Goal: Task Accomplishment & Management: Manage account settings

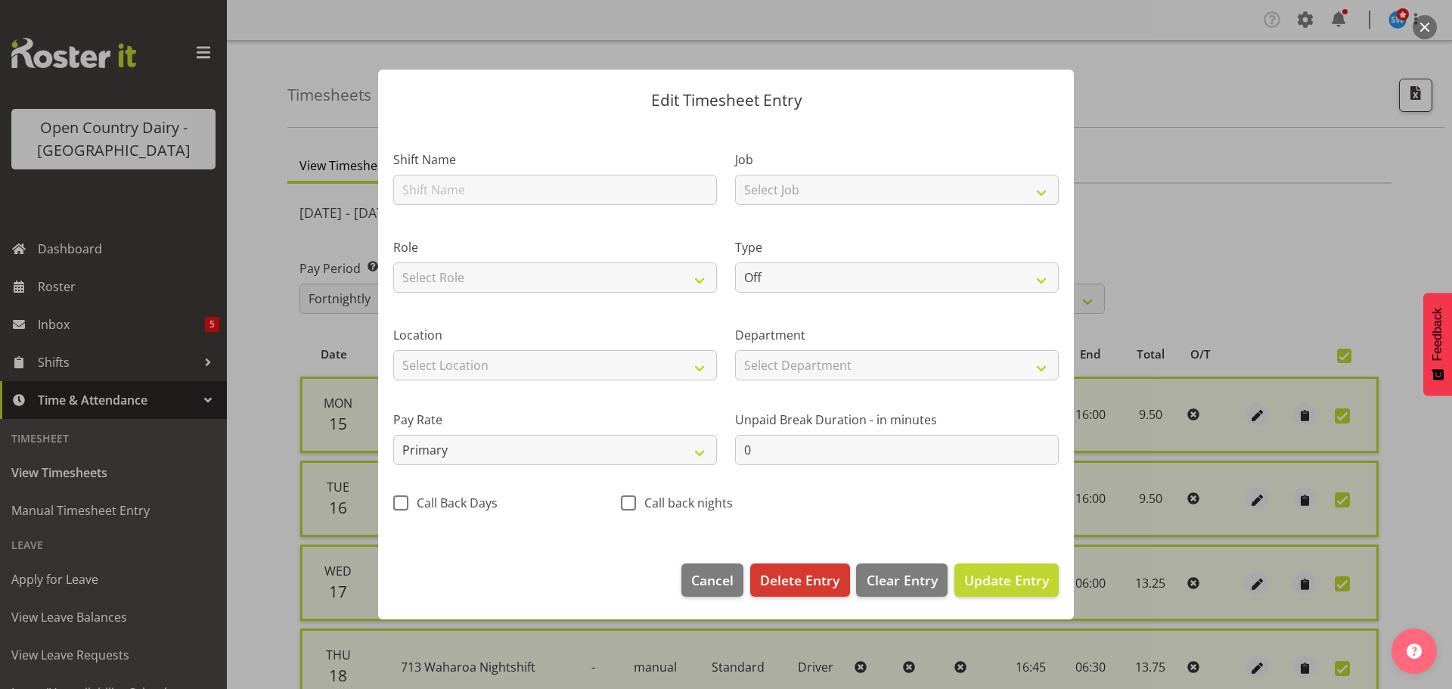
select select "716"
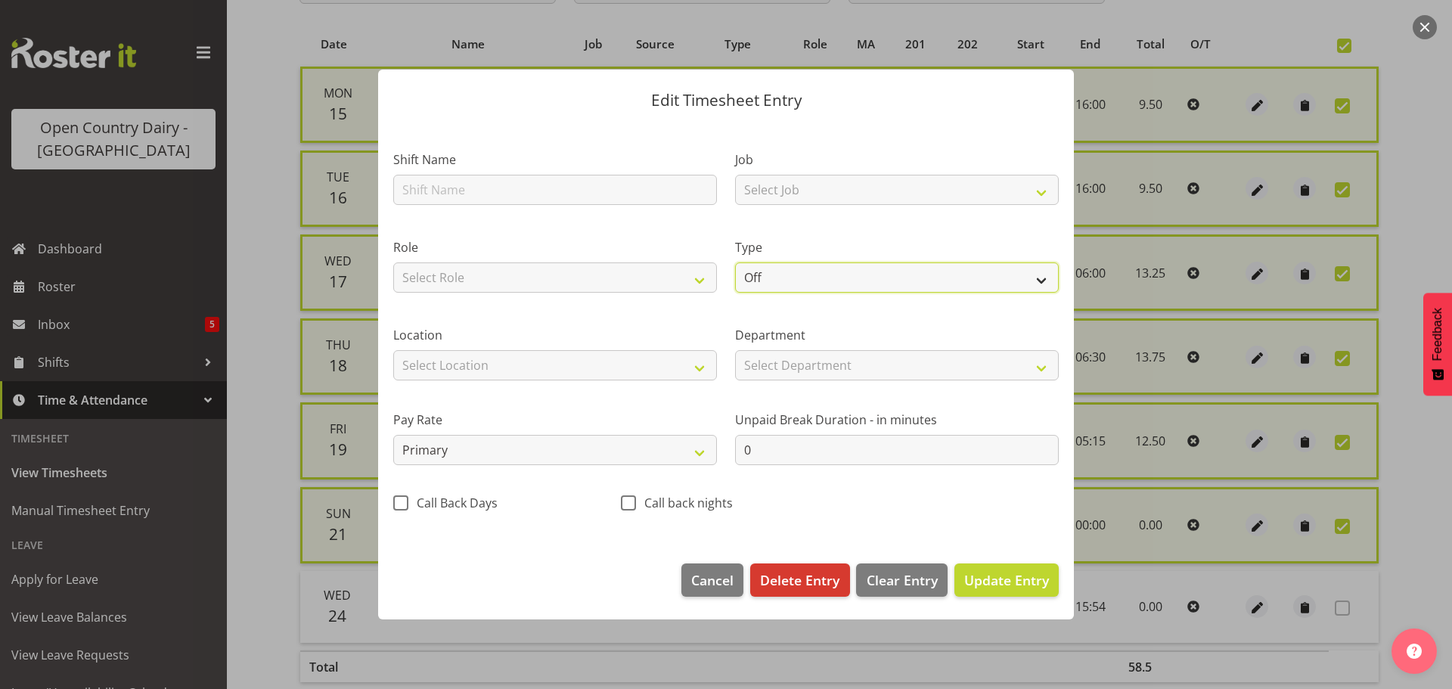
click at [851, 273] on select "Off Standard Public Holiday Public Holiday (Worked) Day In Lieu Annual Leave Si…" at bounding box center [897, 277] width 324 height 30
select select "Standard"
click at [735, 262] on select "Off Standard Public Holiday Public Holiday (Worked) Day In Lieu Annual Leave Si…" at bounding box center [897, 277] width 324 height 30
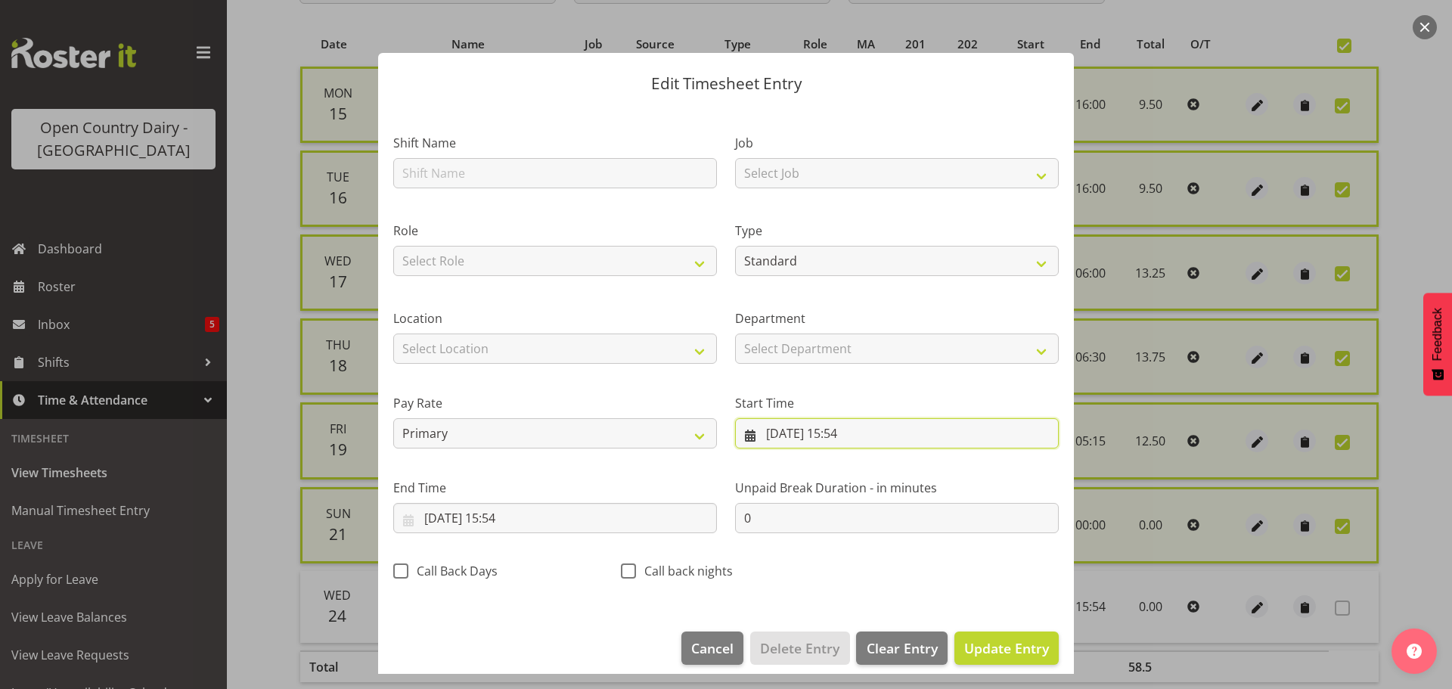
click at [769, 430] on input "24/09/2025, 15:54" at bounding box center [897, 433] width 324 height 30
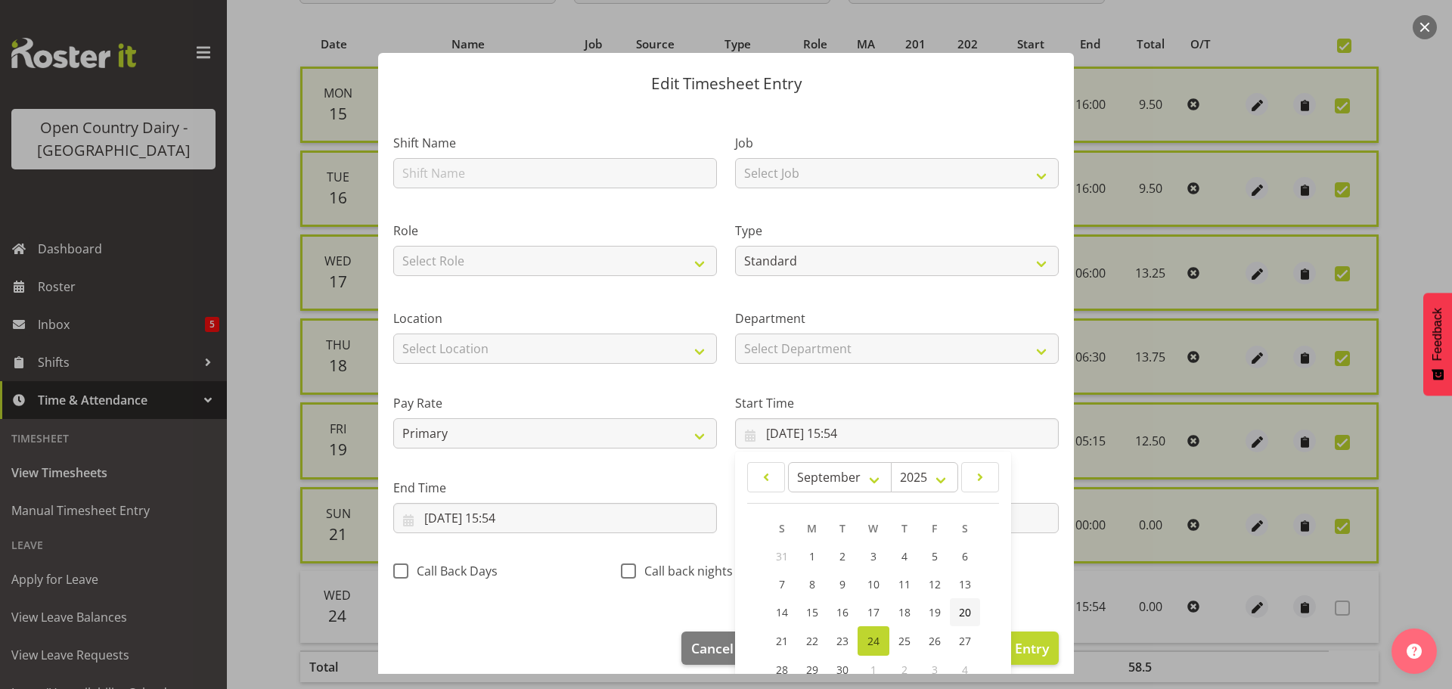
click at [959, 612] on span "20" at bounding box center [965, 612] width 12 height 14
type input "20/09/2025, 15:54"
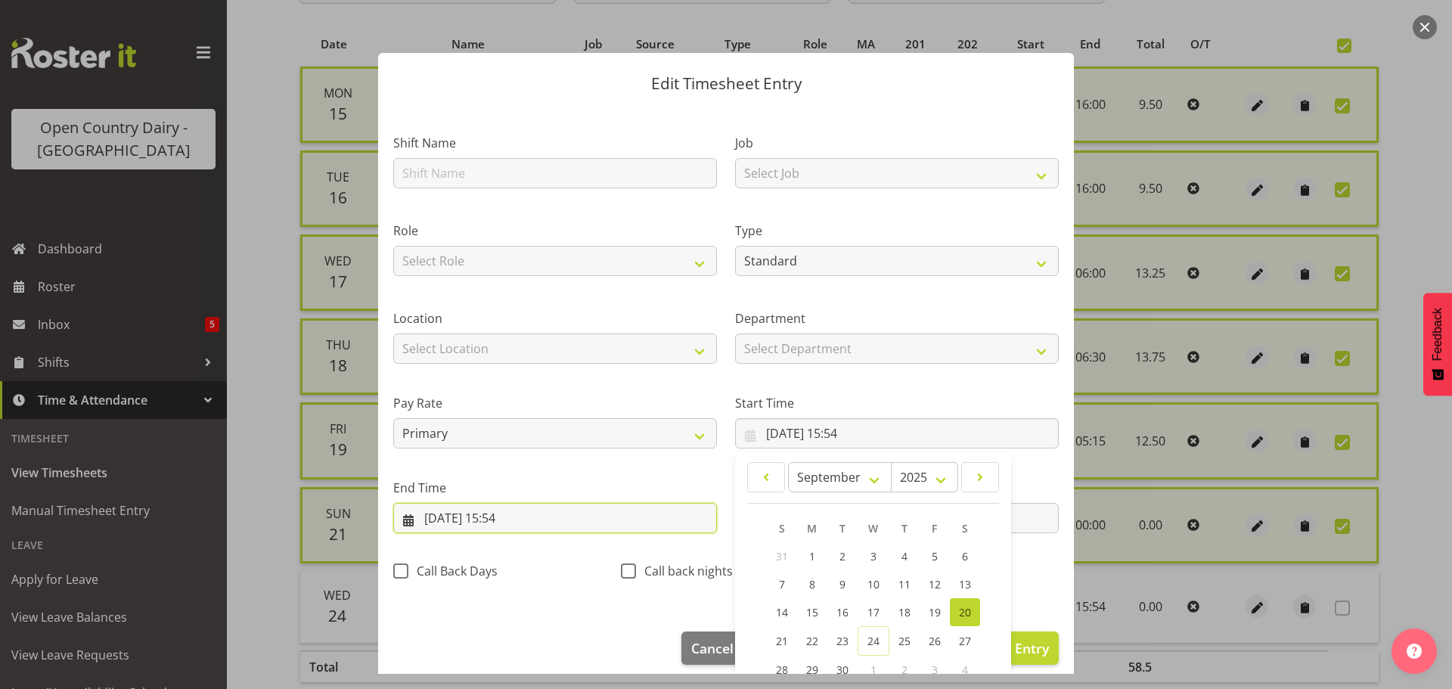
click at [436, 514] on input "24/09/2025, 15:54" at bounding box center [555, 518] width 324 height 30
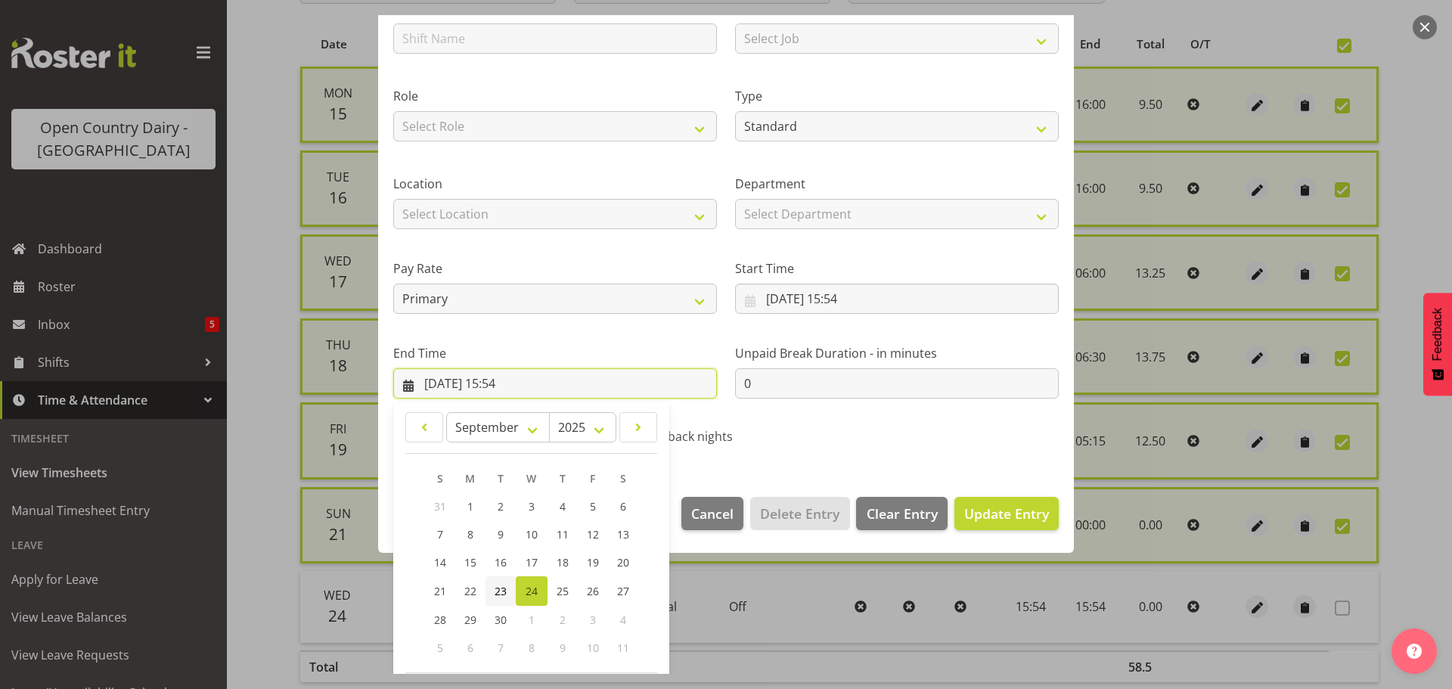
scroll to position [151, 0]
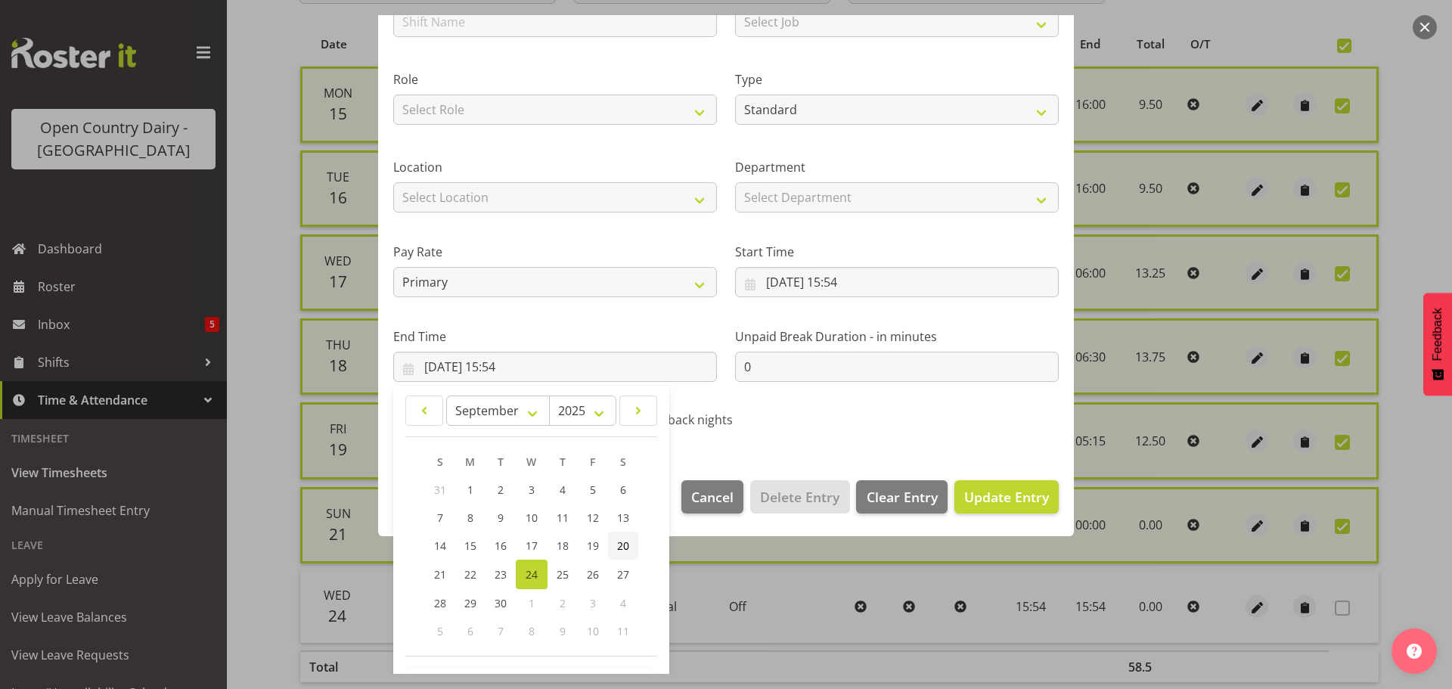
click at [623, 541] on span "20" at bounding box center [623, 546] width 12 height 14
type input "20/09/2025, 15:54"
click at [980, 499] on span "Update Entry" at bounding box center [1006, 497] width 85 height 18
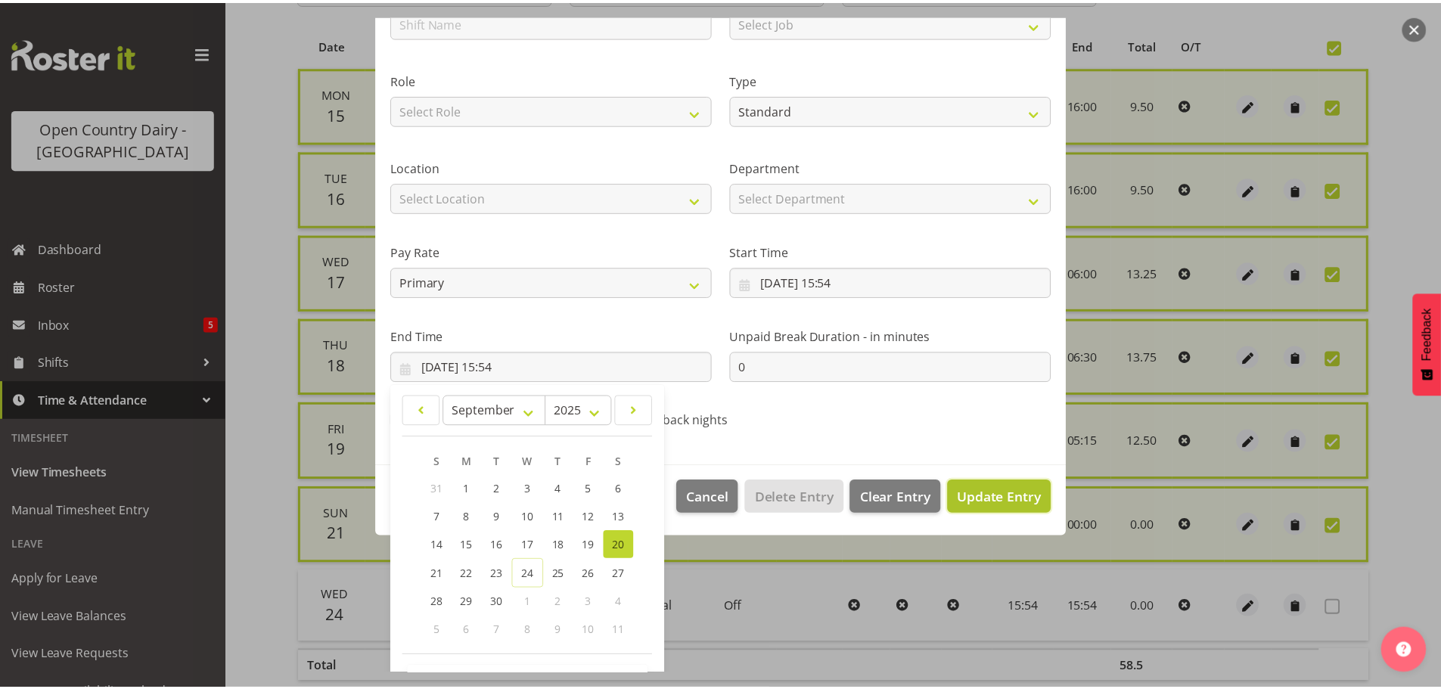
scroll to position [14, 0]
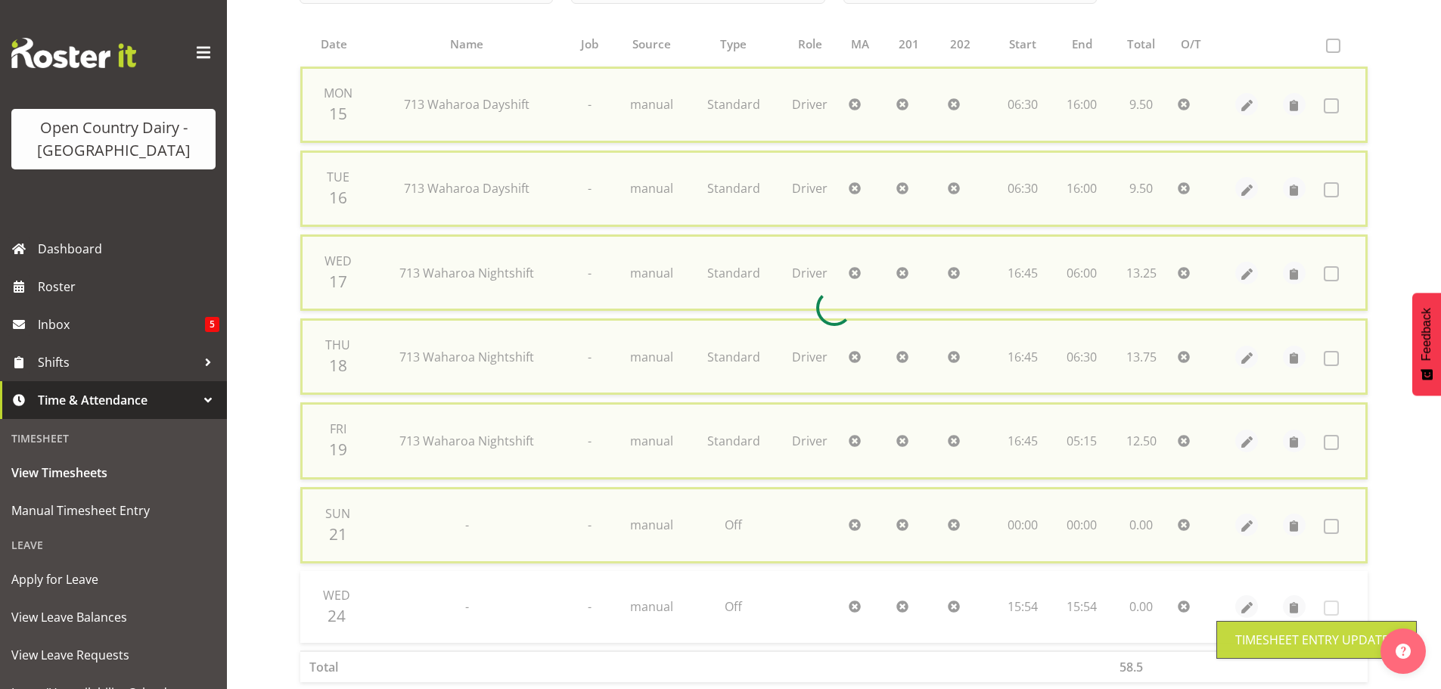
checkbox input "false"
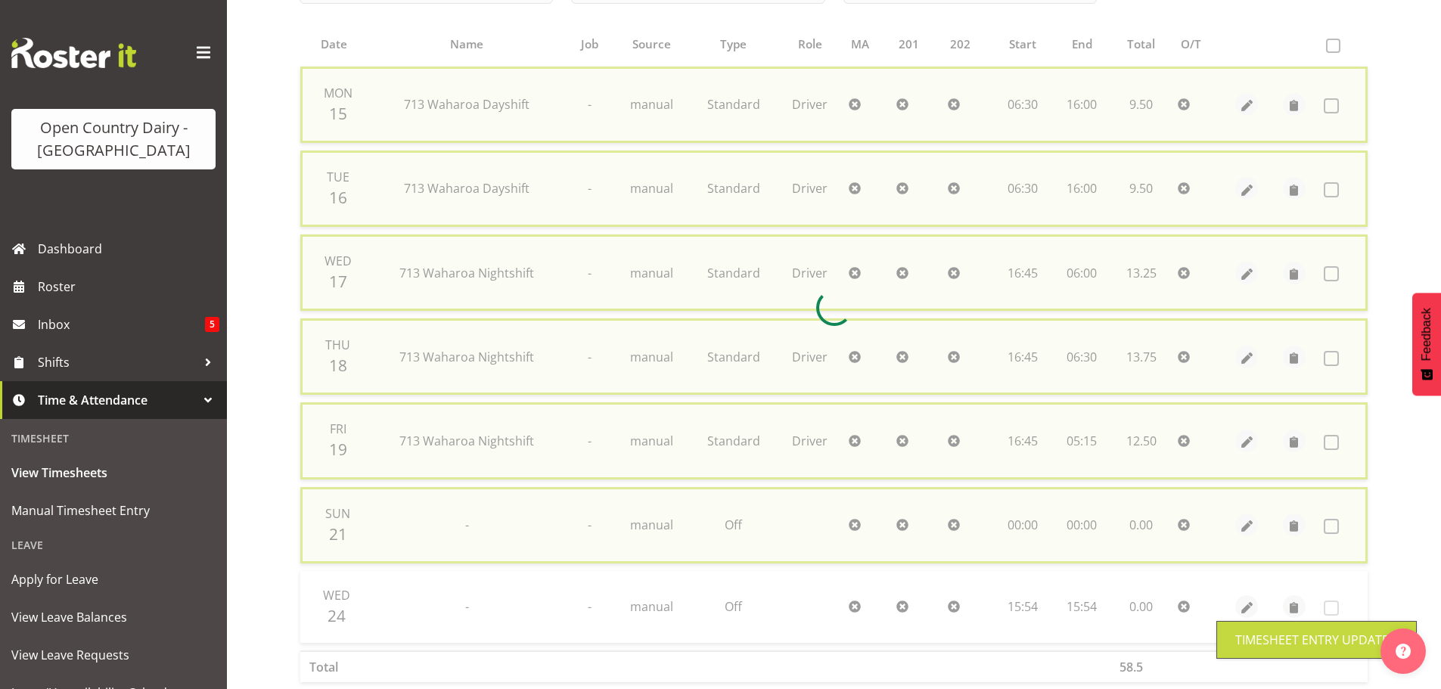
checkbox input "false"
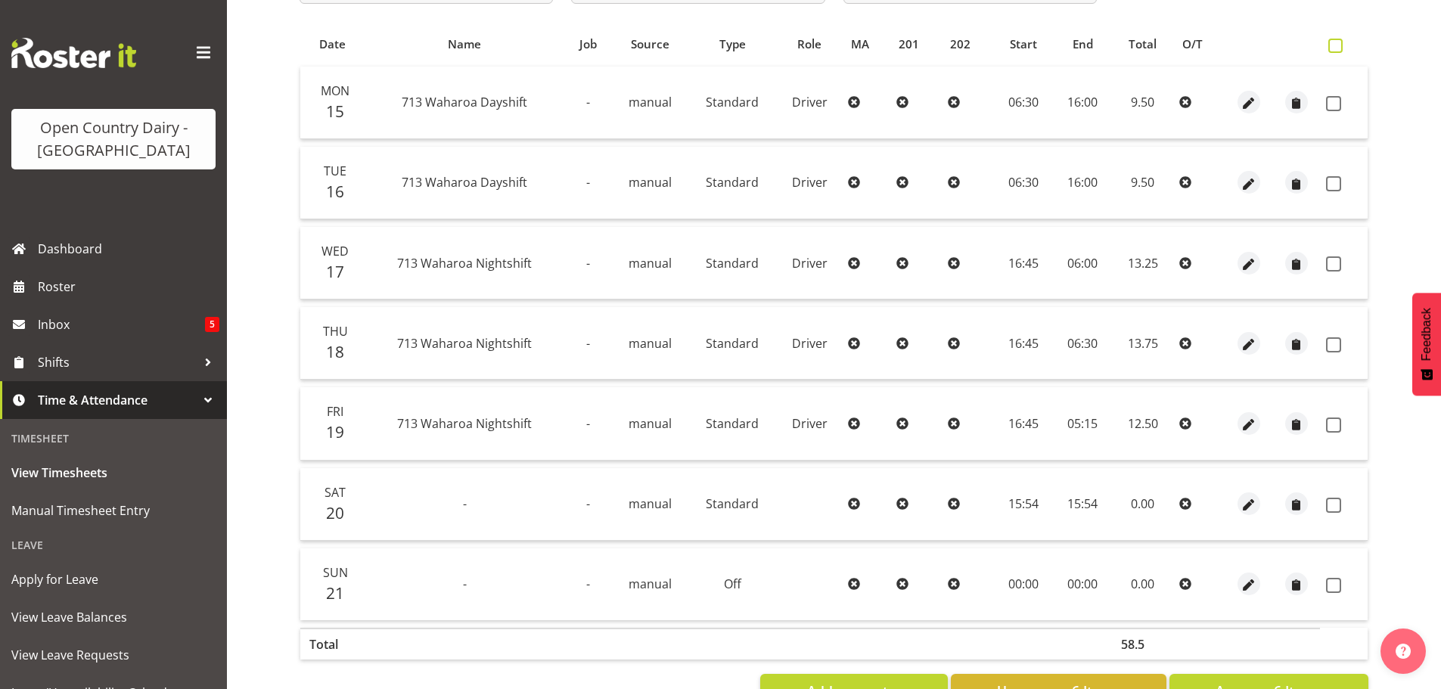
click at [1338, 46] on span at bounding box center [1335, 46] width 14 height 14
click at [1338, 46] on input "checkbox" at bounding box center [1333, 46] width 10 height 10
checkbox input "true"
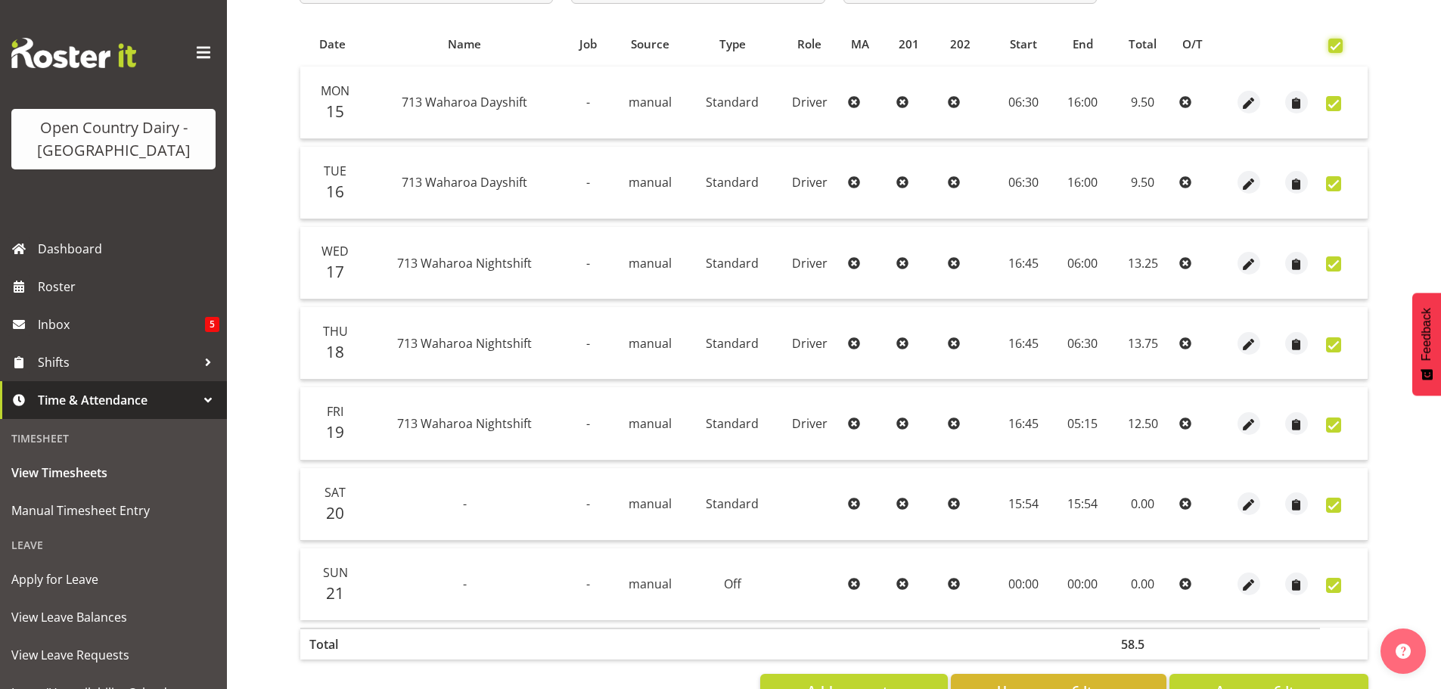
checkbox input "true"
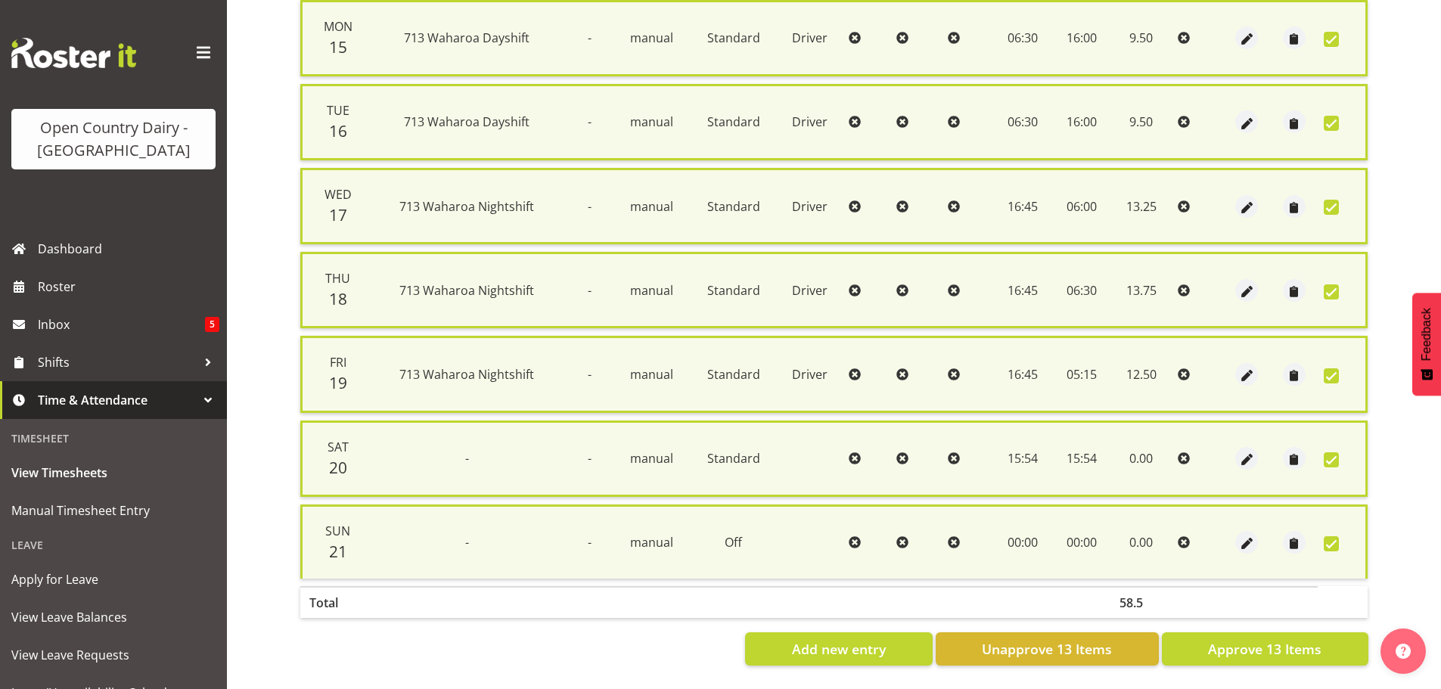
scroll to position [388, 0]
click at [1241, 639] on span "Approve 13 Items" at bounding box center [1264, 649] width 113 height 20
checkbox input "false"
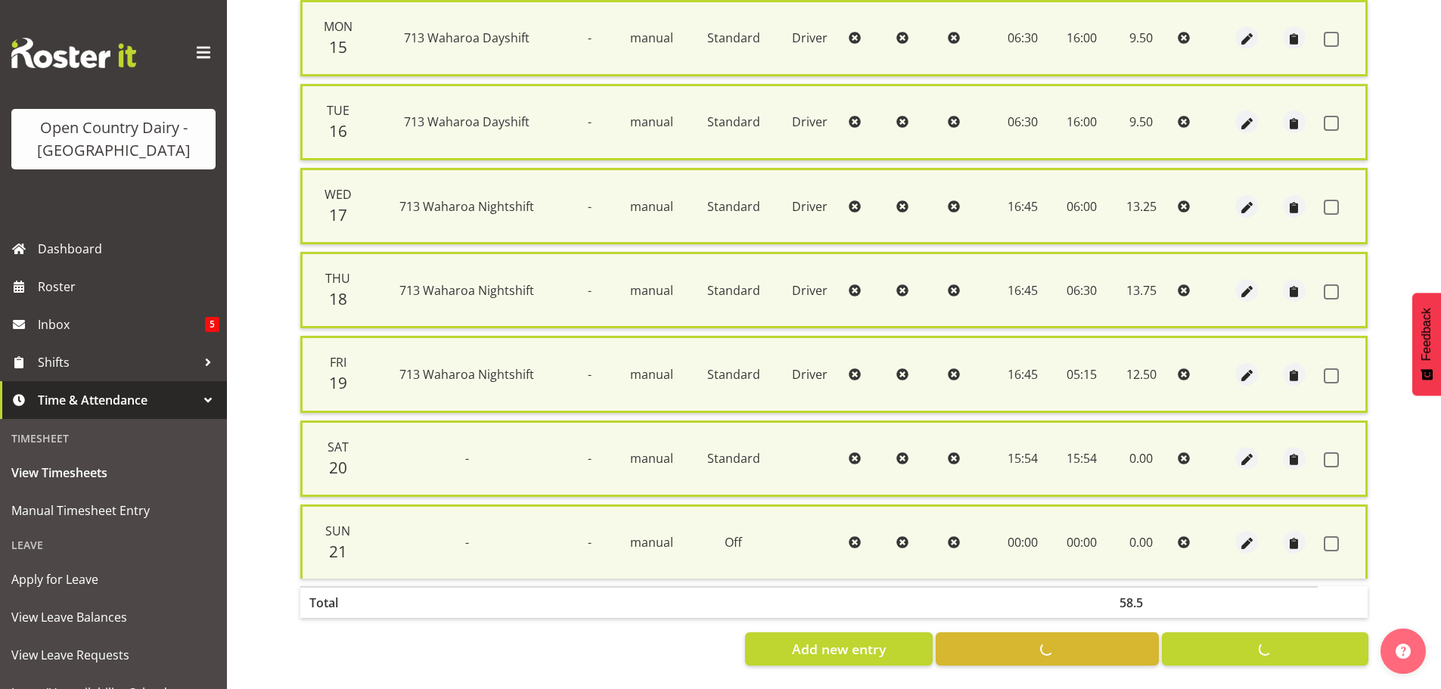
checkbox input "false"
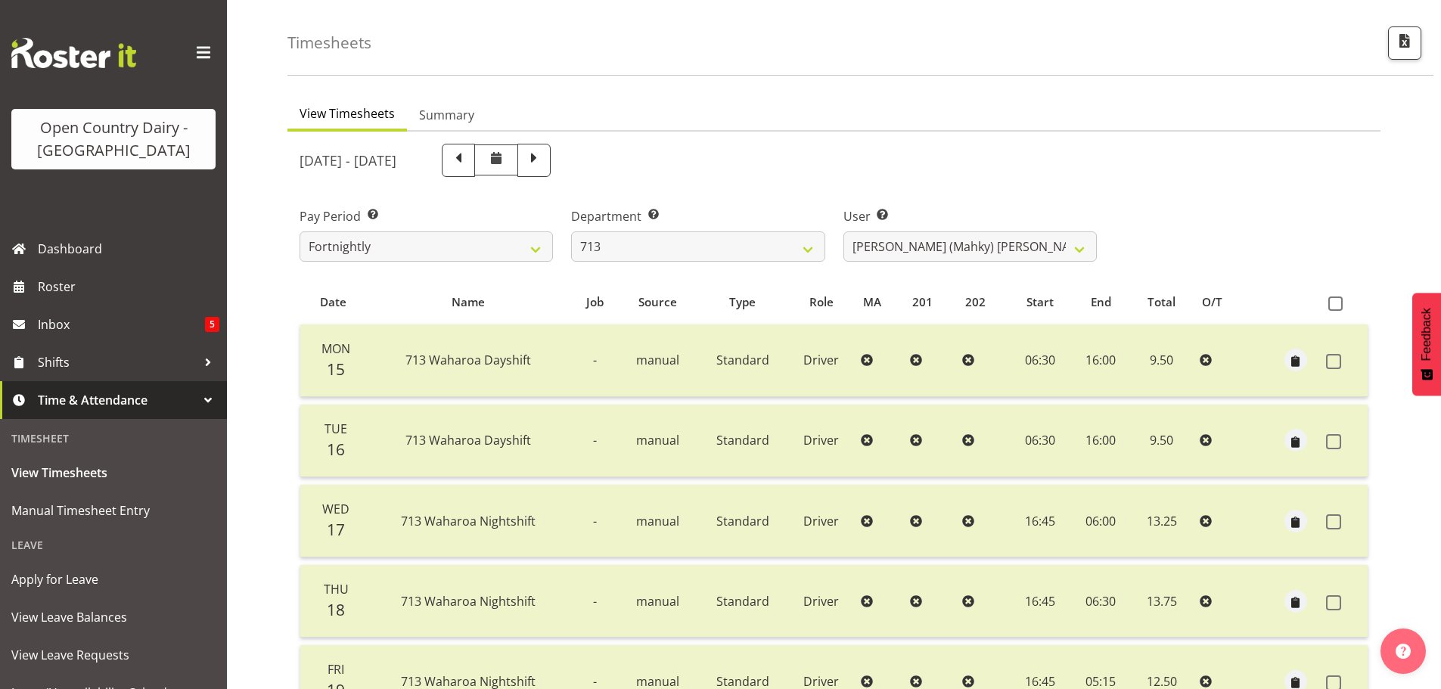
scroll to position [0, 0]
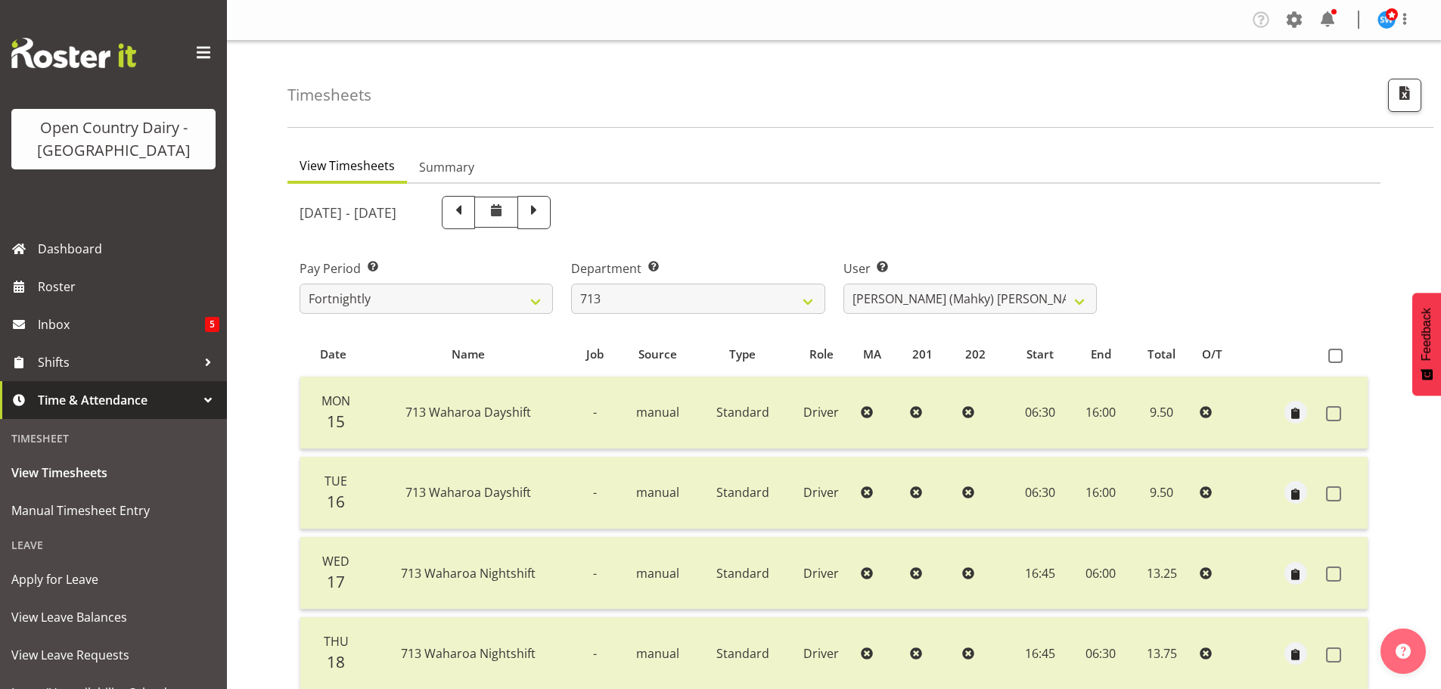
click at [197, 395] on div at bounding box center [208, 400] width 23 height 23
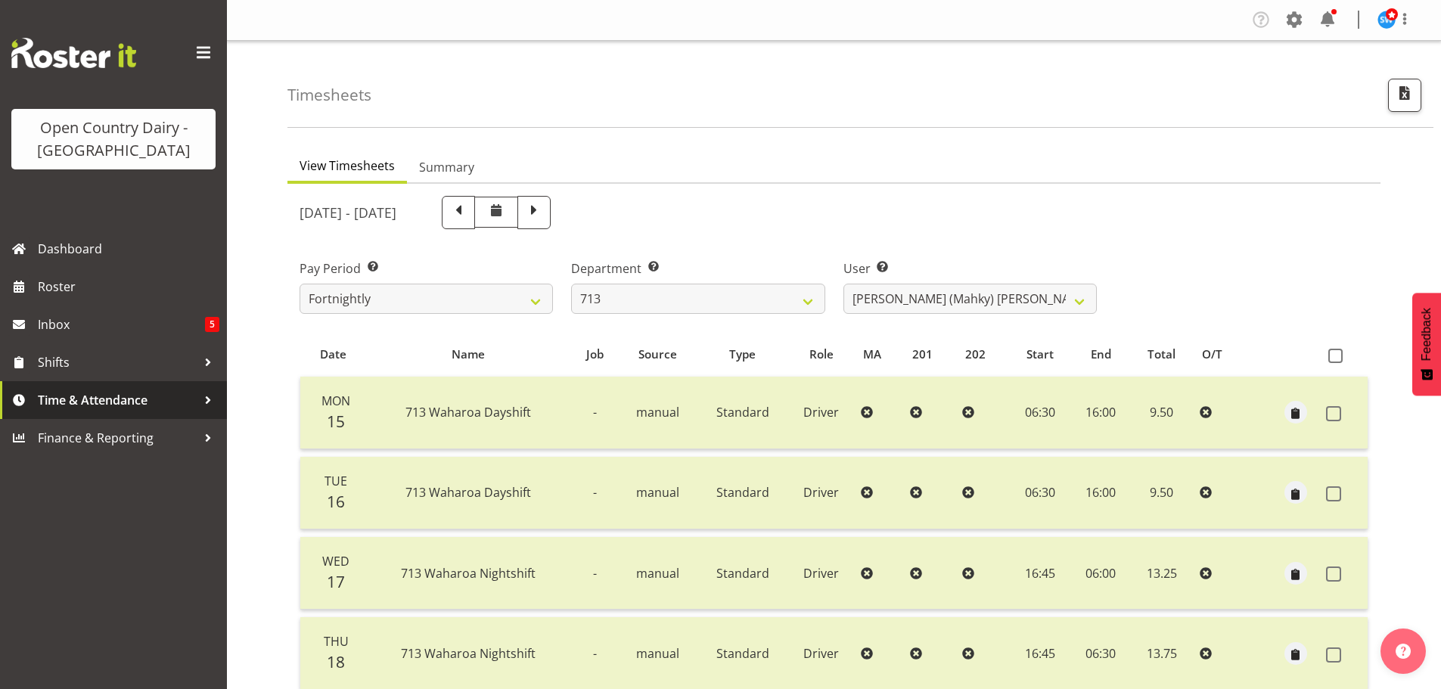
click at [113, 397] on span "Time & Attendance" at bounding box center [117, 400] width 159 height 23
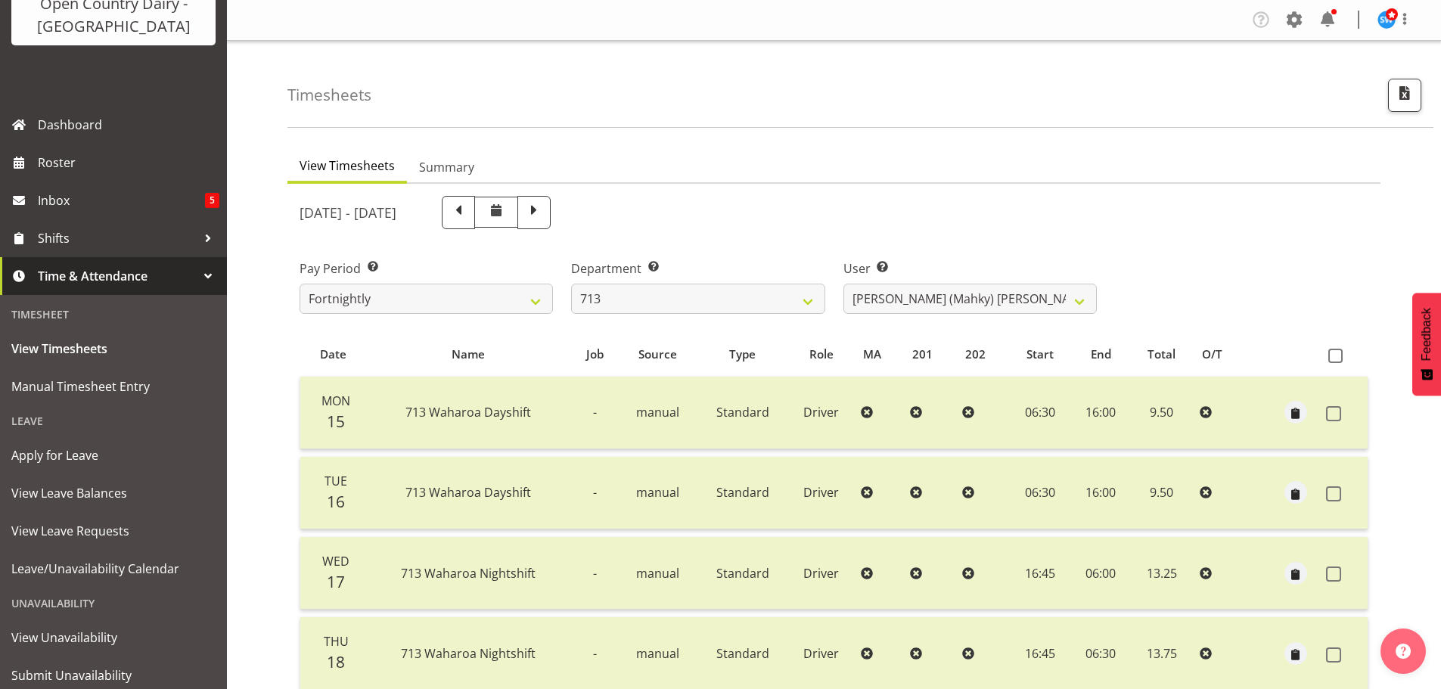
scroll to position [151, 0]
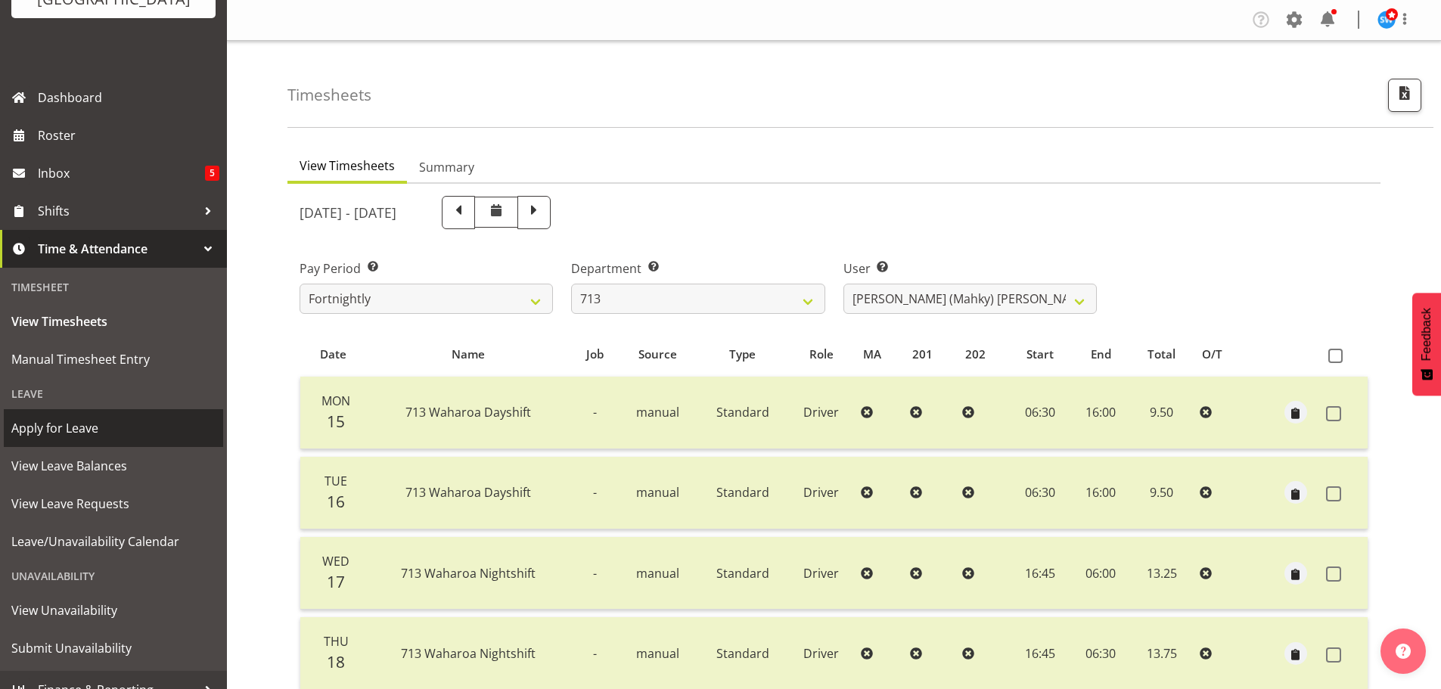
click at [65, 426] on span "Apply for Leave" at bounding box center [113, 428] width 204 height 23
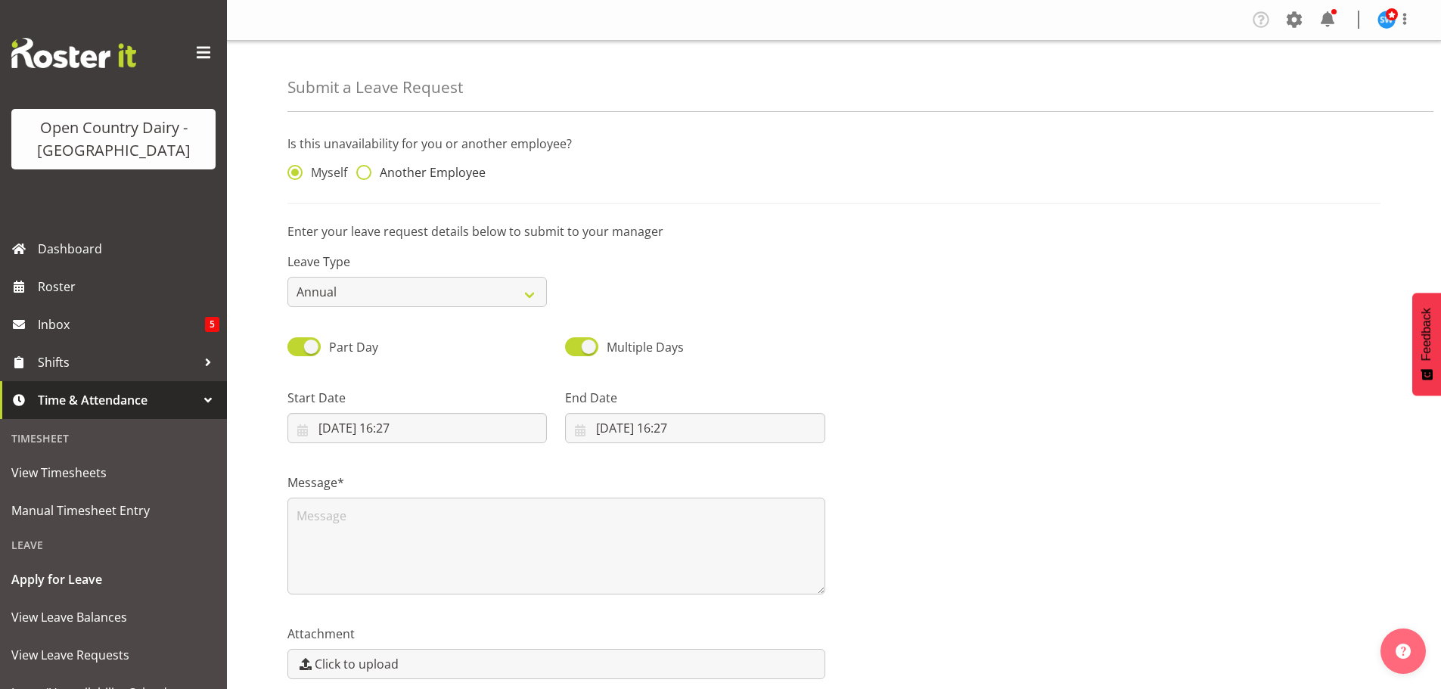
click at [365, 172] on span at bounding box center [363, 172] width 15 height 15
click at [365, 172] on input "Another Employee" at bounding box center [361, 173] width 10 height 10
radio input "true"
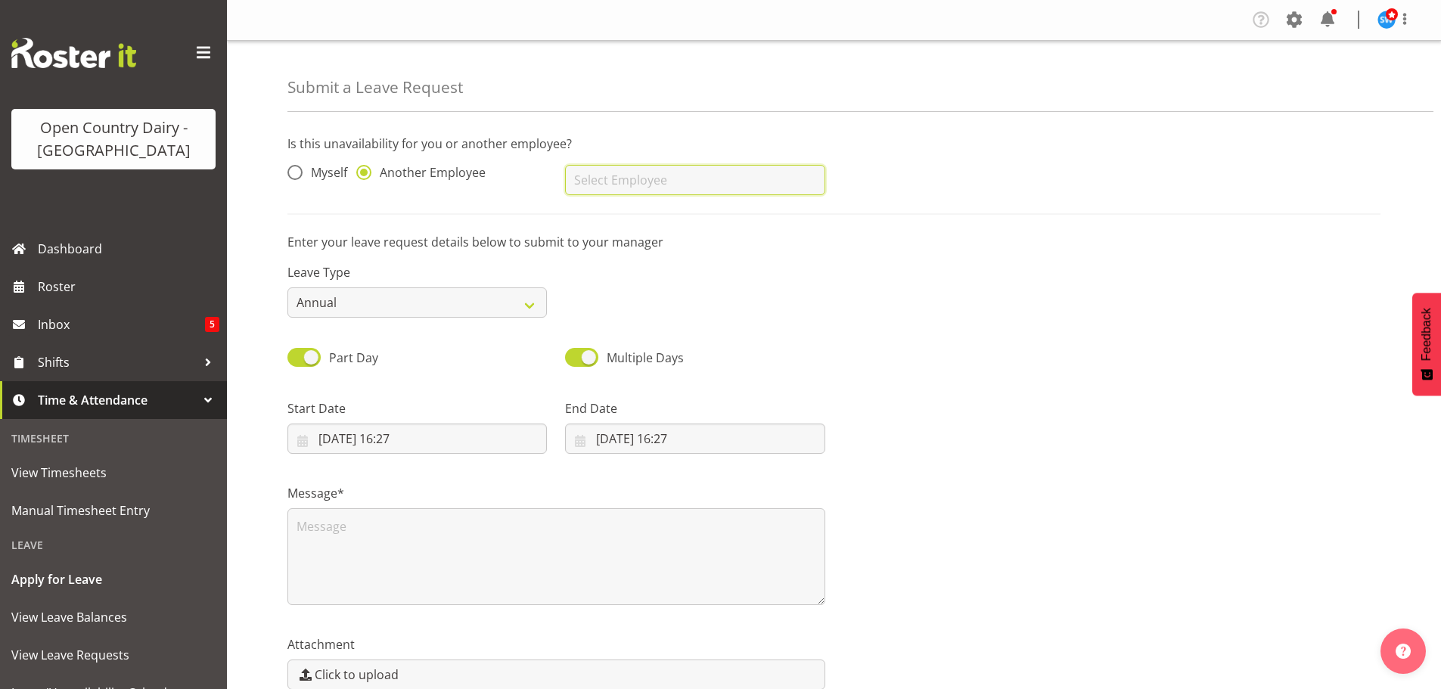
click at [671, 180] on input "text" at bounding box center [694, 180] width 259 height 30
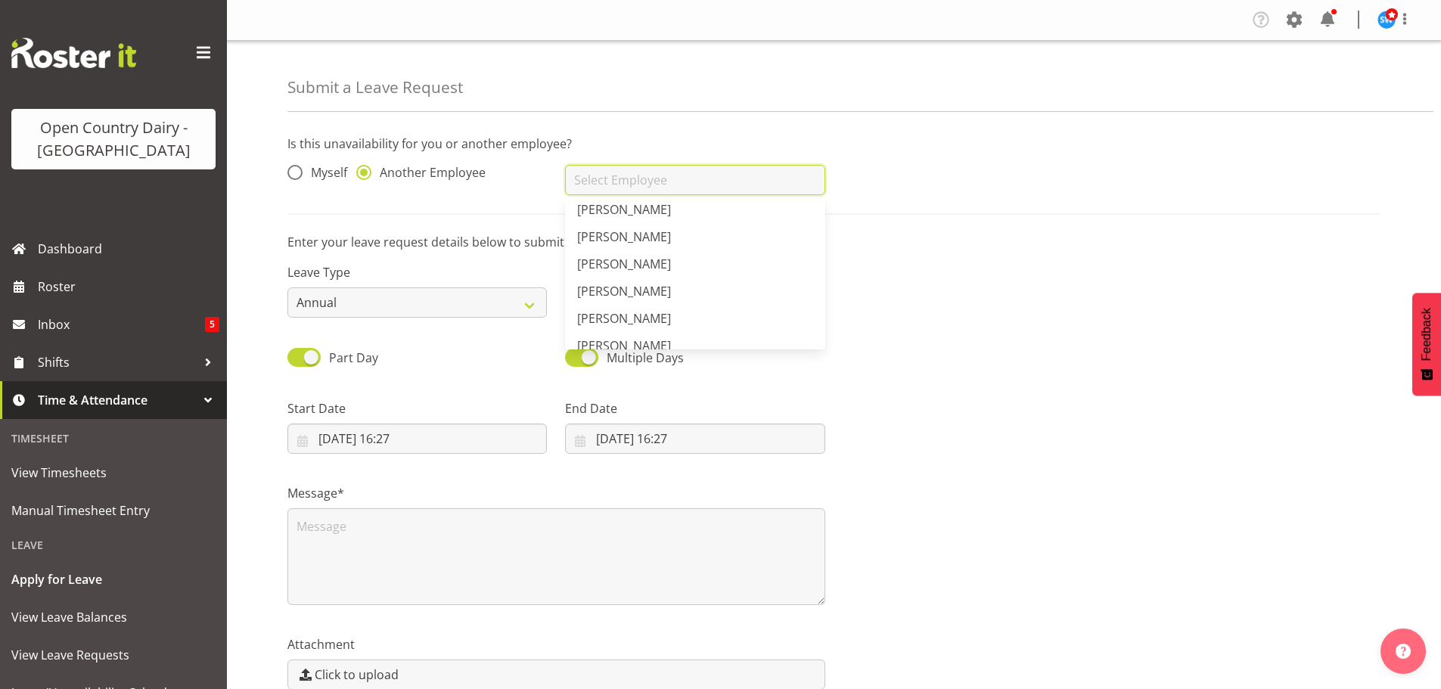
scroll to position [2194, 0]
click at [604, 255] on span "[PERSON_NAME]" at bounding box center [624, 257] width 94 height 17
type input "[PERSON_NAME]"
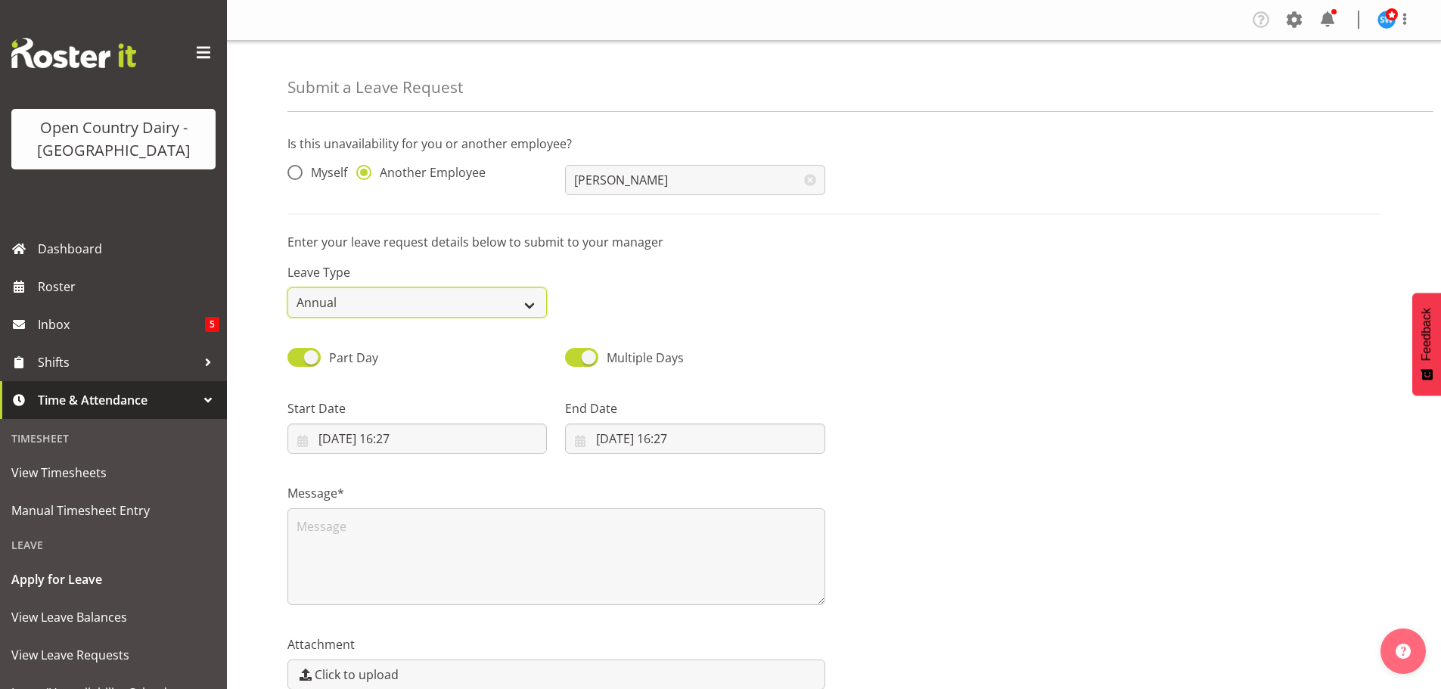
click at [527, 300] on select "Annual Sick Leave Without Pay Bereavement Domestic Violence Parental Jury Servi…" at bounding box center [416, 302] width 259 height 30
select select "Other"
click at [287, 287] on select "Annual Sick Leave Without Pay Bereavement Domestic Violence Parental Jury Servi…" at bounding box center [416, 302] width 259 height 30
click at [348, 432] on input "24/09/2025, 16:27" at bounding box center [416, 439] width 259 height 30
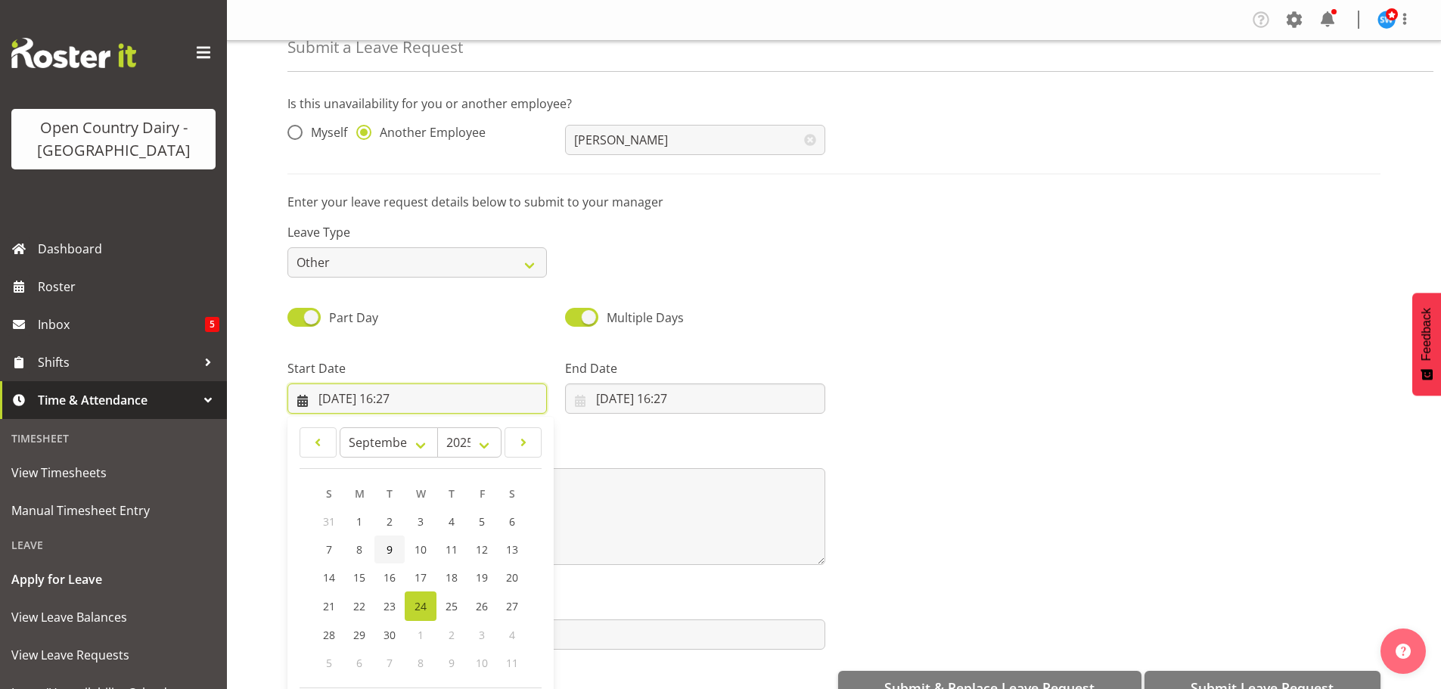
scroll to position [44, 0]
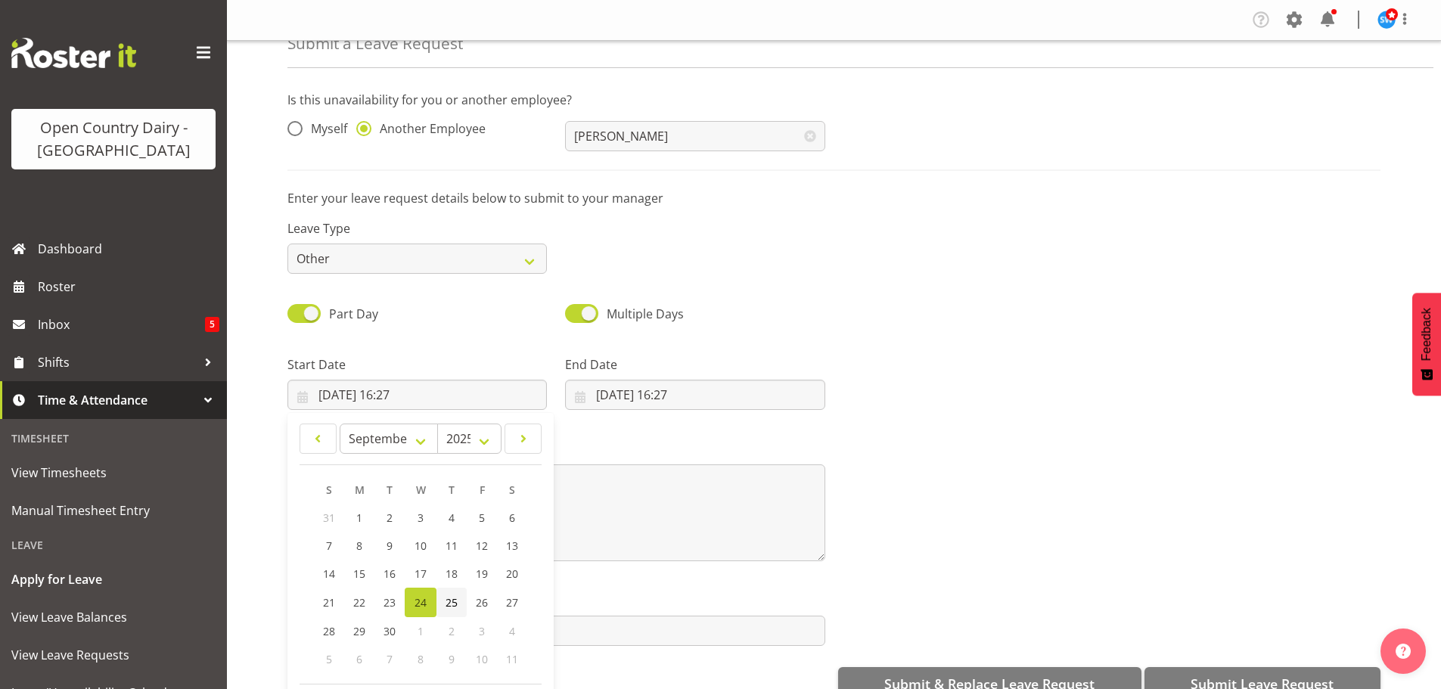
click at [453, 601] on span "25" at bounding box center [452, 602] width 12 height 14
type input "25/09/2025, 16:27"
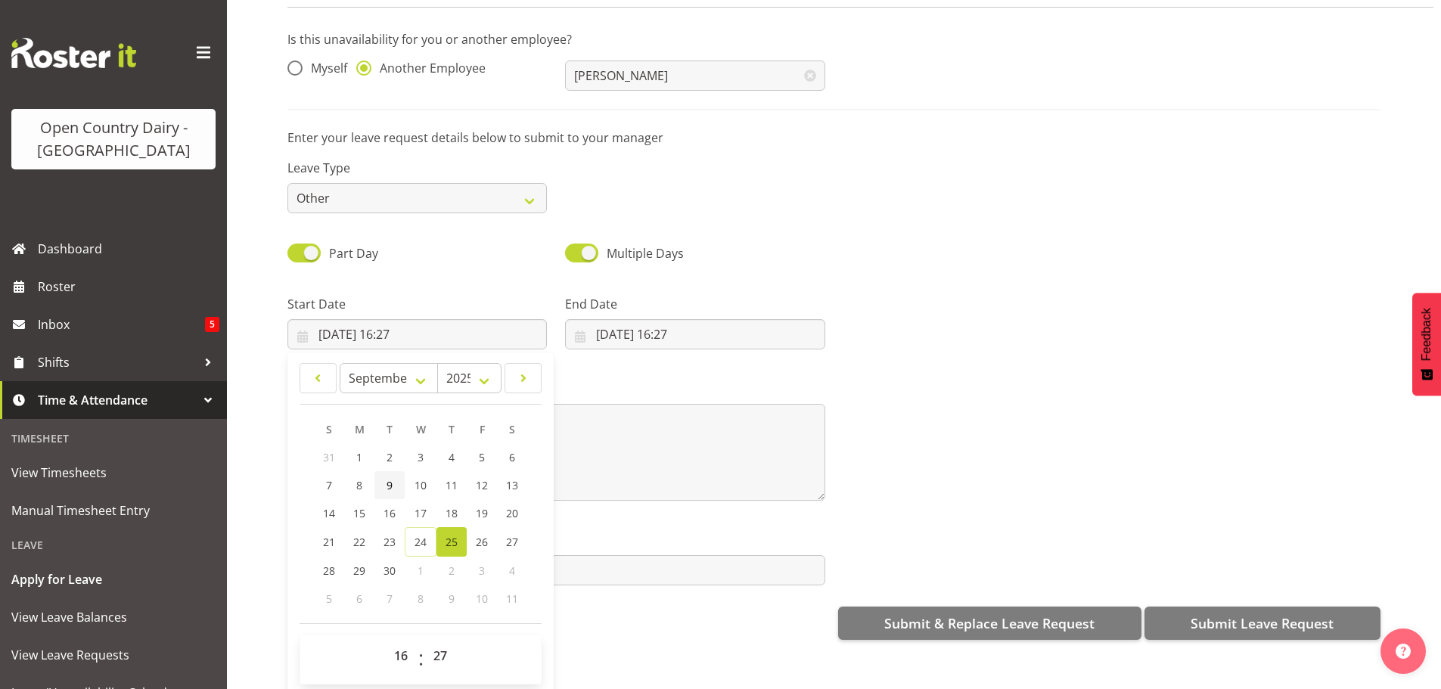
scroll to position [78, 0]
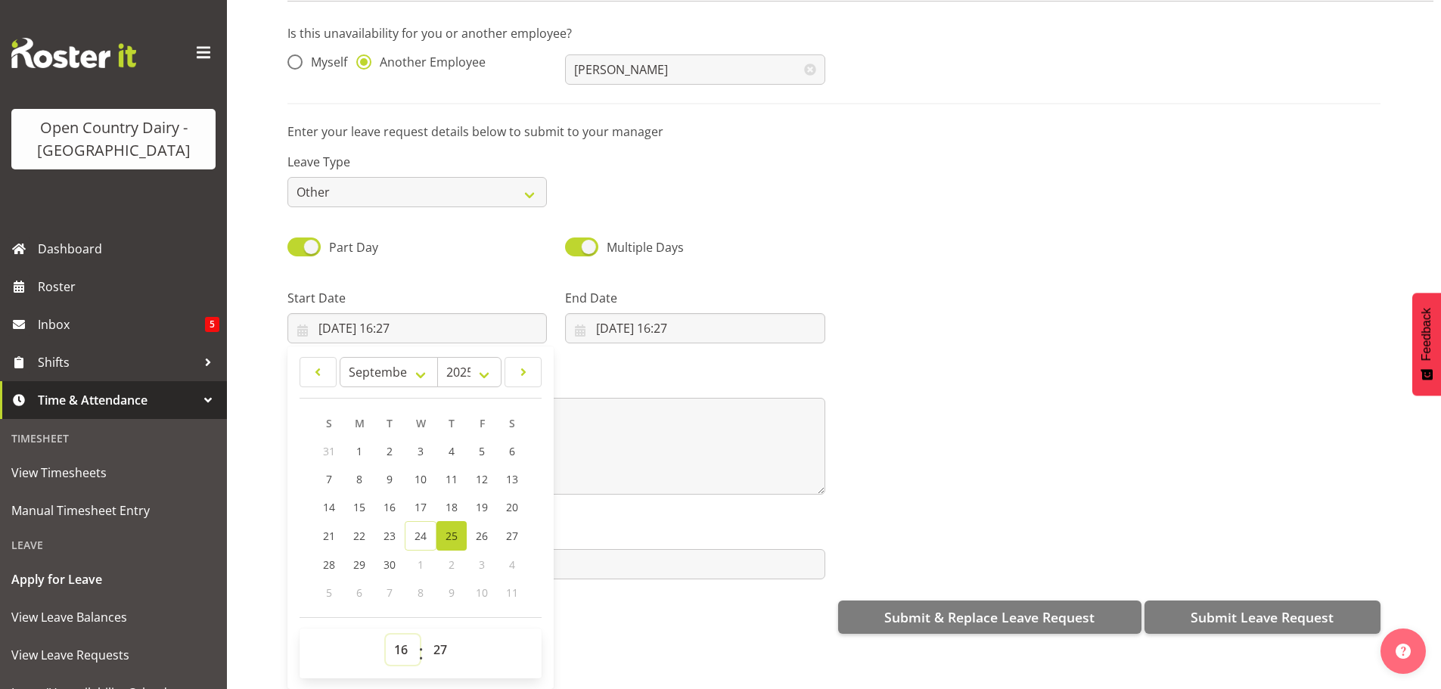
click at [399, 635] on select "00 01 02 03 04 05 06 07 08 09 10 11 12 13 14 15 16 17 18 19 20 21 22 23" at bounding box center [403, 650] width 34 height 30
select select "6"
click at [386, 635] on select "00 01 02 03 04 05 06 07 08 09 10 11 12 13 14 15 16 17 18 19 20 21 22 23" at bounding box center [403, 650] width 34 height 30
type input "25/09/2025, 06:27"
click at [440, 636] on select "00 01 02 03 04 05 06 07 08 09 10 11 12 13 14 15 16 17 18 19 20 21 22 23 24 25 2…" at bounding box center [442, 650] width 34 height 30
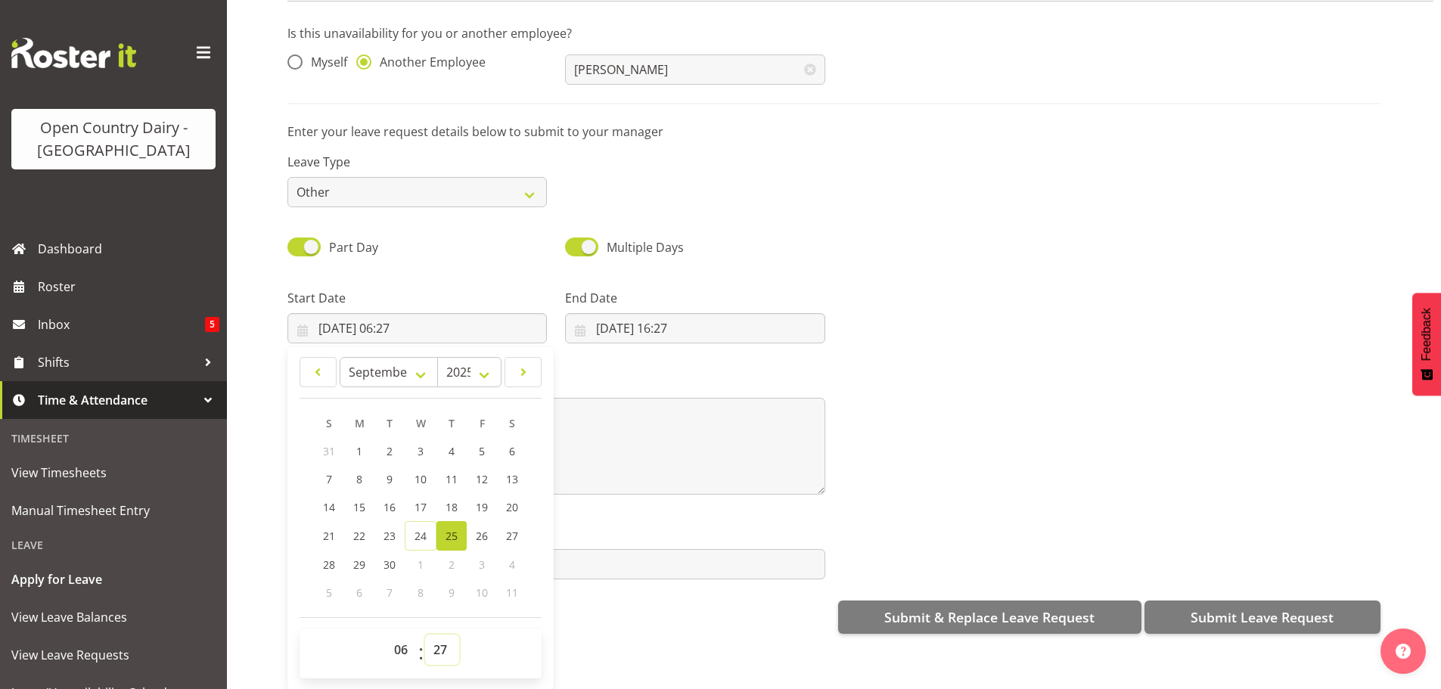
select select "30"
click at [425, 635] on select "00 01 02 03 04 05 06 07 08 09 10 11 12 13 14 15 16 17 18 19 20 21 22 23 24 25 2…" at bounding box center [442, 650] width 34 height 30
type input "[DATE] 06:30"
click at [644, 313] on input "24/09/2025, 16:27" at bounding box center [694, 328] width 259 height 30
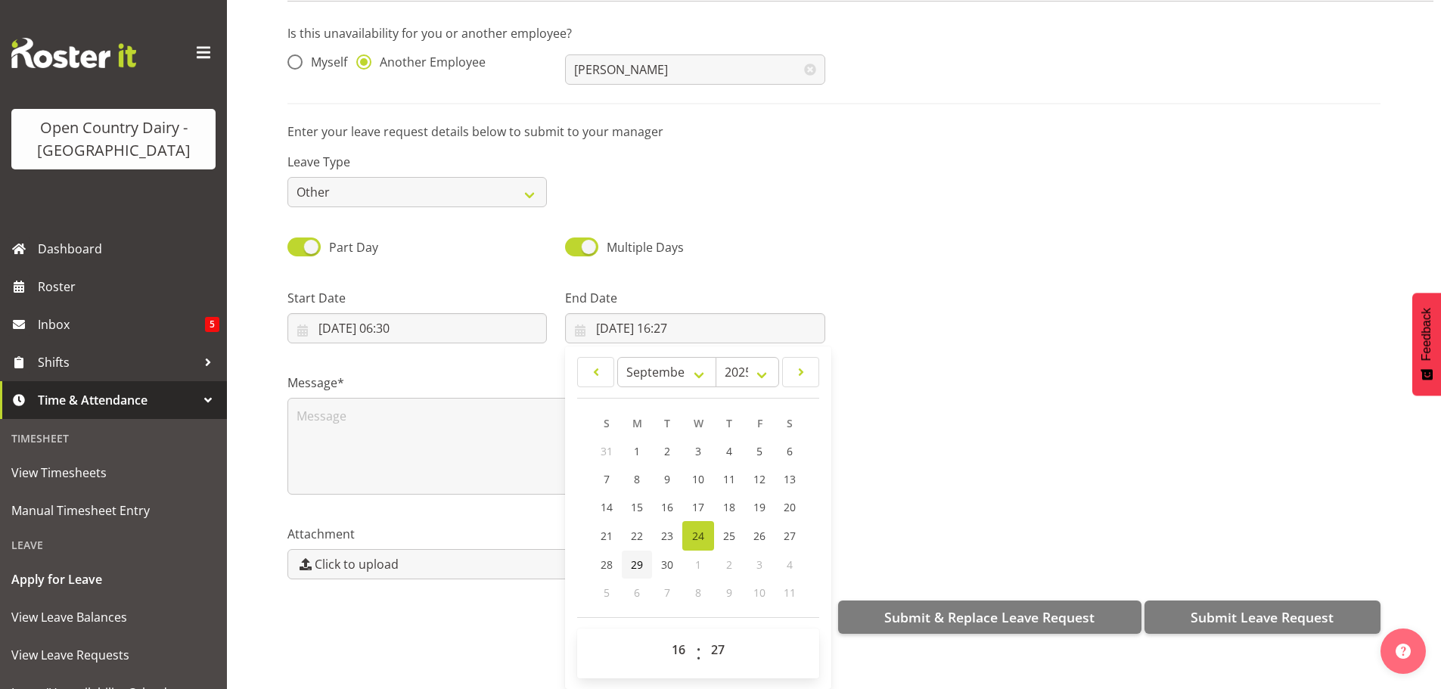
click at [639, 558] on span "29" at bounding box center [637, 565] width 12 height 14
type input "29/09/2025, 16:27"
click at [674, 638] on select "00 01 02 03 04 05 06 07 08 09 10 11 12 13 14 15 16 17 18 19 20 21 22 23" at bounding box center [680, 650] width 34 height 30
select select "4"
click at [663, 635] on select "00 01 02 03 04 05 06 07 08 09 10 11 12 13 14 15 16 17 18 19 20 21 22 23" at bounding box center [680, 650] width 34 height 30
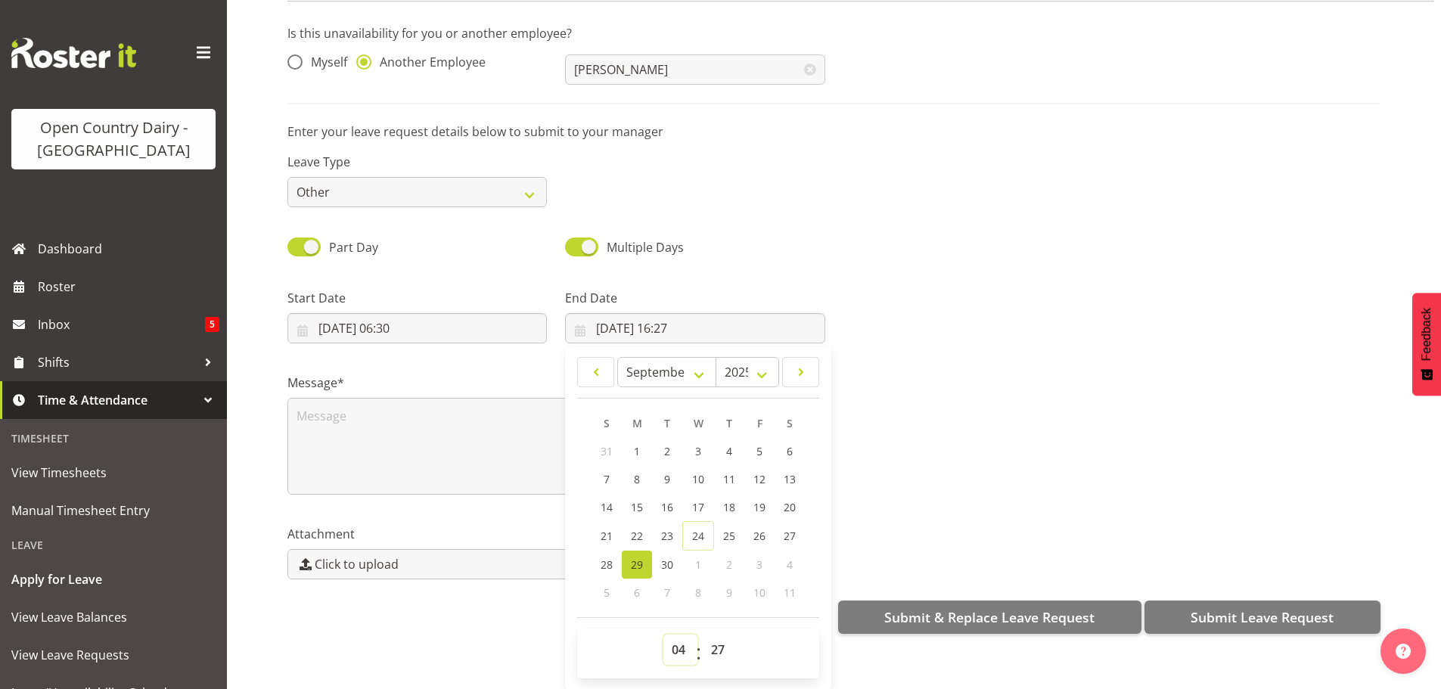
type input "29/09/2025, 04:27"
click at [709, 638] on select "00 01 02 03 04 05 06 07 08 09 10 11 12 13 14 15 16 17 18 19 20 21 22 23 24 25 2…" at bounding box center [720, 650] width 34 height 30
select select "0"
click at [703, 635] on select "00 01 02 03 04 05 06 07 08 09 10 11 12 13 14 15 16 17 18 19 20 21 22 23 24 25 2…" at bounding box center [720, 650] width 34 height 30
type input "29/09/2025, 04:00"
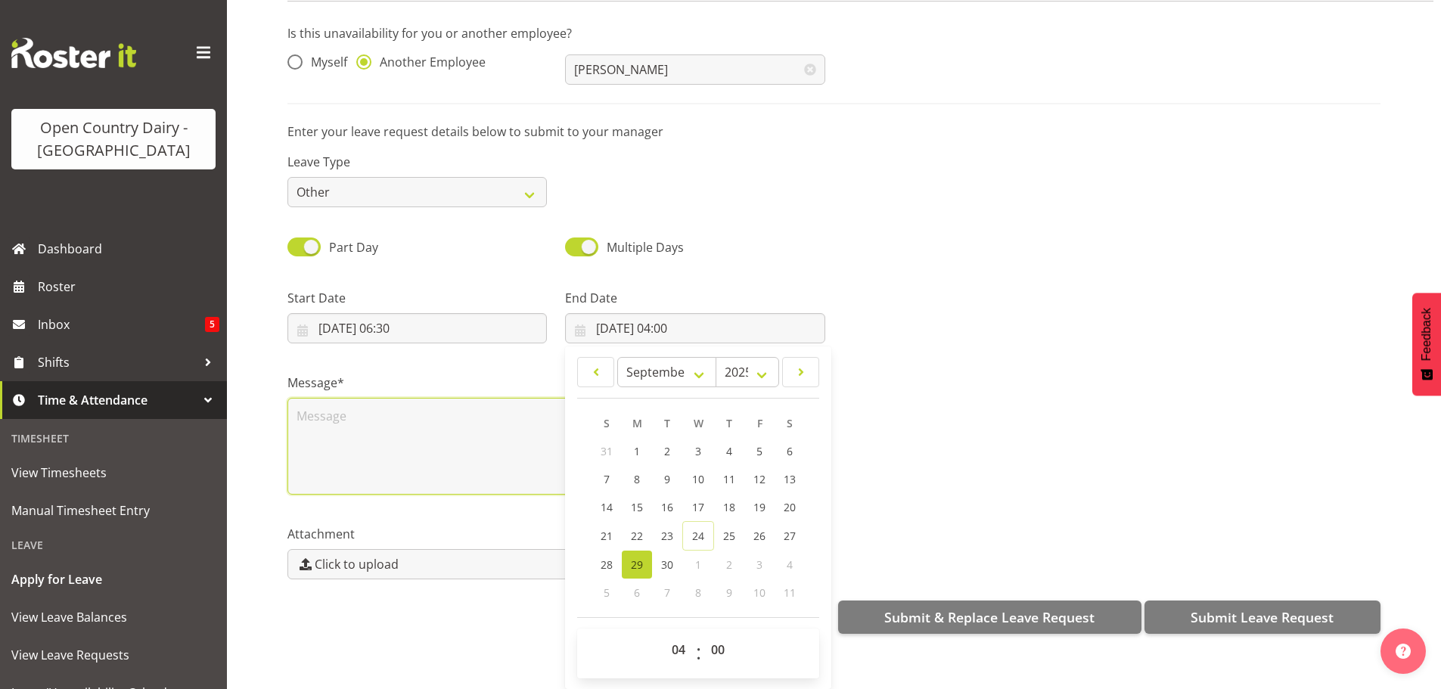
click at [369, 401] on textarea at bounding box center [556, 446] width 538 height 97
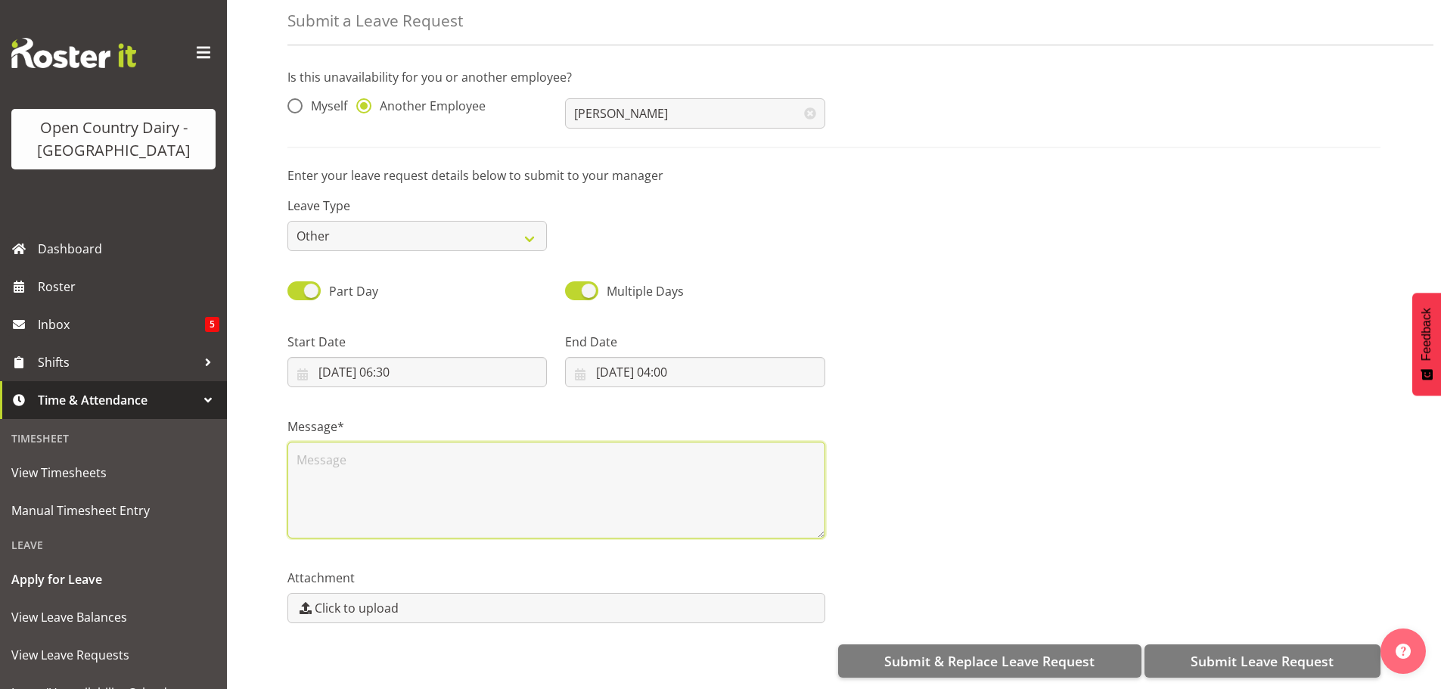
scroll to position [0, 0]
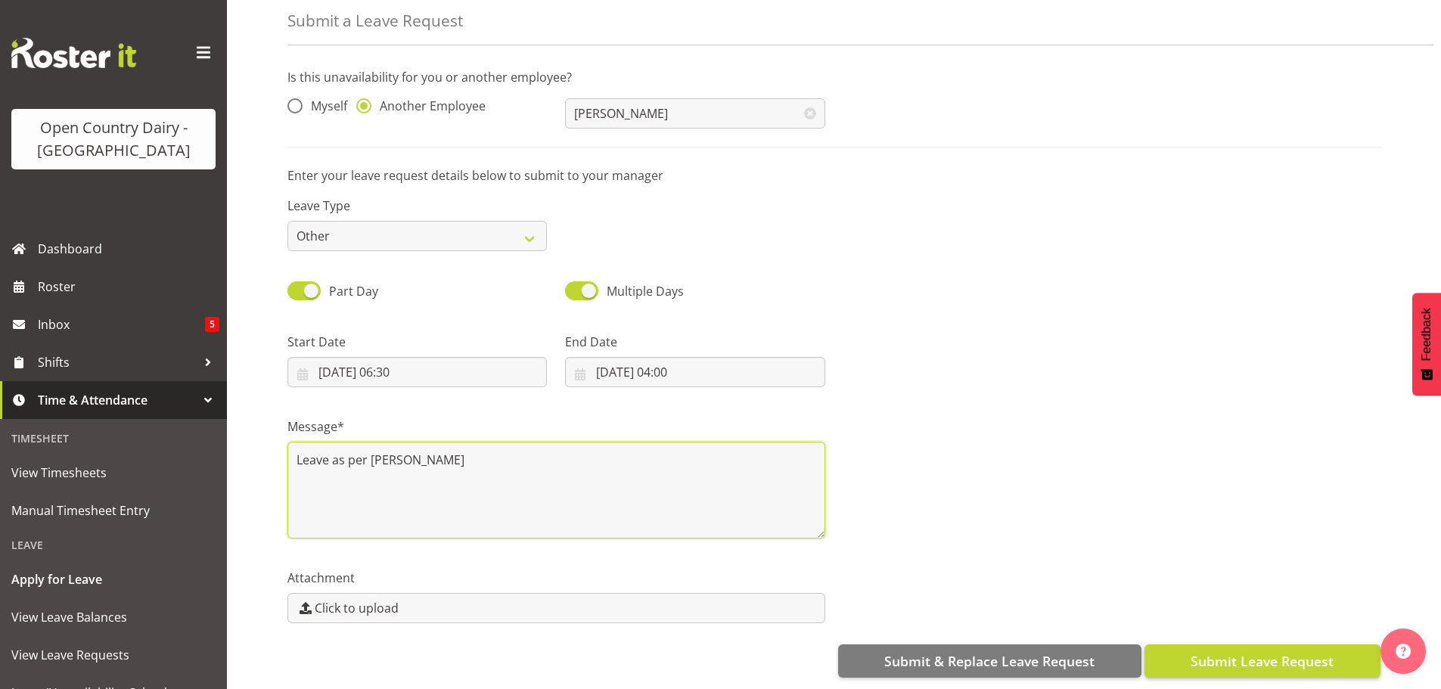
type textarea "Leave as per Steve"
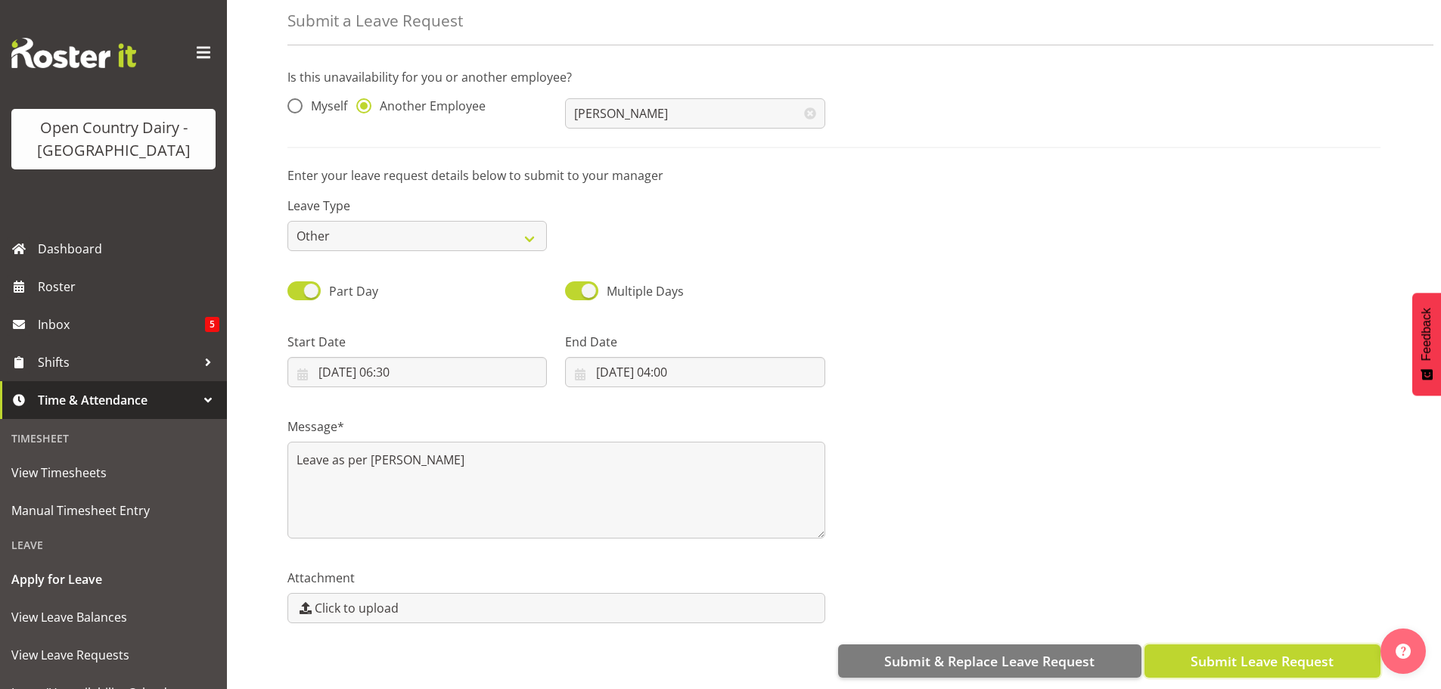
click at [1219, 651] on span "Submit Leave Request" at bounding box center [1262, 661] width 143 height 20
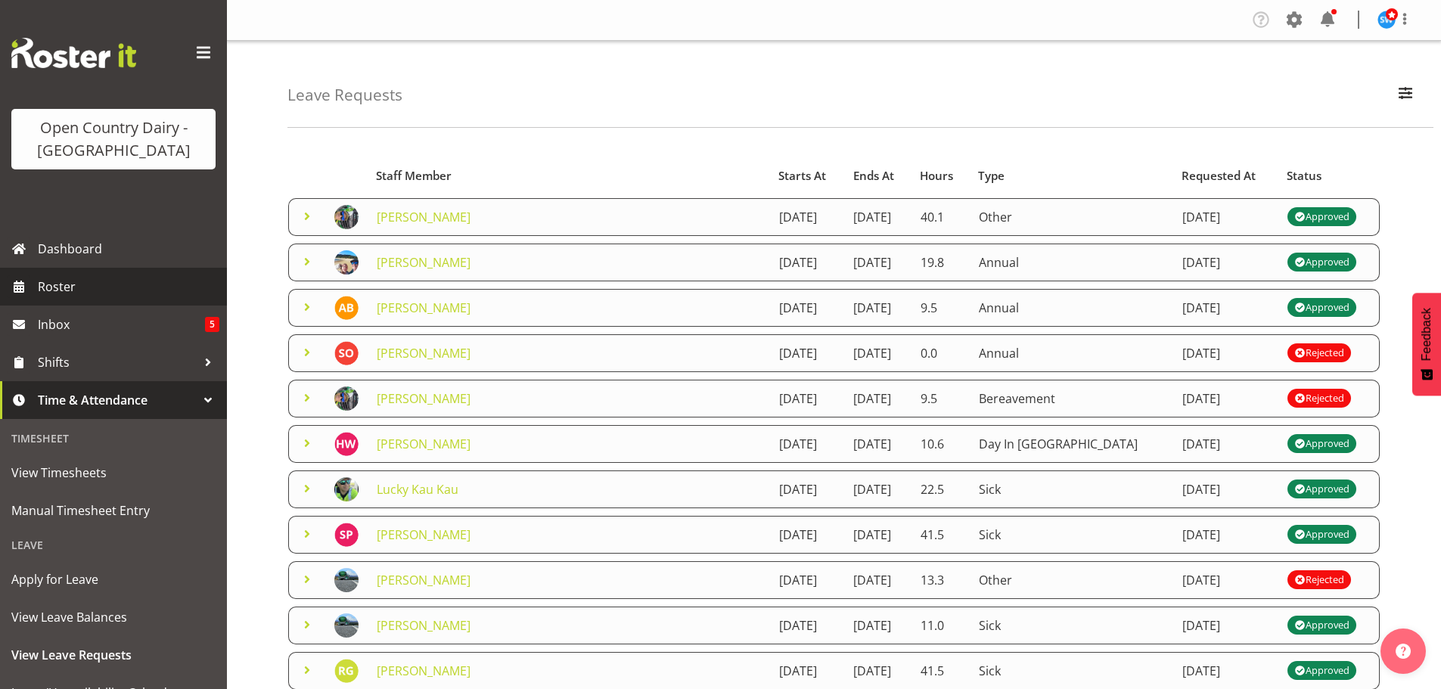
click at [65, 280] on span "Roster" at bounding box center [129, 286] width 182 height 23
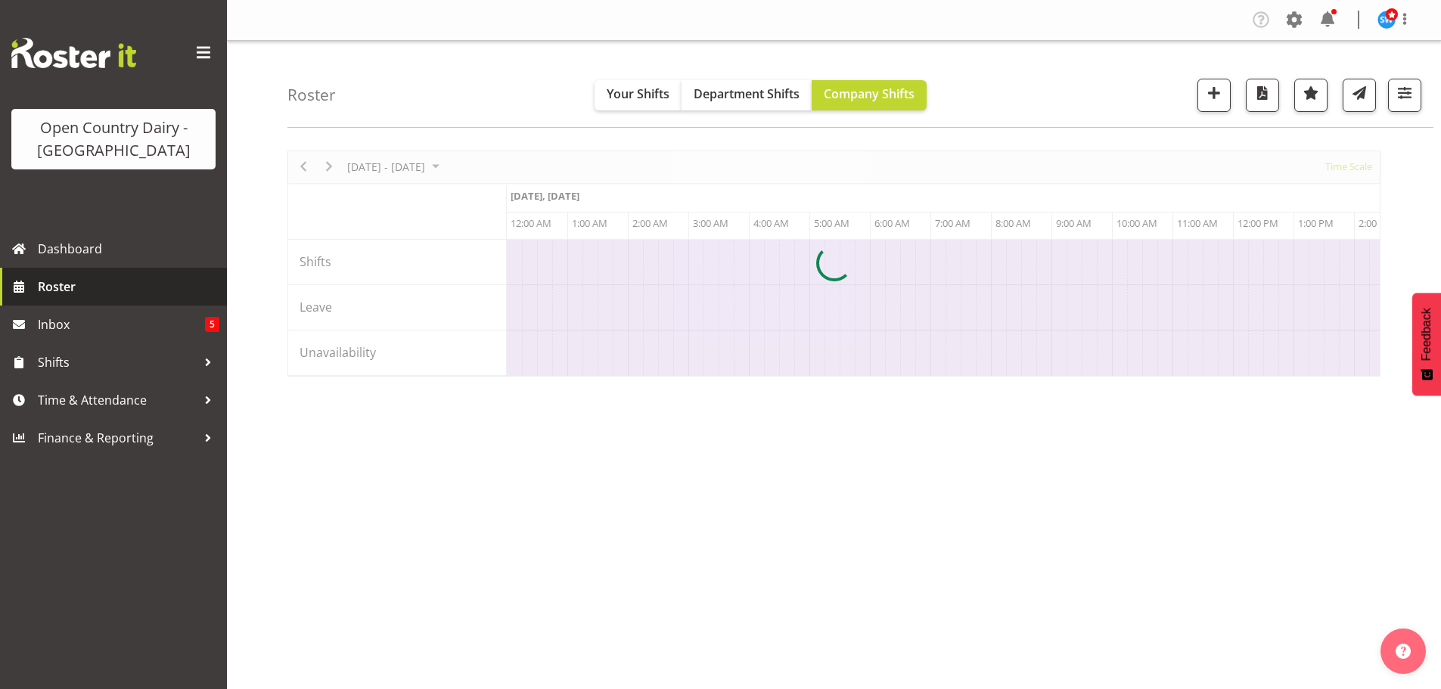
scroll to position [0, 2905]
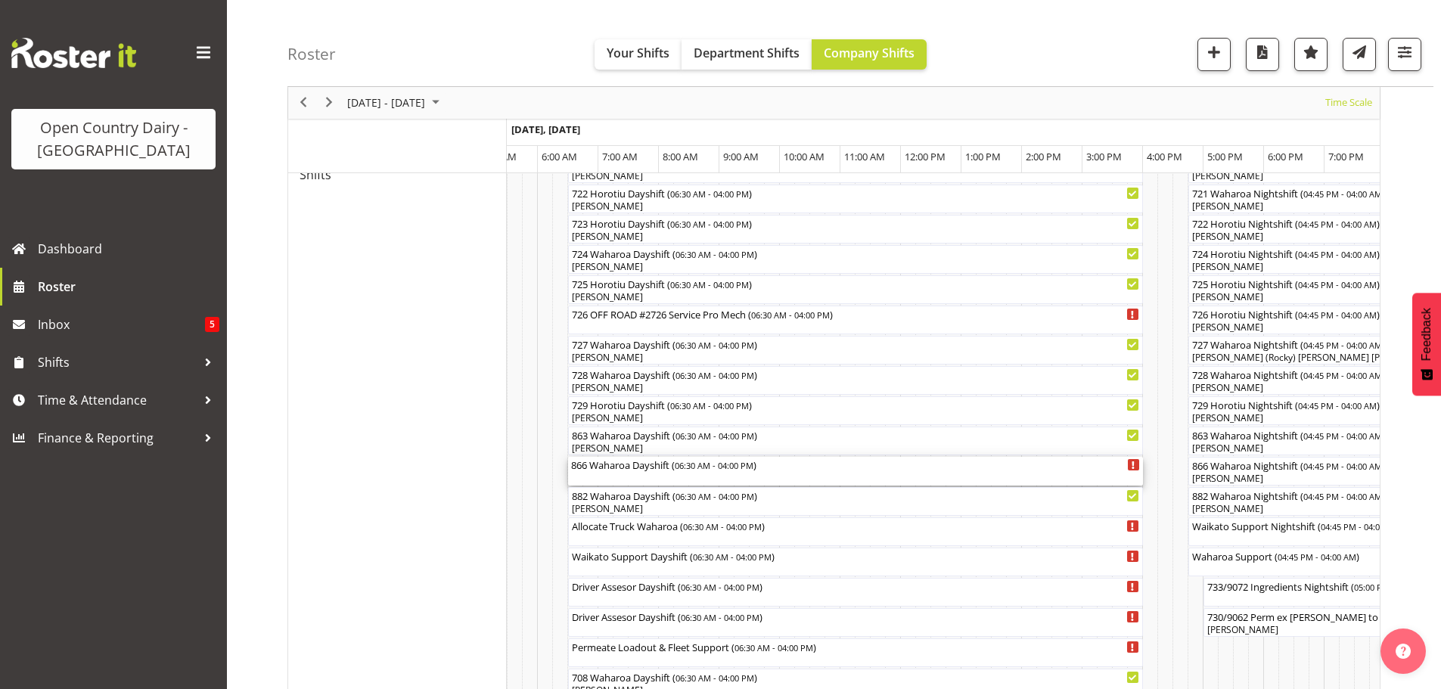
click at [648, 476] on div "866 Waharoa Dayshift ( 06:30 AM - 04:00 PM )" at bounding box center [855, 471] width 569 height 29
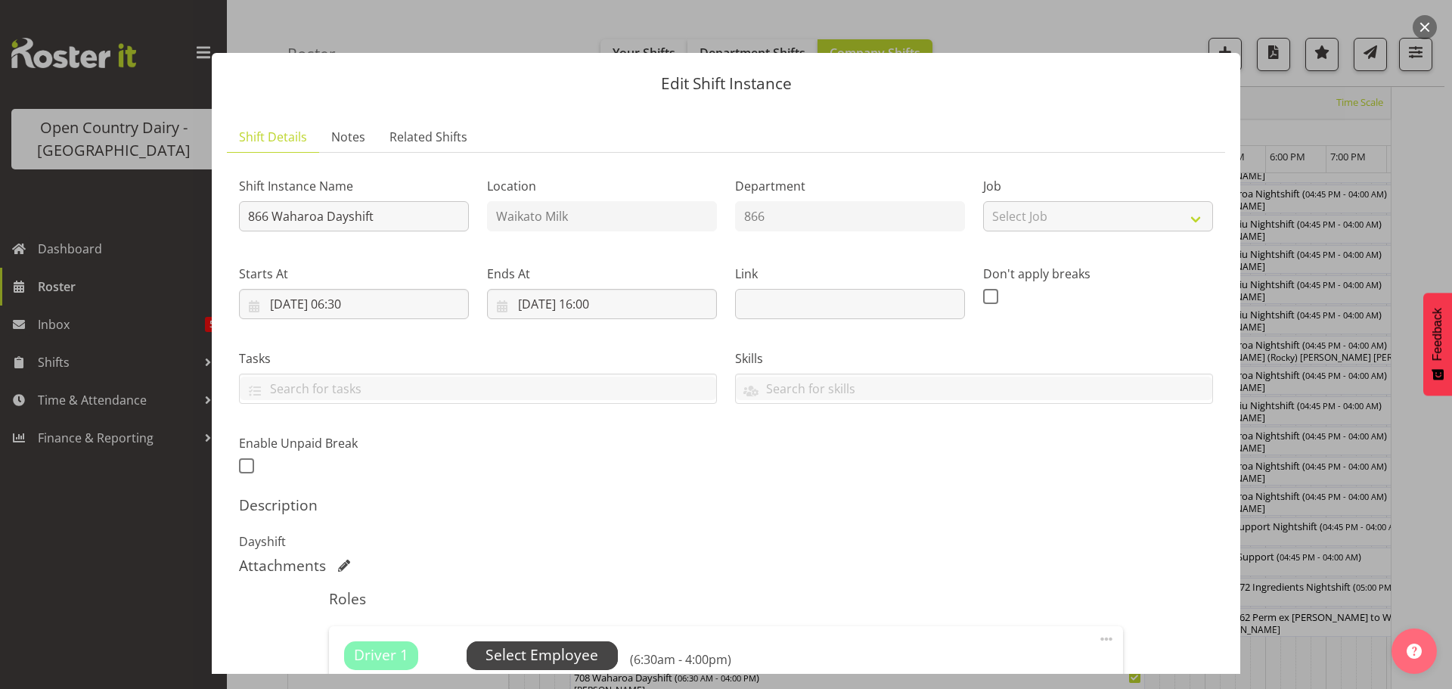
click at [555, 650] on span "Select Employee" at bounding box center [542, 656] width 113 height 22
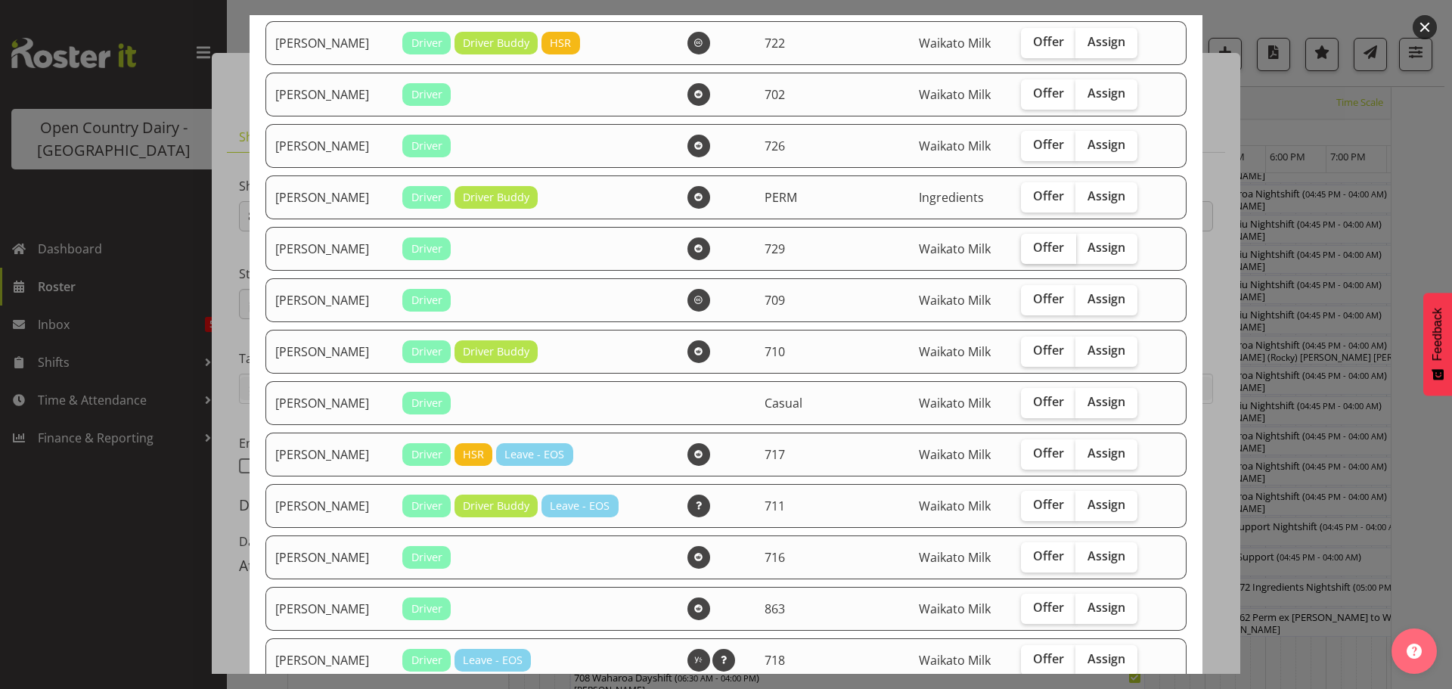
click at [1036, 249] on span "Offer" at bounding box center [1048, 247] width 31 height 15
click at [1031, 249] on input "Offer" at bounding box center [1026, 248] width 10 height 10
checkbox input "true"
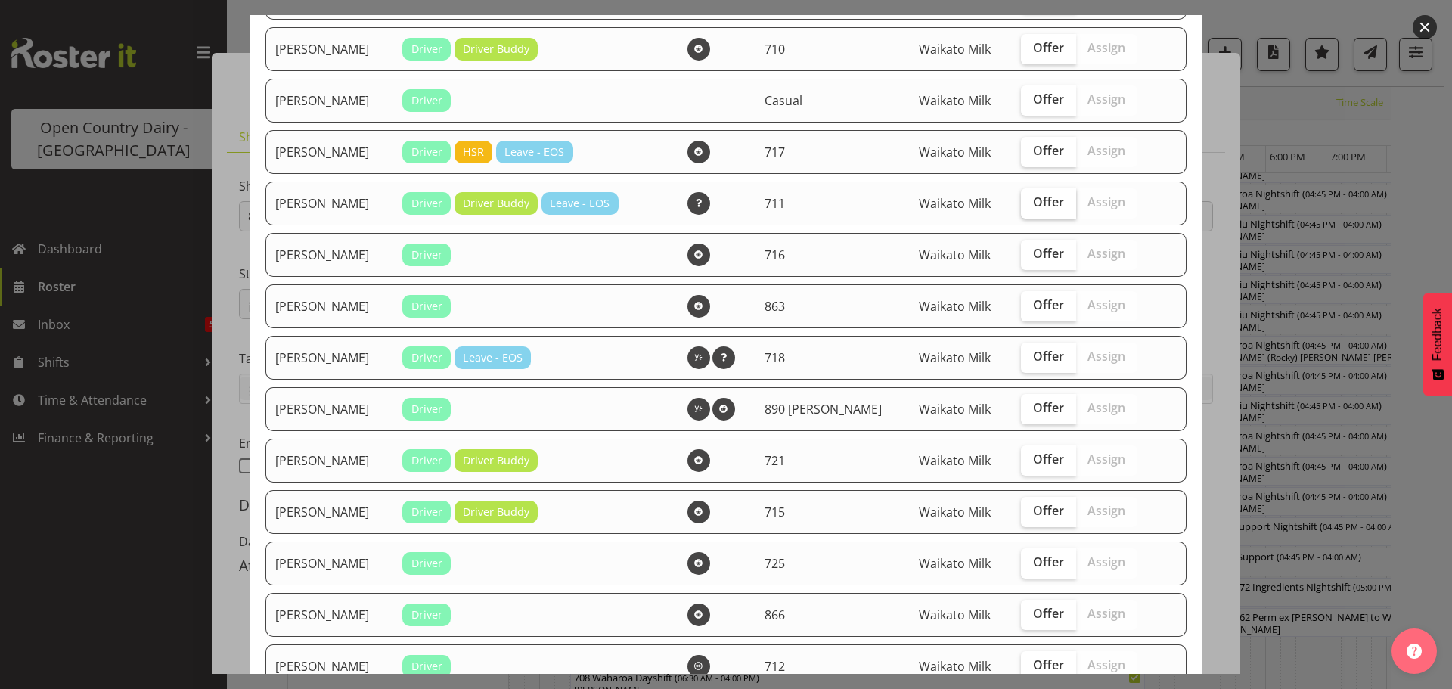
click at [1033, 203] on span "Offer" at bounding box center [1048, 201] width 31 height 15
click at [1027, 203] on input "Offer" at bounding box center [1026, 202] width 10 height 10
checkbox input "true"
click at [1033, 306] on span "Offer" at bounding box center [1048, 304] width 31 height 15
click at [1031, 306] on input "Offer" at bounding box center [1026, 305] width 10 height 10
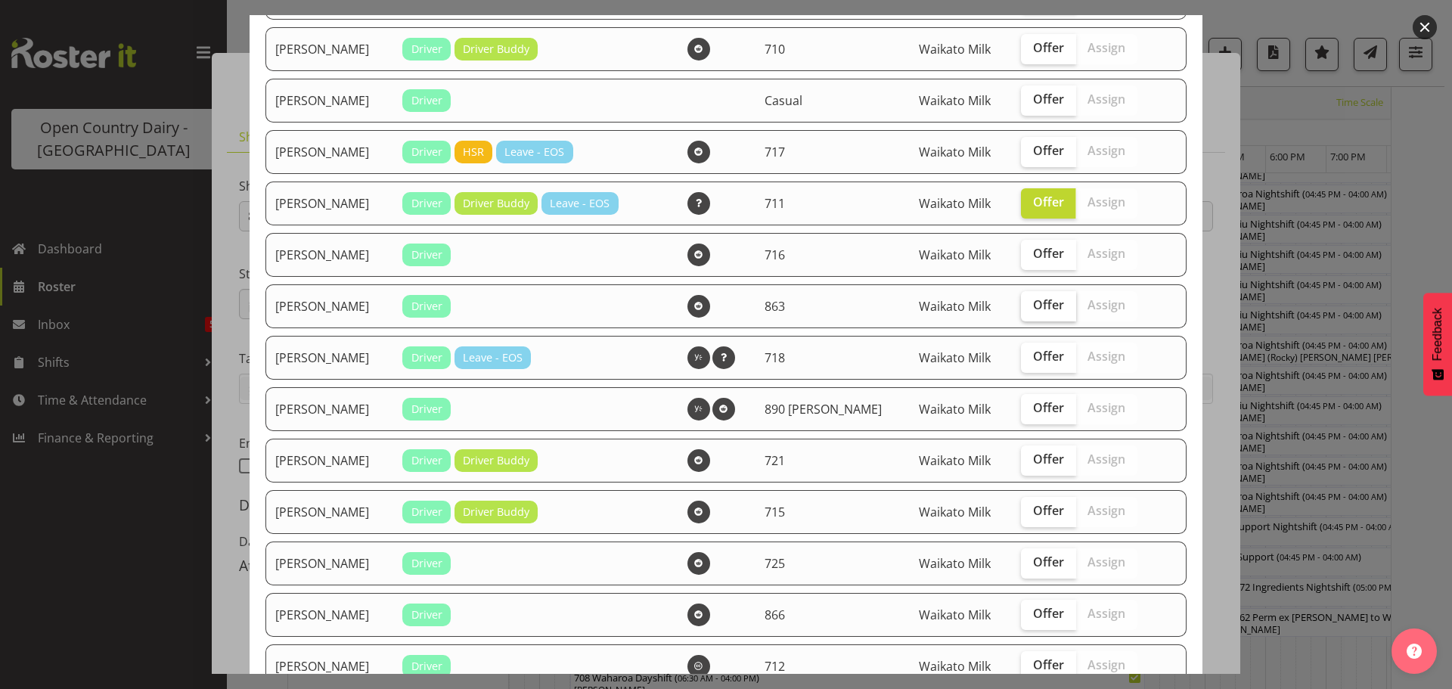
checkbox input "true"
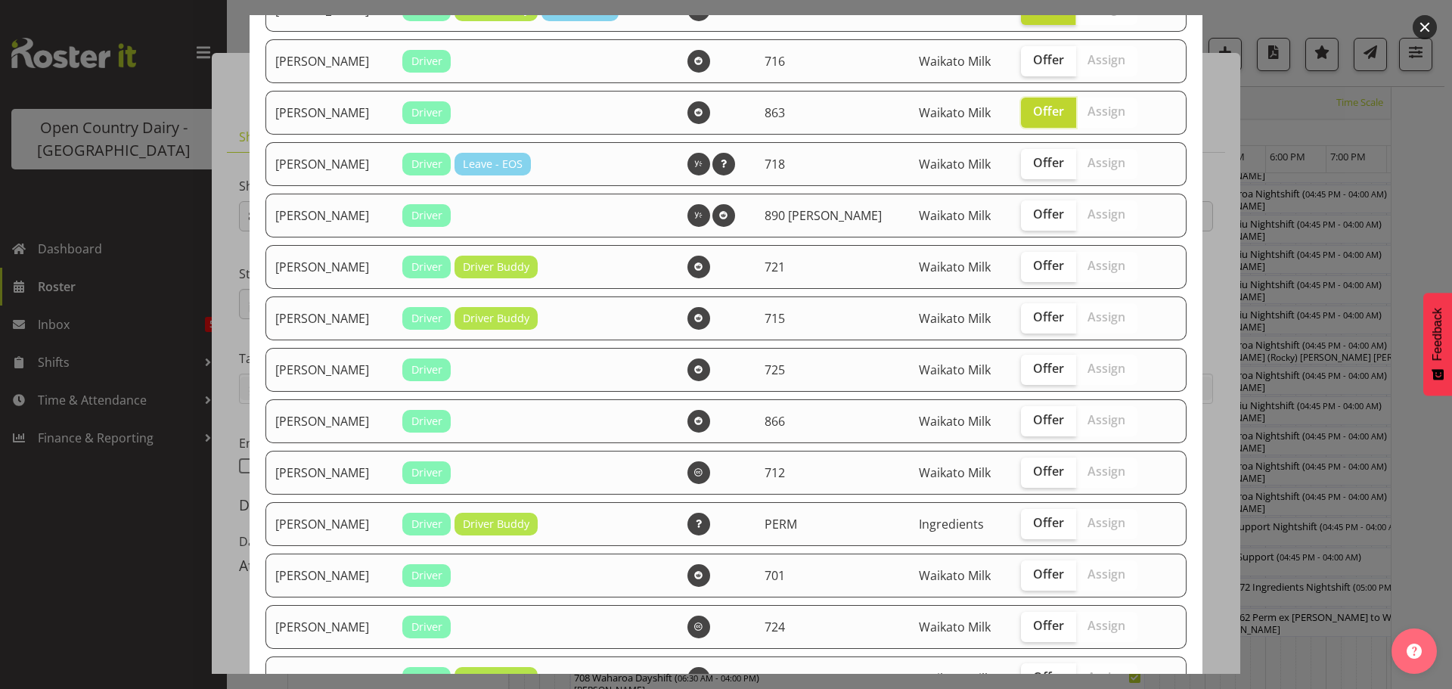
scroll to position [832, 0]
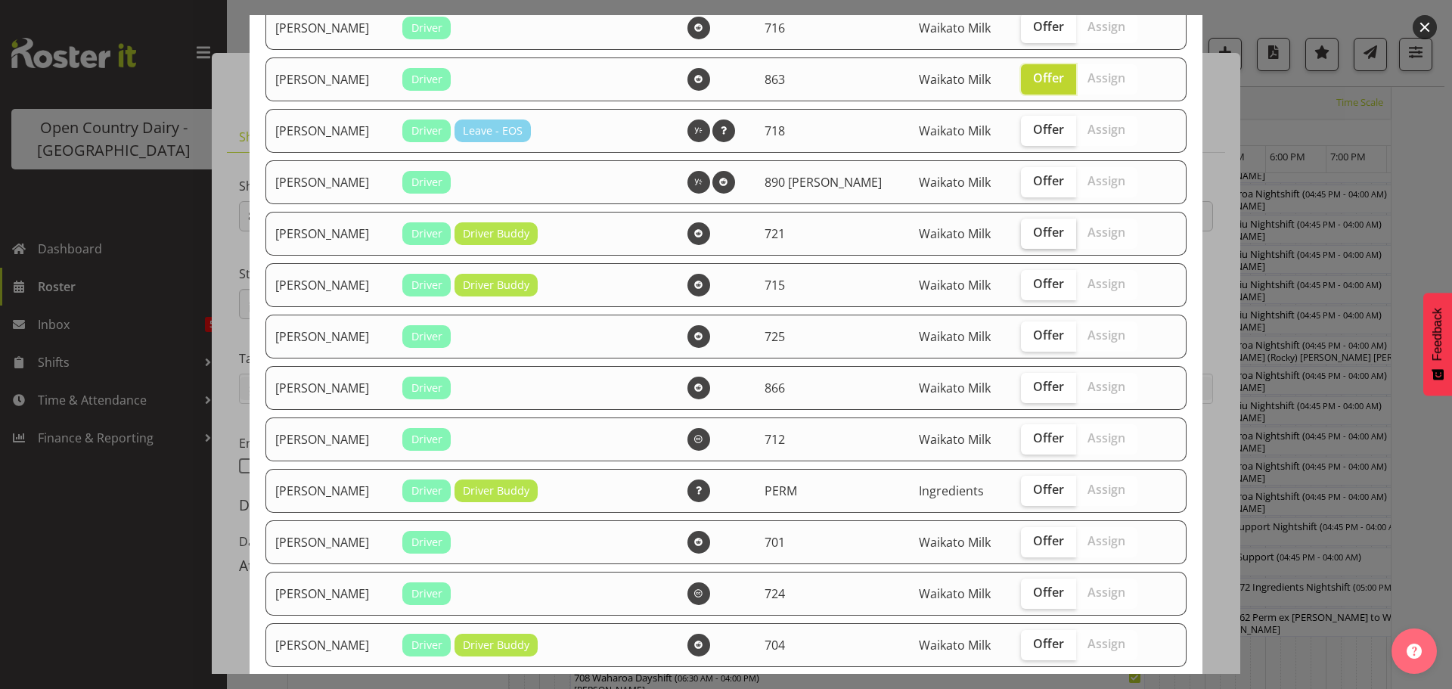
click at [1033, 237] on span "Offer" at bounding box center [1048, 232] width 31 height 15
click at [1024, 237] on input "Offer" at bounding box center [1026, 233] width 10 height 10
checkbox input "true"
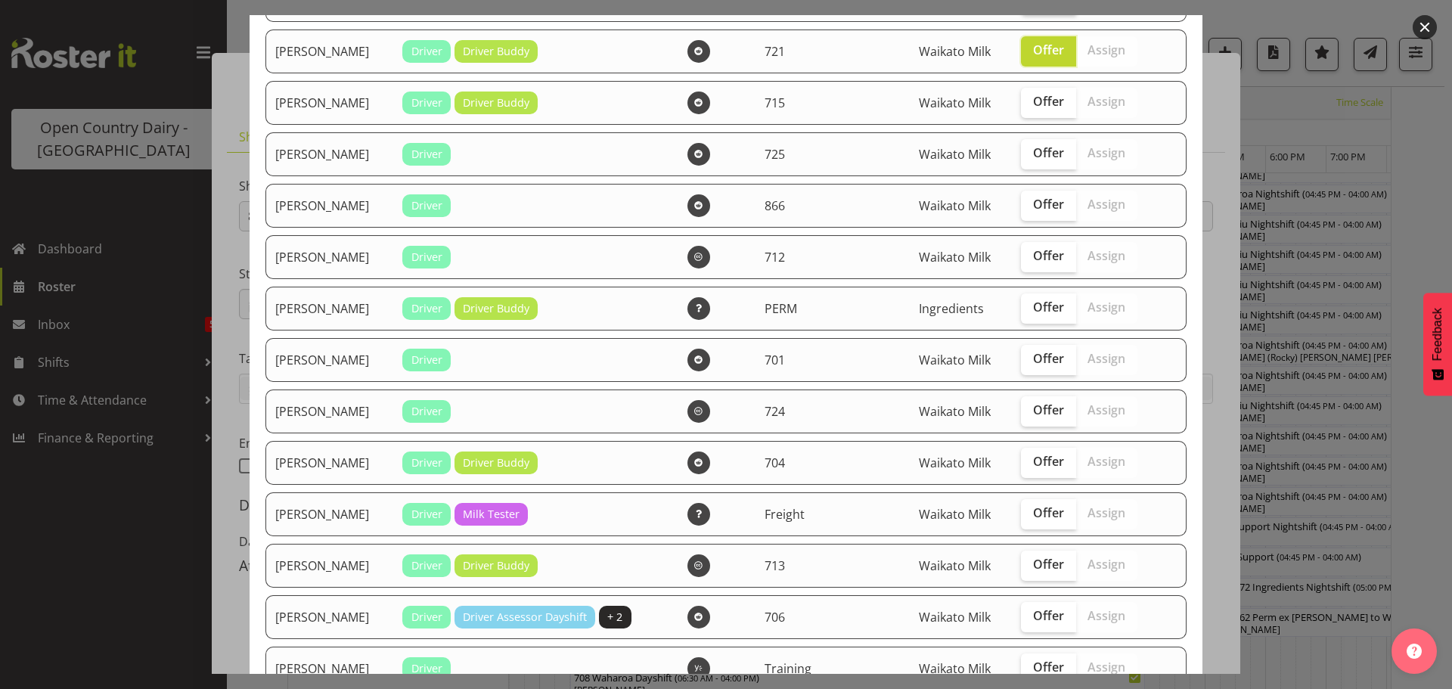
scroll to position [1059, 0]
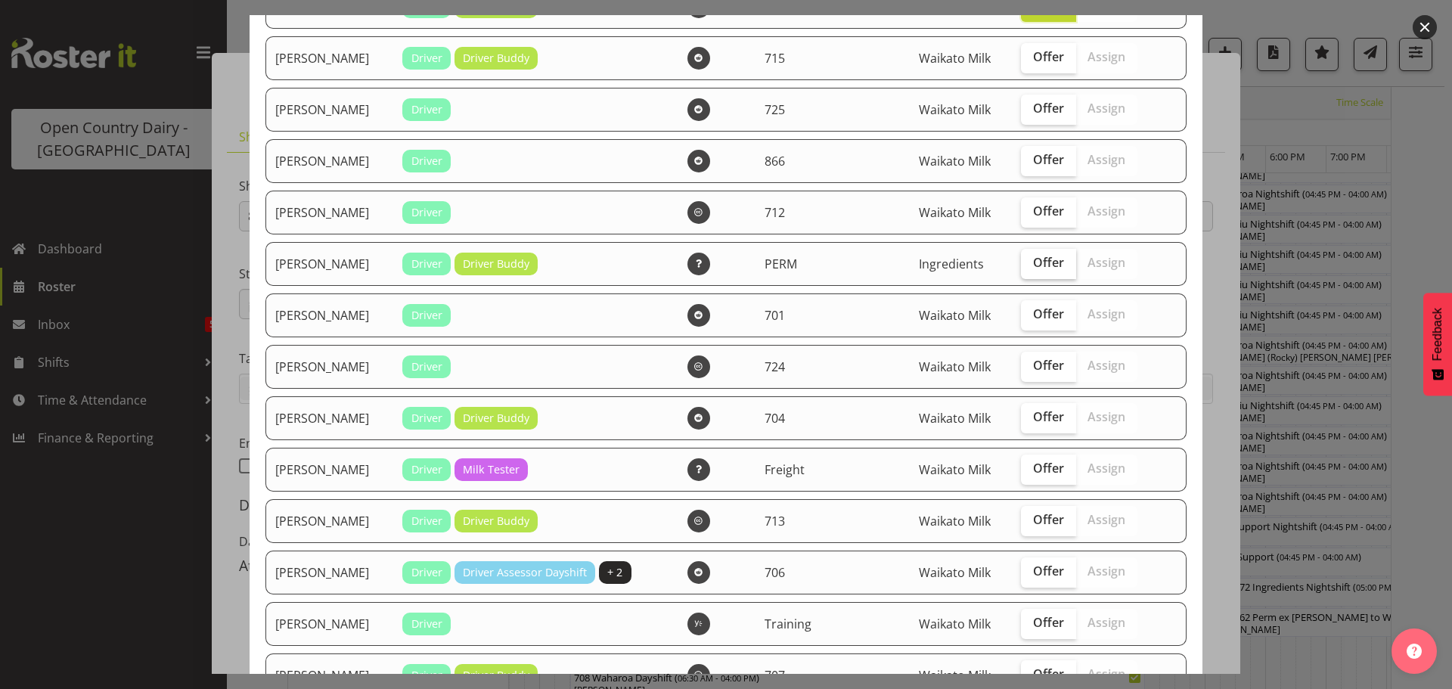
click at [1036, 264] on span "Offer" at bounding box center [1048, 262] width 31 height 15
click at [1031, 264] on input "Offer" at bounding box center [1026, 263] width 10 height 10
checkbox input "true"
click at [1041, 412] on span "Offer" at bounding box center [1048, 416] width 31 height 15
click at [1031, 412] on input "Offer" at bounding box center [1026, 417] width 10 height 10
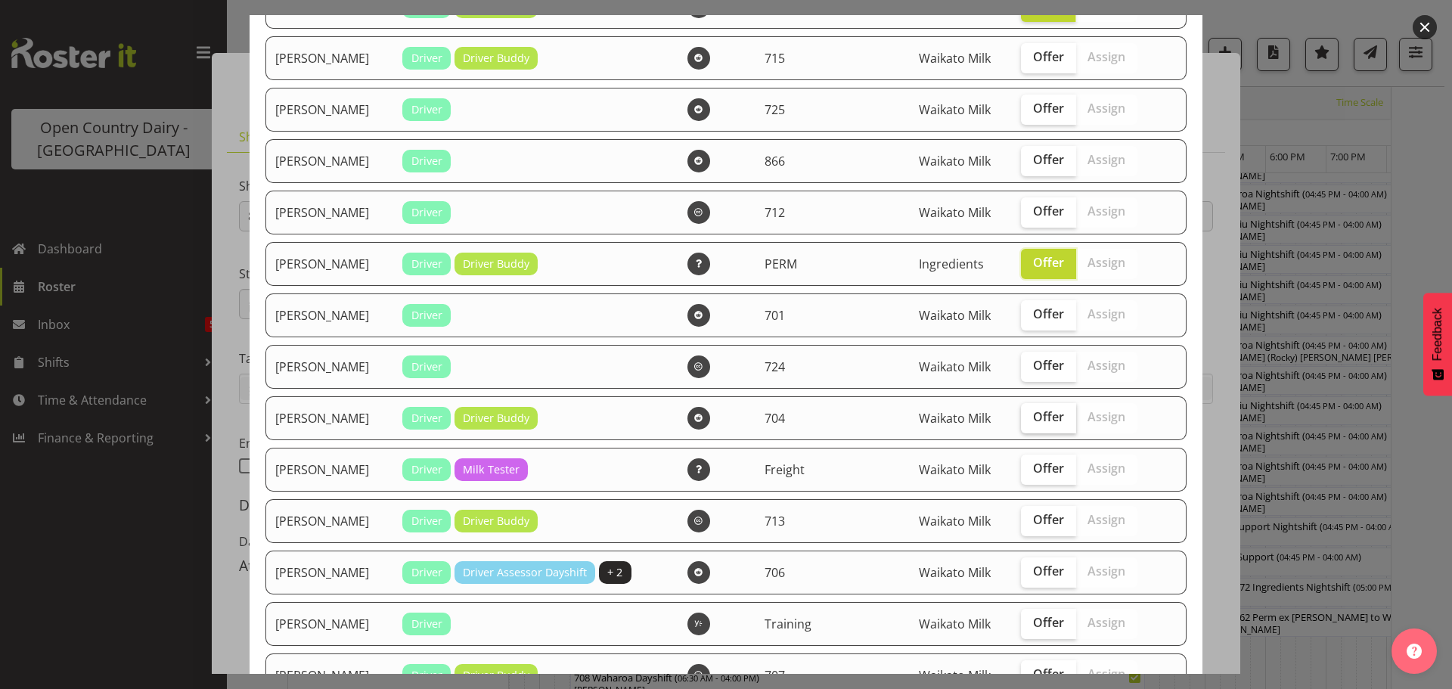
checkbox input "true"
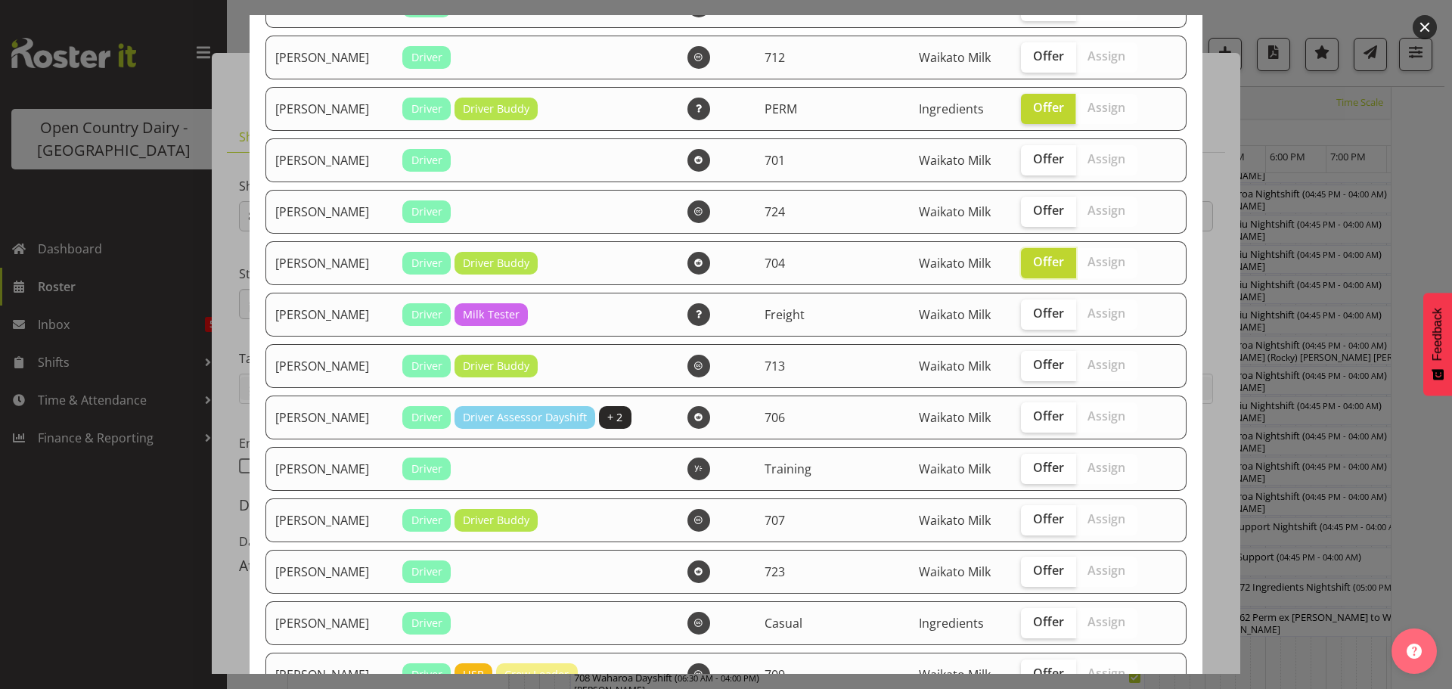
scroll to position [1286, 0]
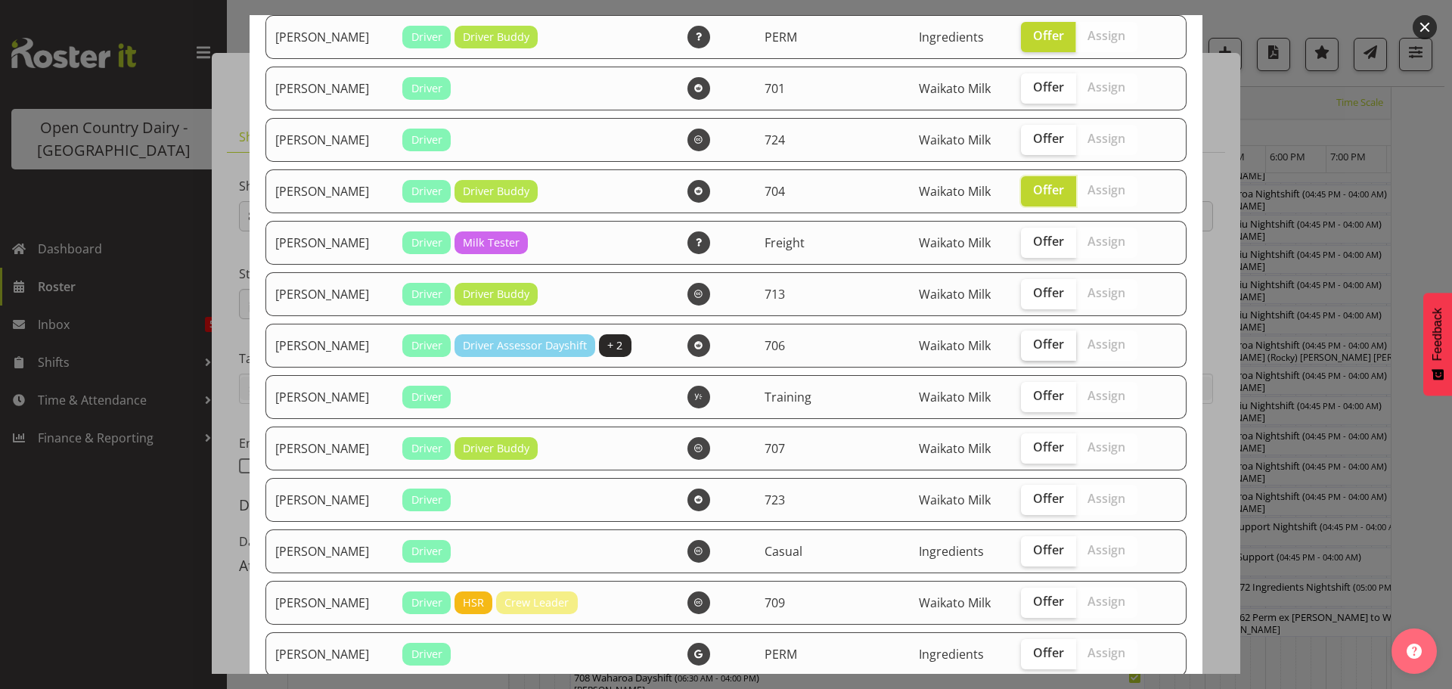
click at [1041, 343] on span "Offer" at bounding box center [1048, 344] width 31 height 15
click at [1031, 343] on input "Offer" at bounding box center [1026, 345] width 10 height 10
checkbox input "true"
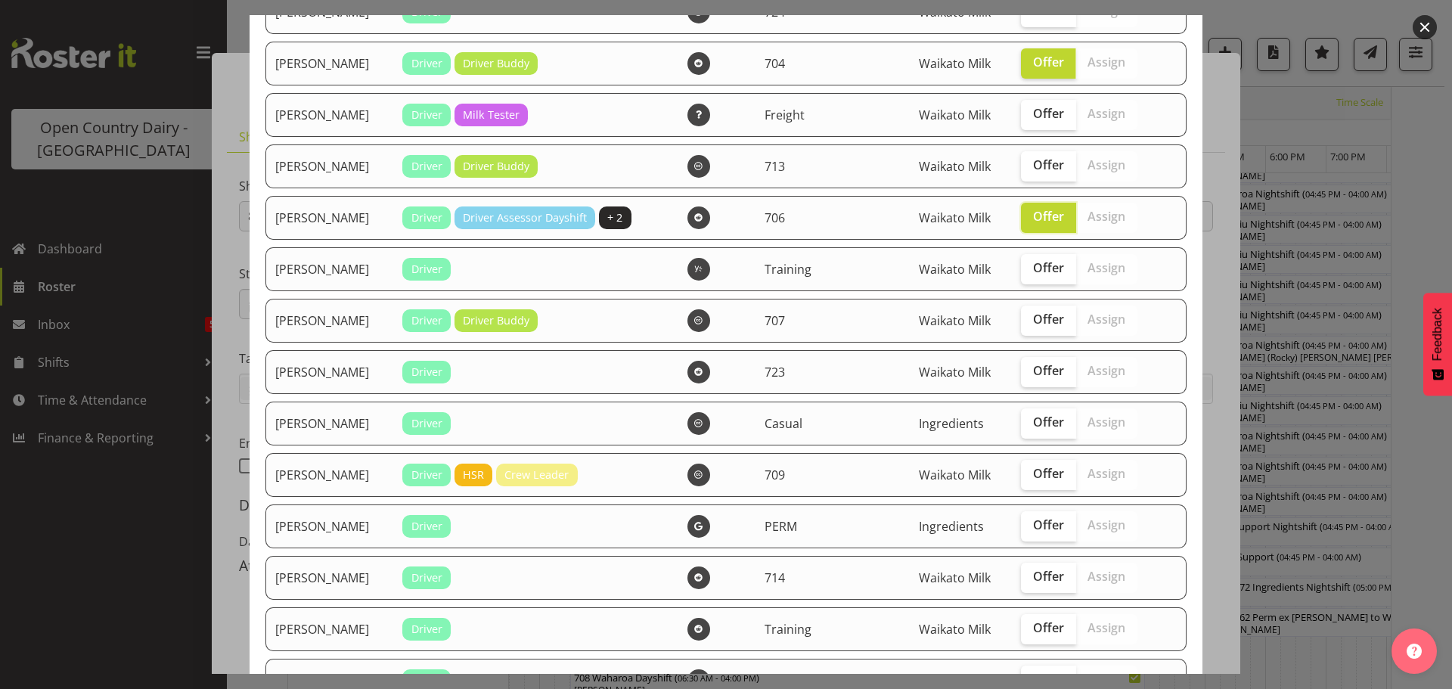
scroll to position [1437, 0]
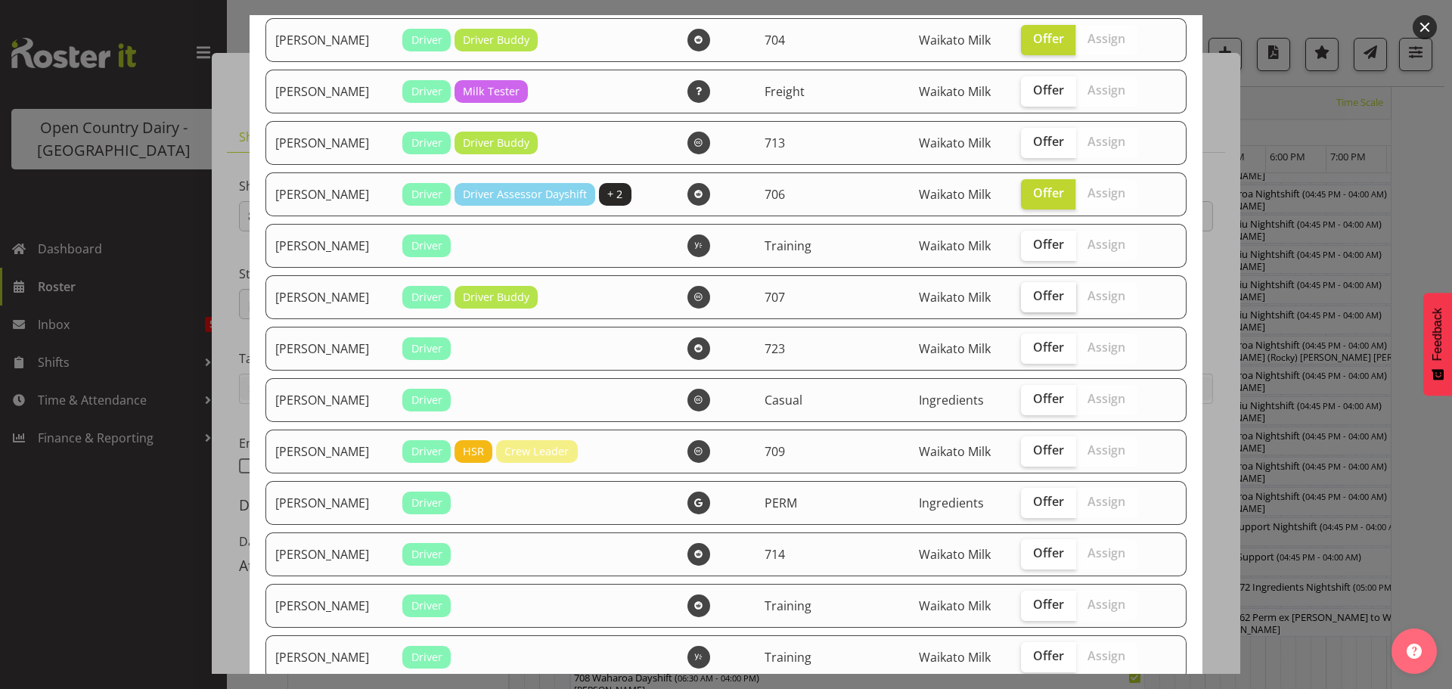
click at [1040, 300] on span "Offer" at bounding box center [1048, 295] width 31 height 15
click at [1031, 300] on input "Offer" at bounding box center [1026, 296] width 10 height 10
checkbox input "true"
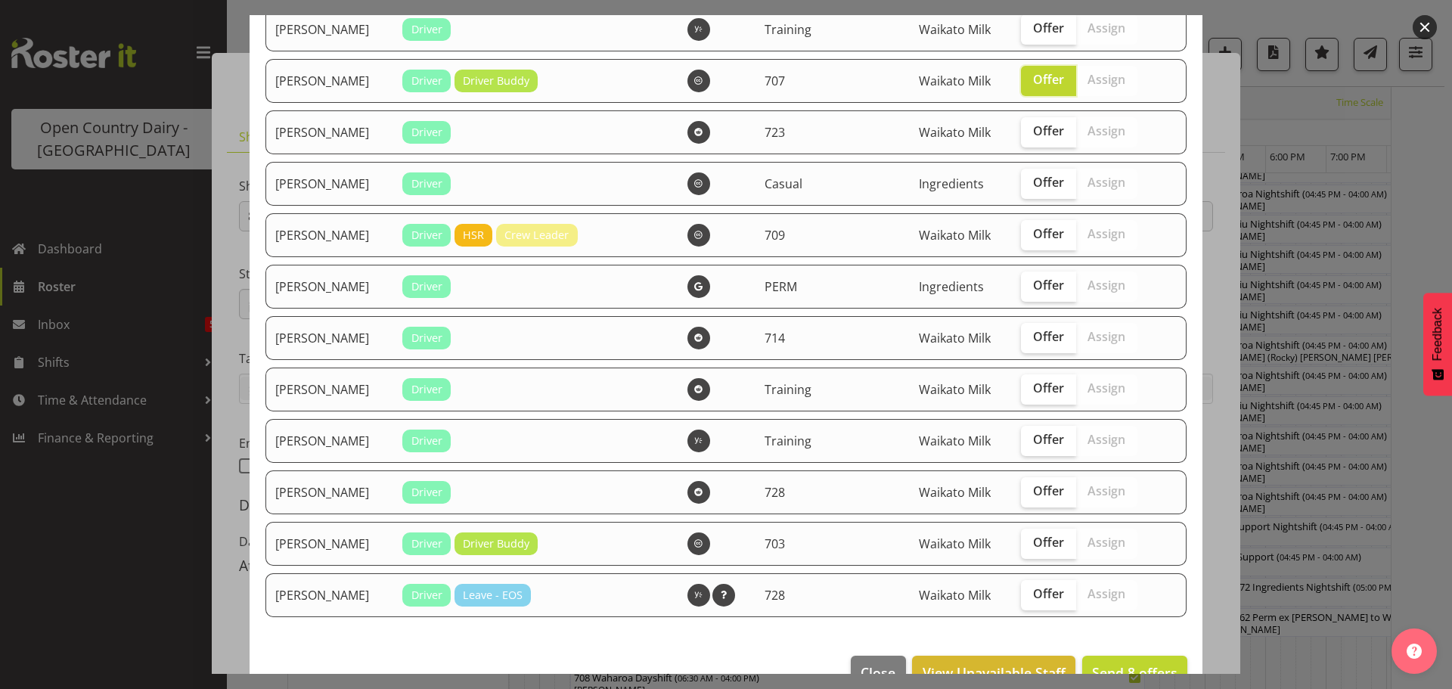
scroll to position [1589, 0]
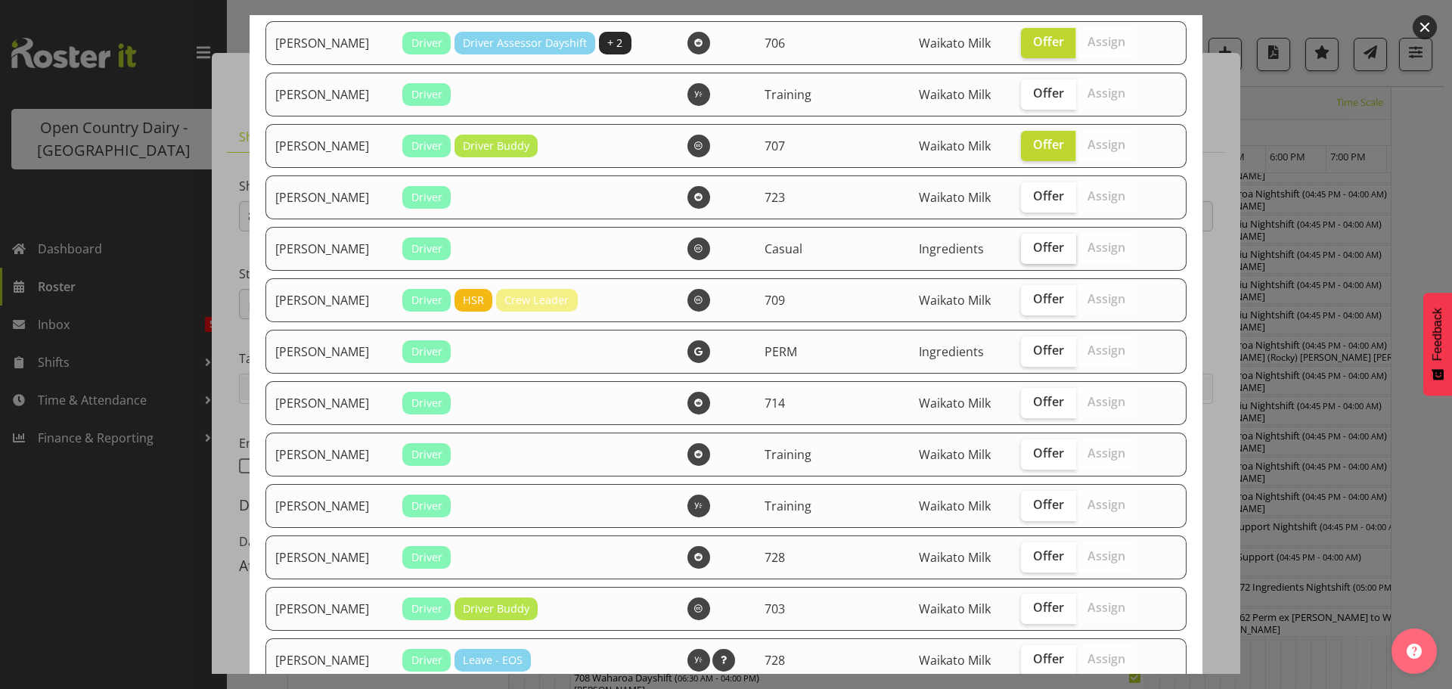
click at [1039, 250] on span "Offer" at bounding box center [1048, 247] width 31 height 15
click at [1031, 250] on input "Offer" at bounding box center [1026, 248] width 10 height 10
checkbox input "true"
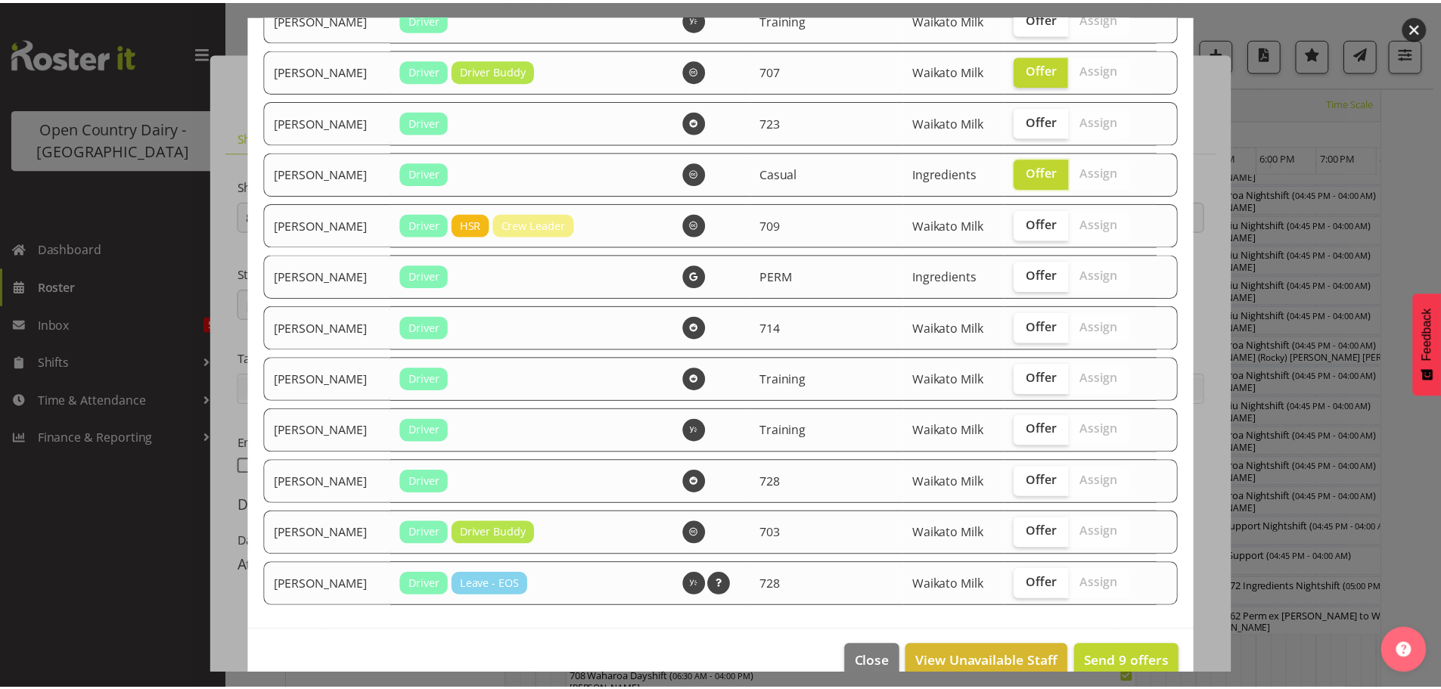
scroll to position [1691, 0]
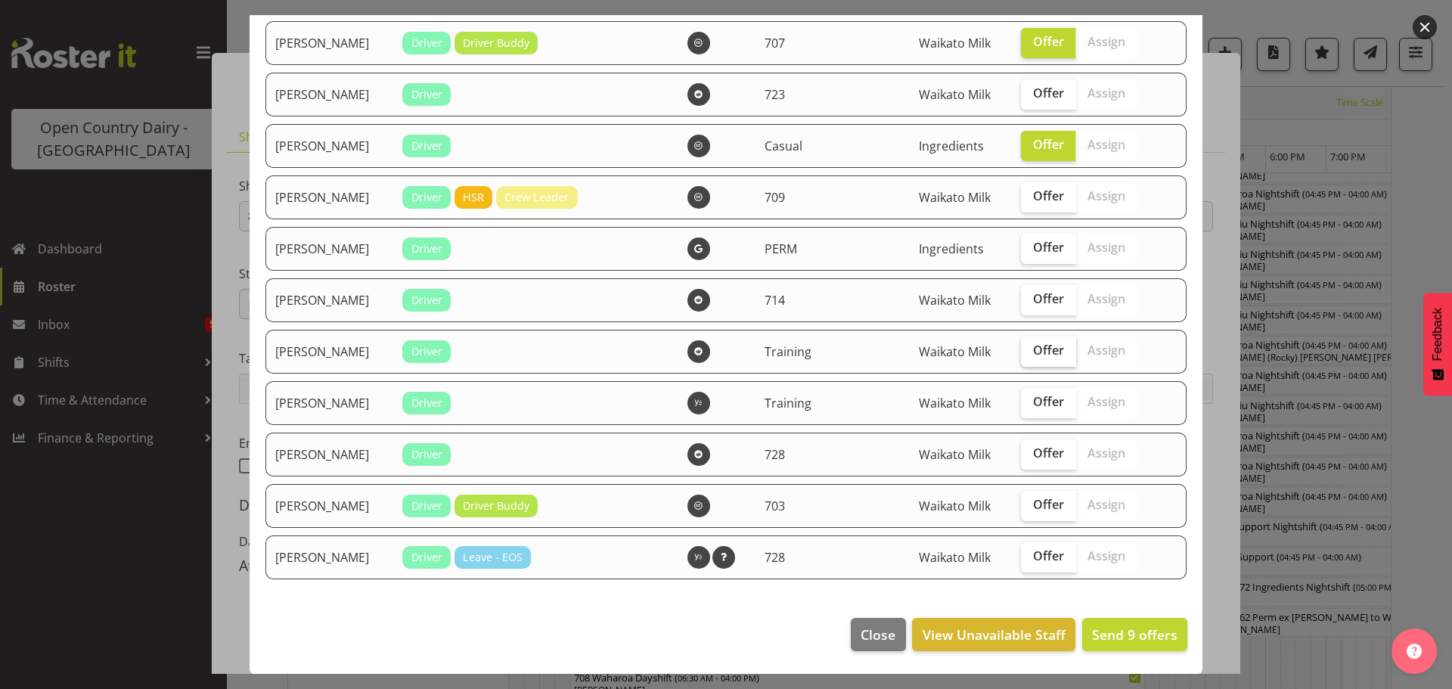
click at [1039, 353] on span "Offer" at bounding box center [1048, 350] width 31 height 15
click at [1031, 353] on input "Offer" at bounding box center [1026, 351] width 10 height 10
checkbox input "true"
click at [1036, 557] on span "Offer" at bounding box center [1048, 555] width 31 height 15
click at [1031, 557] on input "Offer" at bounding box center [1026, 556] width 10 height 10
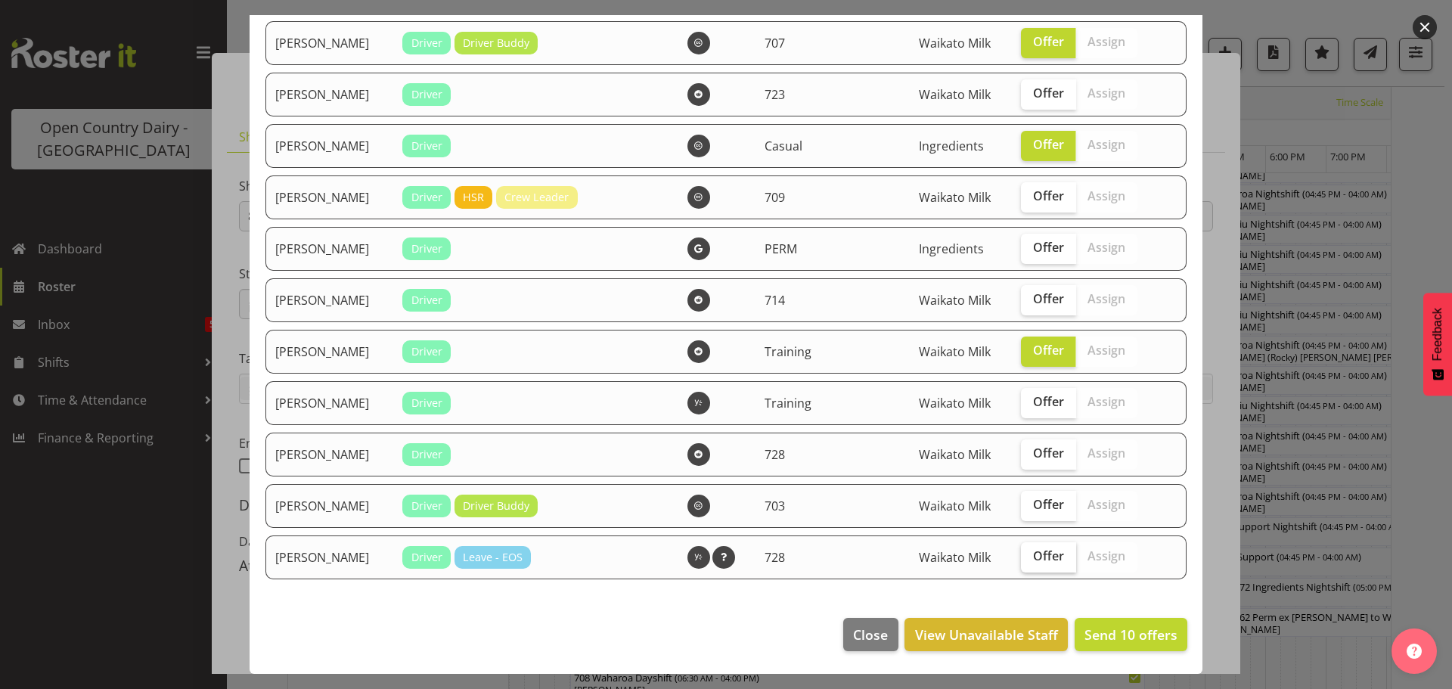
checkbox input "true"
click at [1107, 633] on span "Send 11 offers" at bounding box center [1131, 635] width 93 height 18
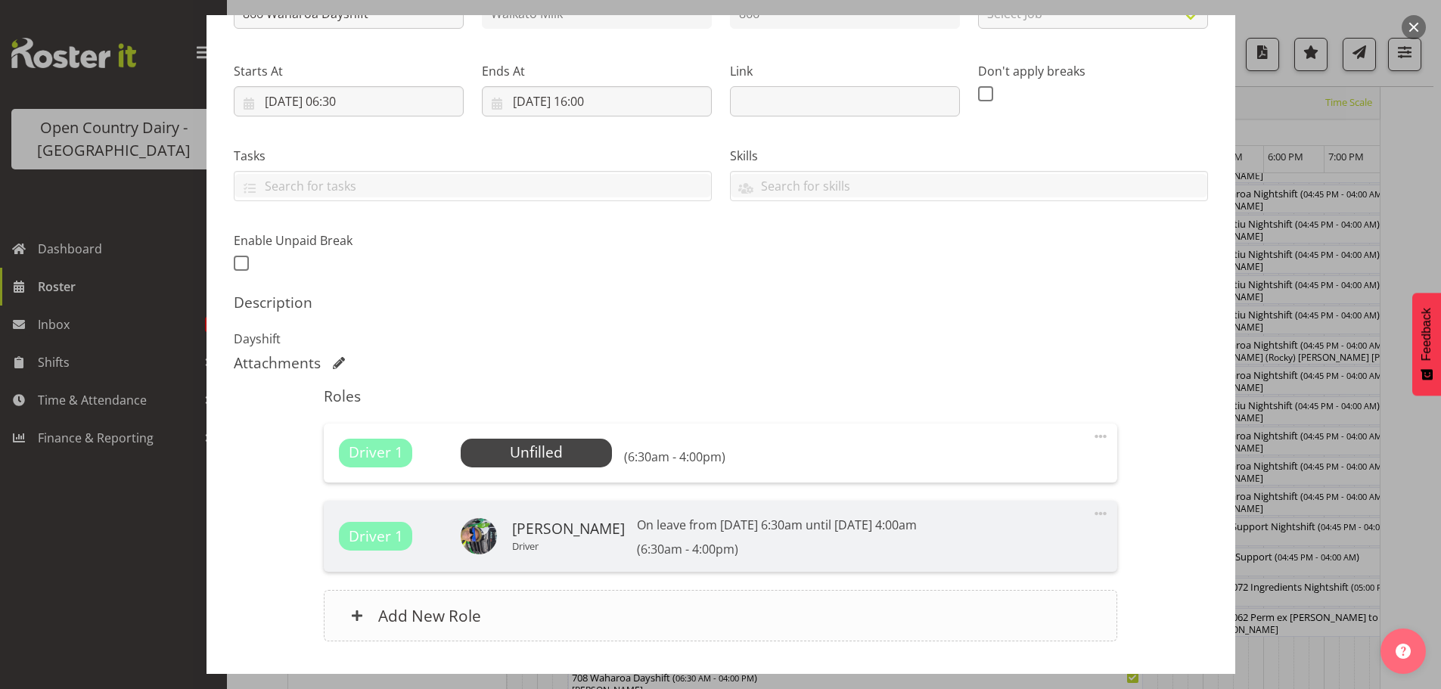
scroll to position [303, 0]
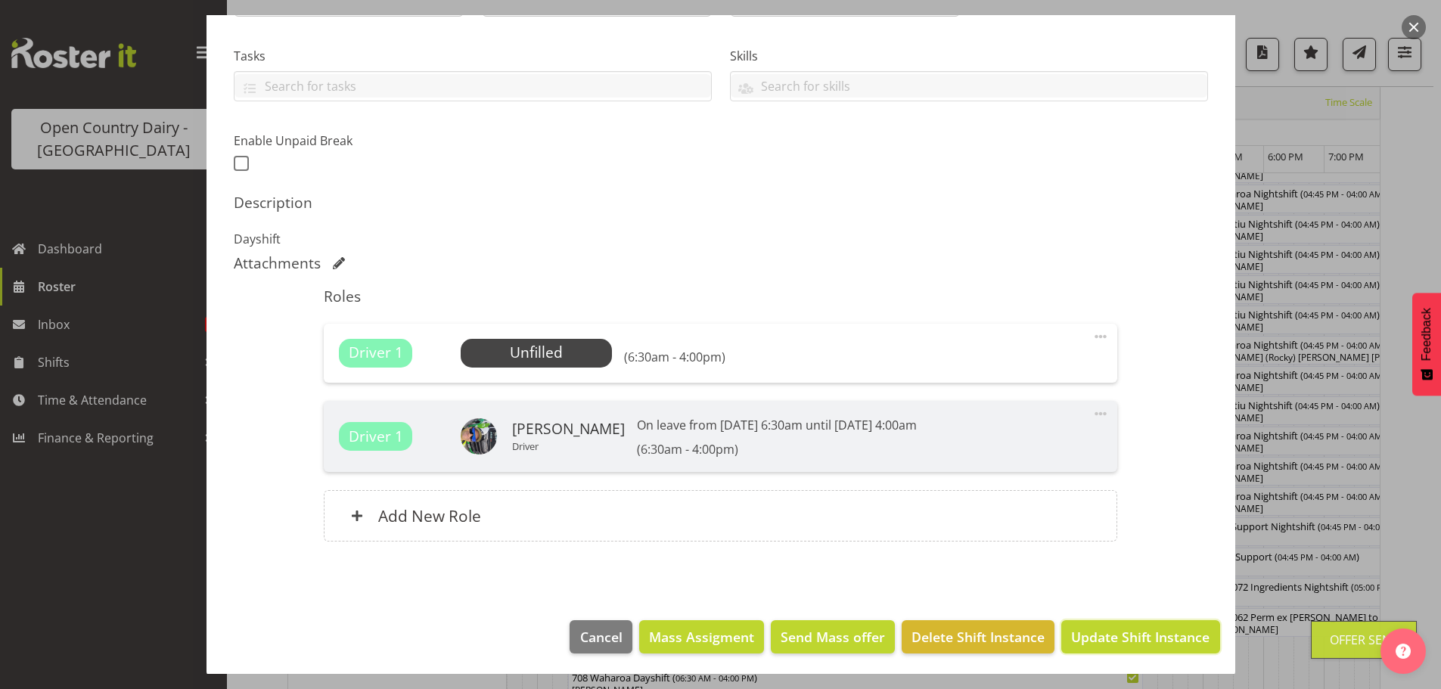
click at [1117, 636] on span "Update Shift Instance" at bounding box center [1140, 637] width 138 height 20
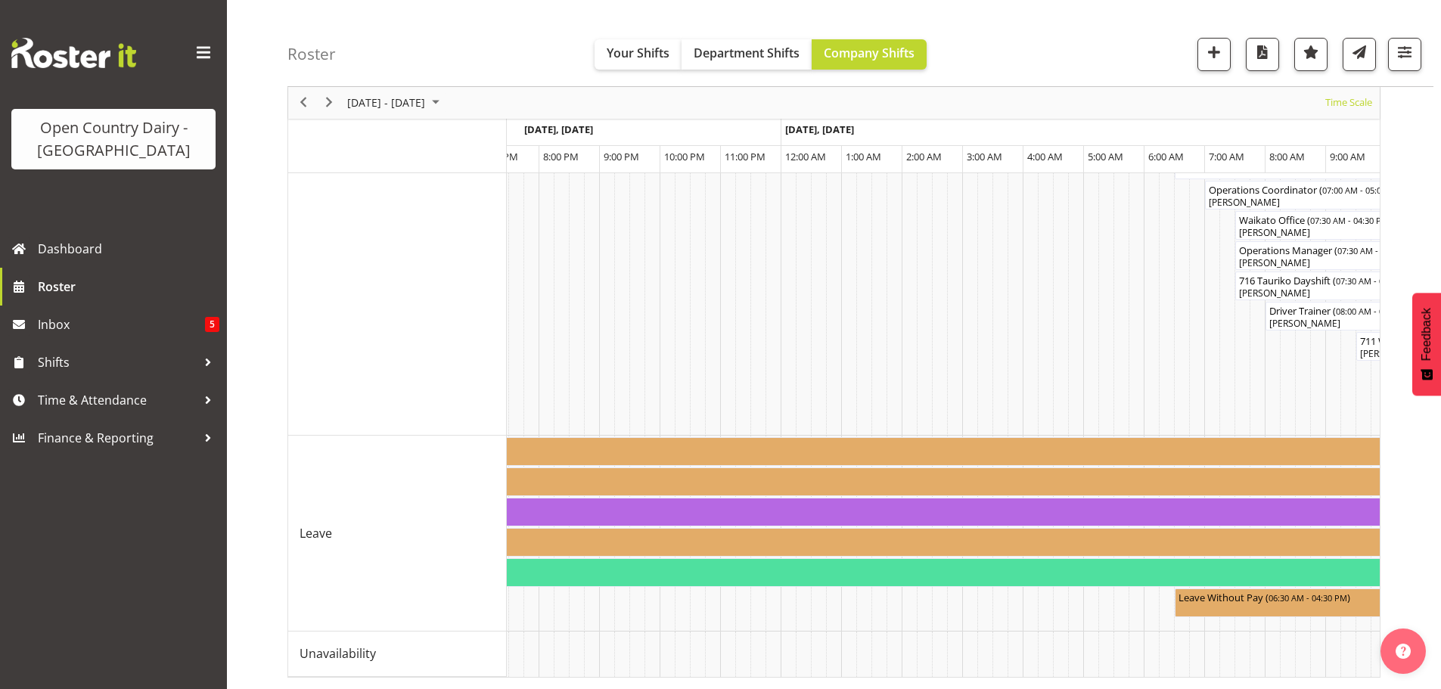
scroll to position [0, 5661]
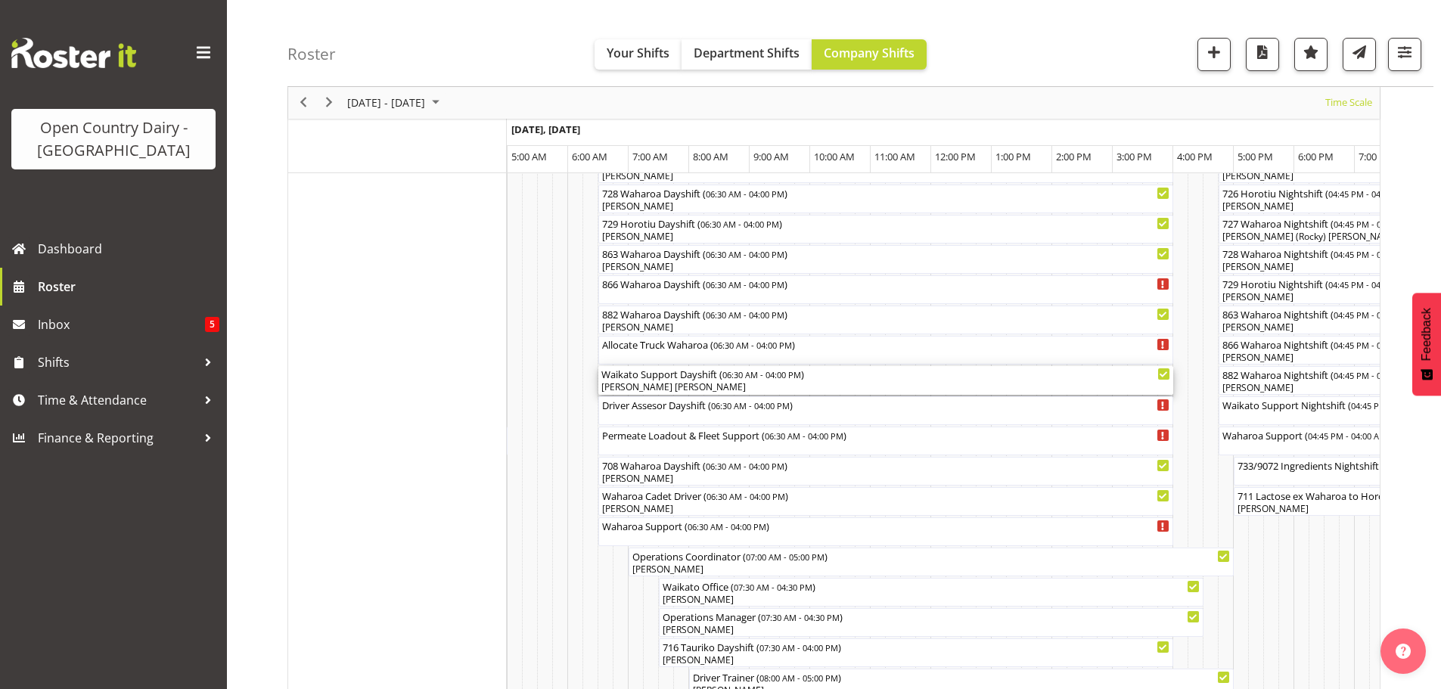
click at [715, 387] on div "[PERSON_NAME] [PERSON_NAME]" at bounding box center [885, 388] width 569 height 14
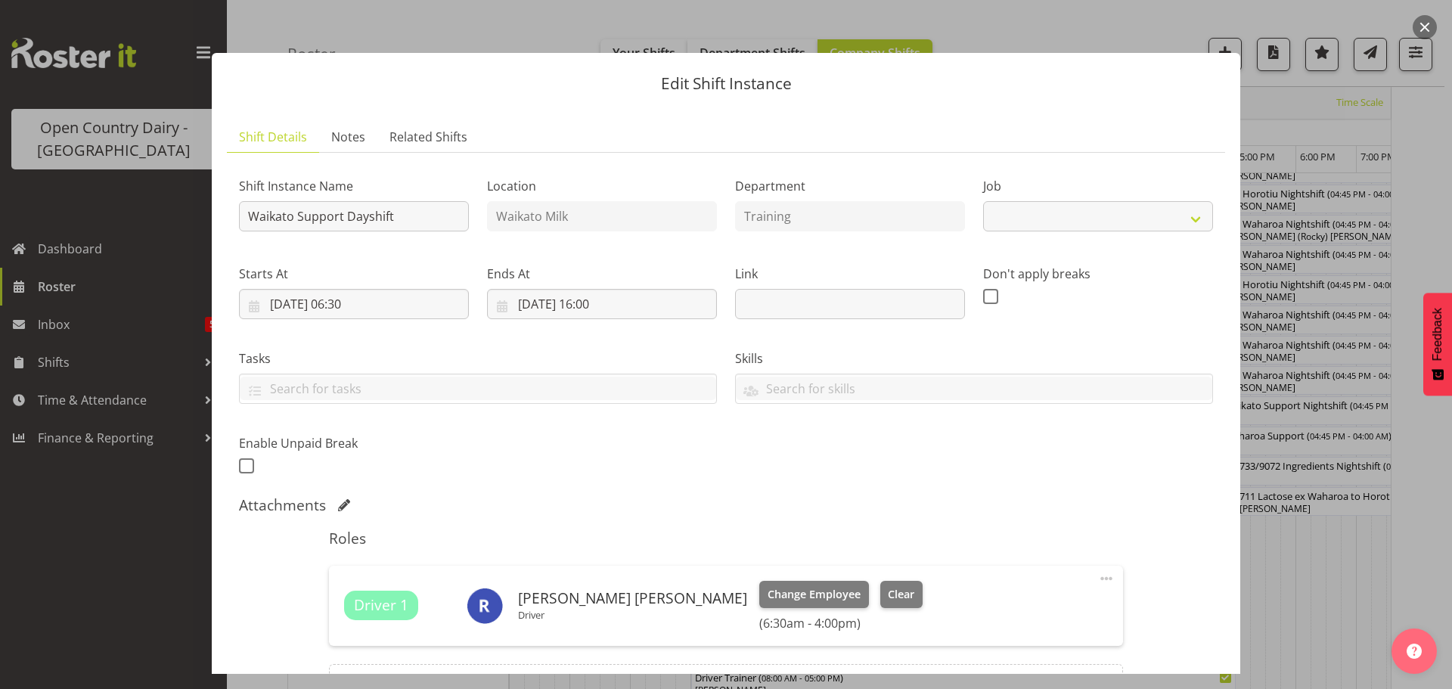
select select "9052"
click at [888, 592] on span "Clear" at bounding box center [901, 594] width 26 height 17
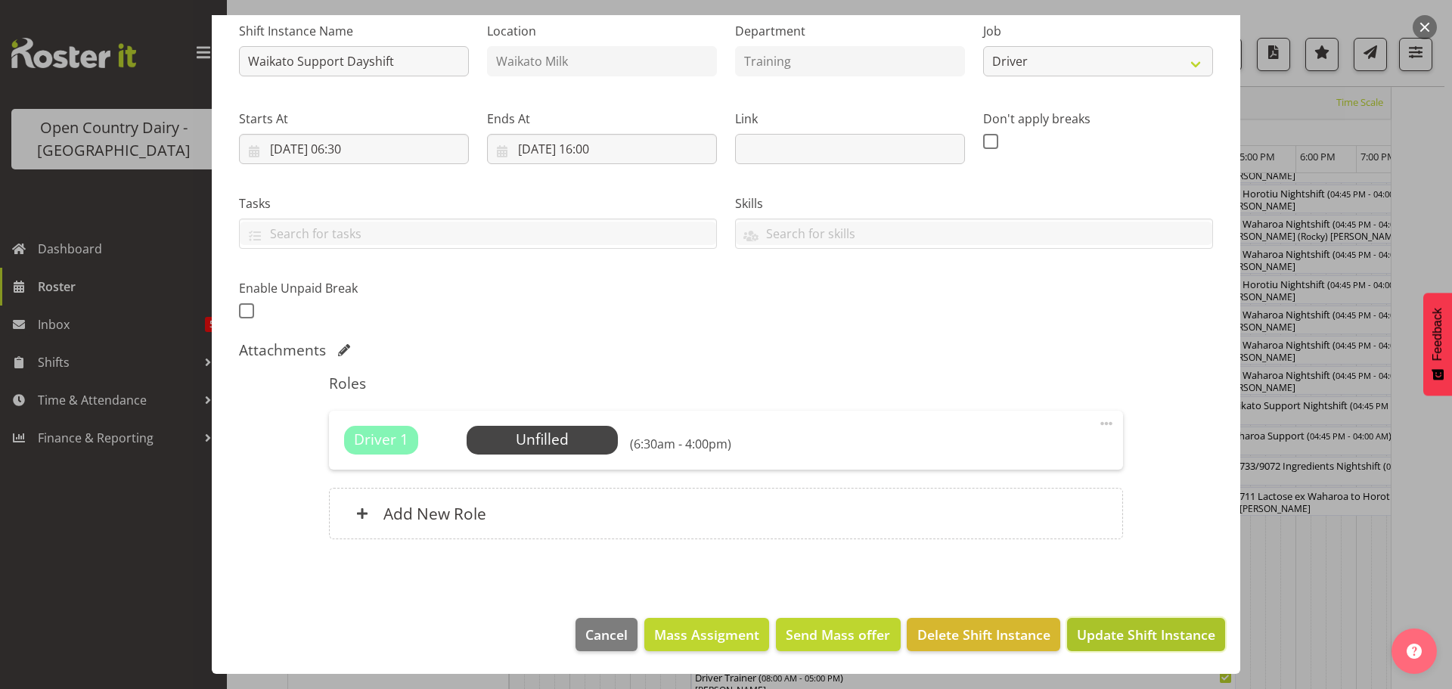
click at [1123, 632] on span "Update Shift Instance" at bounding box center [1146, 635] width 138 height 20
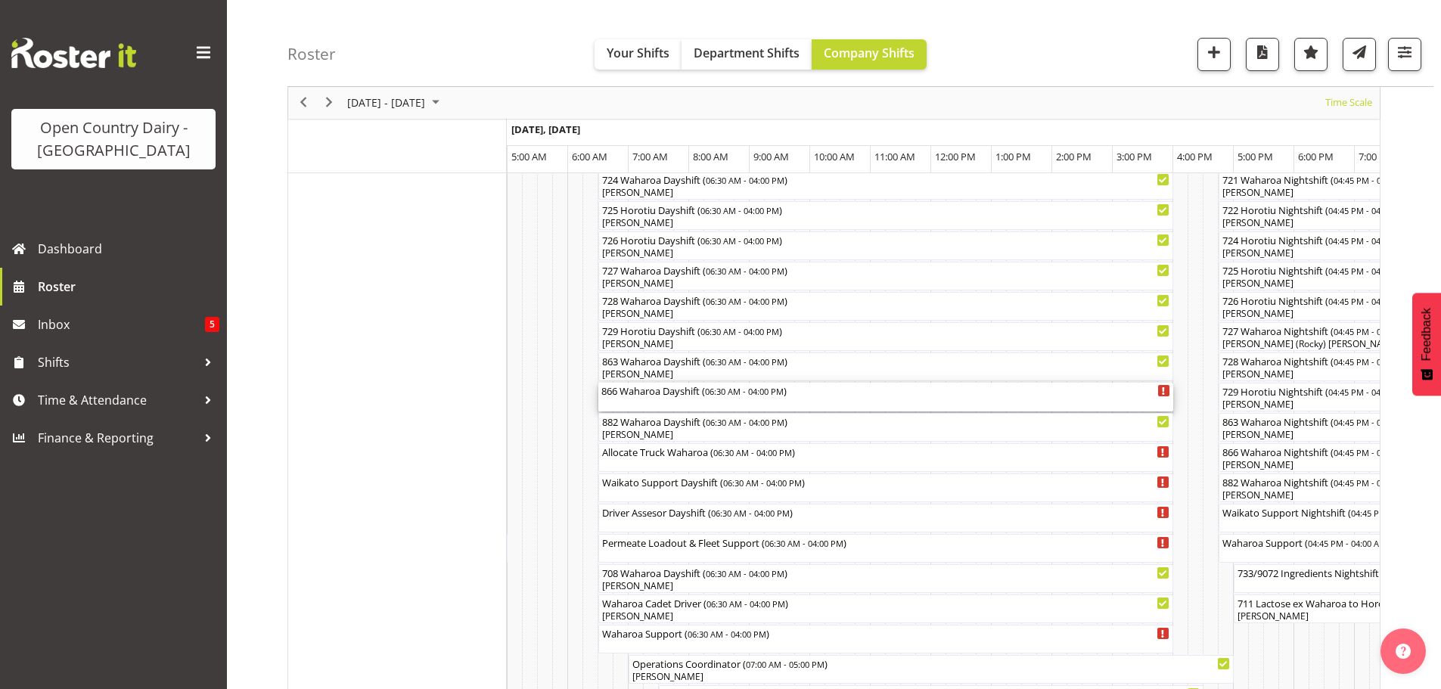
click at [654, 399] on div "866 Waharoa Dayshift ( 06:30 AM - 04:00 PM )" at bounding box center [885, 397] width 569 height 29
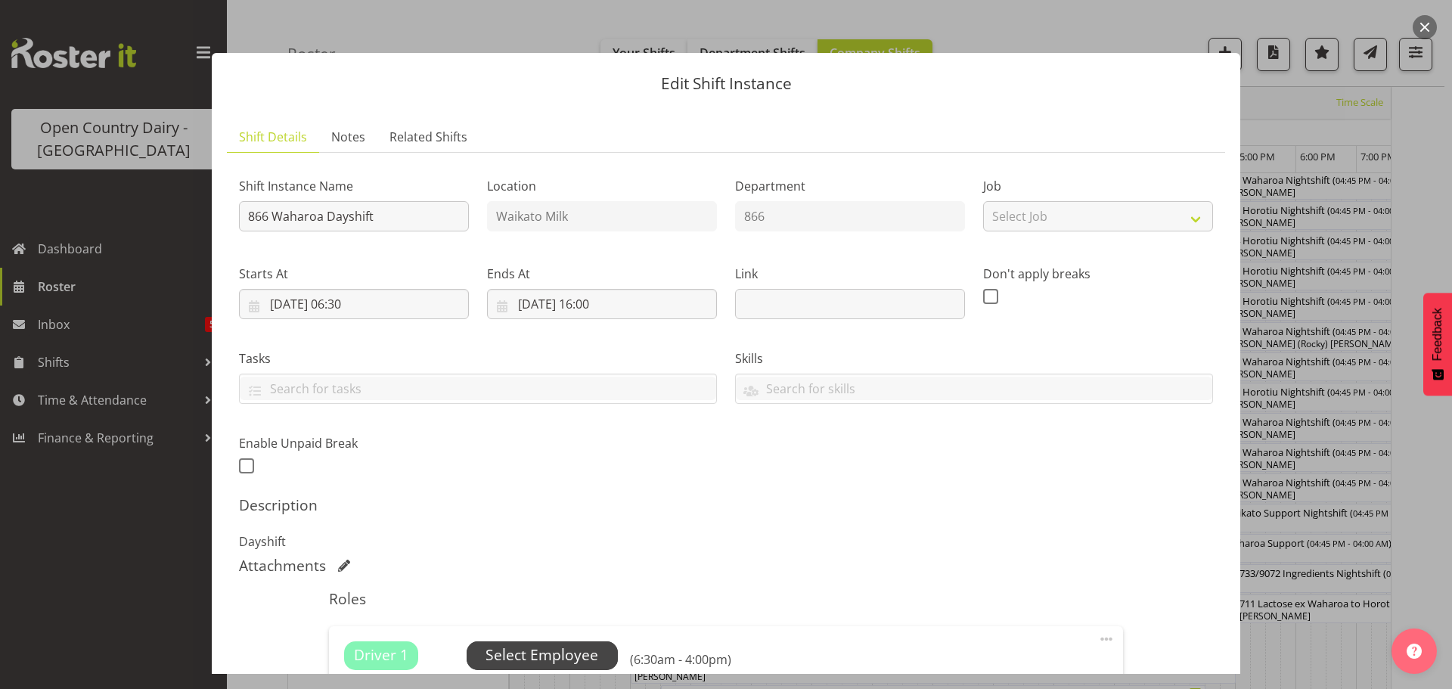
click at [558, 651] on span "Select Employee" at bounding box center [542, 656] width 113 height 22
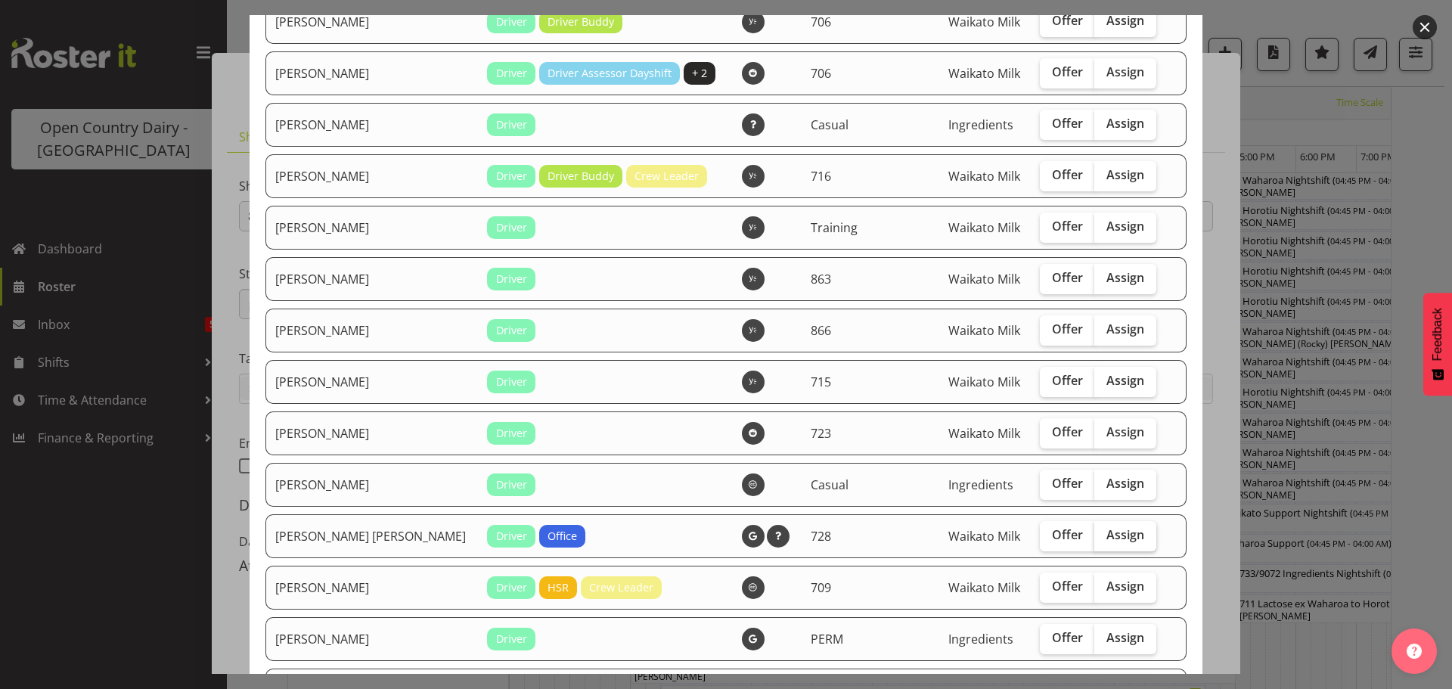
click at [1107, 533] on span "Assign" at bounding box center [1126, 534] width 38 height 15
click at [1101, 533] on input "Assign" at bounding box center [1100, 535] width 10 height 10
checkbox input "true"
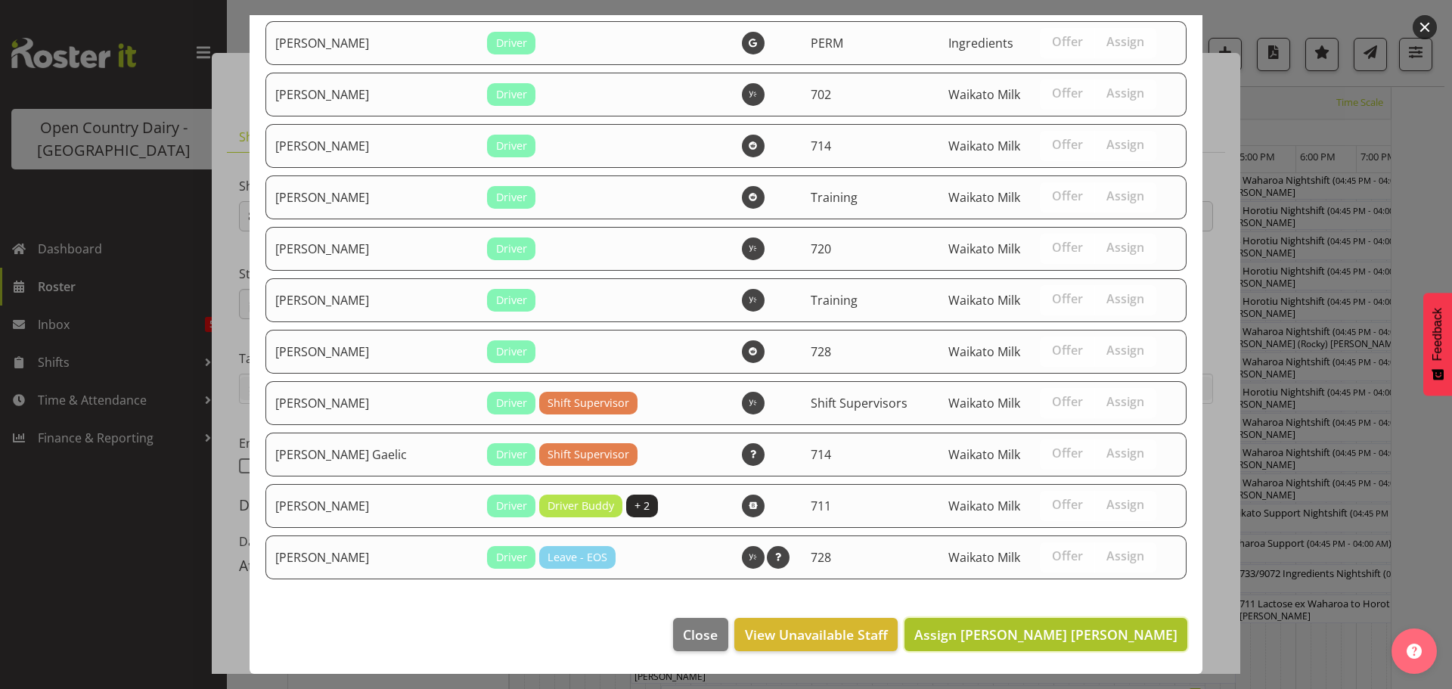
click at [1104, 633] on span "Assign Ross Robert Hamilton" at bounding box center [1046, 635] width 263 height 18
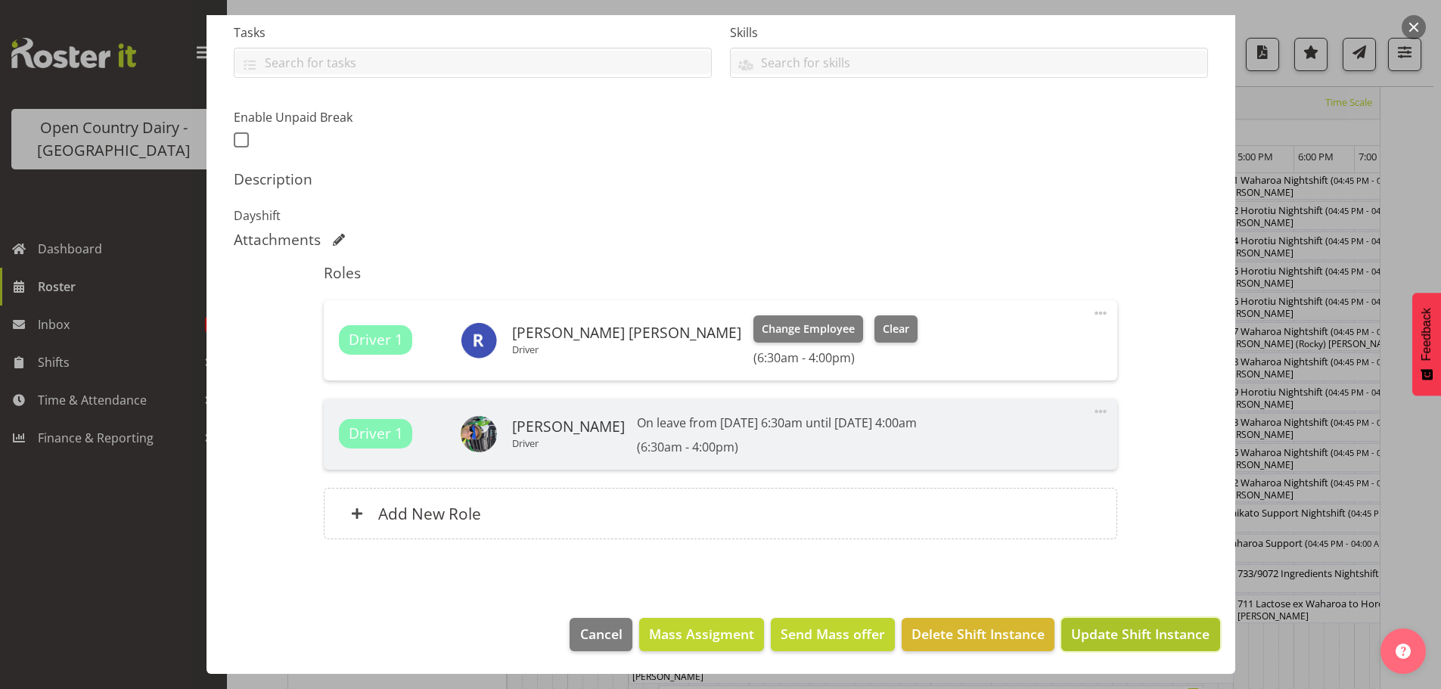
click at [1124, 631] on span "Update Shift Instance" at bounding box center [1140, 634] width 138 height 20
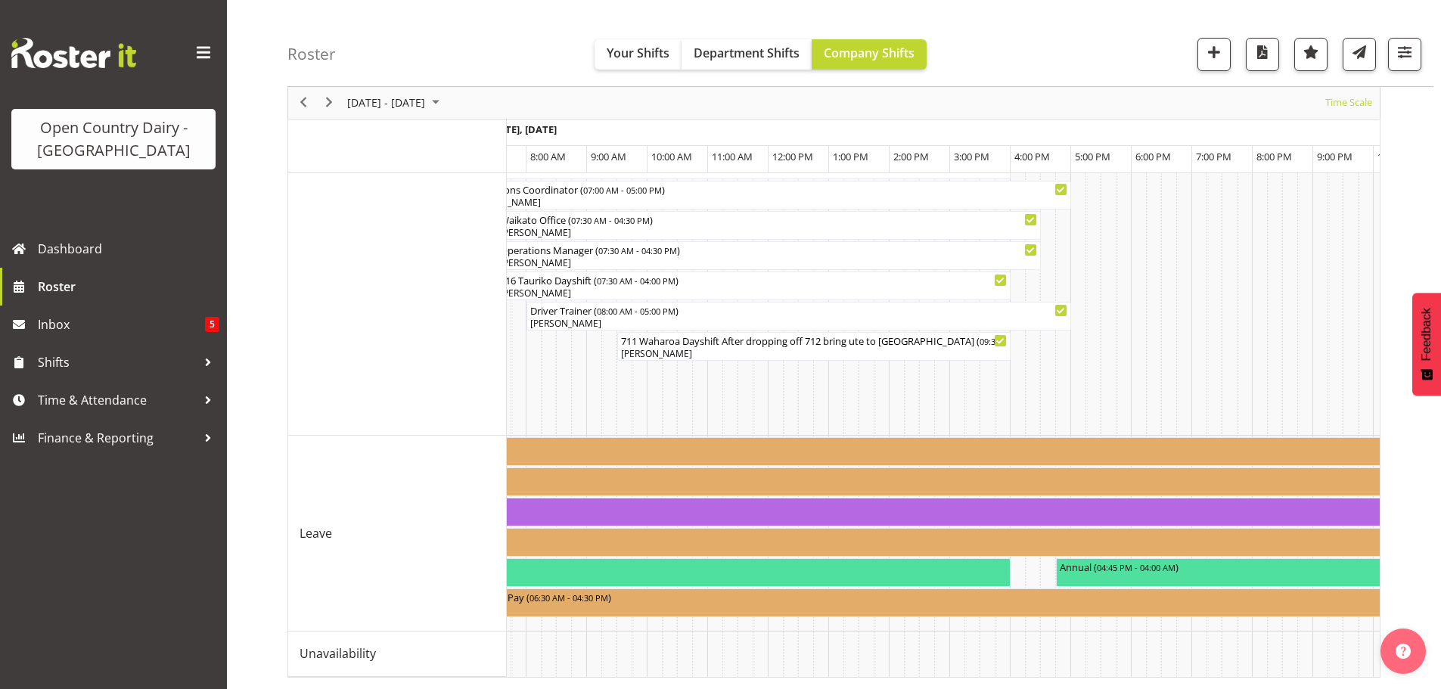
scroll to position [0, 6345]
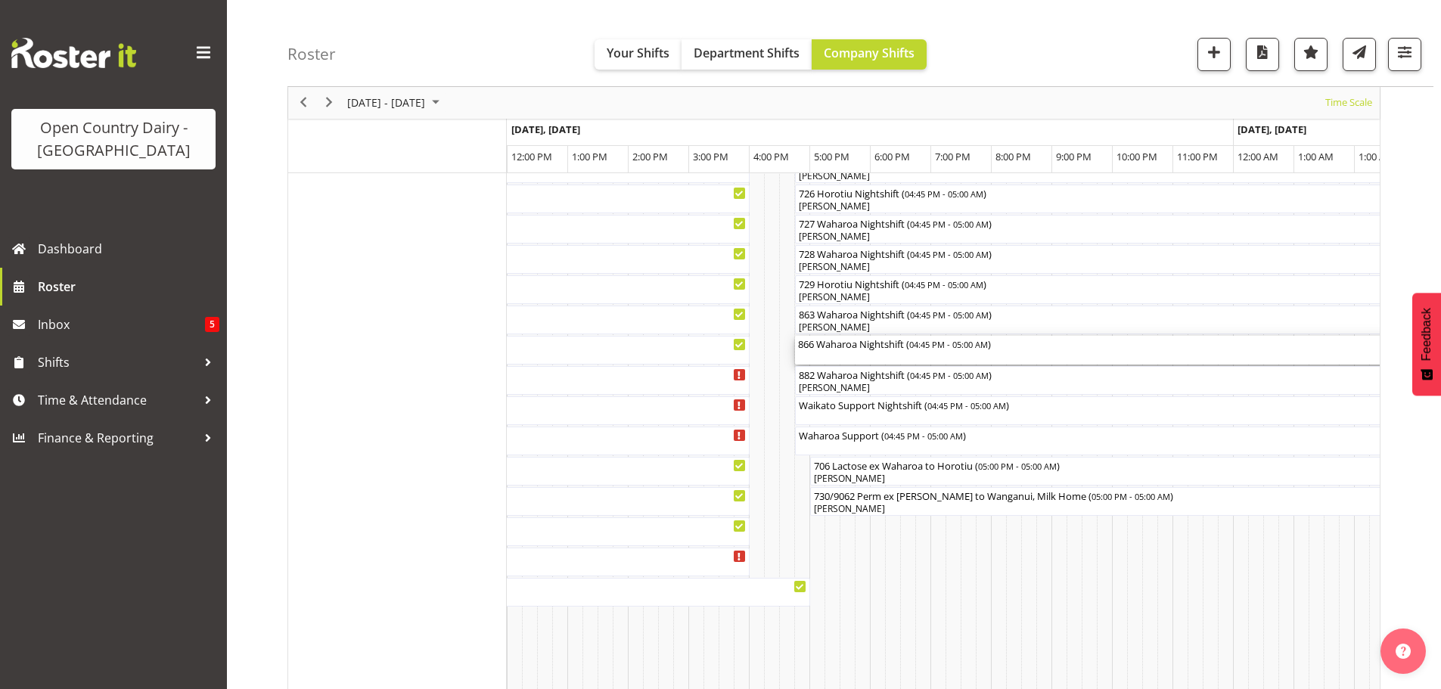
click at [868, 354] on div "866 Waharoa Nightshift ( 04:45 PM - 05:00 AM )" at bounding box center [1165, 350] width 735 height 29
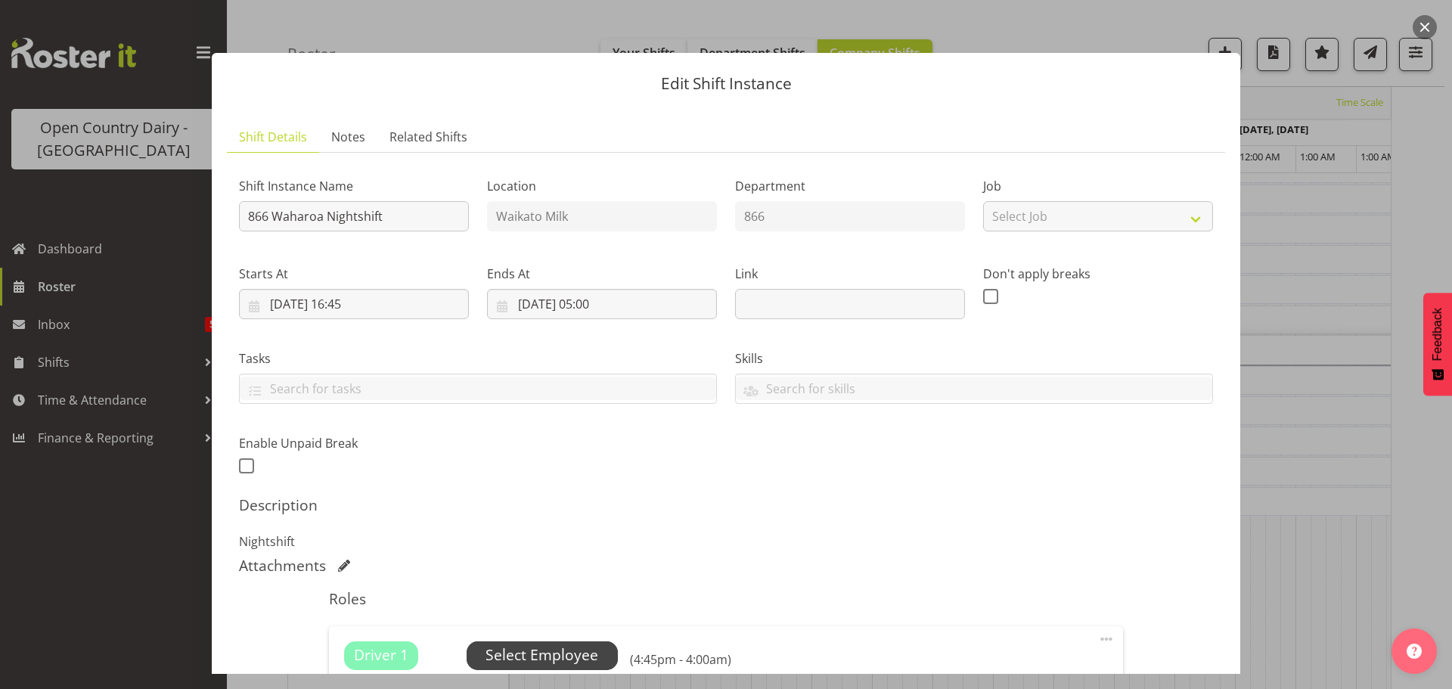
click at [537, 651] on span "Select Employee" at bounding box center [542, 656] width 113 height 22
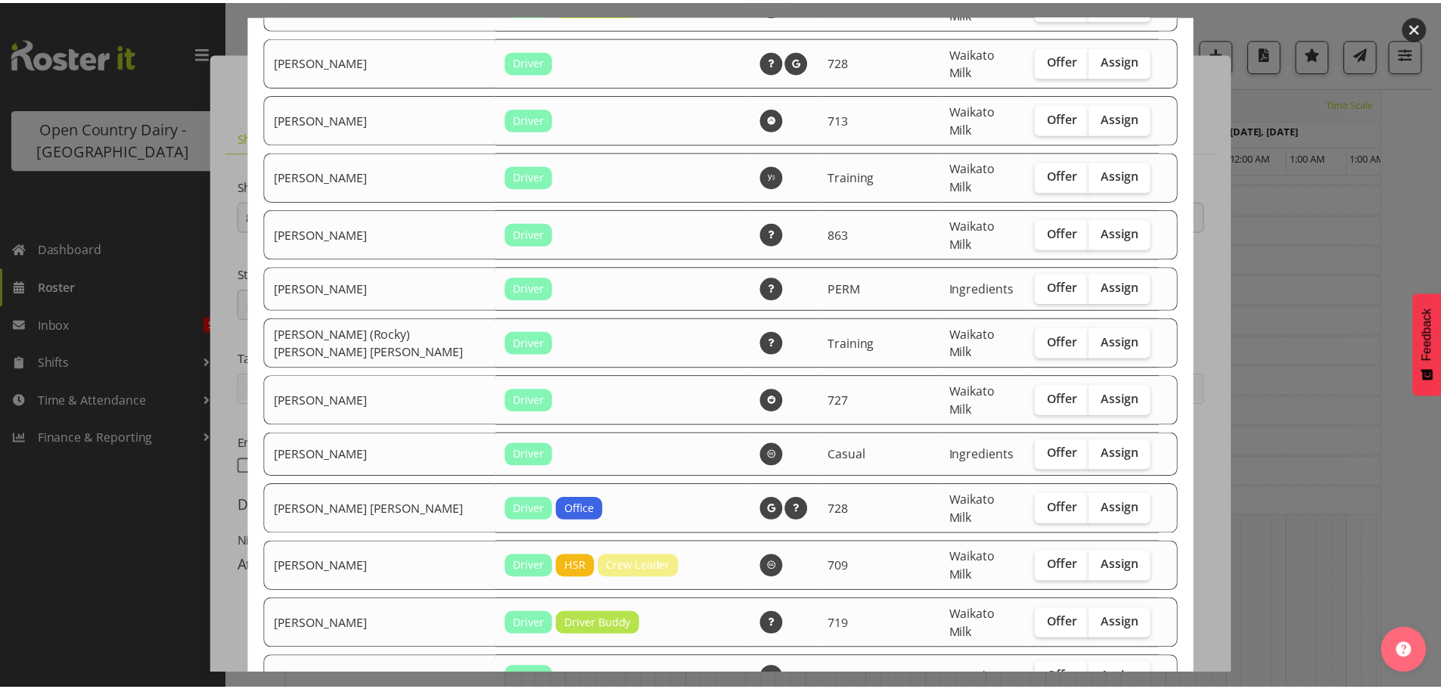
scroll to position [2772, 0]
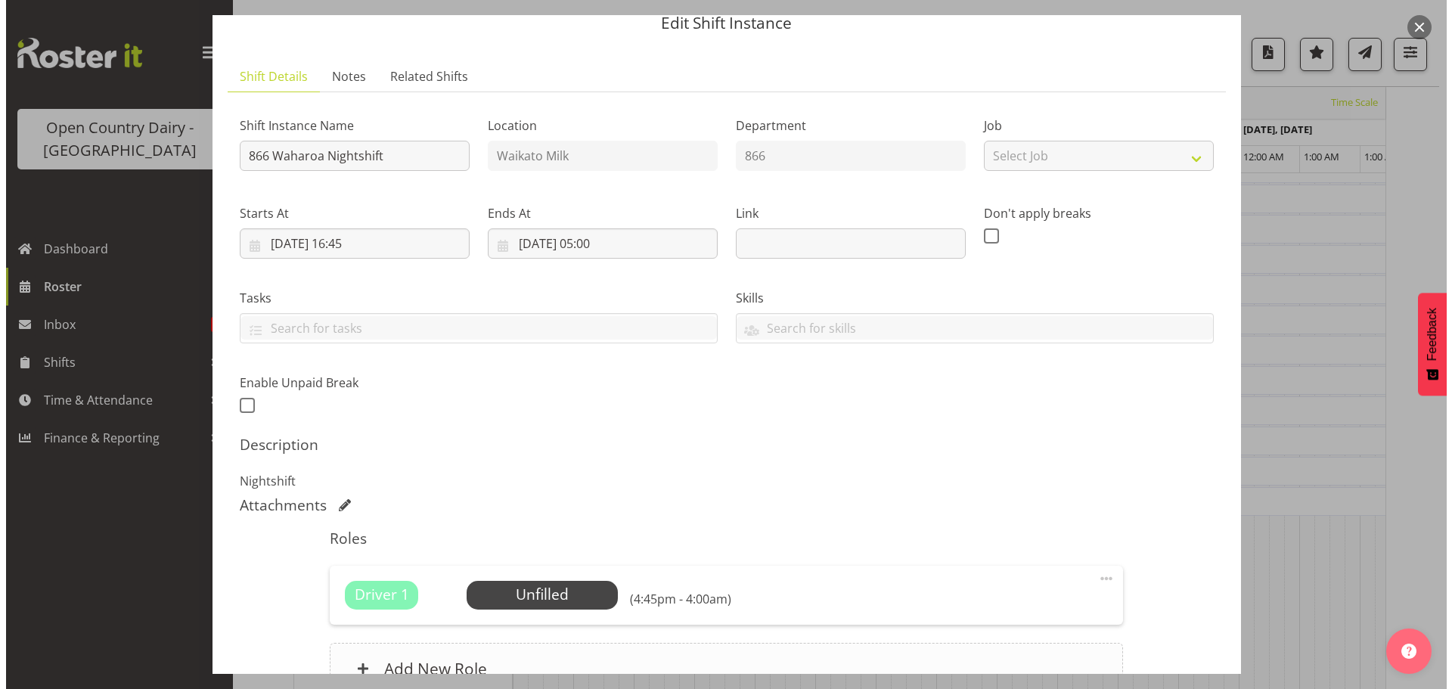
scroll to position [216, 0]
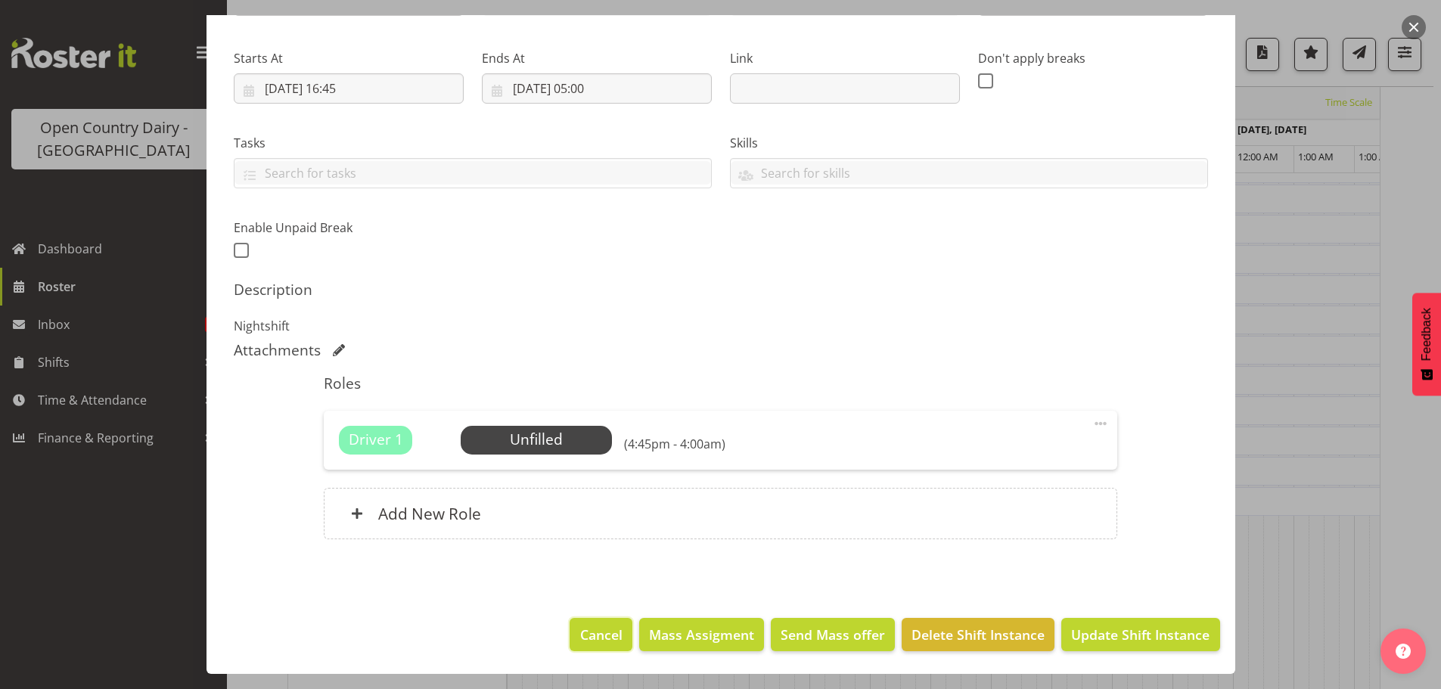
click at [590, 635] on span "Cancel" at bounding box center [601, 635] width 42 height 20
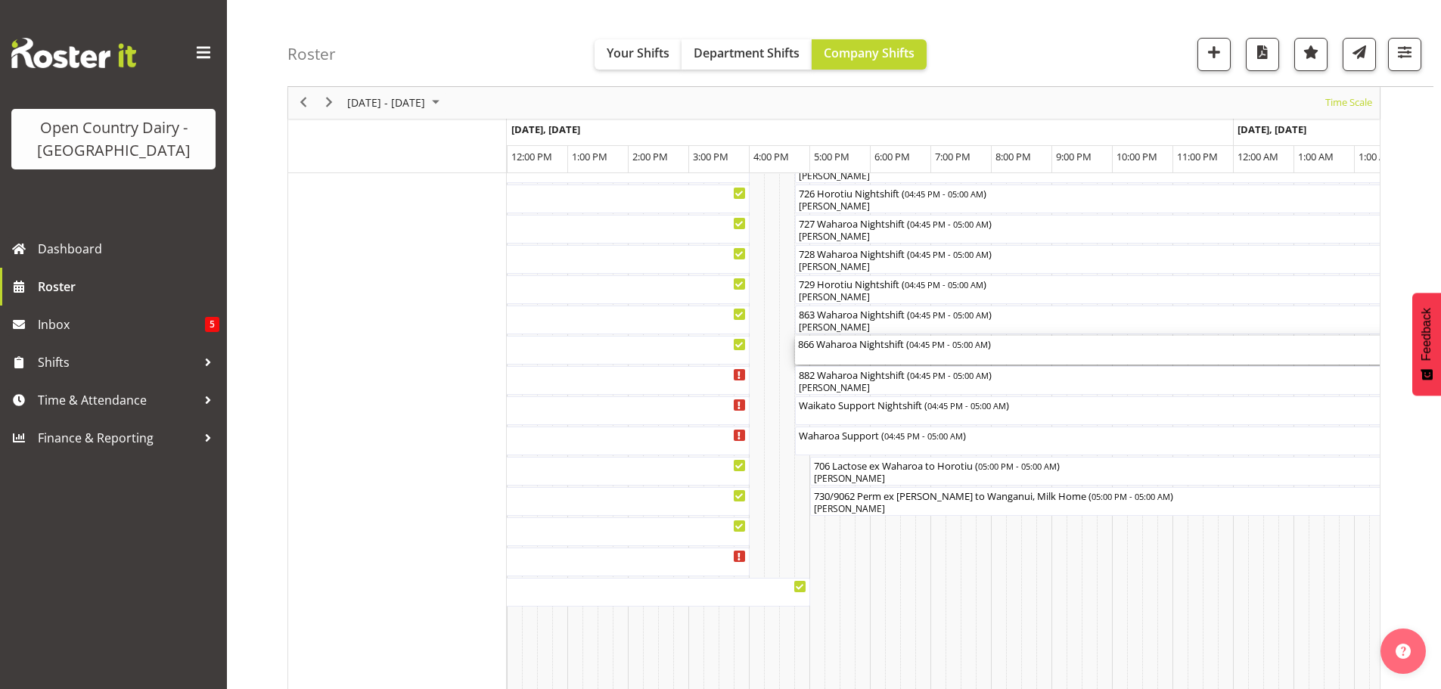
click at [884, 356] on div "866 Waharoa Nightshift ( 04:45 PM - 05:00 AM )" at bounding box center [1165, 350] width 735 height 29
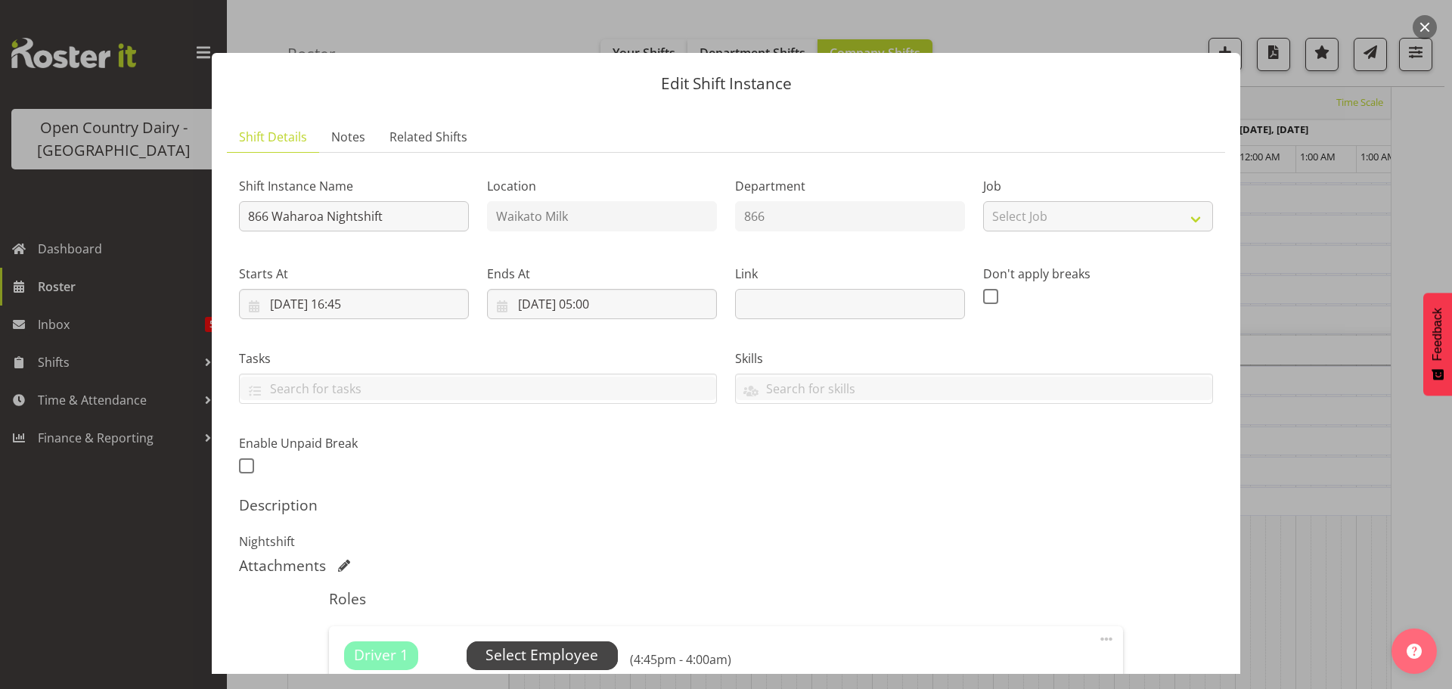
click at [545, 654] on span "Select Employee" at bounding box center [542, 656] width 113 height 22
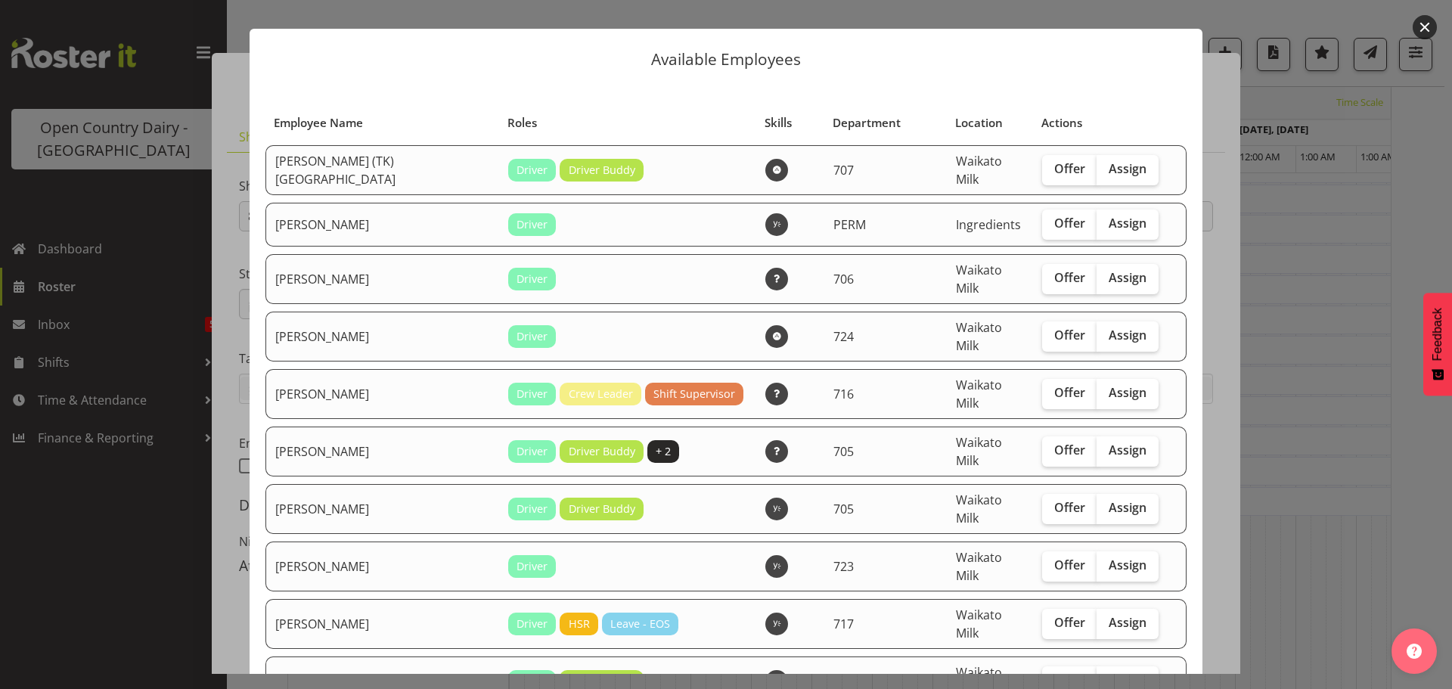
scroll to position [0, 0]
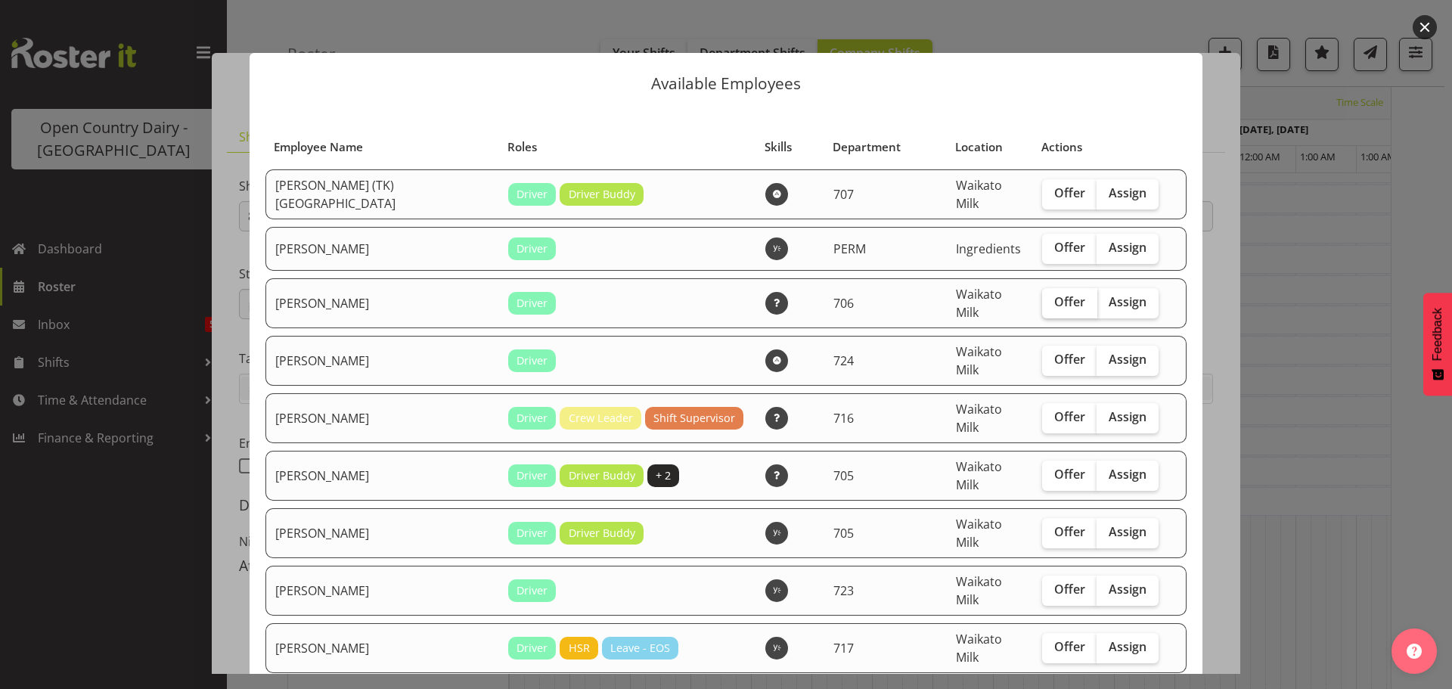
click at [1055, 297] on span "Offer" at bounding box center [1070, 301] width 31 height 15
click at [1052, 297] on input "Offer" at bounding box center [1047, 302] width 10 height 10
click at [1055, 296] on span "Offer" at bounding box center [1070, 301] width 31 height 15
click at [1044, 297] on input "Offer" at bounding box center [1047, 302] width 10 height 10
checkbox input "false"
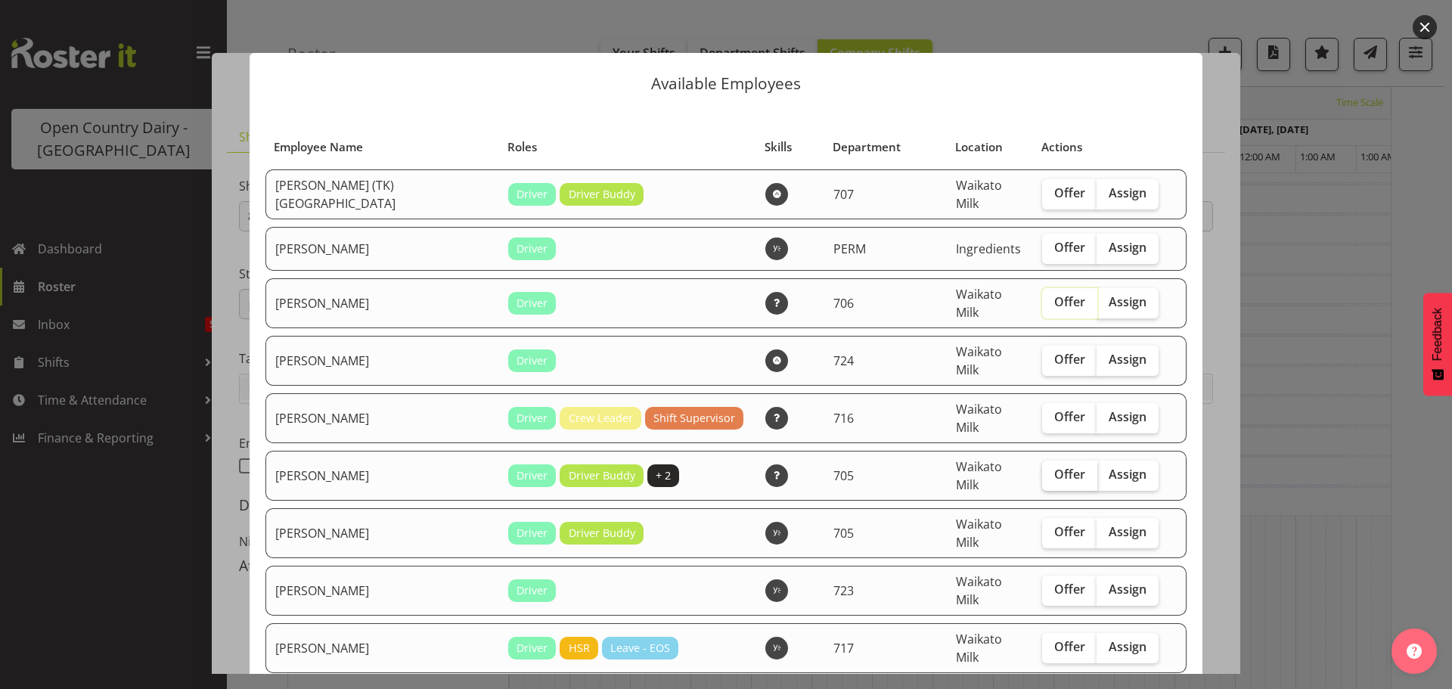
click at [1055, 467] on span "Offer" at bounding box center [1070, 474] width 31 height 15
click at [1048, 470] on input "Offer" at bounding box center [1047, 475] width 10 height 10
checkbox input "true"
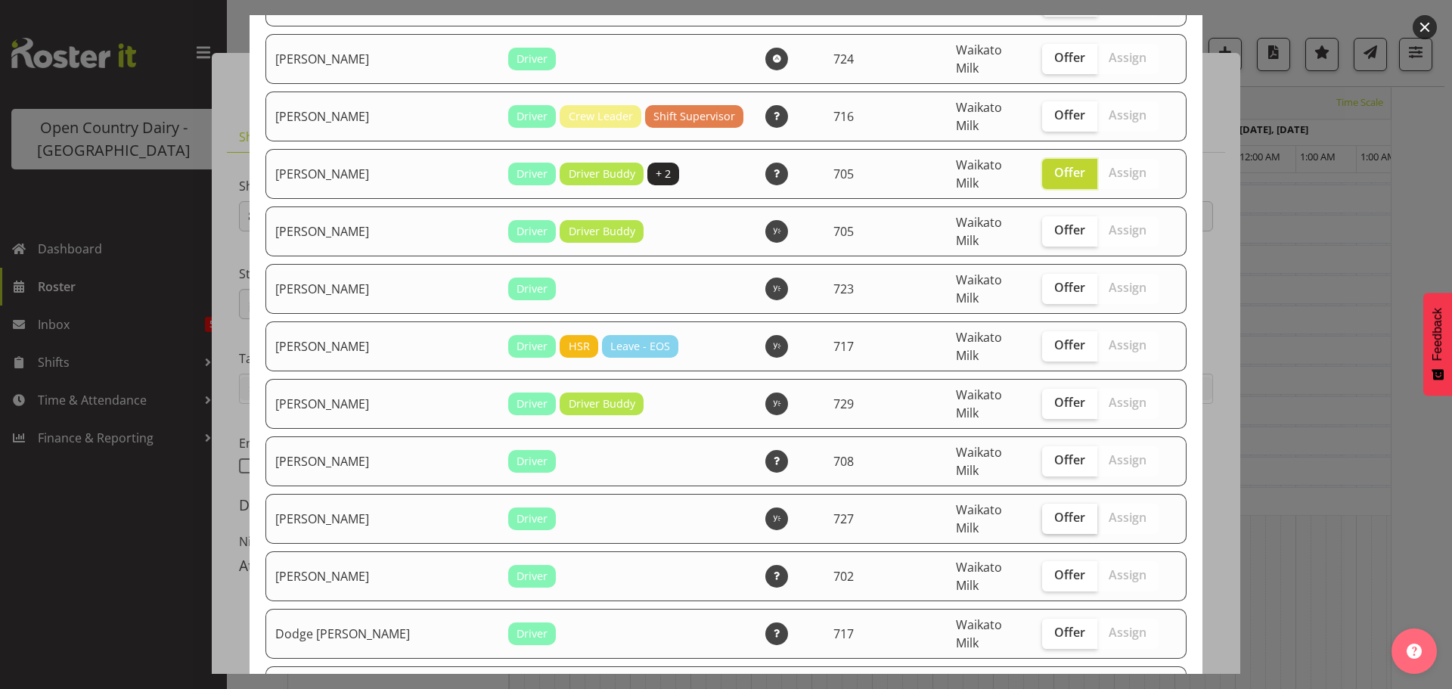
scroll to position [303, 0]
click at [1055, 222] on span "Offer" at bounding box center [1070, 229] width 31 height 15
click at [1042, 225] on input "Offer" at bounding box center [1047, 230] width 10 height 10
checkbox input "true"
click at [1055, 394] on span "Offer" at bounding box center [1070, 401] width 31 height 15
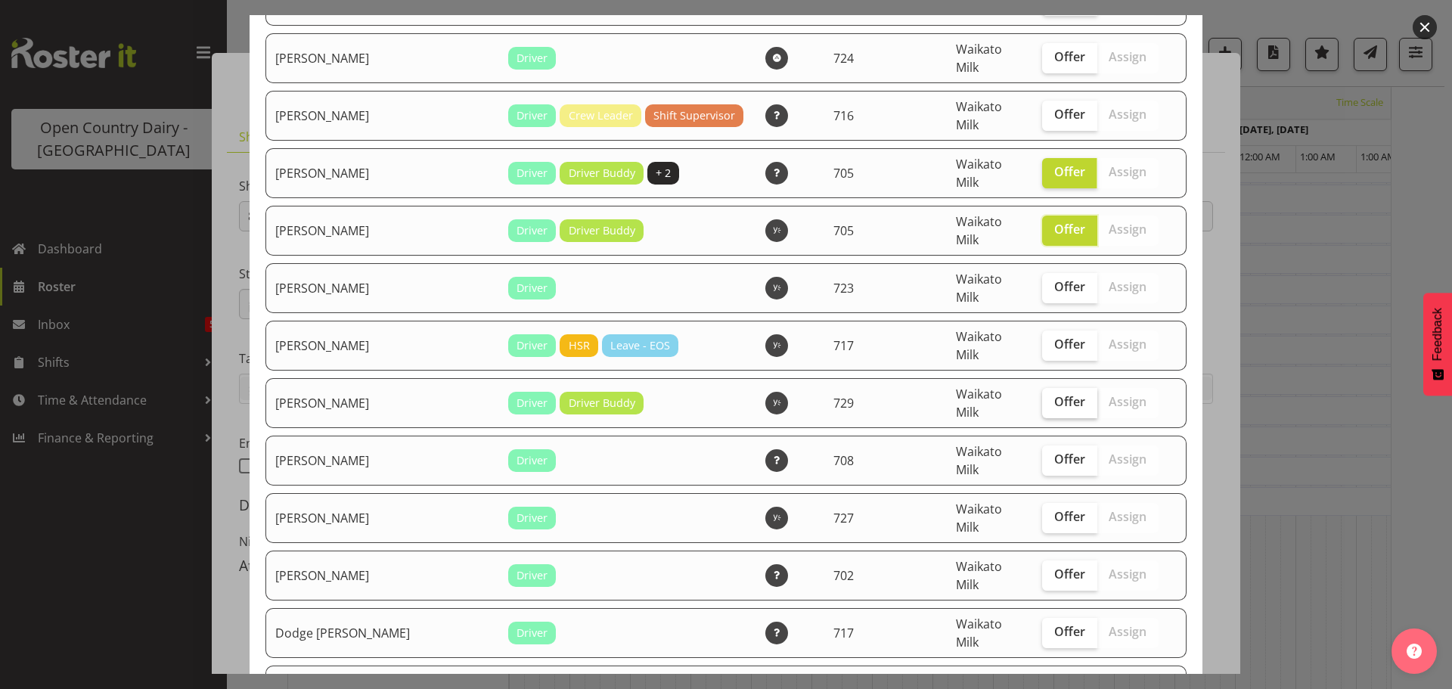
click at [1044, 397] on input "Offer" at bounding box center [1047, 402] width 10 height 10
checkbox input "true"
click at [1055, 452] on span "Offer" at bounding box center [1070, 459] width 31 height 15
click at [1046, 455] on input "Offer" at bounding box center [1047, 460] width 10 height 10
checkbox input "true"
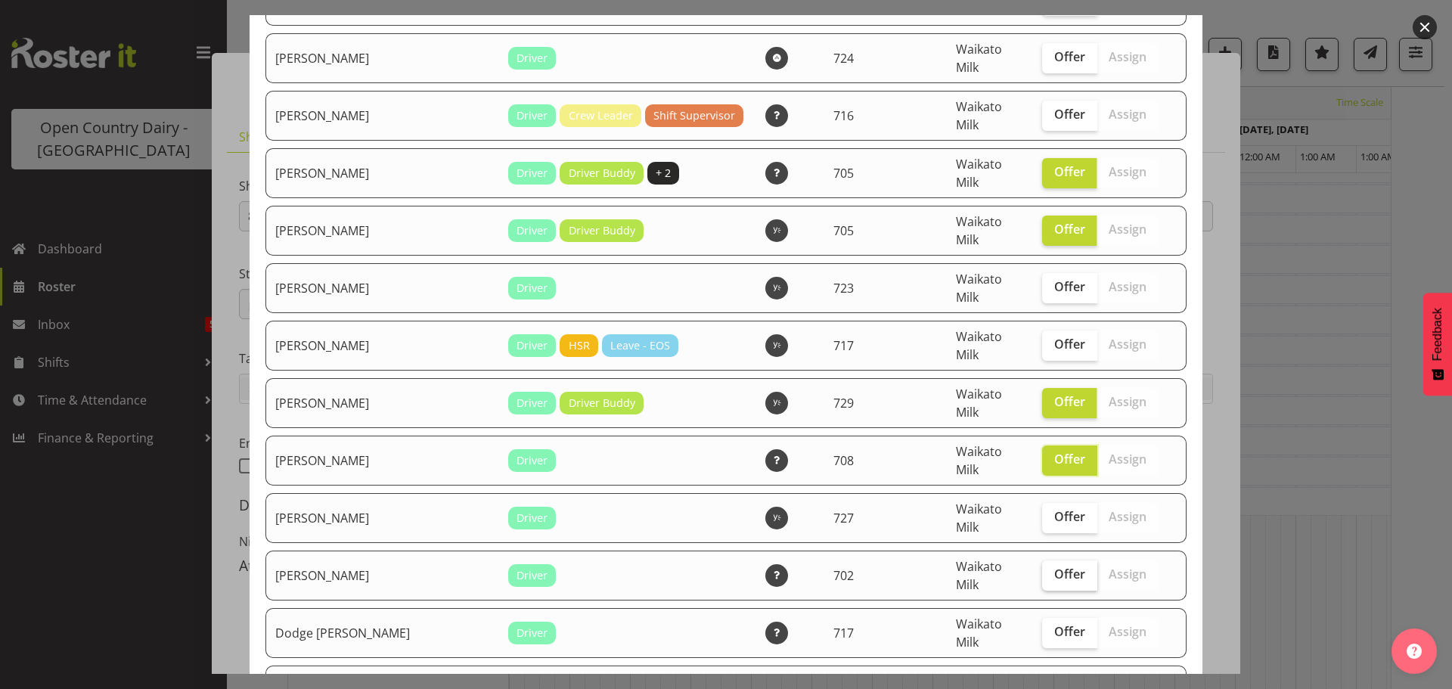
click at [1055, 567] on span "Offer" at bounding box center [1070, 574] width 31 height 15
click at [1045, 570] on input "Offer" at bounding box center [1047, 575] width 10 height 10
checkbox input "true"
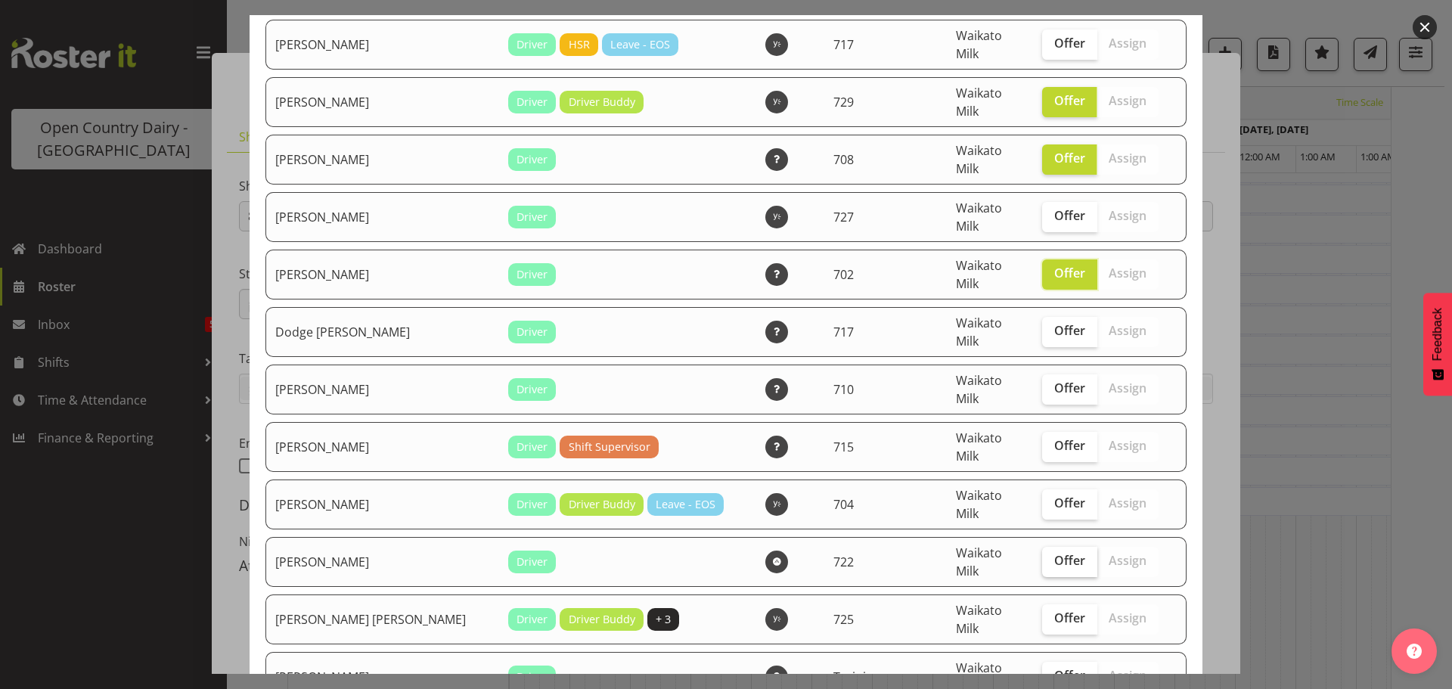
scroll to position [605, 0]
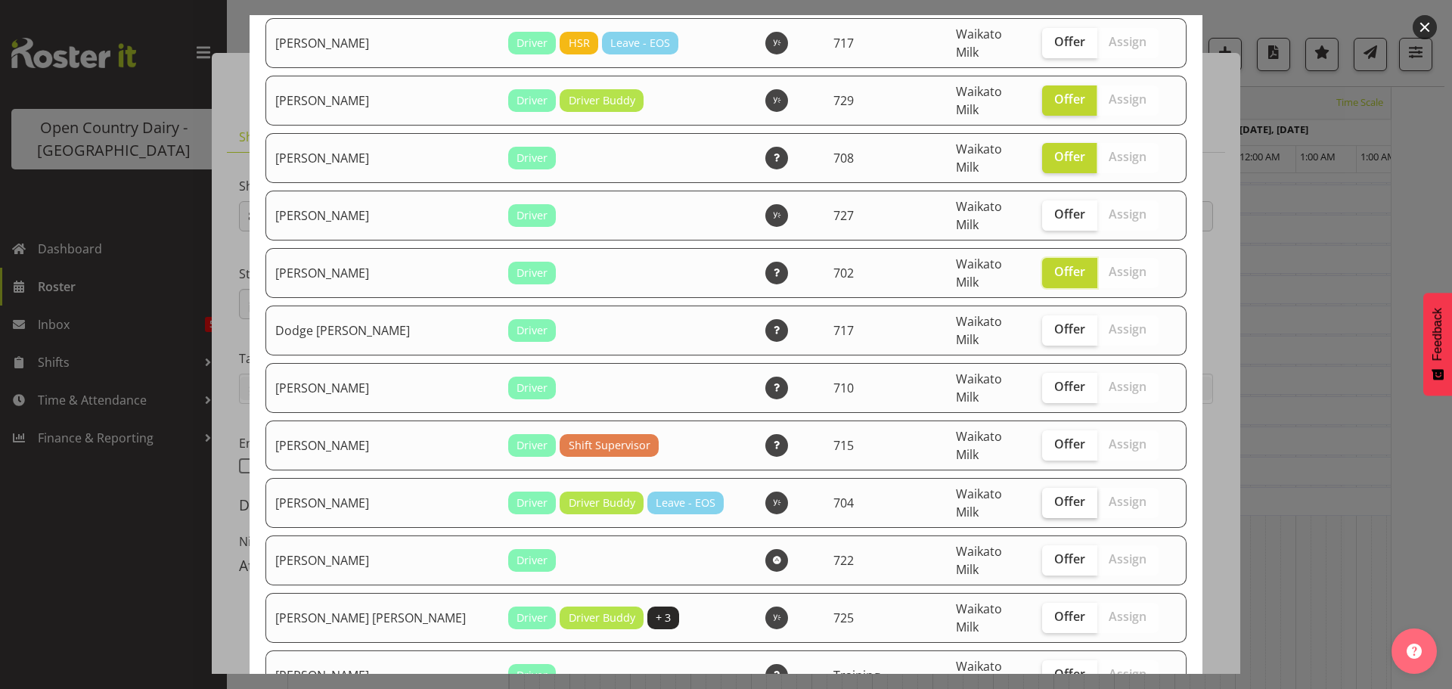
click at [1055, 494] on span "Offer" at bounding box center [1070, 501] width 31 height 15
click at [1049, 497] on input "Offer" at bounding box center [1047, 502] width 10 height 10
checkbox input "true"
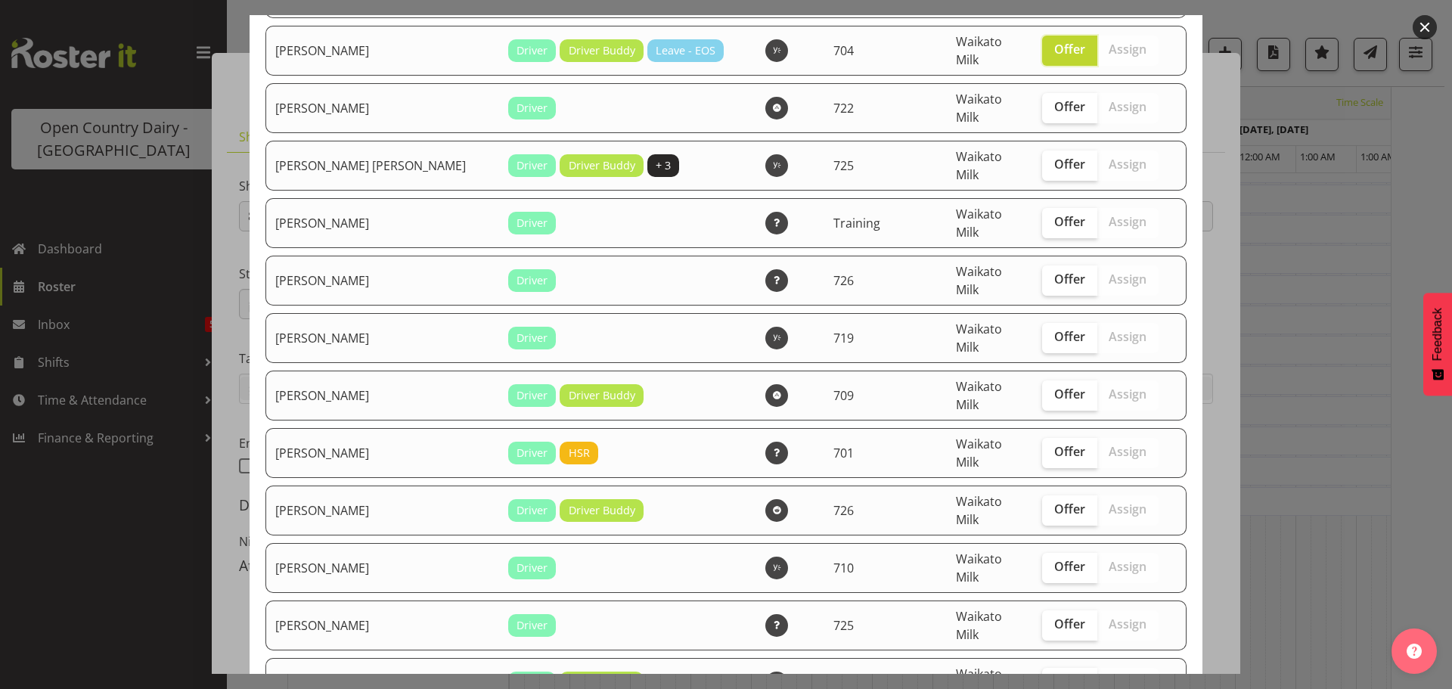
scroll to position [1059, 0]
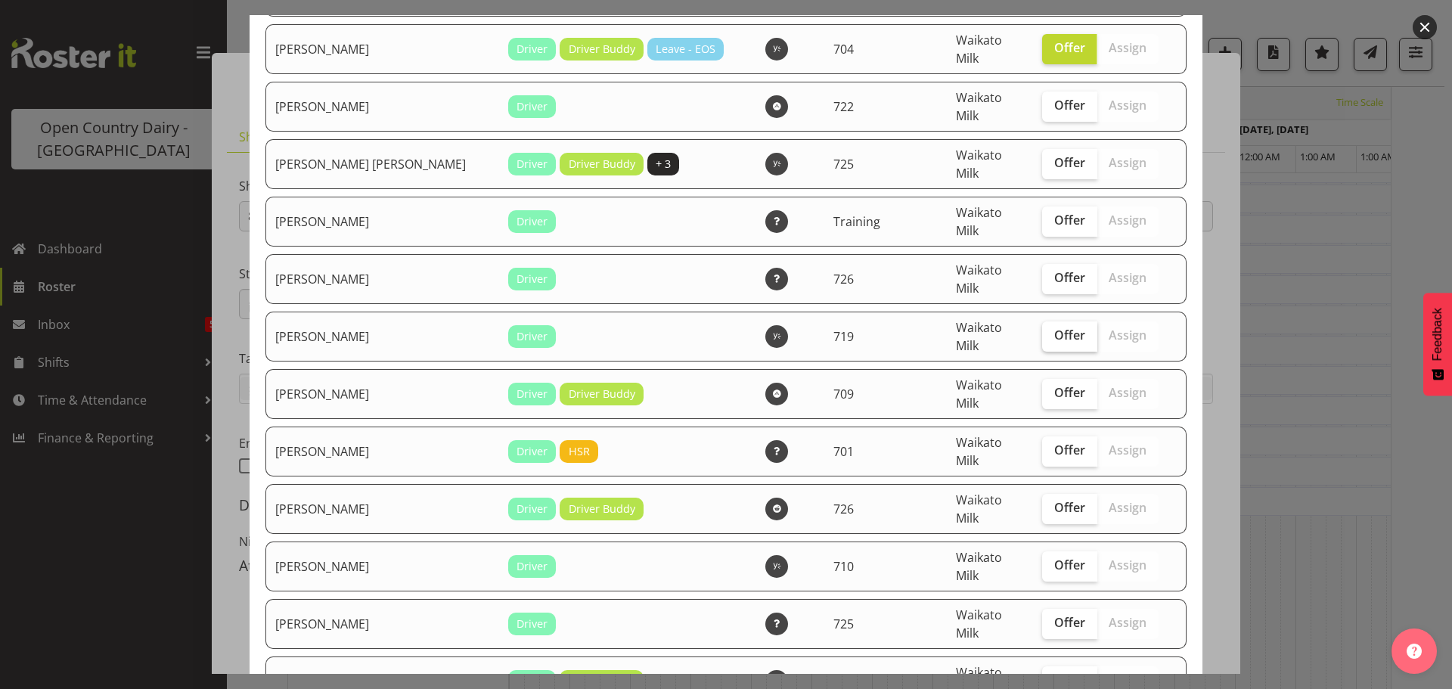
click at [1055, 328] on span "Offer" at bounding box center [1070, 335] width 31 height 15
click at [1044, 331] on input "Offer" at bounding box center [1047, 336] width 10 height 10
checkbox input "true"
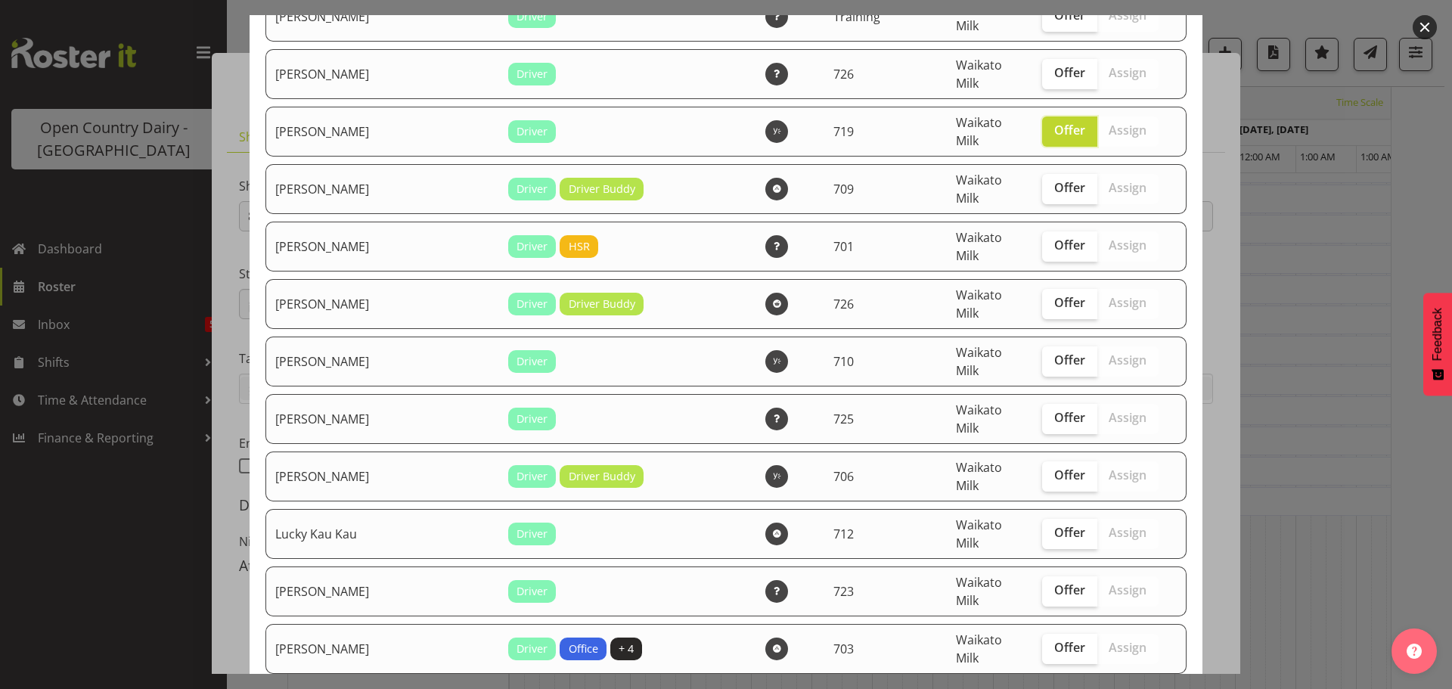
scroll to position [1210, 0]
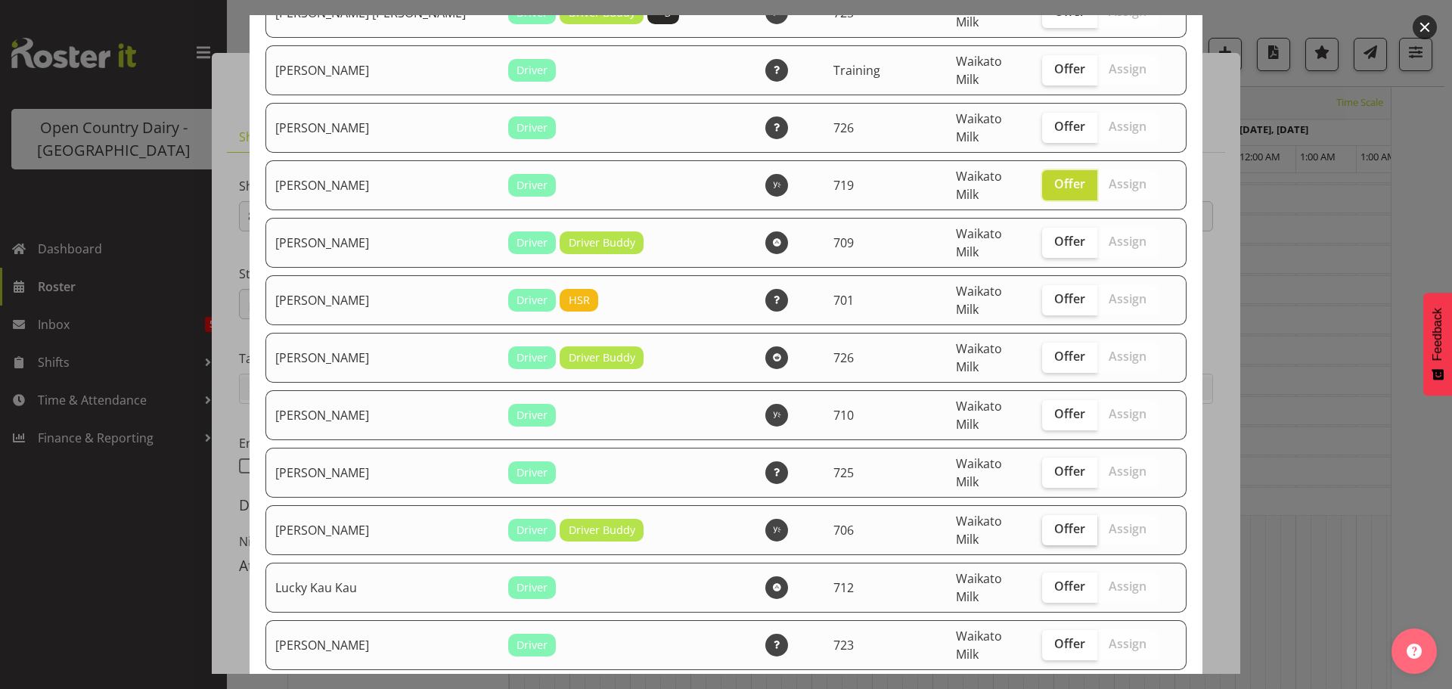
click at [1046, 515] on label "Offer" at bounding box center [1069, 530] width 55 height 30
click at [1046, 524] on input "Offer" at bounding box center [1047, 529] width 10 height 10
checkbox input "true"
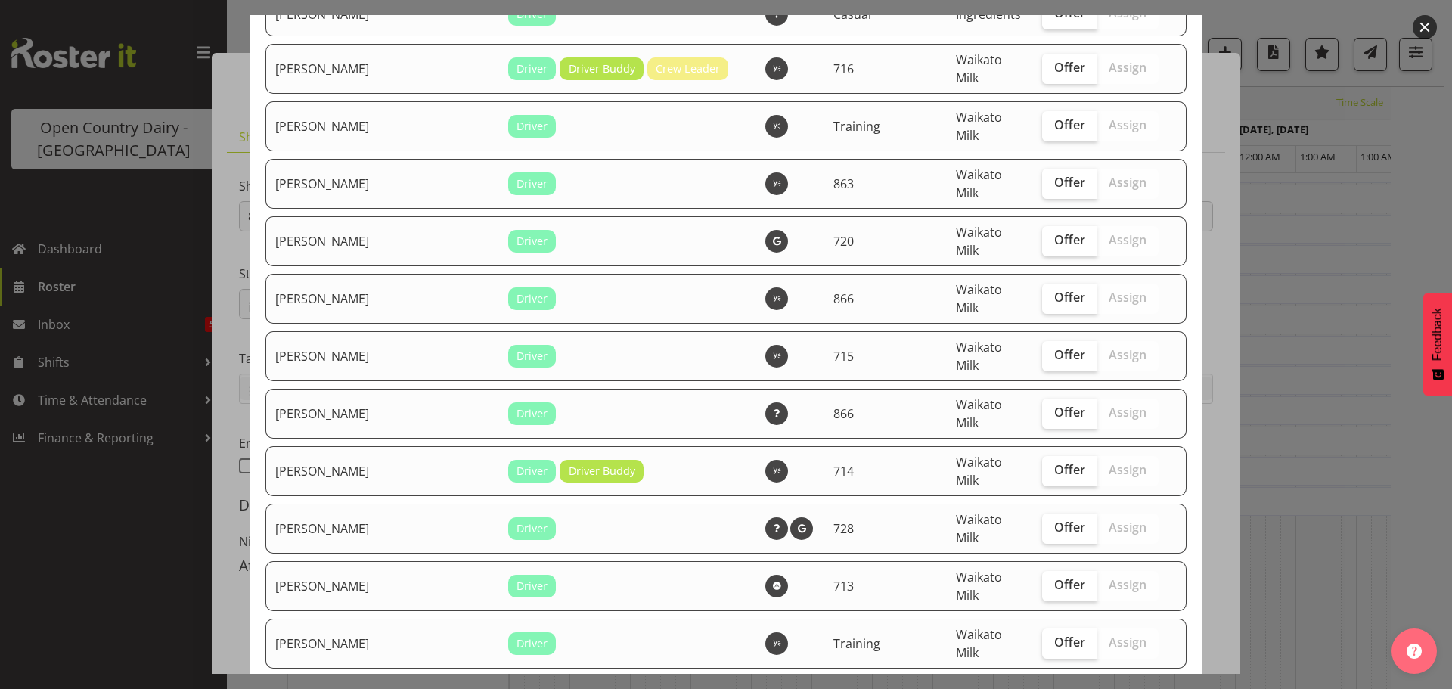
scroll to position [1967, 0]
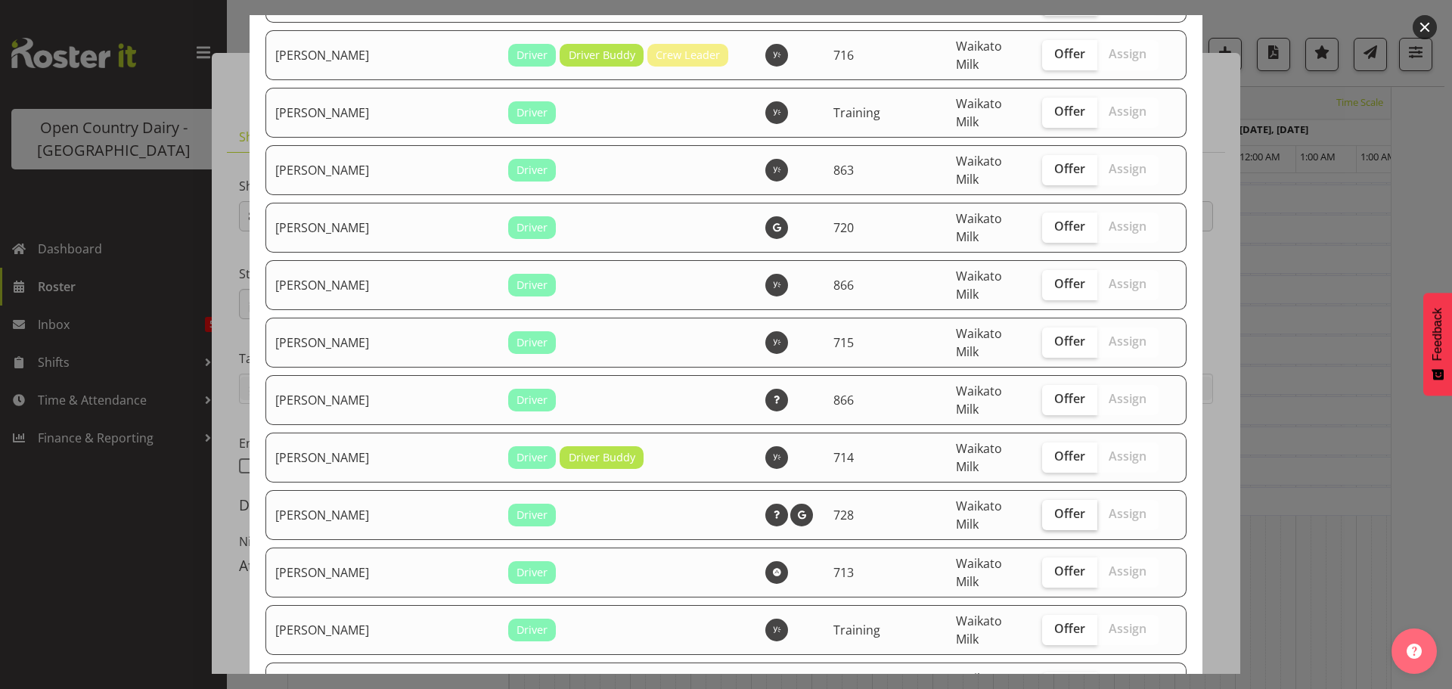
click at [1055, 506] on span "Offer" at bounding box center [1070, 513] width 31 height 15
click at [1049, 509] on input "Offer" at bounding box center [1047, 514] width 10 height 10
checkbox input "true"
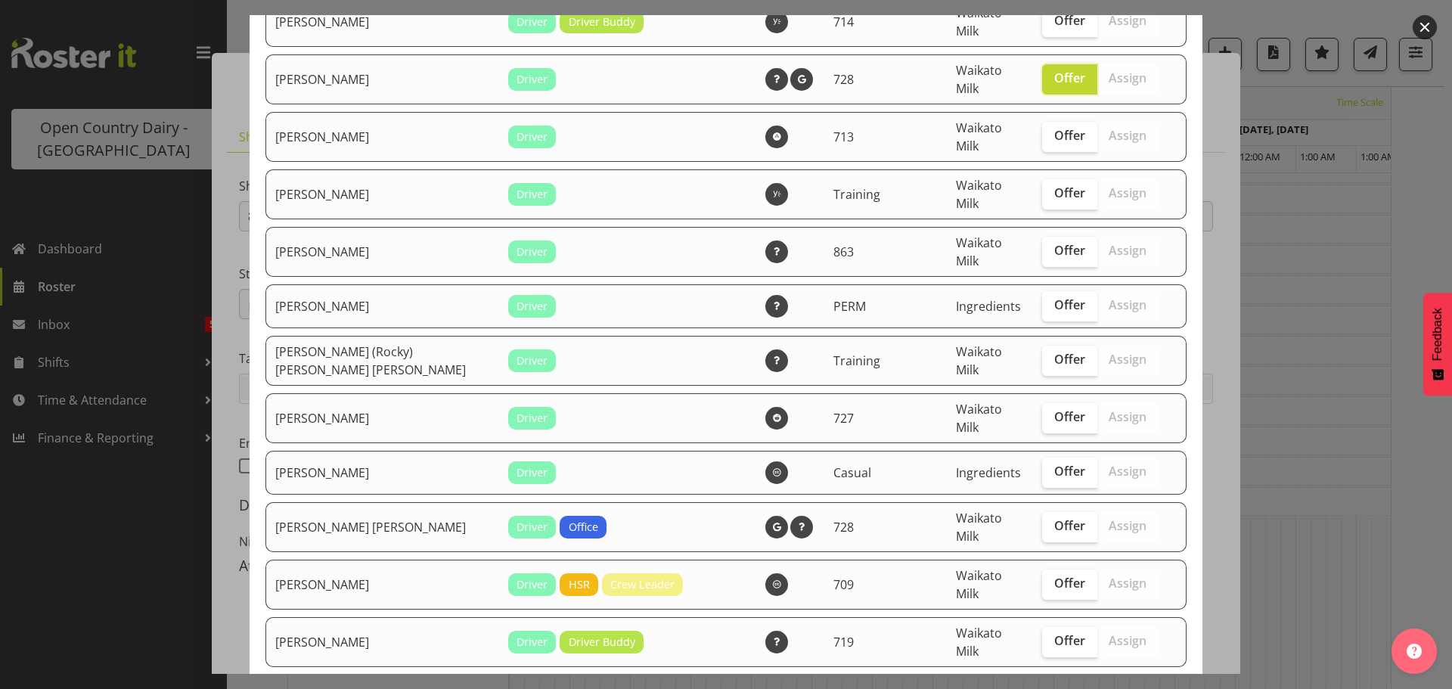
scroll to position [2421, 0]
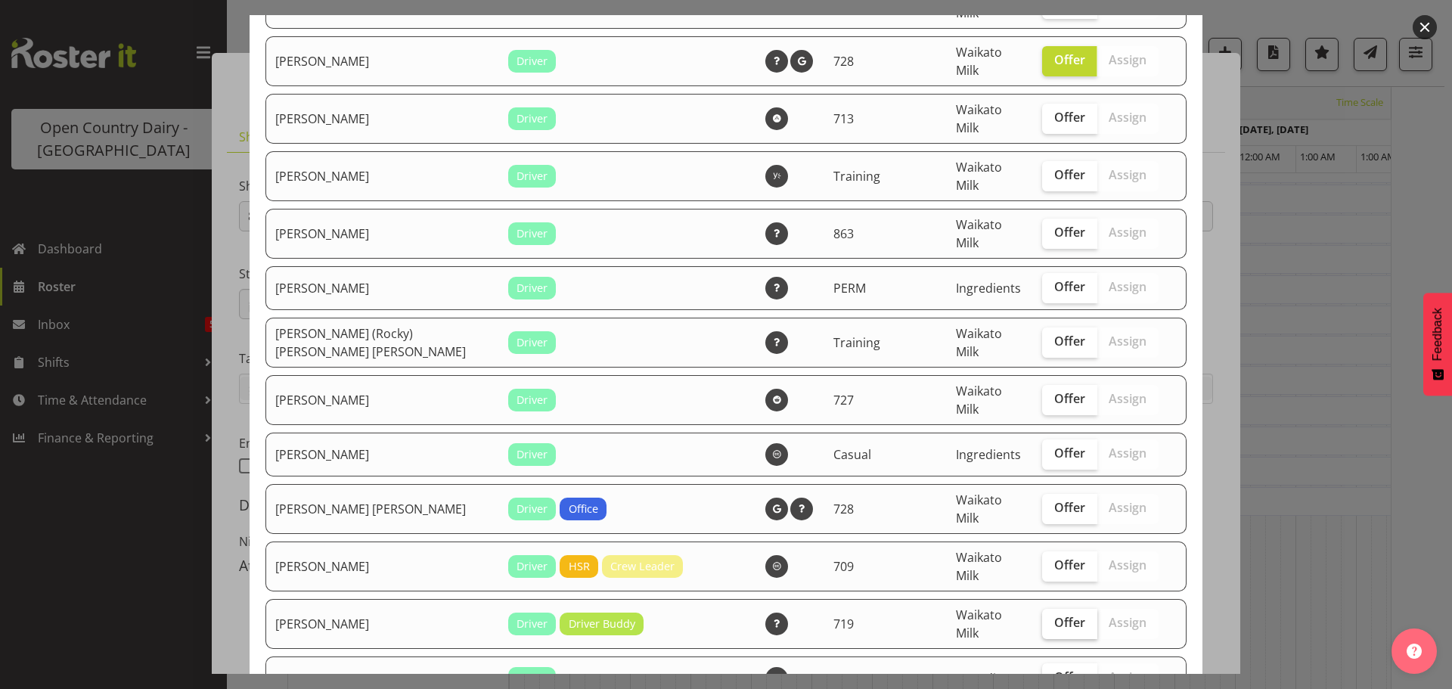
click at [1055, 615] on span "Offer" at bounding box center [1070, 622] width 31 height 15
click at [1047, 618] on input "Offer" at bounding box center [1047, 623] width 10 height 10
checkbox input "true"
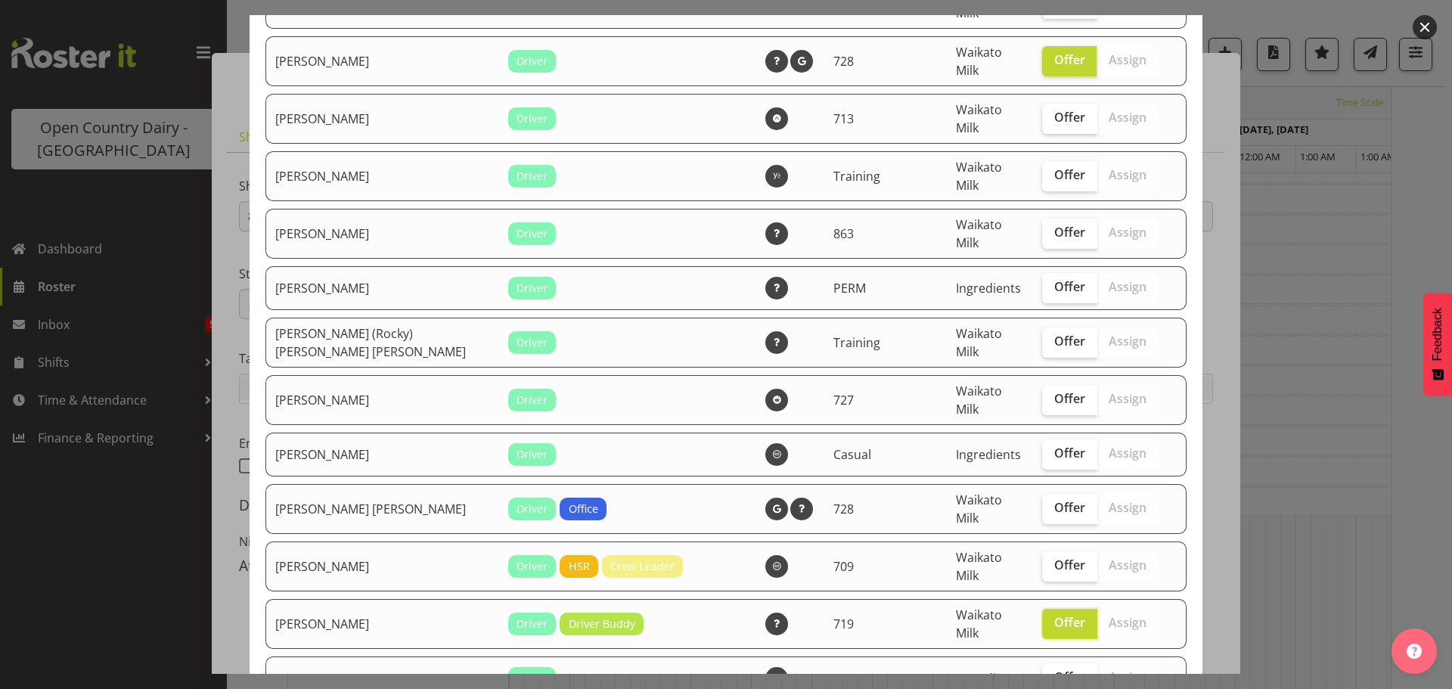
checkbox input "true"
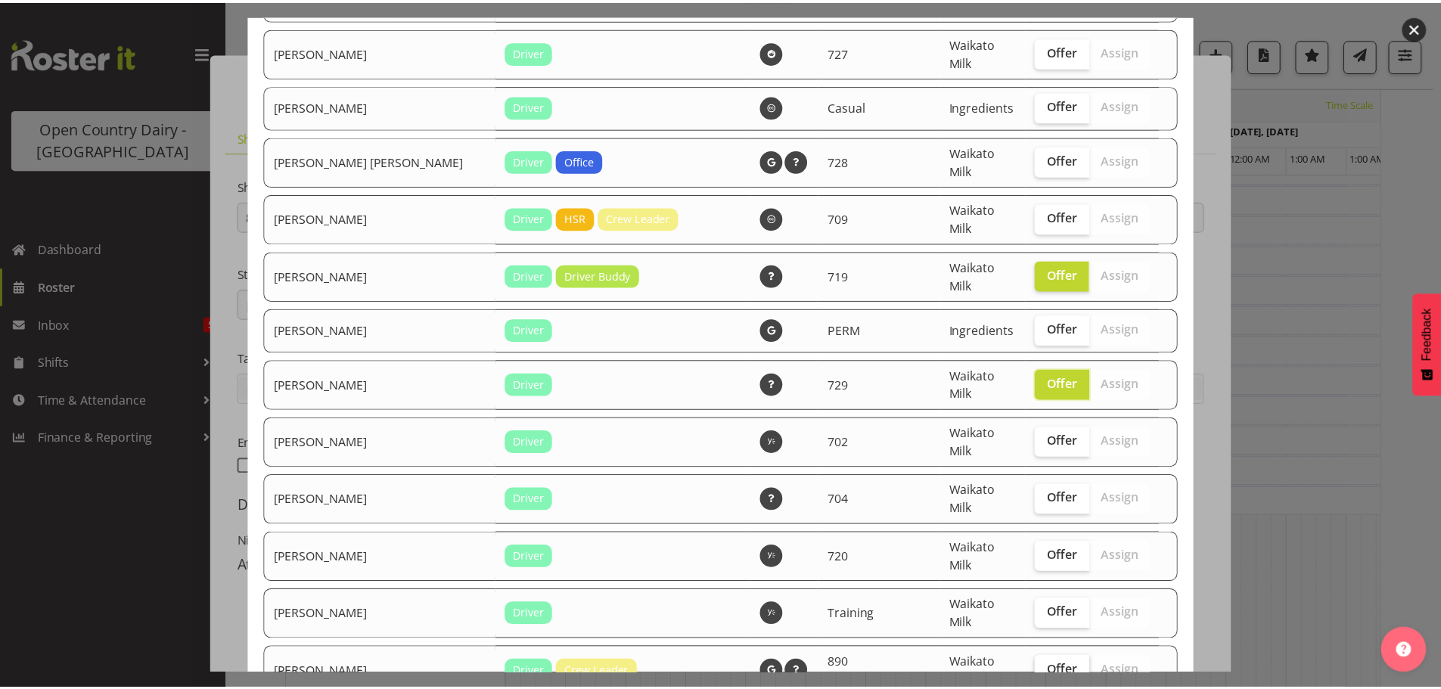
scroll to position [2772, 0]
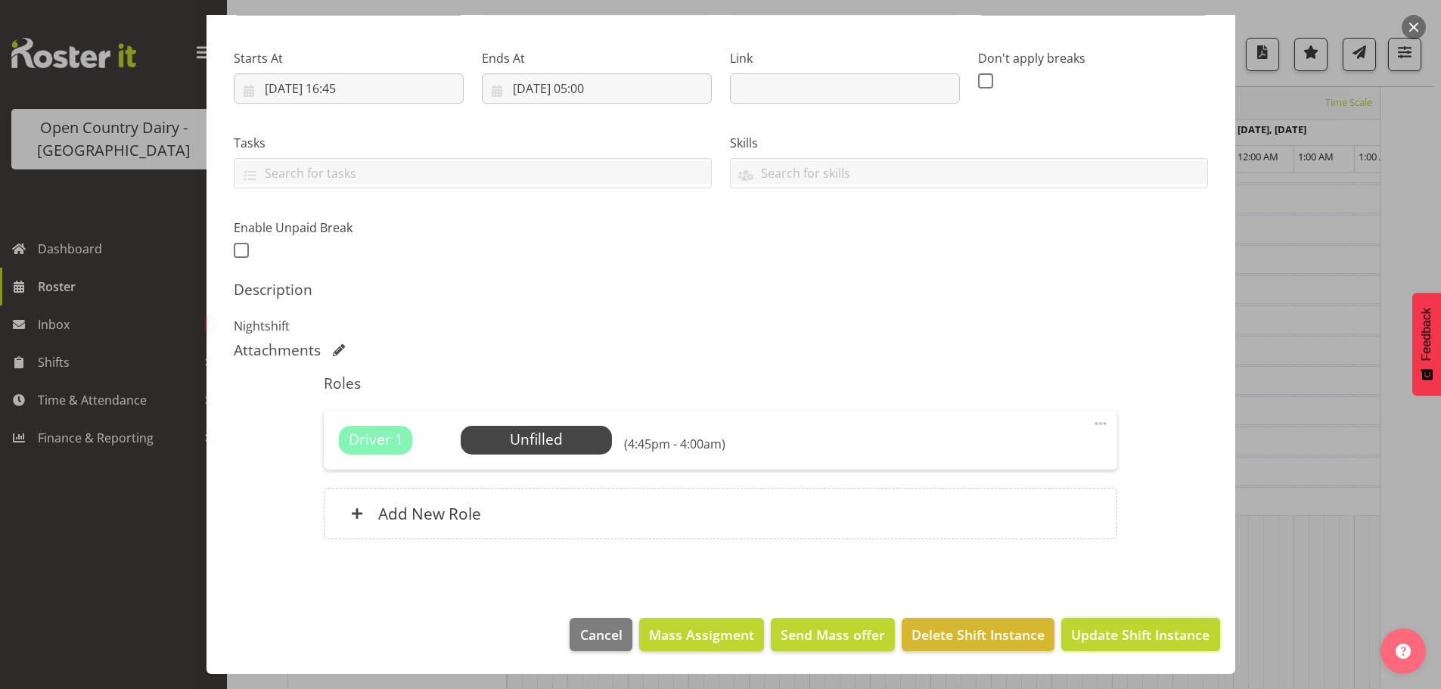
click at [1110, 632] on span "Update Shift Instance" at bounding box center [1140, 635] width 138 height 20
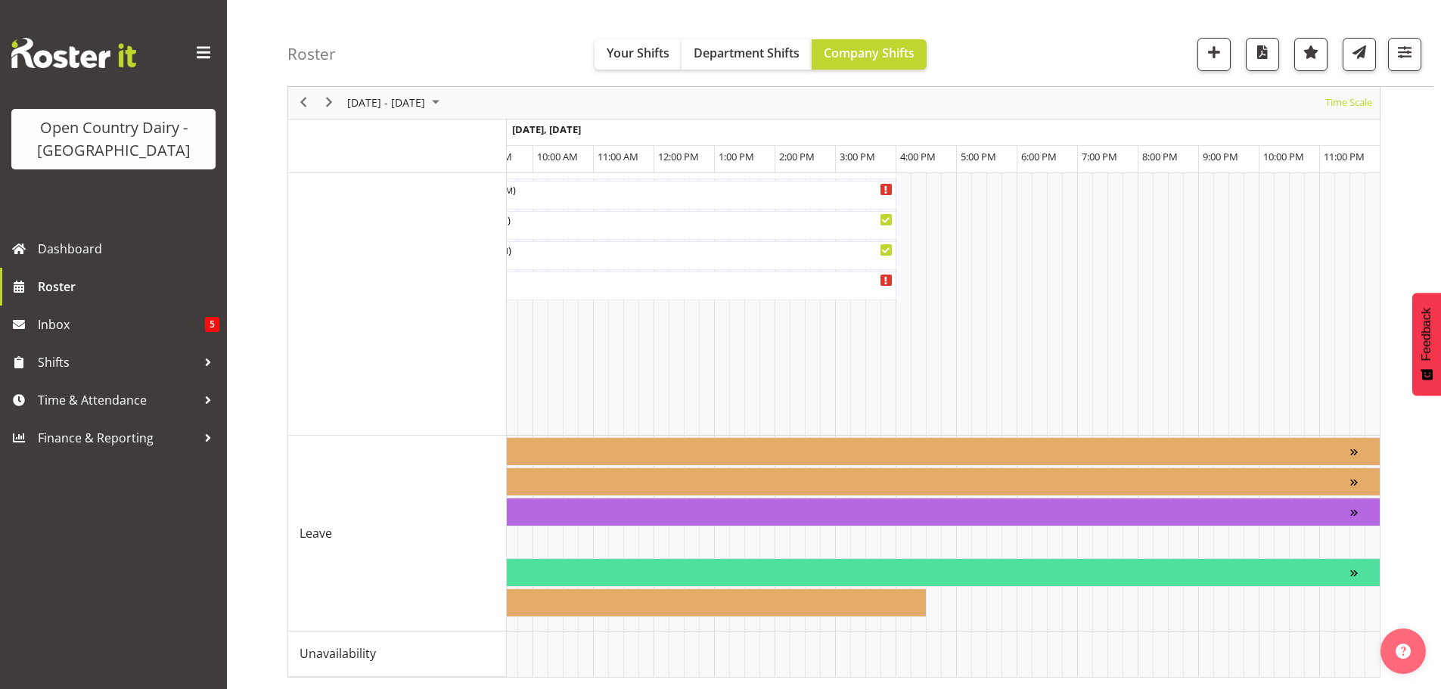
scroll to position [0, 9295]
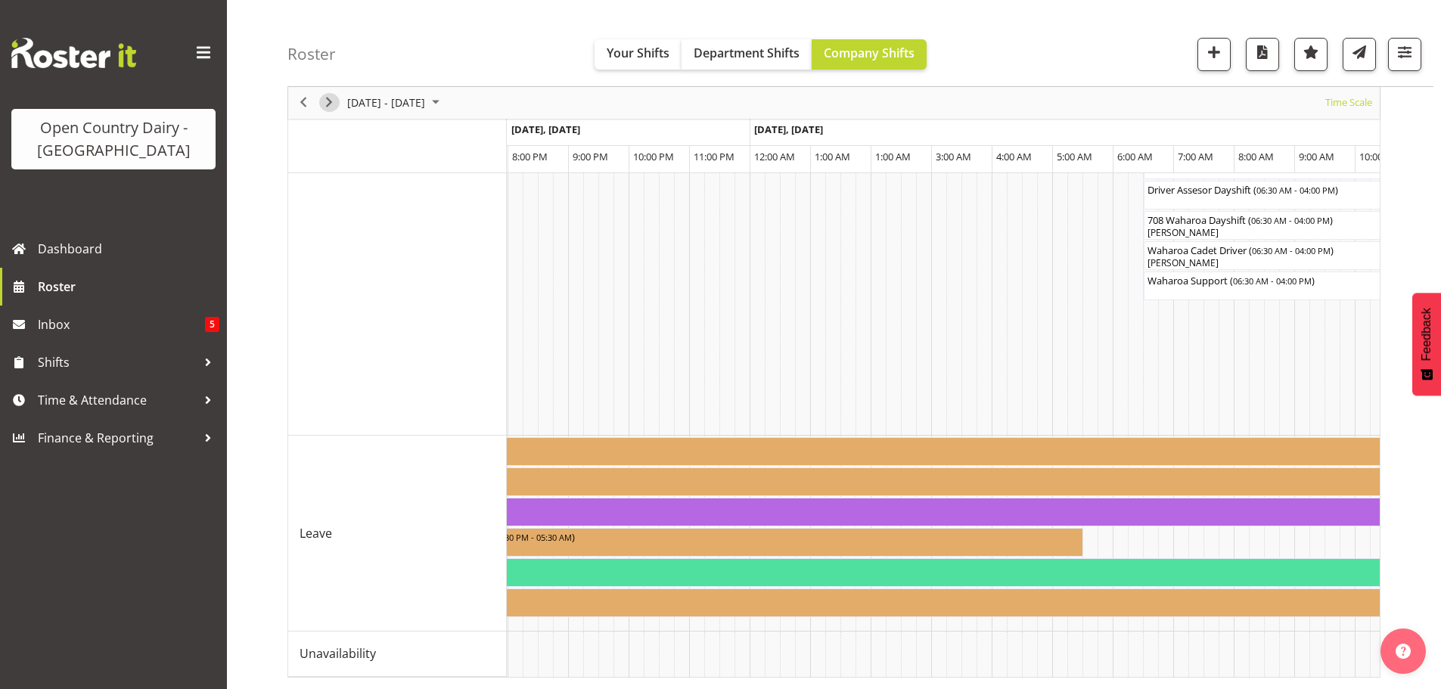
click at [330, 101] on span "Next" at bounding box center [329, 103] width 18 height 19
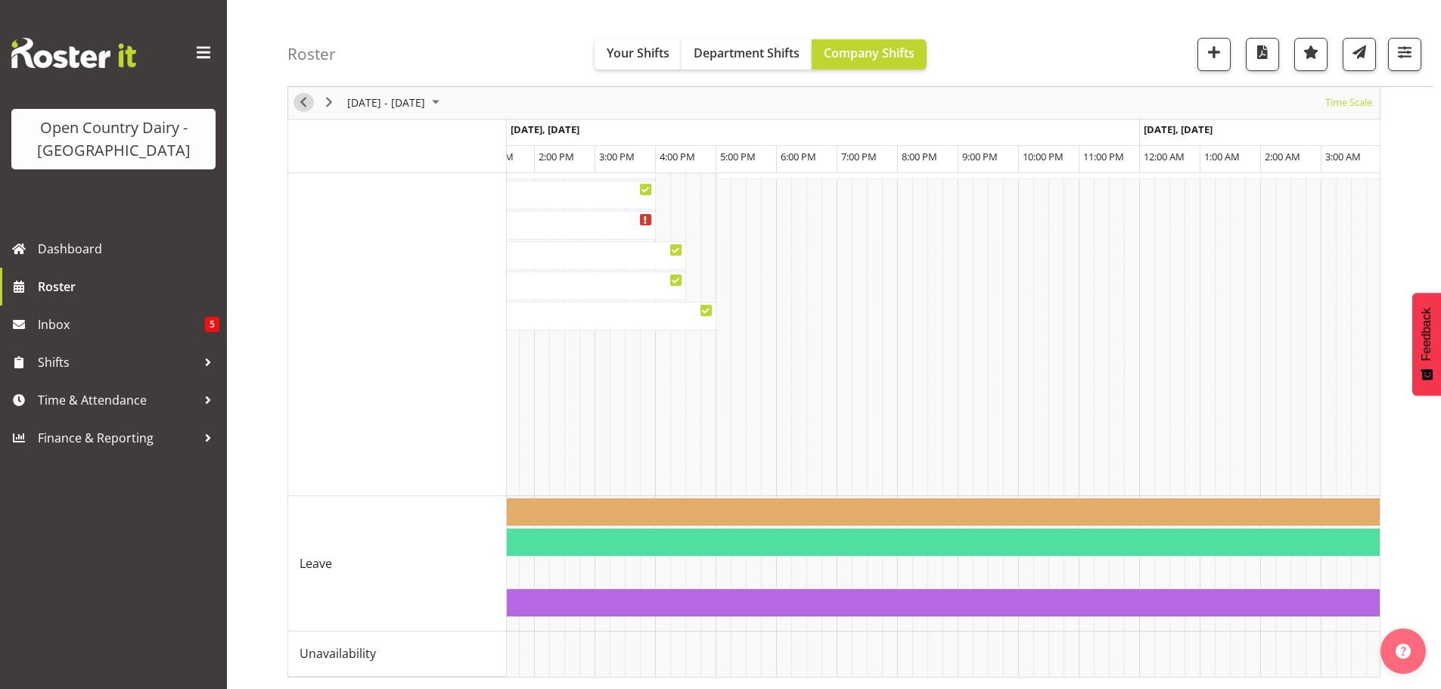
click at [299, 101] on span "Previous" at bounding box center [303, 103] width 18 height 19
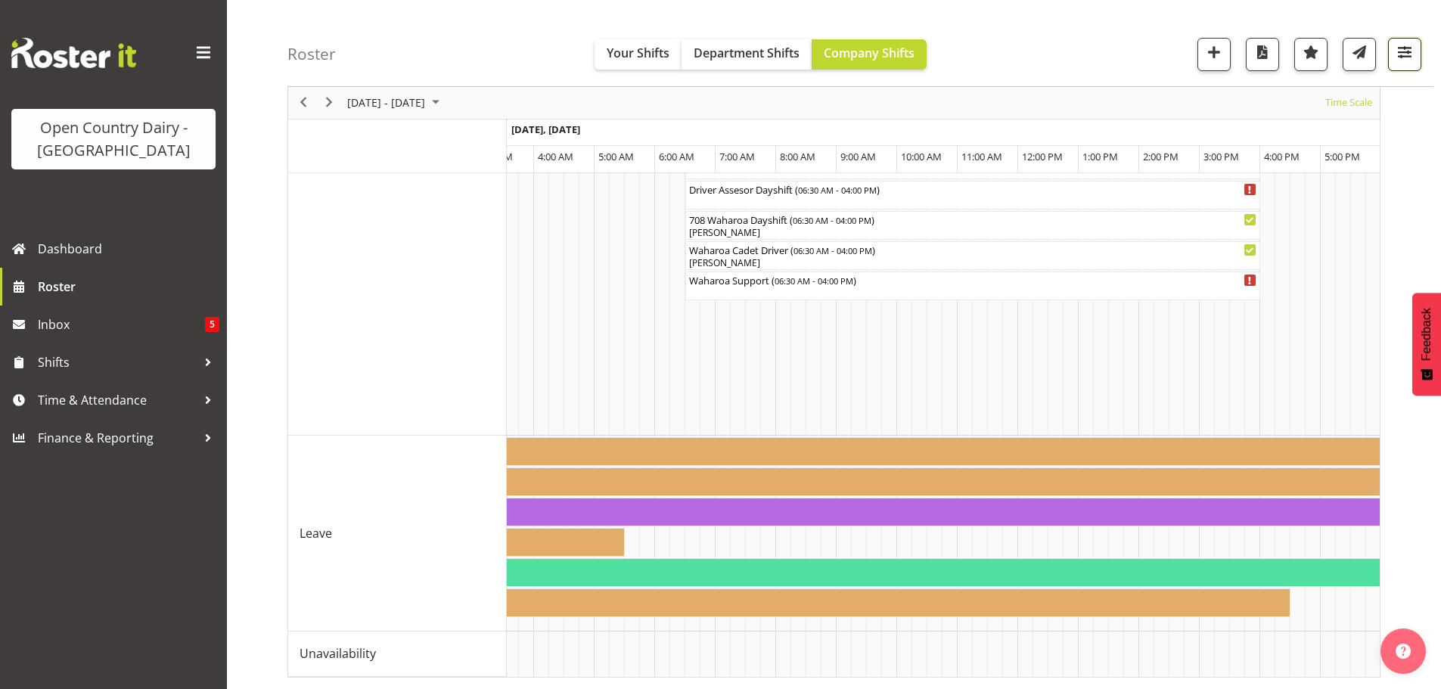
click at [1403, 48] on span "button" at bounding box center [1405, 52] width 20 height 20
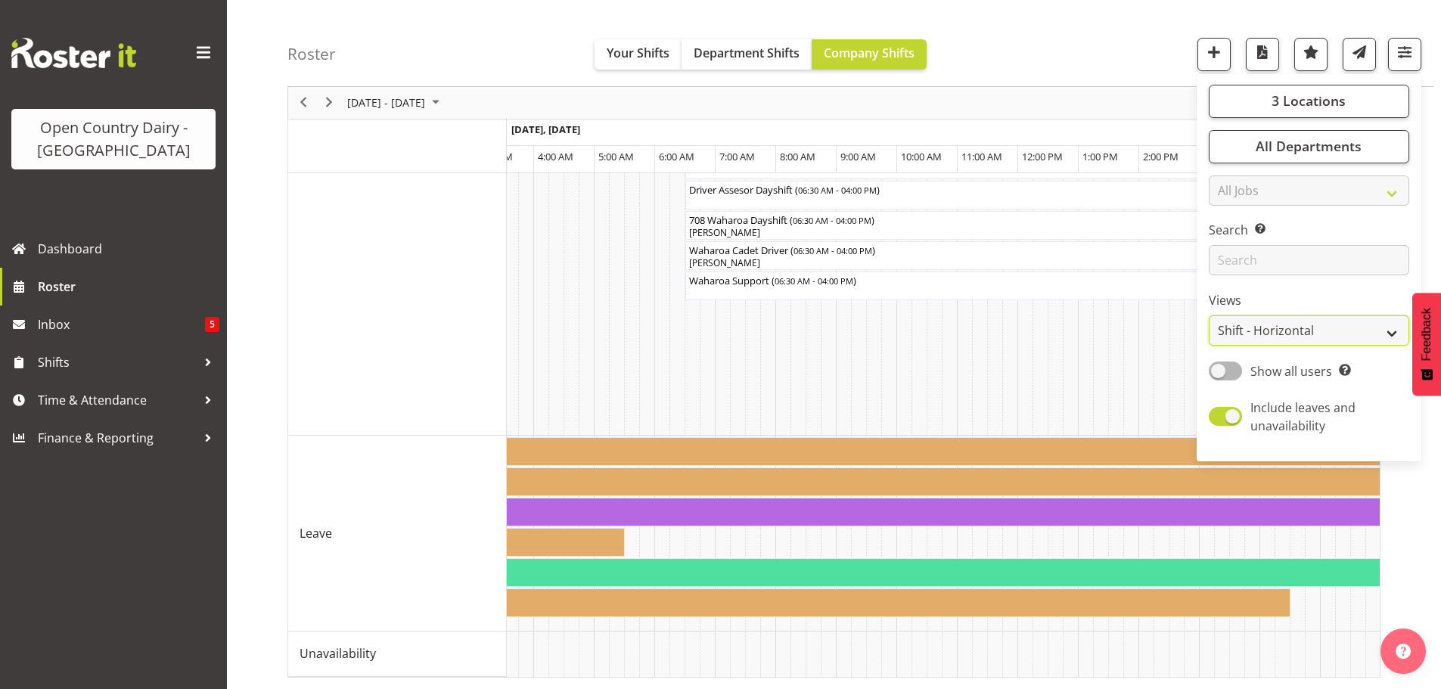
click at [1288, 330] on select "Staff Role Shift - Horizontal Shift - Vertical Staff - Location" at bounding box center [1309, 331] width 200 height 30
select select "staff"
click at [1210, 316] on select "Staff Role Shift - Horizontal Shift - Vertical Staff - Location" at bounding box center [1309, 331] width 200 height 30
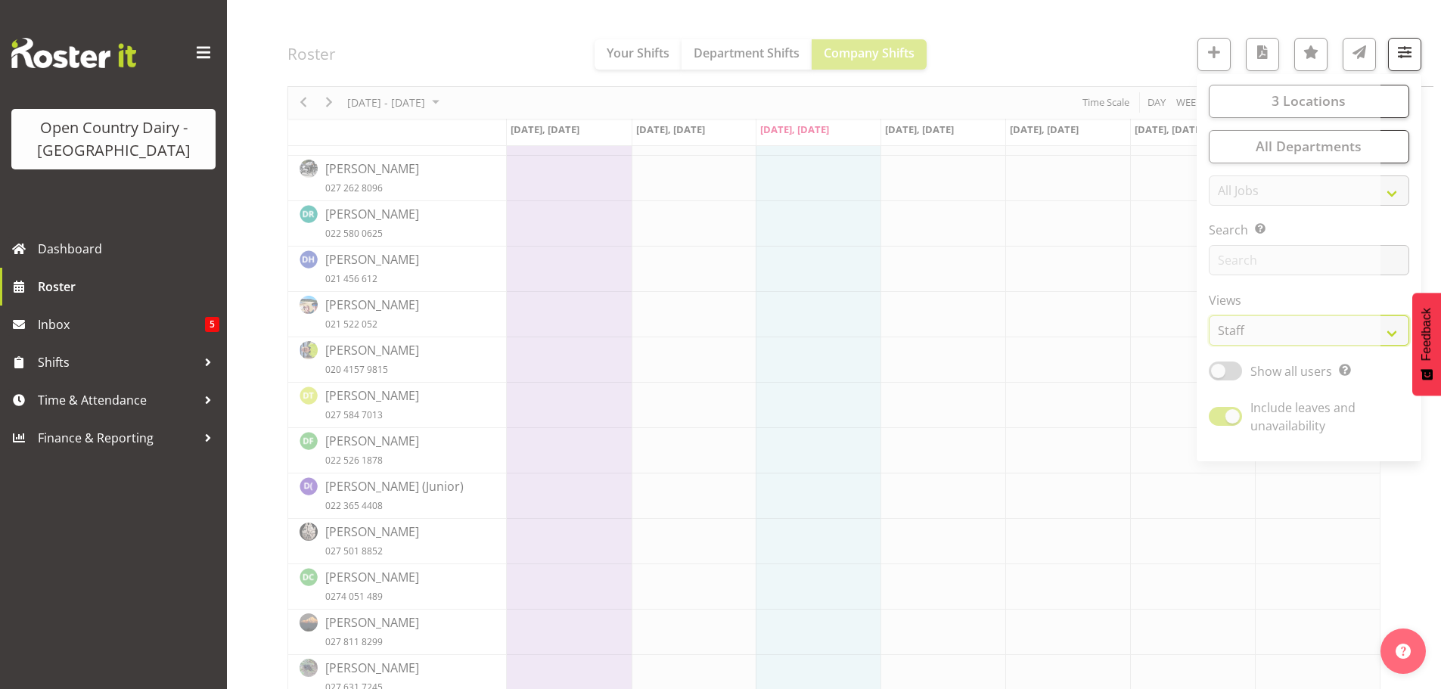
scroll to position [1362, 0]
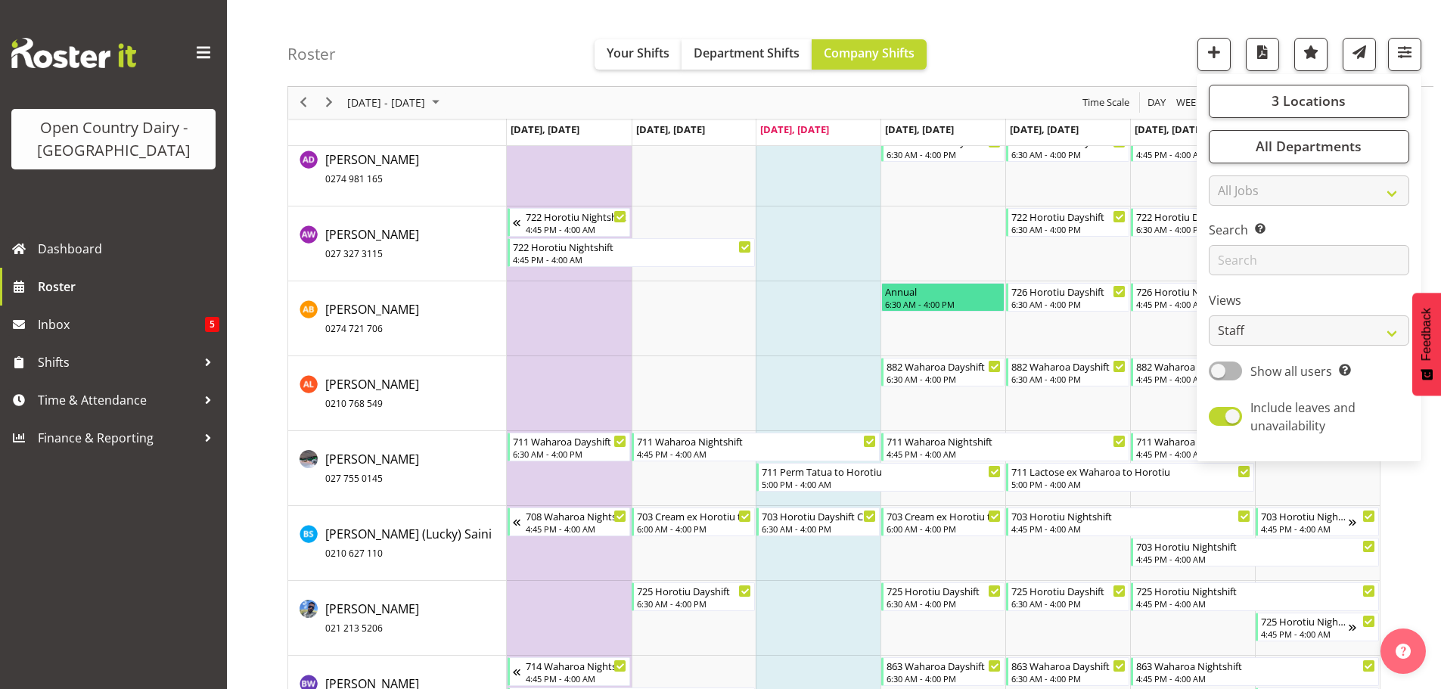
click at [1059, 26] on div "Roster Your Shifts Department Shifts Company Shifts 3 Locations Clear Ingredien…" at bounding box center [860, 43] width 1146 height 87
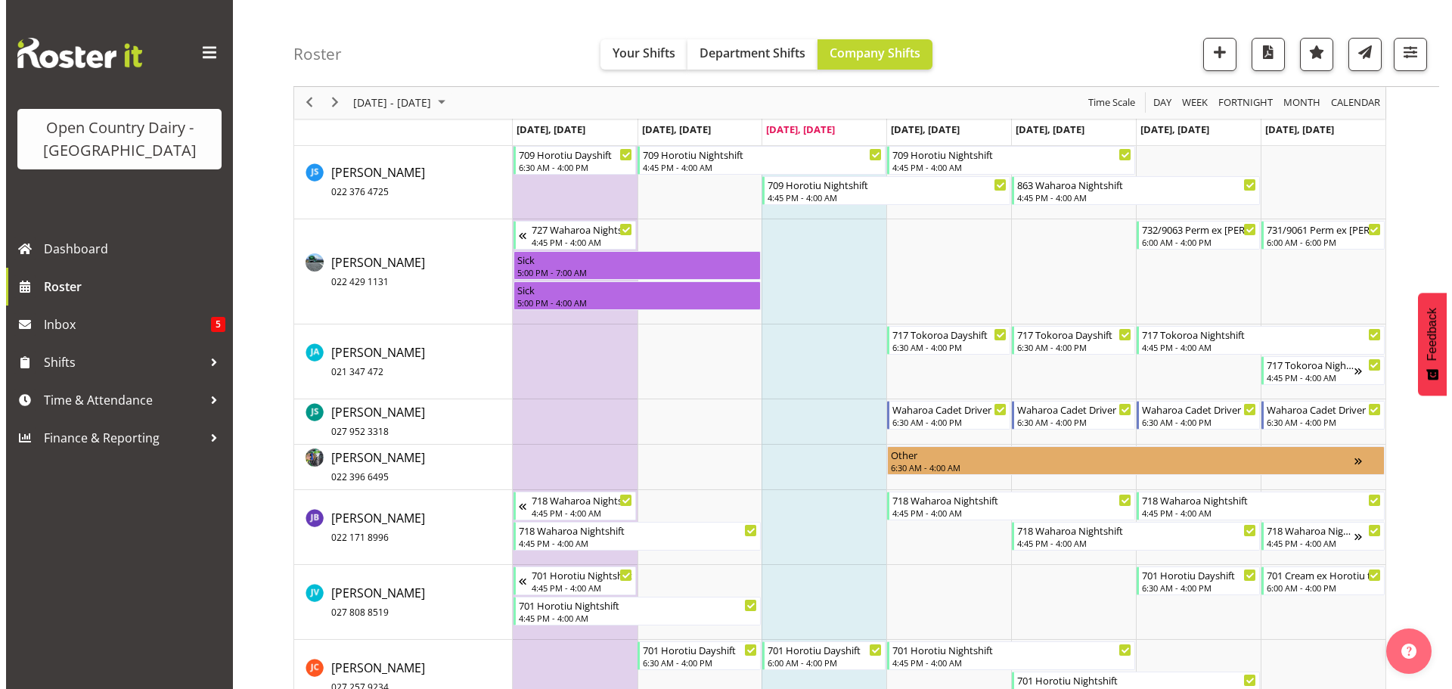
scroll to position [6052, 0]
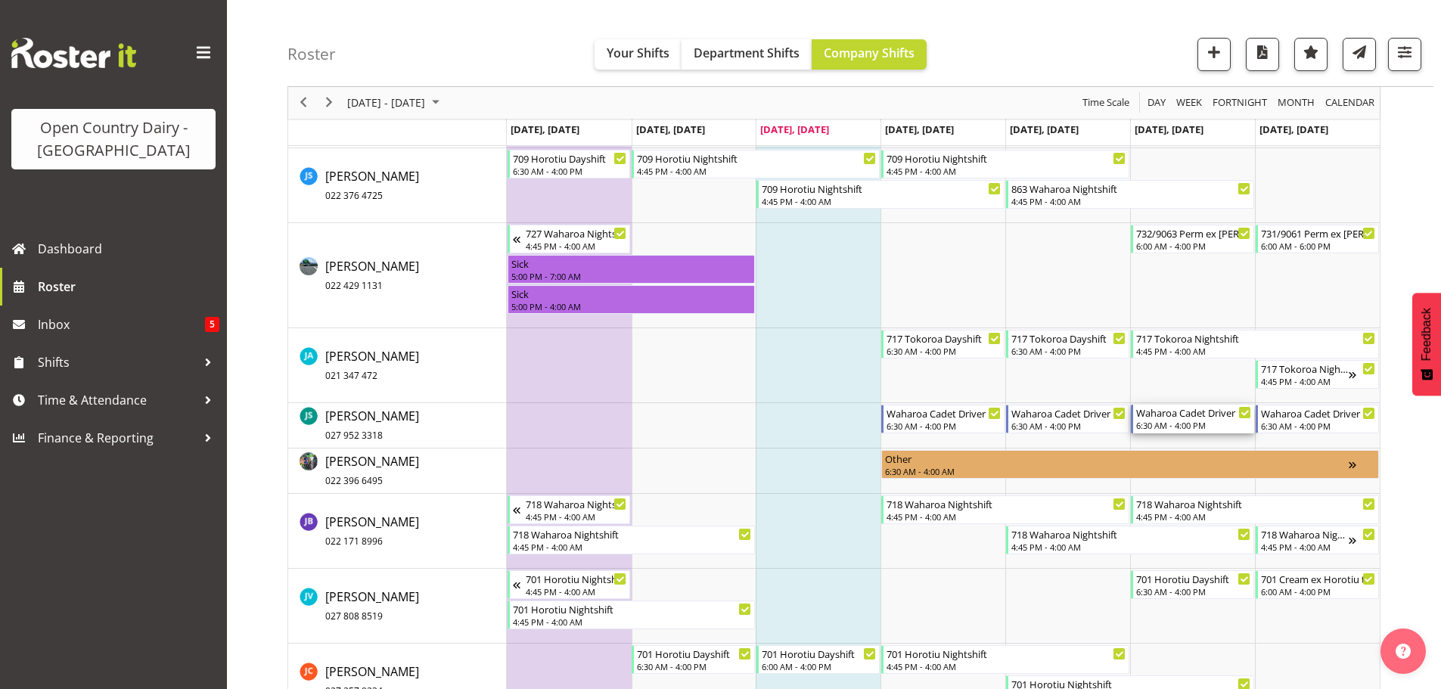
click at [1179, 418] on div "Waharoa Cadet Driver" at bounding box center [1193, 412] width 115 height 15
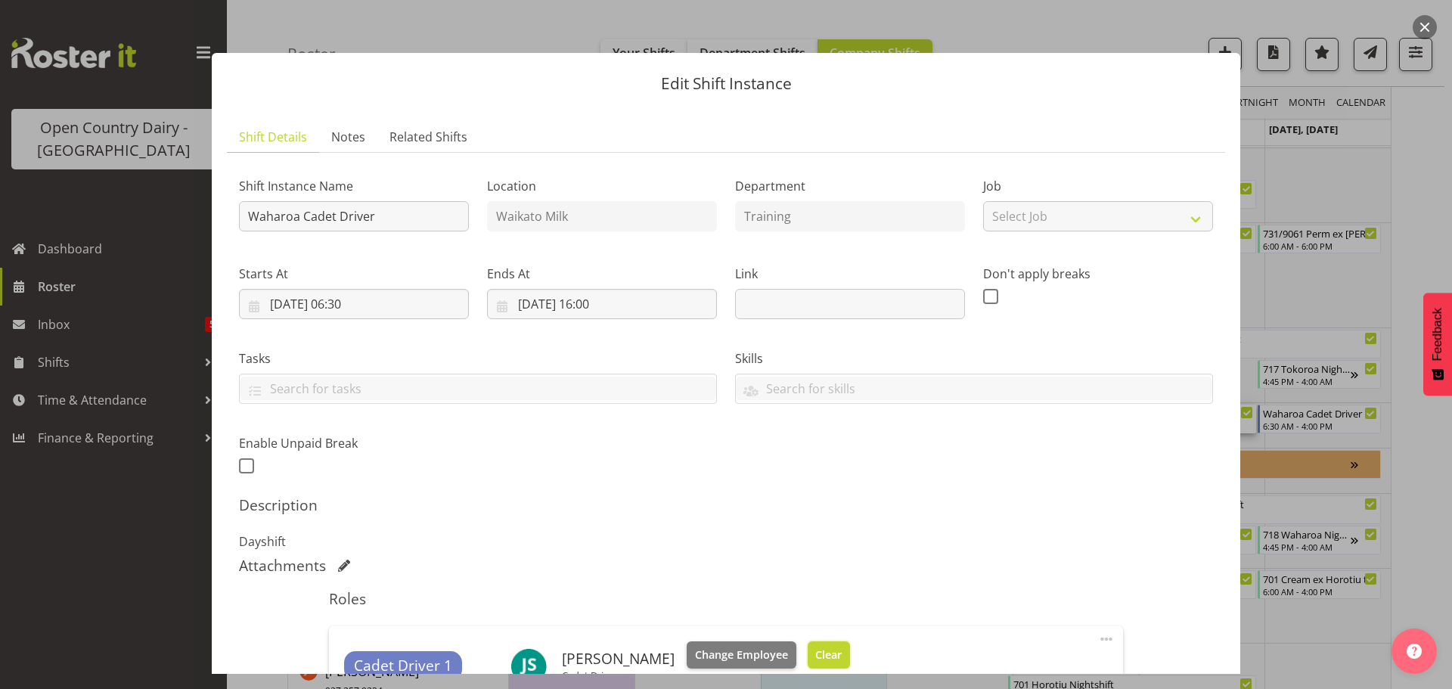
click at [822, 655] on span "Clear" at bounding box center [828, 655] width 26 height 17
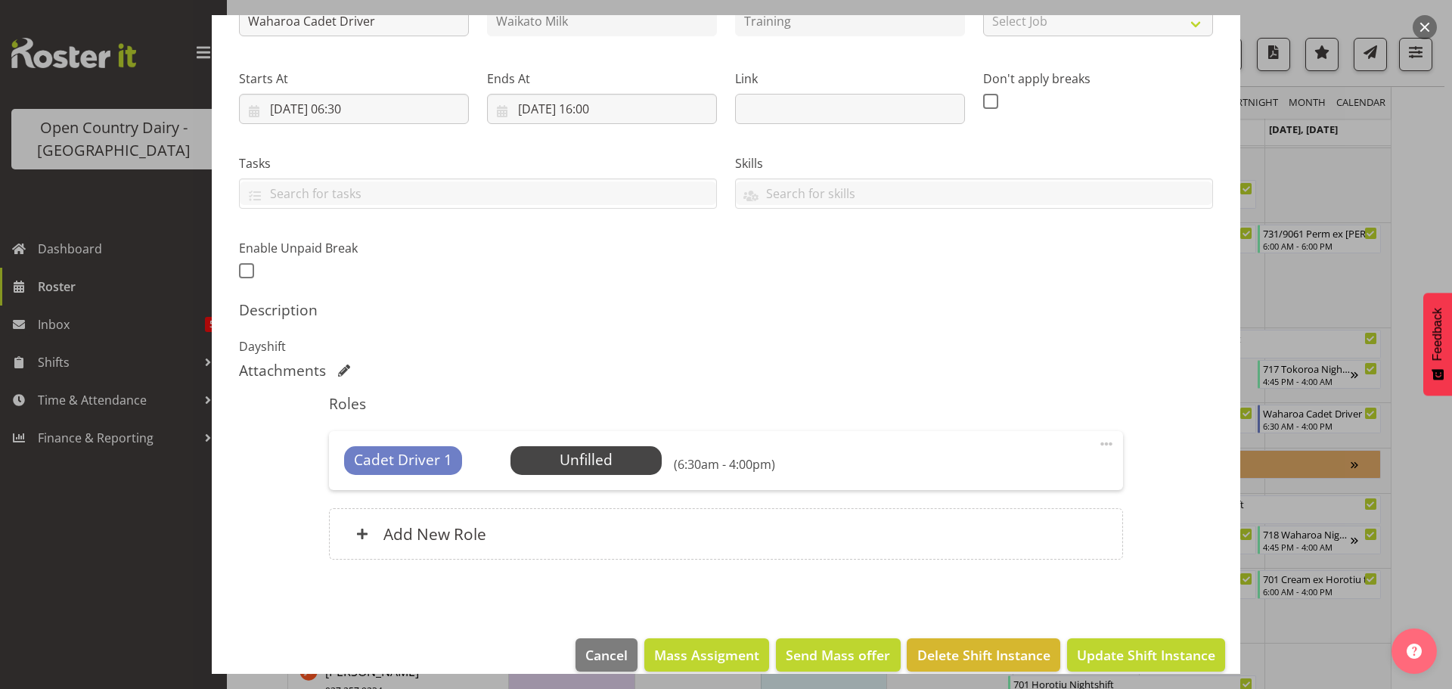
scroll to position [216, 0]
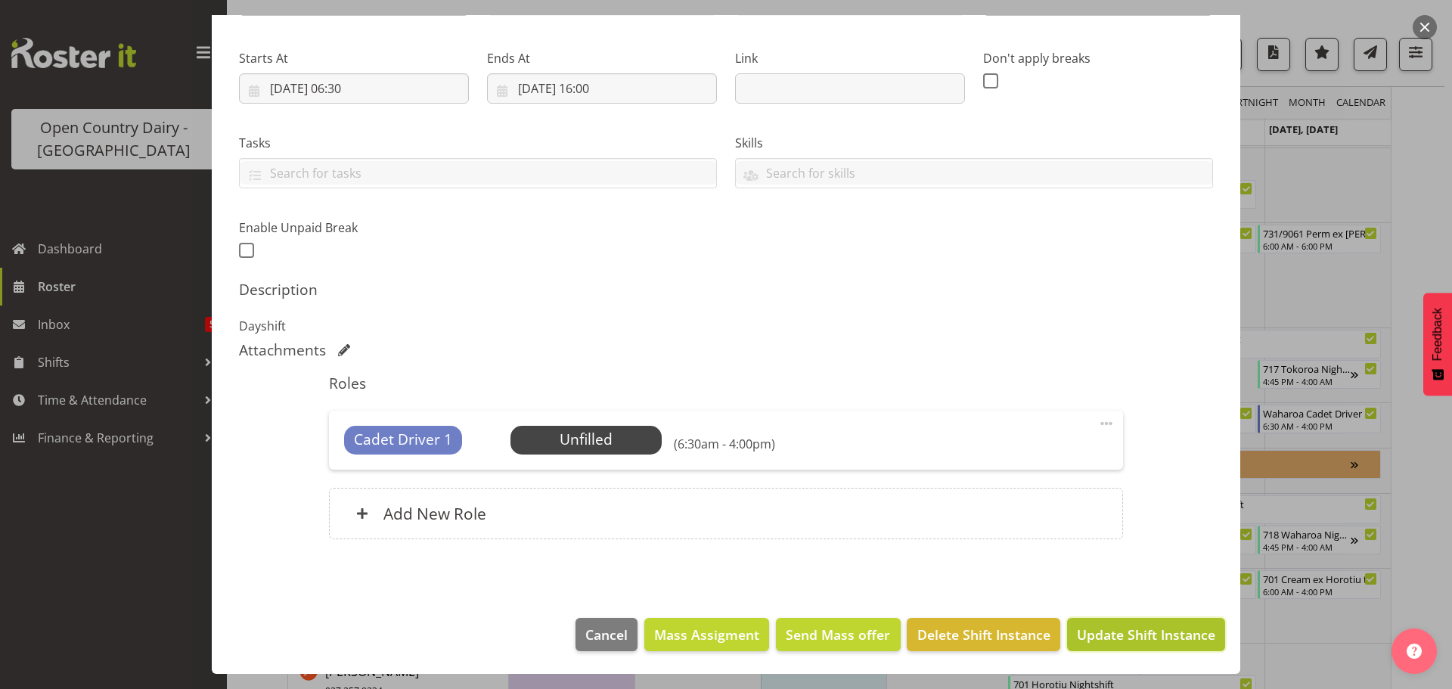
click at [1114, 628] on span "Update Shift Instance" at bounding box center [1146, 635] width 138 height 20
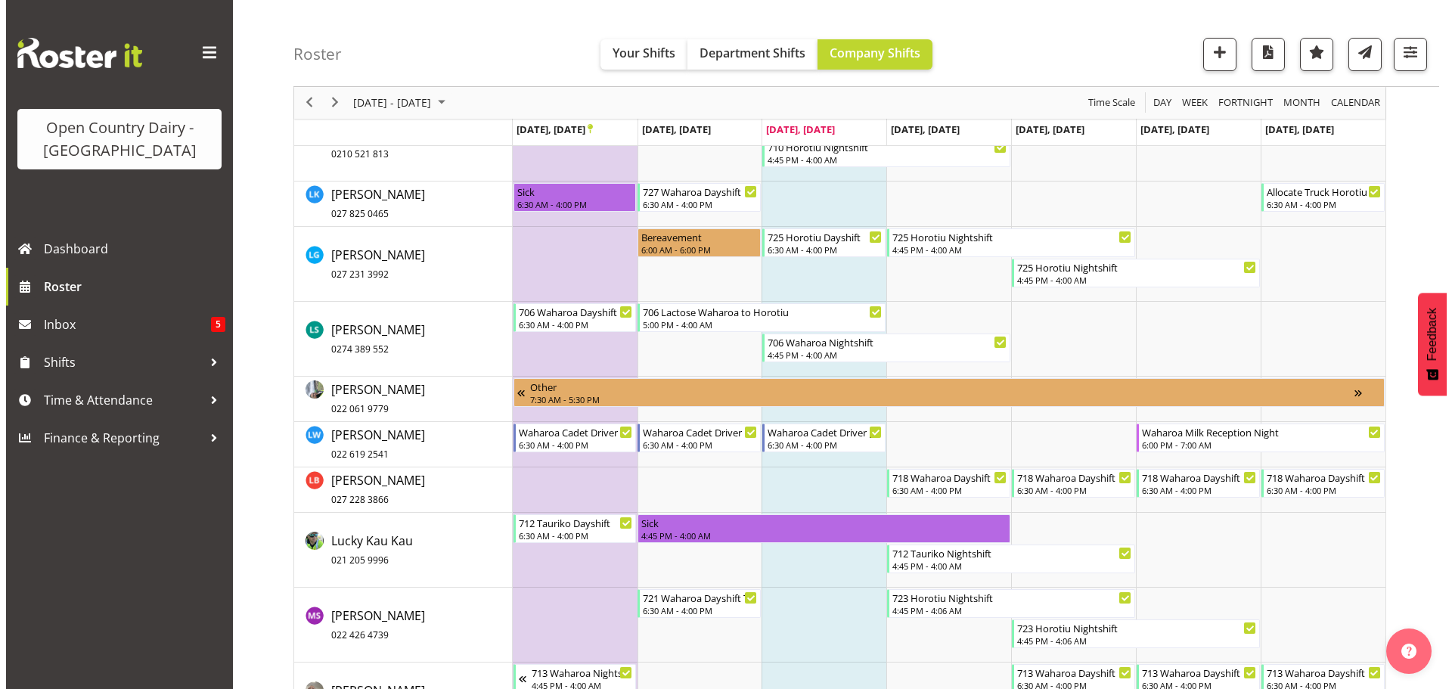
scroll to position [7350, 0]
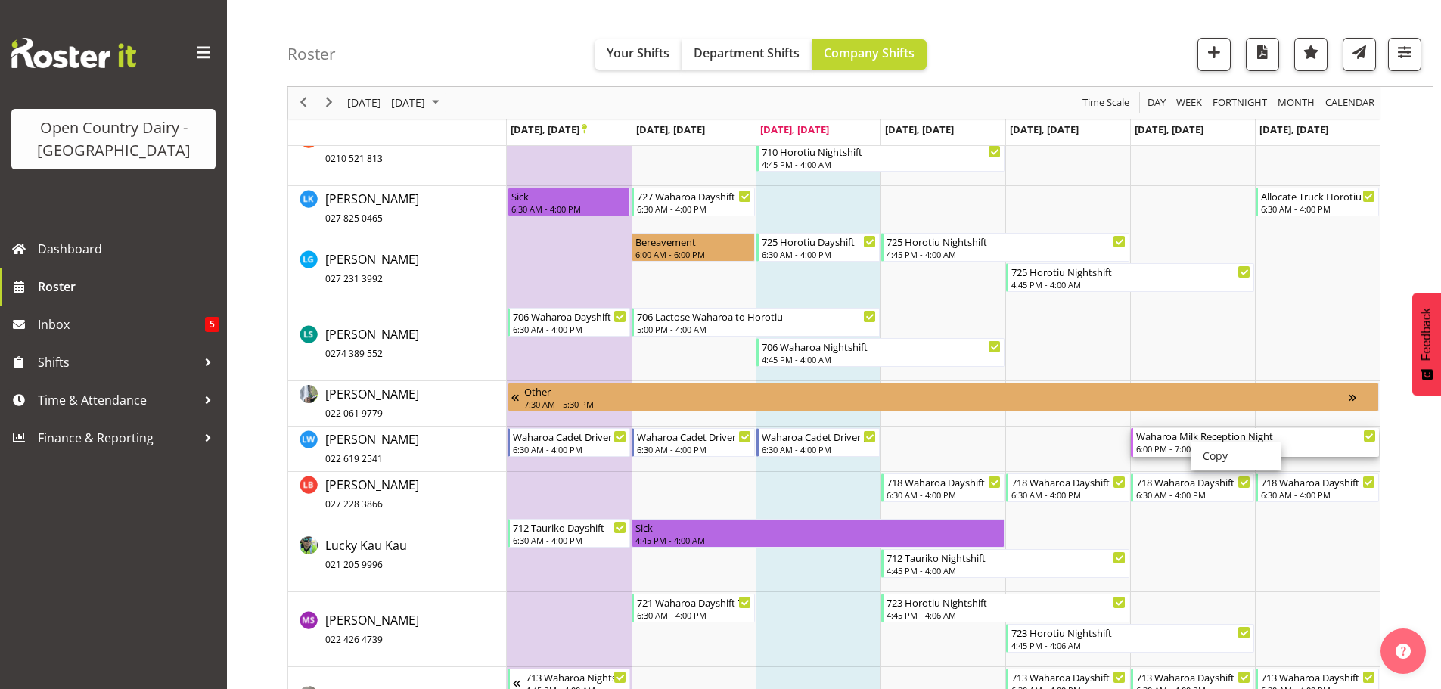
click at [1178, 437] on div "Waharoa Milk Reception Night" at bounding box center [1256, 435] width 240 height 15
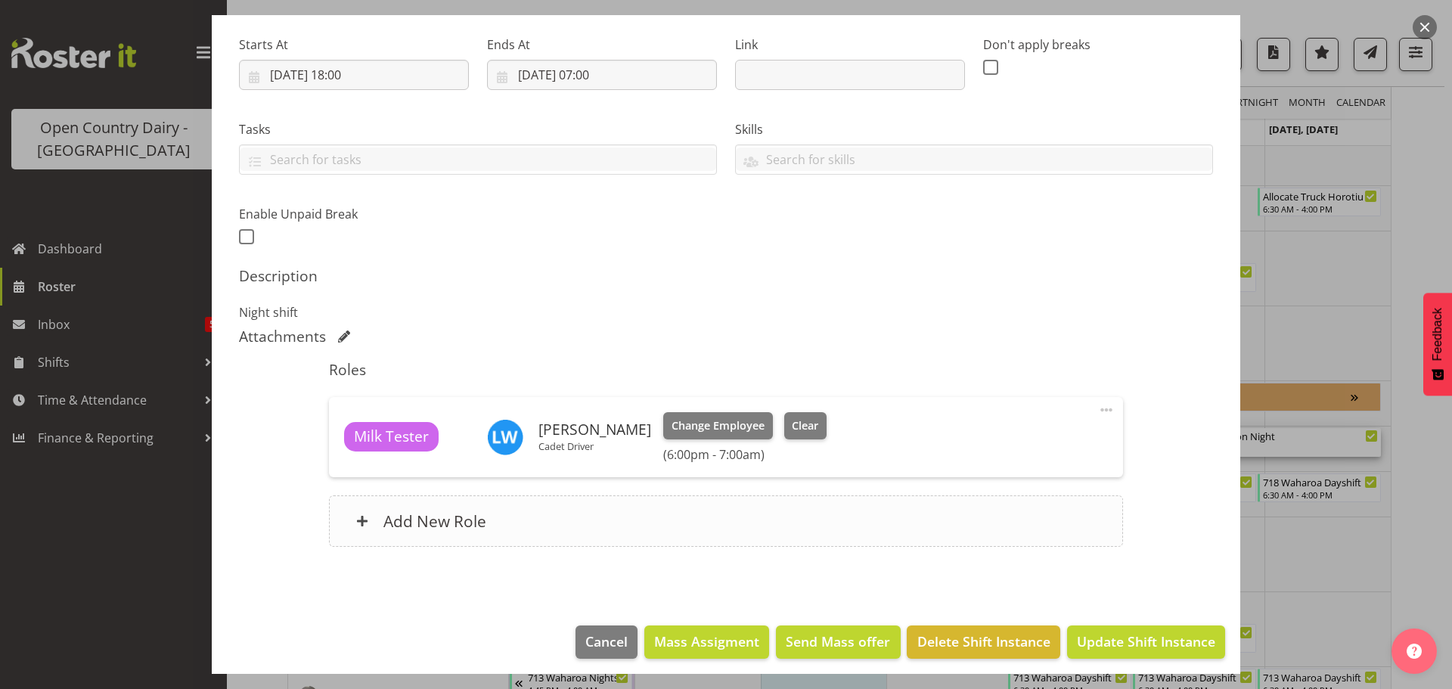
scroll to position [237, 0]
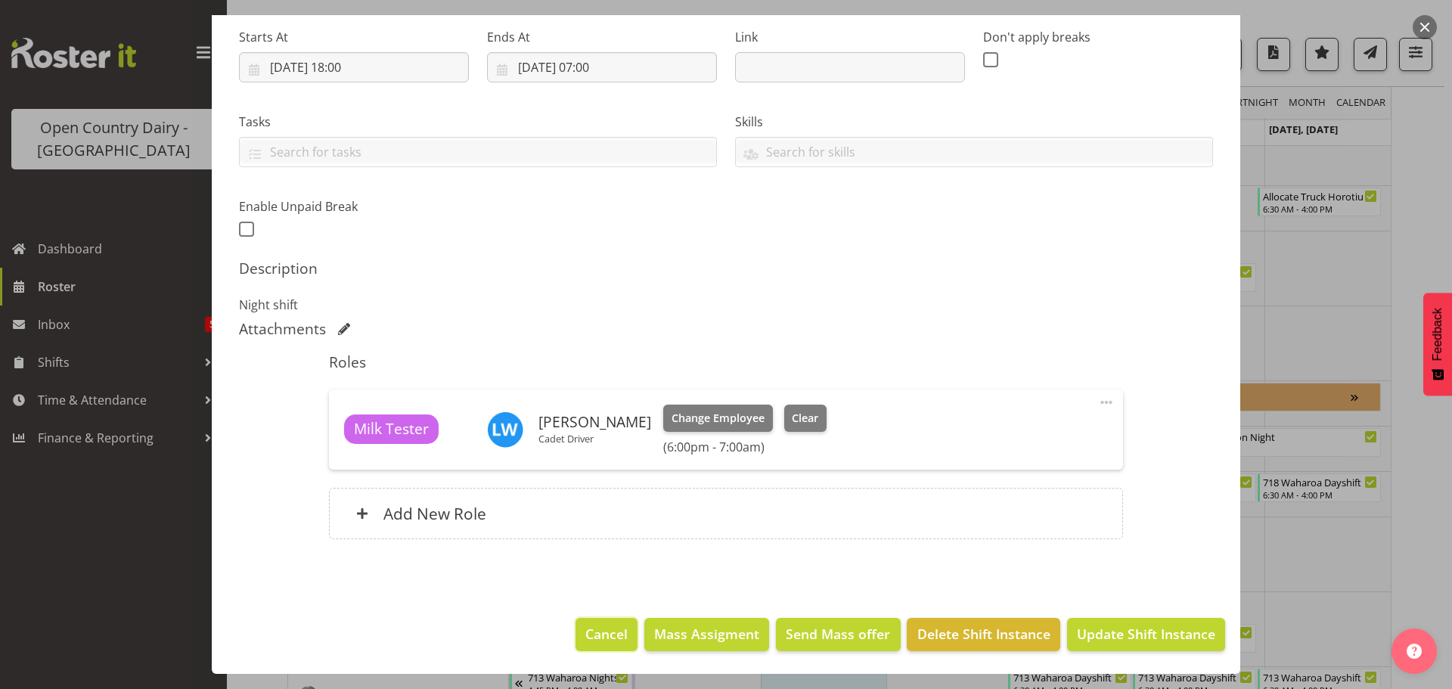
click at [599, 640] on span "Cancel" at bounding box center [607, 634] width 42 height 20
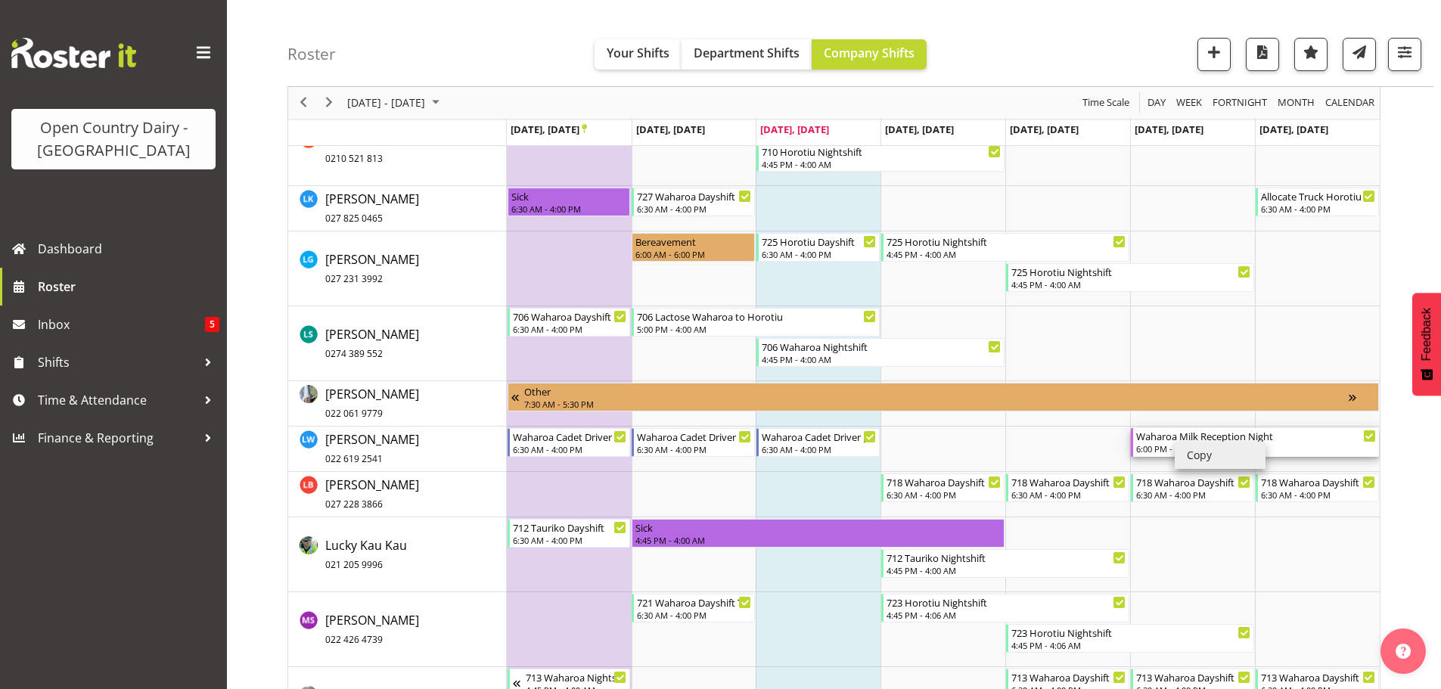
click at [1173, 443] on div "Waharoa Milk Reception Night" at bounding box center [1256, 435] width 240 height 15
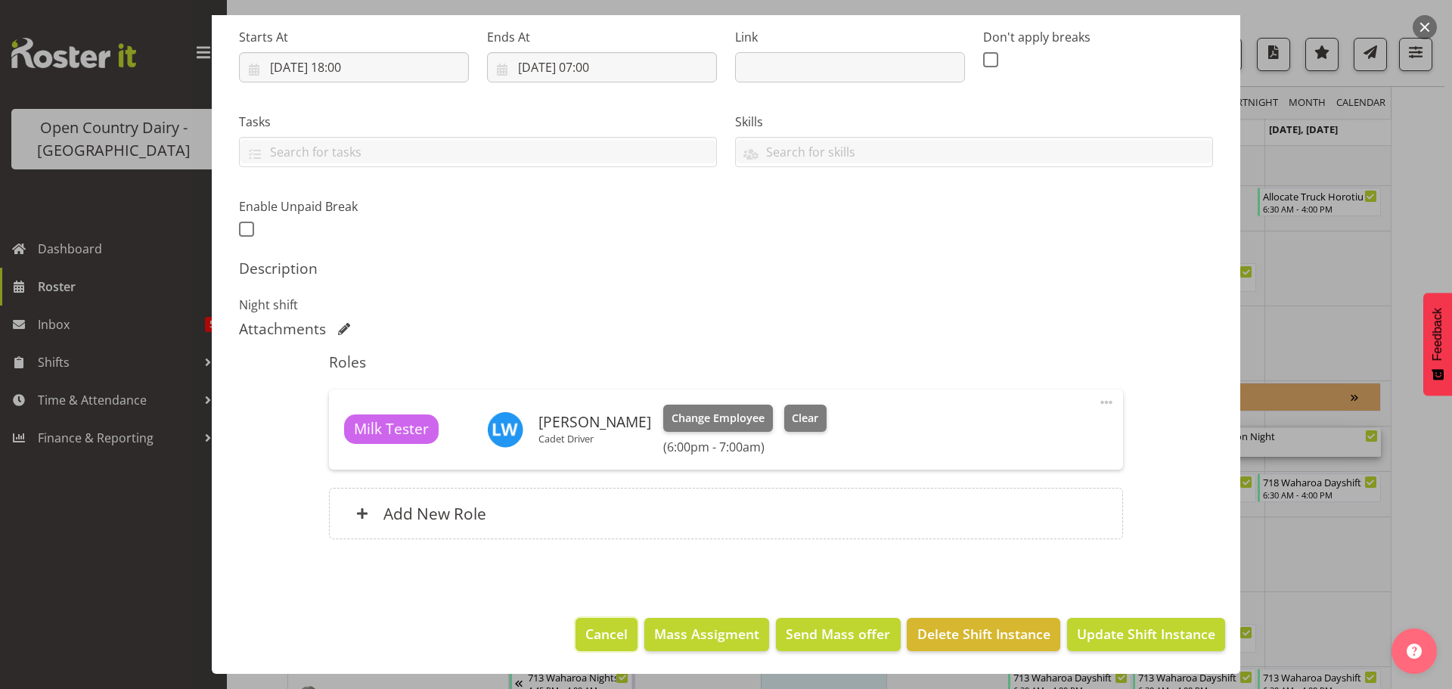
click at [606, 635] on span "Cancel" at bounding box center [607, 634] width 42 height 20
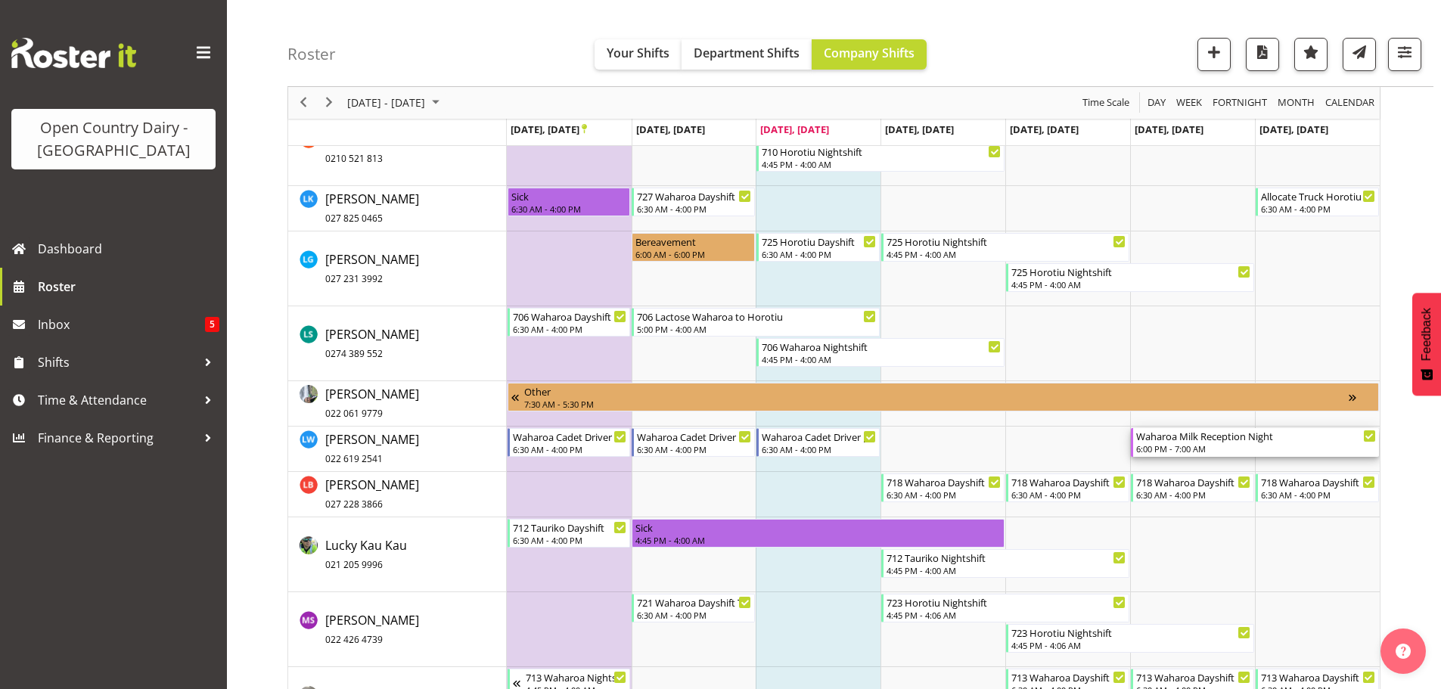
click at [1173, 440] on div "Waharoa Milk Reception Night" at bounding box center [1256, 435] width 240 height 15
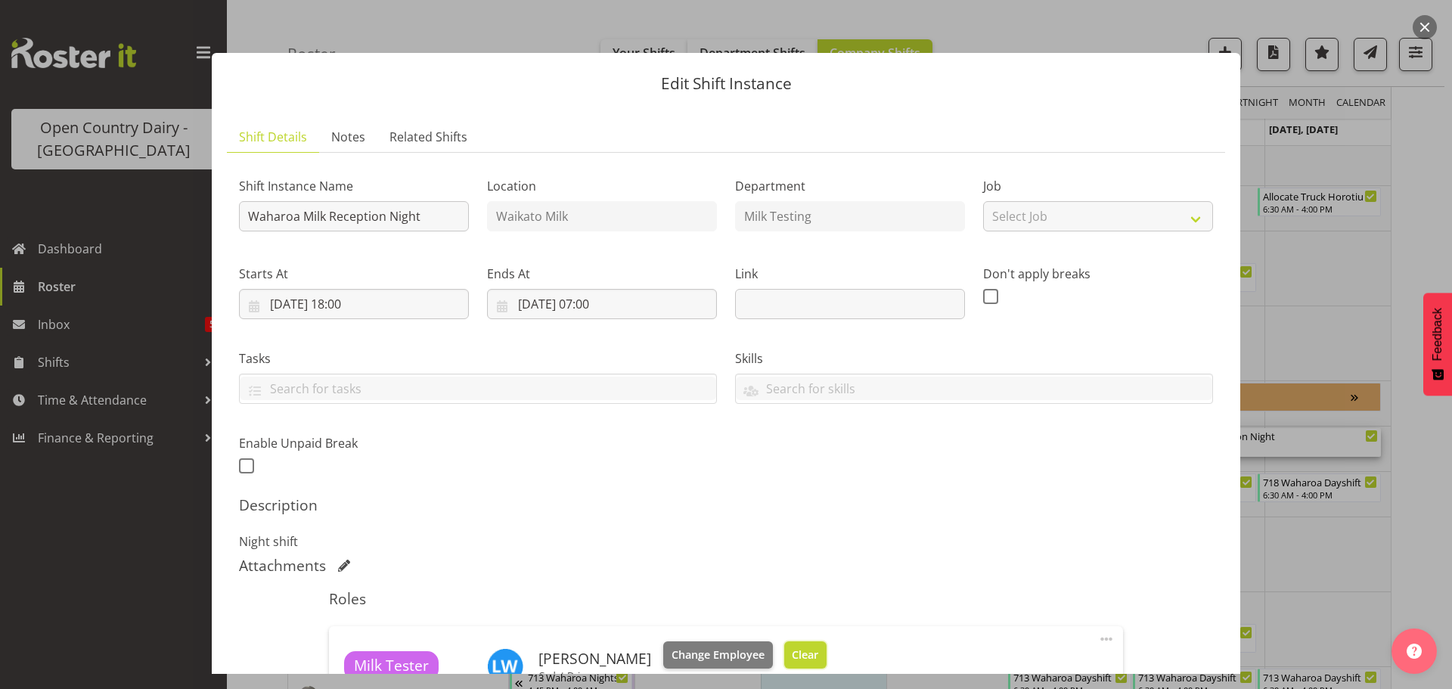
click at [796, 657] on span "Clear" at bounding box center [805, 655] width 26 height 17
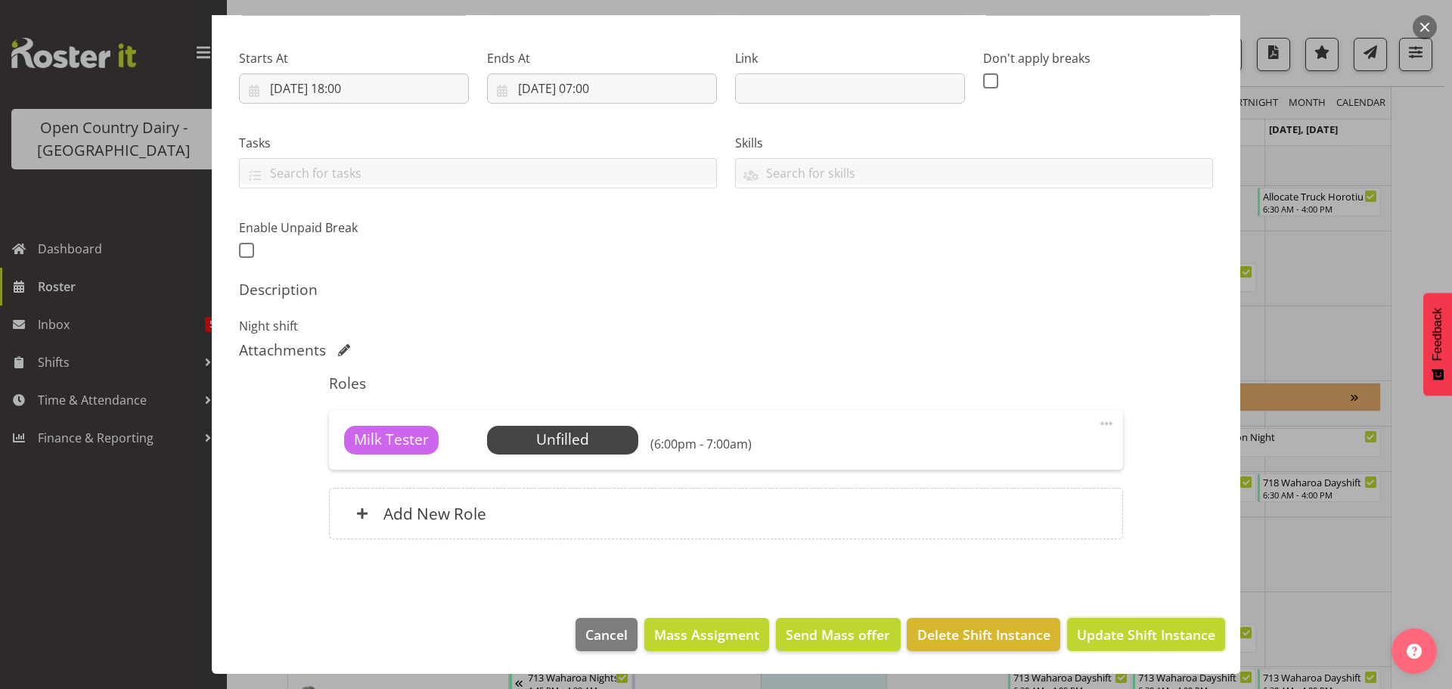
click at [1123, 636] on span "Update Shift Instance" at bounding box center [1146, 635] width 138 height 20
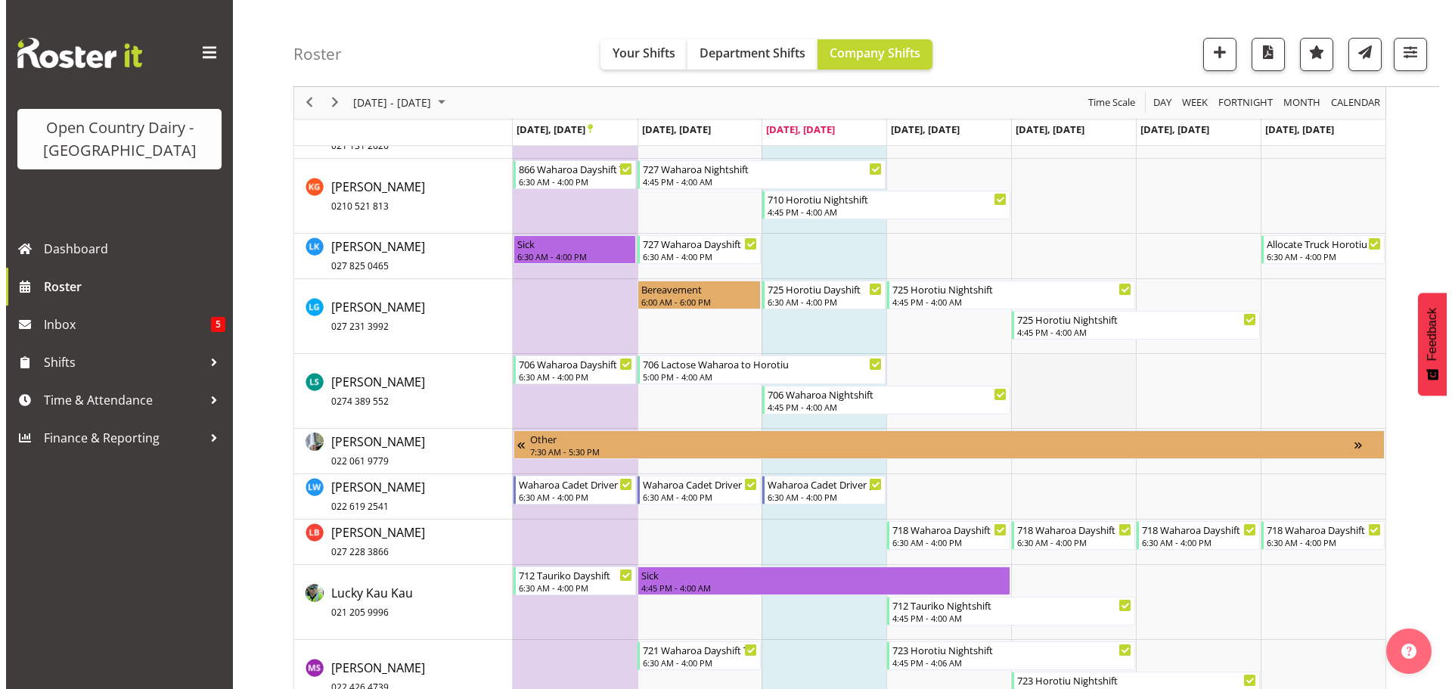
scroll to position [7420, 0]
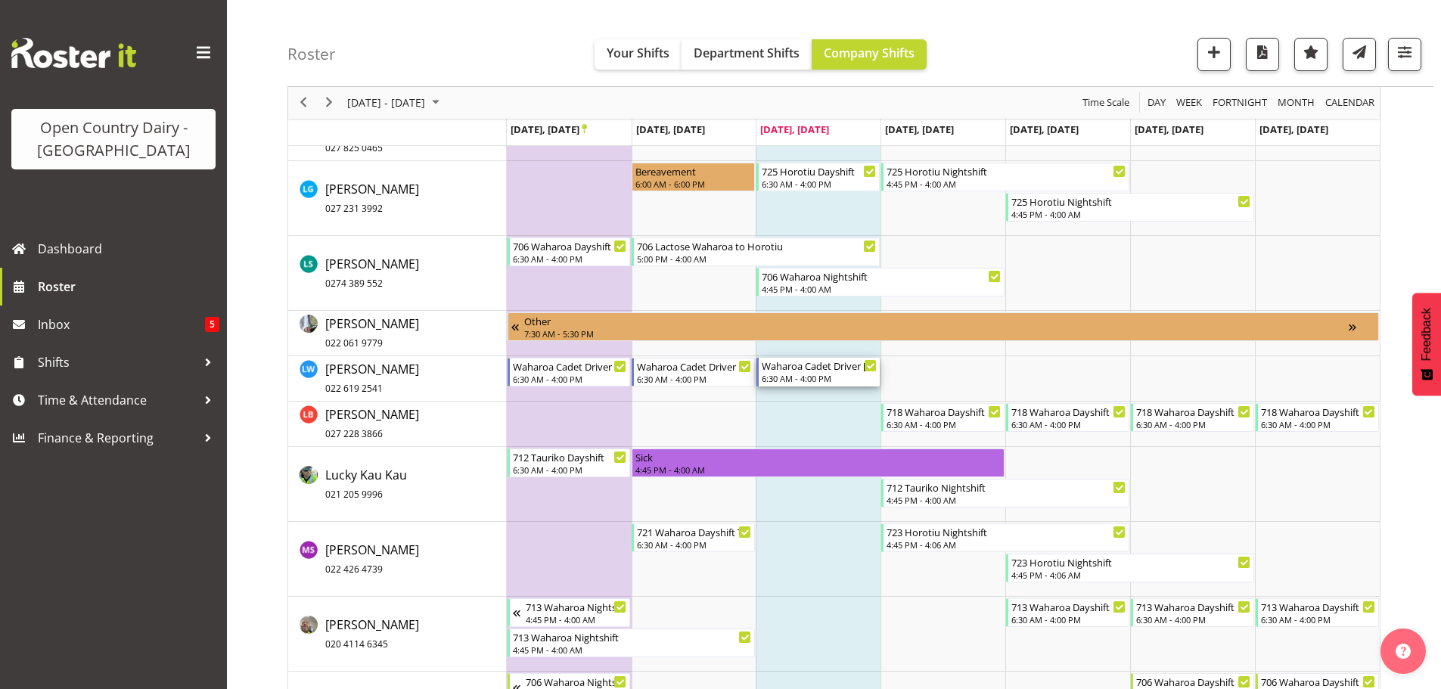
click at [827, 374] on div "6:30 AM - 4:00 PM" at bounding box center [819, 378] width 115 height 12
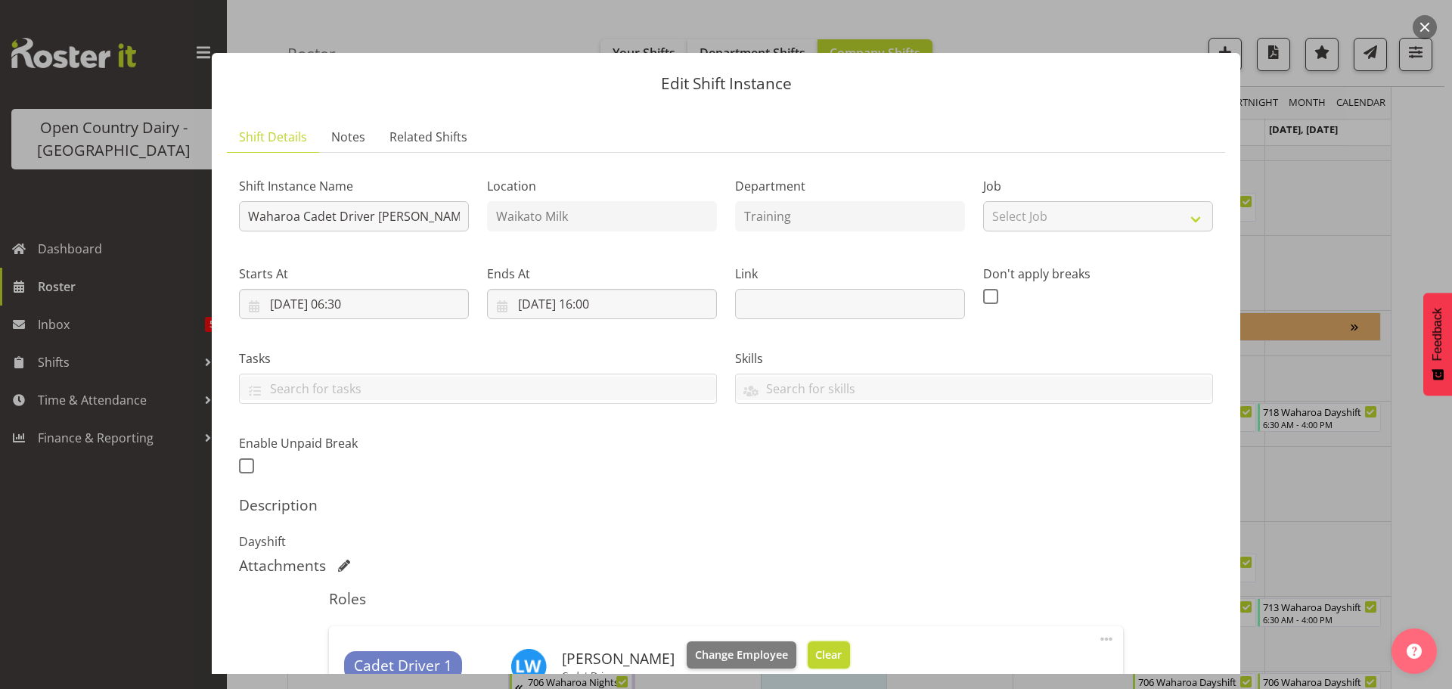
click at [815, 651] on span "Clear" at bounding box center [828, 655] width 26 height 17
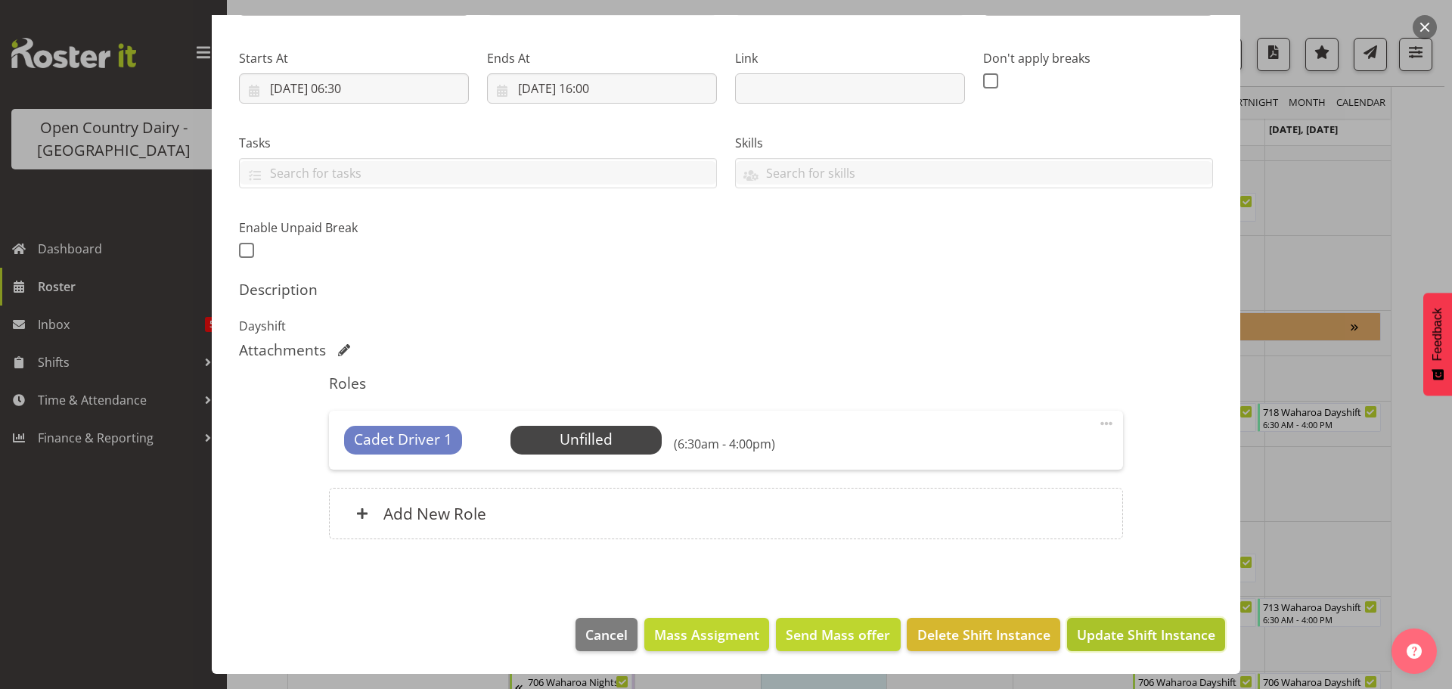
click at [1092, 635] on span "Update Shift Instance" at bounding box center [1146, 635] width 138 height 20
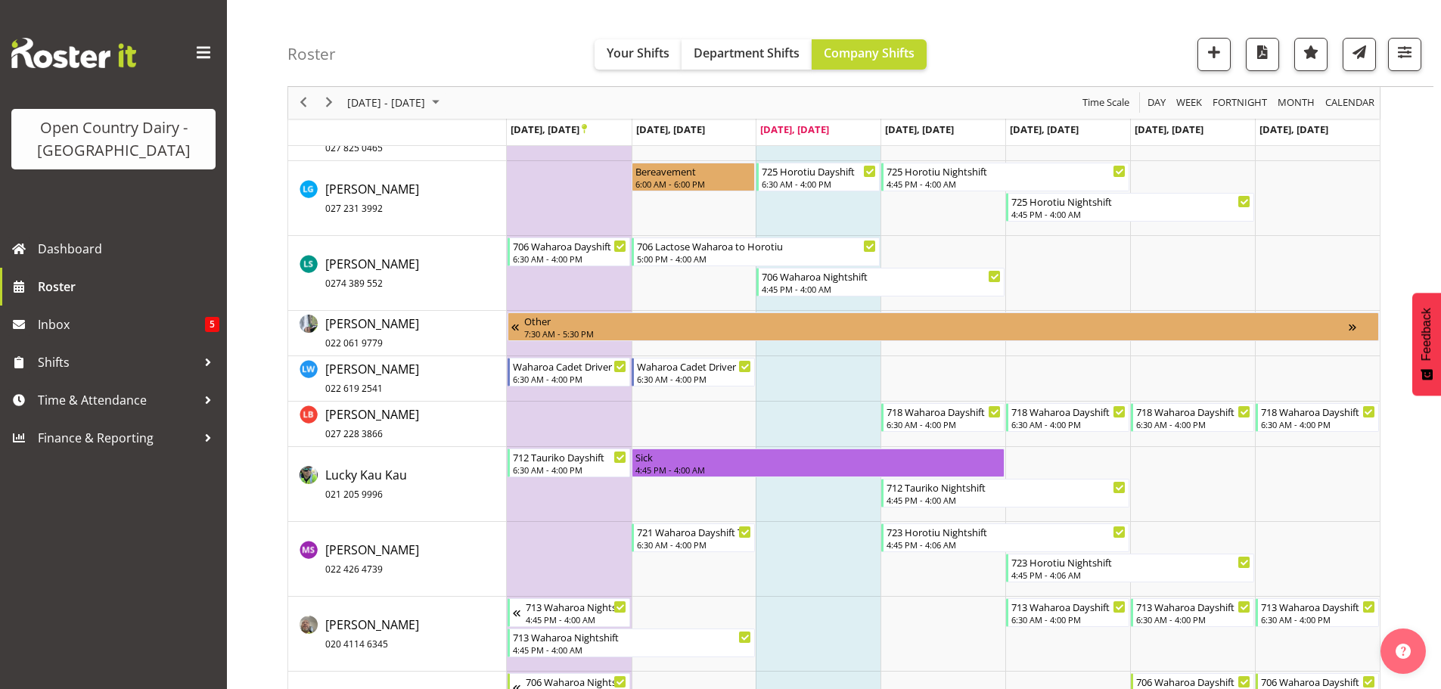
click at [802, 381] on td "Timeline Week of September 24, 2025" at bounding box center [818, 378] width 125 height 45
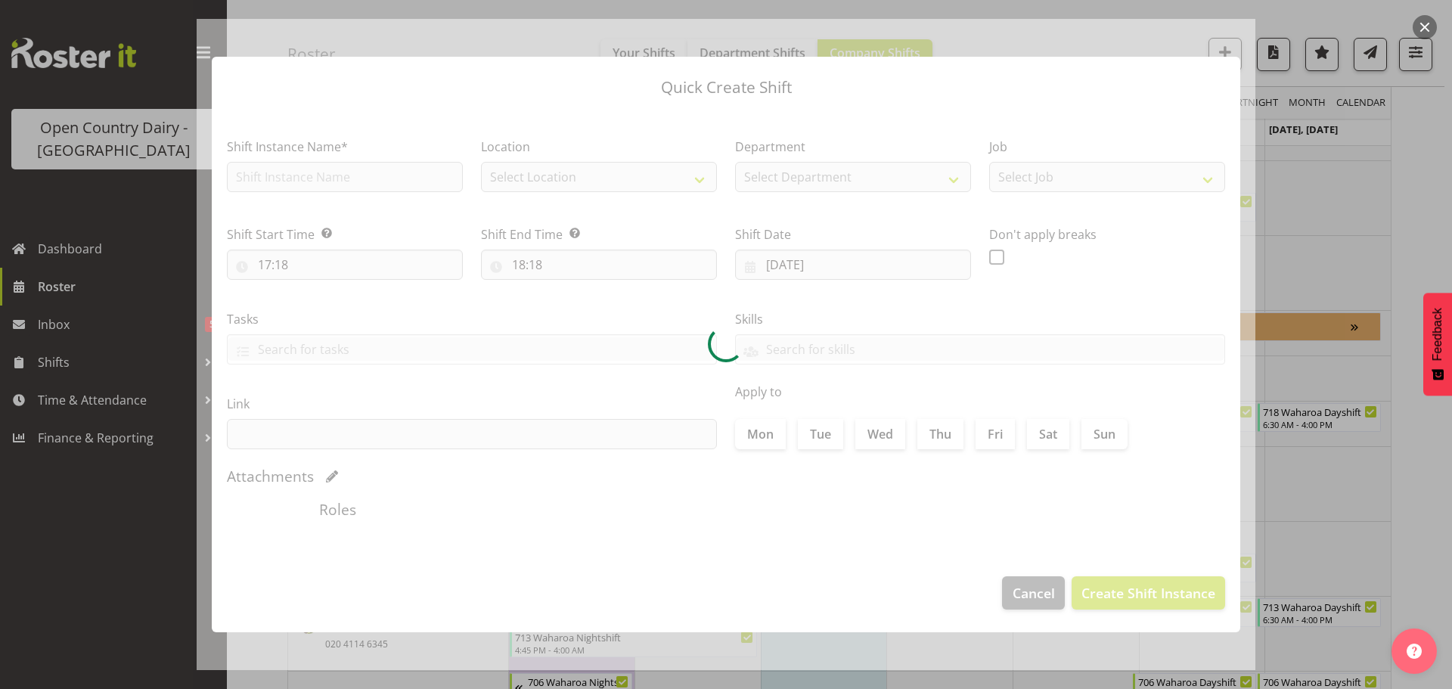
checkbox input "true"
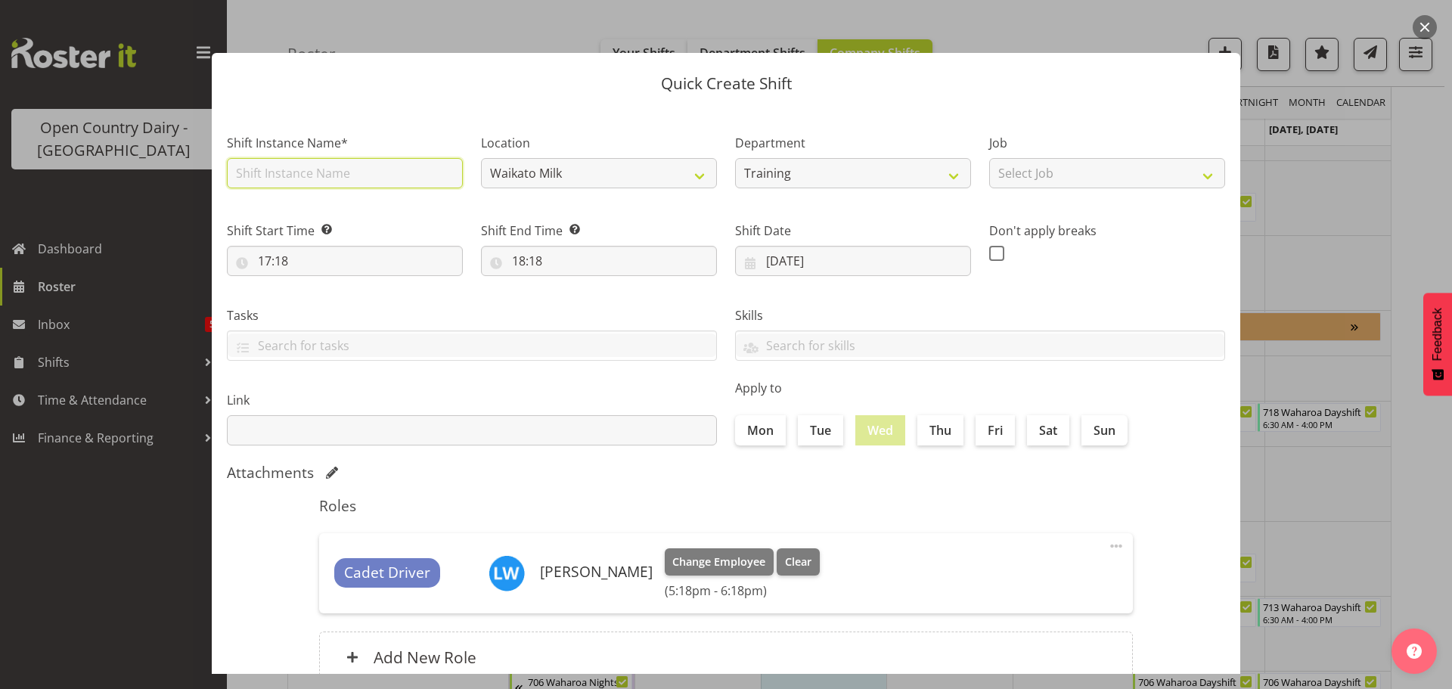
click at [380, 175] on input "text" at bounding box center [345, 173] width 236 height 30
type input "Wanganui Tester"
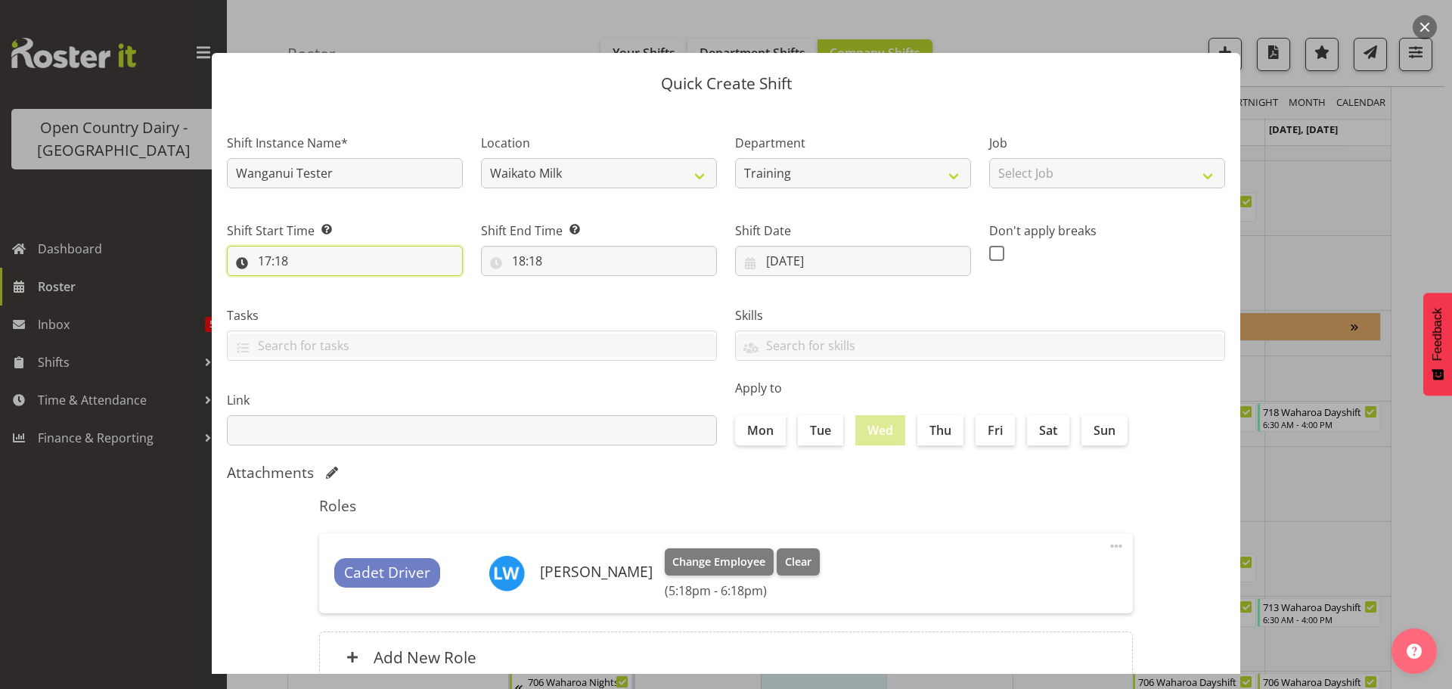
click at [284, 261] on input "17:18" at bounding box center [345, 261] width 236 height 30
click at [325, 304] on select "00 01 02 03 04 05 06 07 08 09 10 11 12 13 14 15 16 17 18 19 20 21 22 23" at bounding box center [330, 300] width 34 height 30
select select "18"
click at [313, 285] on select "00 01 02 03 04 05 06 07 08 09 10 11 12 13 14 15 16 17 18 19 20 21 22 23" at bounding box center [330, 300] width 34 height 30
type input "18:18"
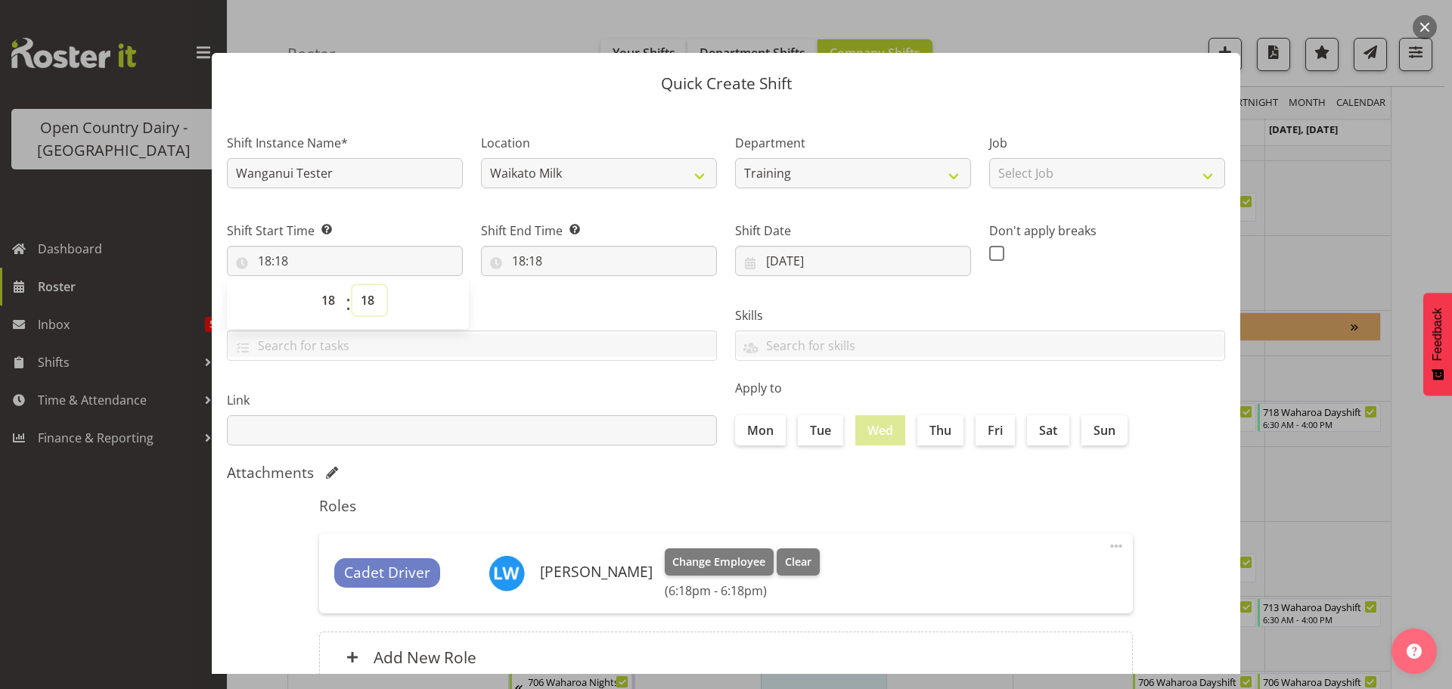
click at [371, 301] on select "00 01 02 03 04 05 06 07 08 09 10 11 12 13 14 15 16 17 18 19 20 21 22 23 24 25 2…" at bounding box center [370, 300] width 34 height 30
select select "0"
click at [353, 285] on select "00 01 02 03 04 05 06 07 08 09 10 11 12 13 14 15 16 17 18 19 20 21 22 23 24 25 2…" at bounding box center [370, 300] width 34 height 30
type input "18:00"
click at [523, 258] on input "18:18" at bounding box center [599, 261] width 236 height 30
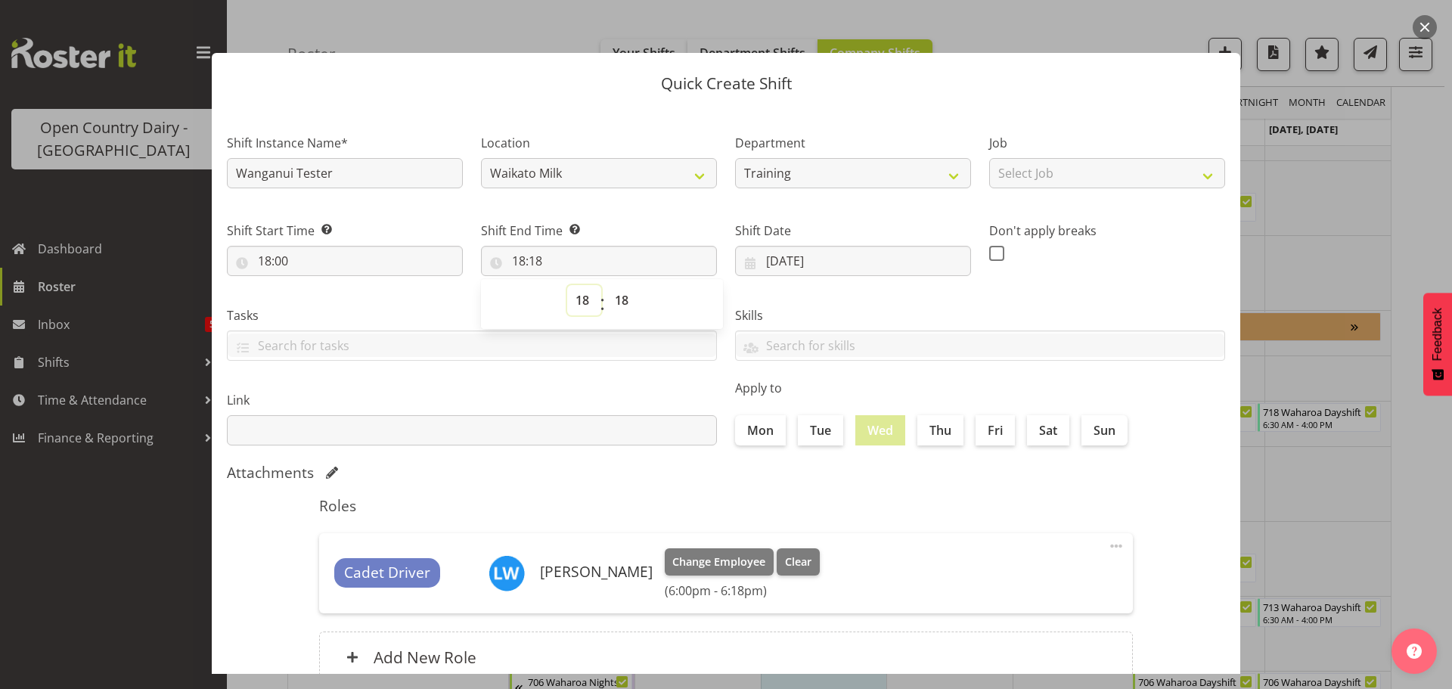
click at [578, 297] on select "00 01 02 03 04 05 06 07 08 09 10 11 12 13 14 15 16 17 18 19 20 21 22 23" at bounding box center [584, 300] width 34 height 30
select select "6"
click at [567, 285] on select "00 01 02 03 04 05 06 07 08 09 10 11 12 13 14 15 16 17 18 19 20 21 22 23" at bounding box center [584, 300] width 34 height 30
type input "06:18"
click at [621, 298] on select "00 01 02 03 04 05 06 07 08 09 10 11 12 13 14 15 16 17 18 19 20 21 22 23 24 25 2…" at bounding box center [624, 300] width 34 height 30
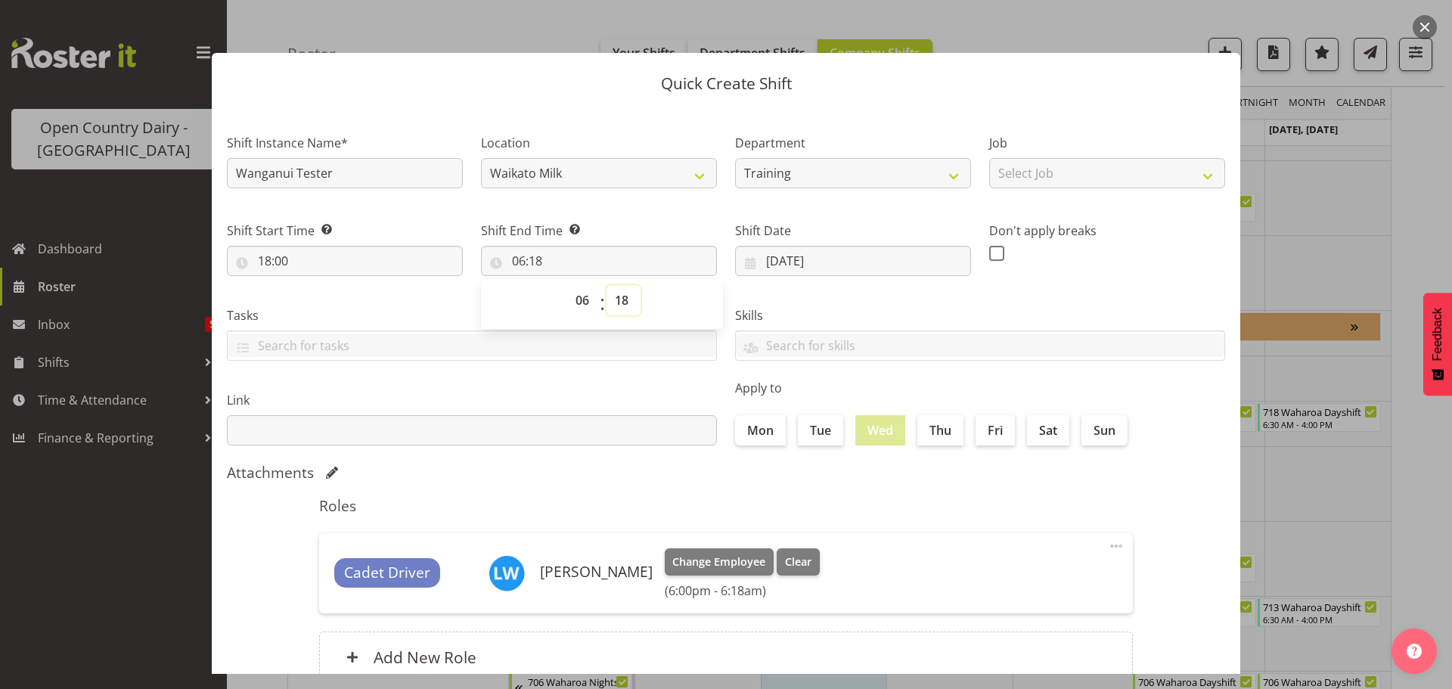
select select "0"
click at [607, 285] on select "00 01 02 03 04 05 06 07 08 09 10 11 12 13 14 15 16 17 18 19 20 21 22 23 24 25 2…" at bounding box center [624, 300] width 34 height 30
type input "06:00"
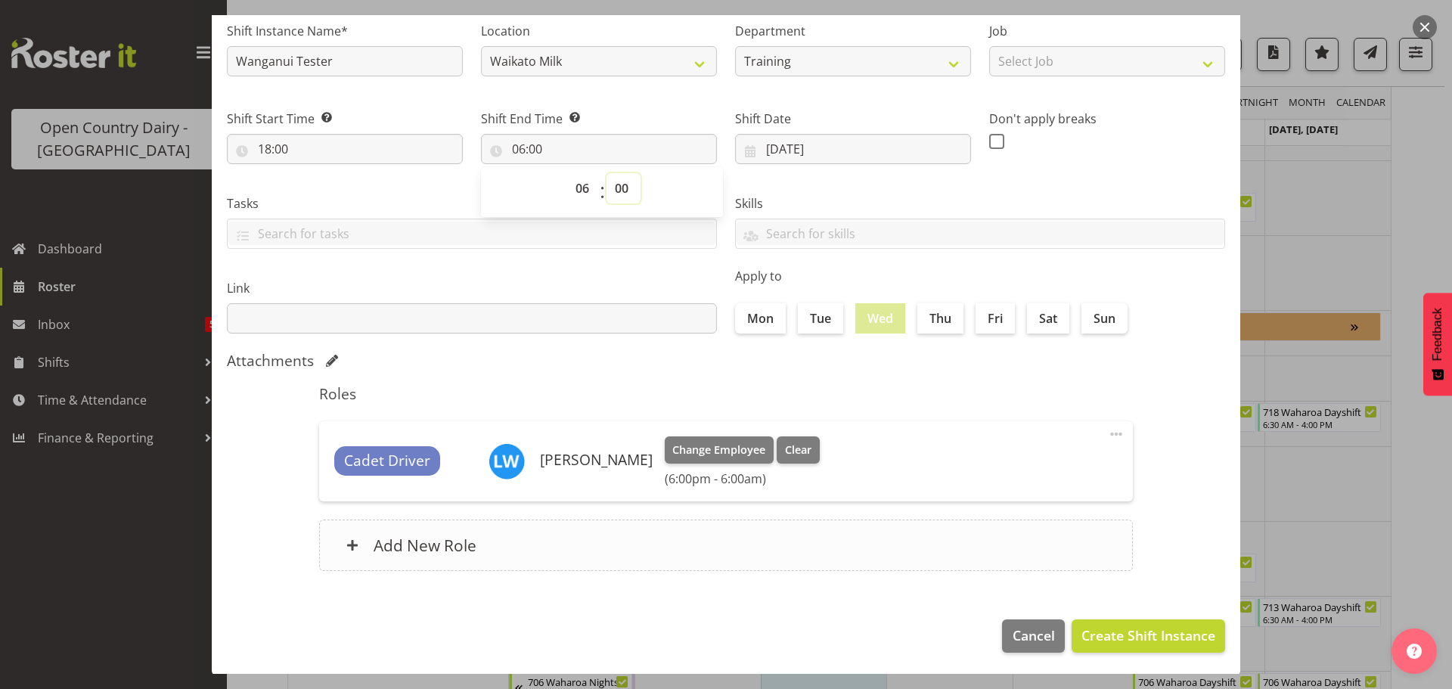
scroll to position [113, 0]
click at [1133, 632] on span "Create Shift Instance" at bounding box center [1149, 634] width 134 height 20
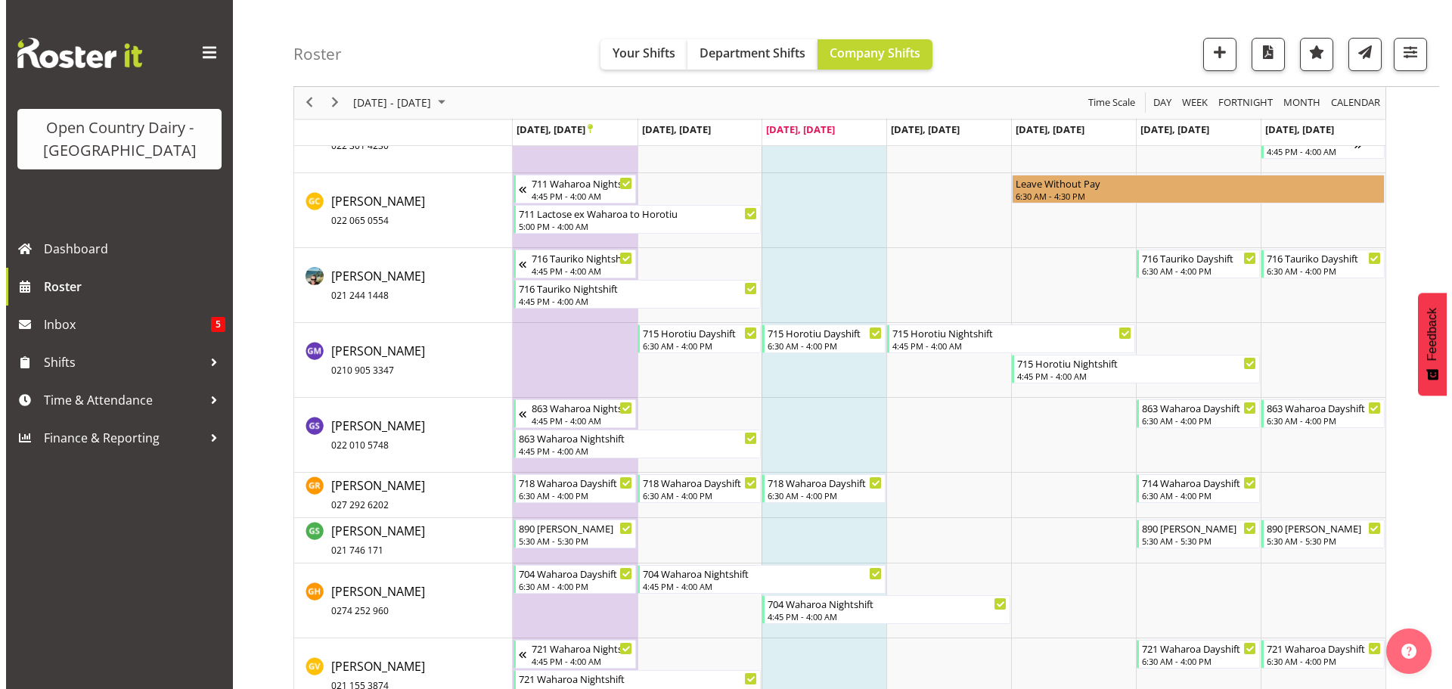
scroll to position [7420, 0]
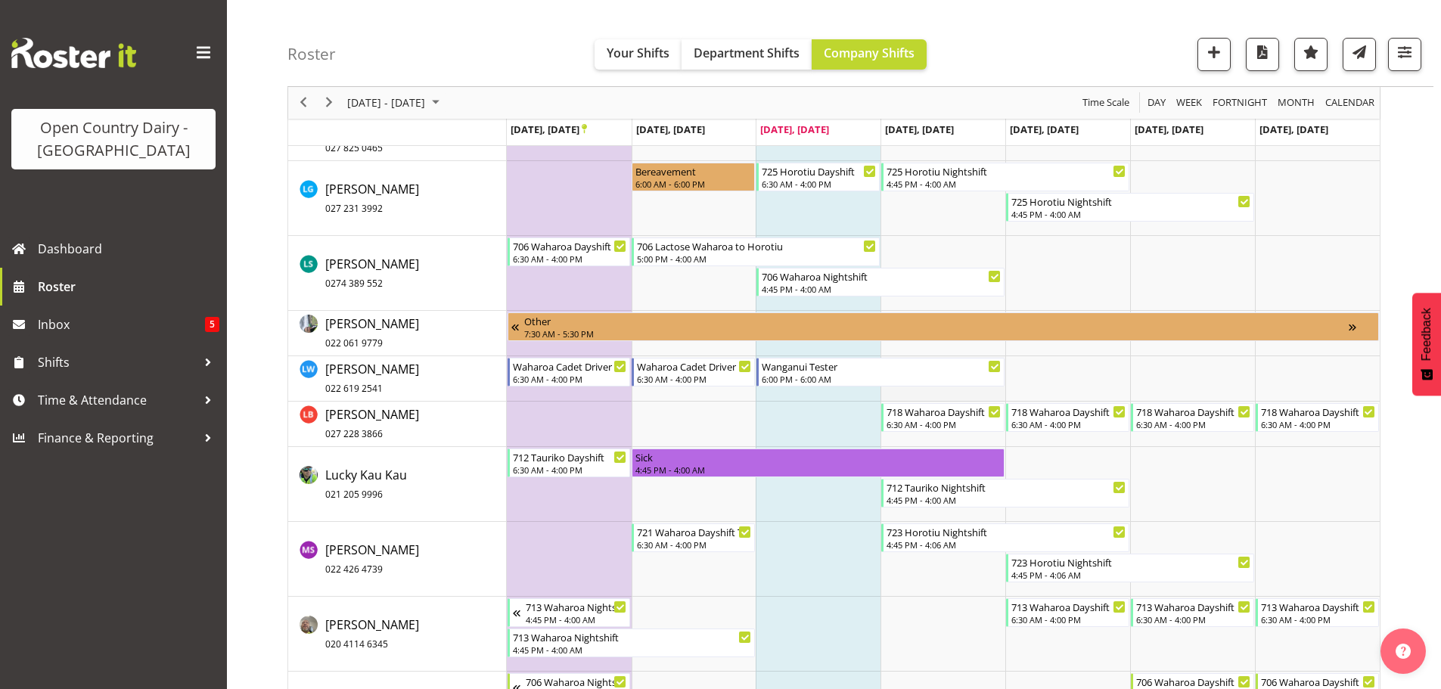
click at [951, 394] on td "Timeline Week of September 24, 2025" at bounding box center [943, 378] width 125 height 45
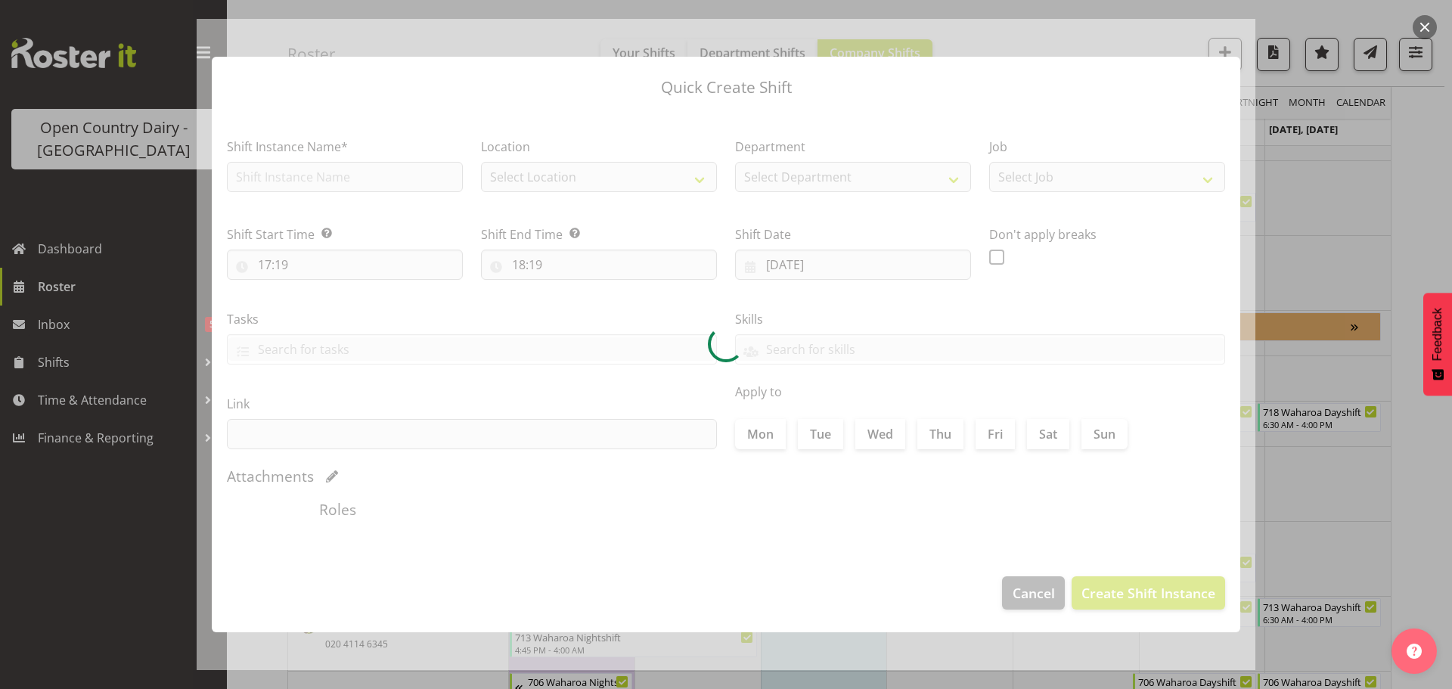
type input "25/09/2025"
checkbox input "true"
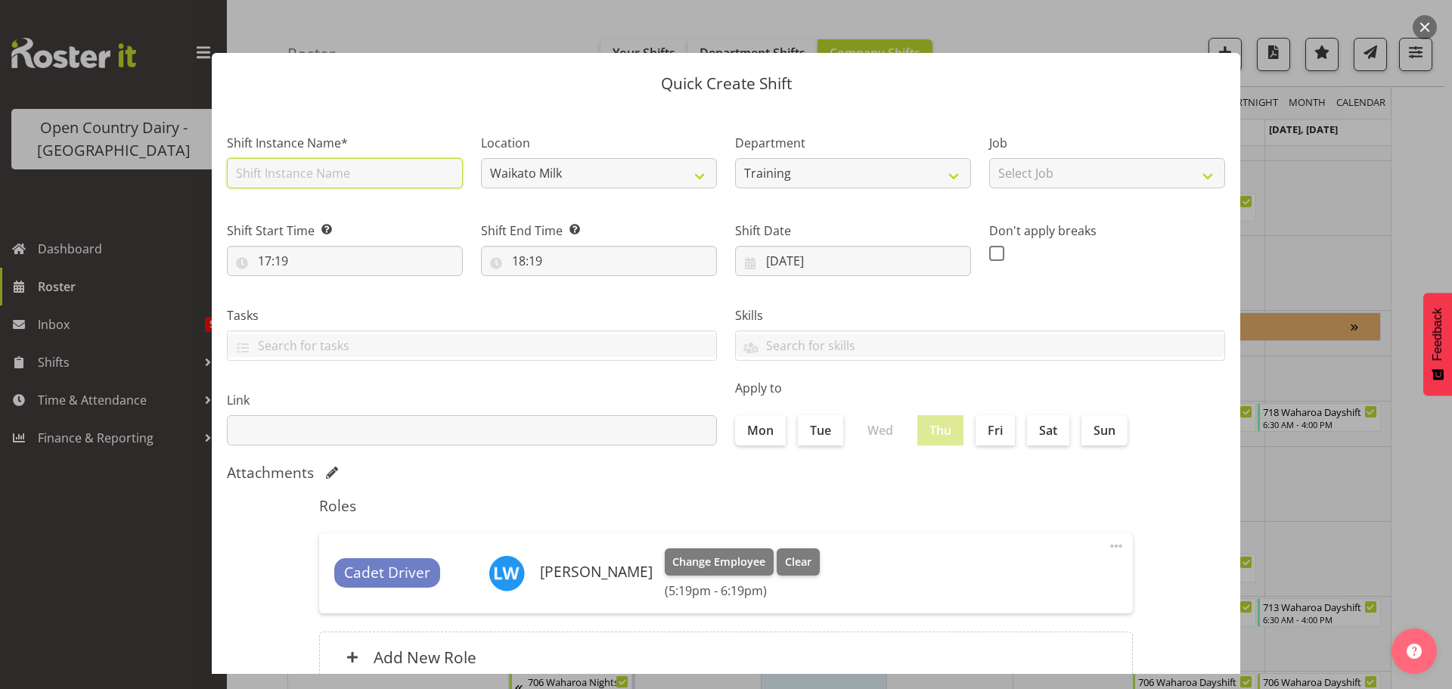
click at [359, 176] on input "text" at bounding box center [345, 173] width 236 height 30
type input "Wanganui Tester"
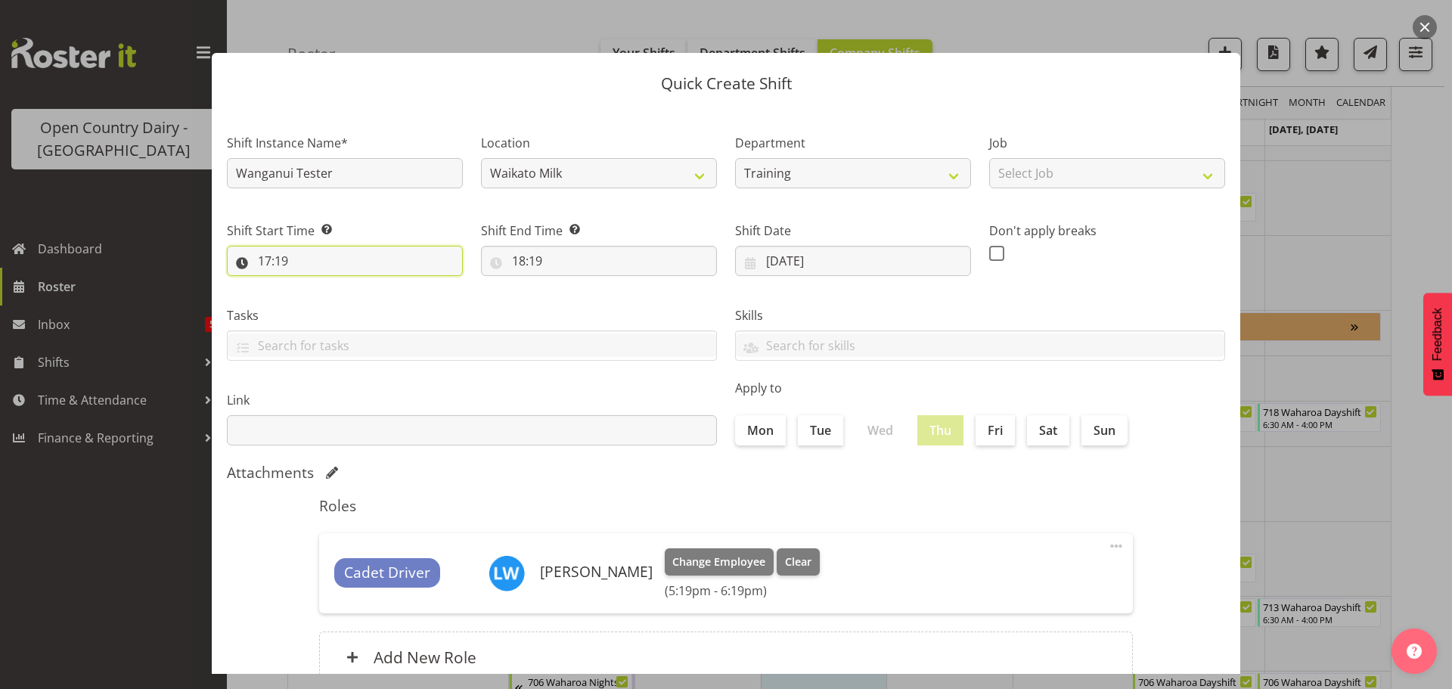
click at [280, 256] on input "17:19" at bounding box center [345, 261] width 236 height 30
click at [328, 301] on select "00 01 02 03 04 05 06 07 08 09 10 11 12 13 14 15 16 17 18 19 20 21 22 23" at bounding box center [330, 300] width 34 height 30
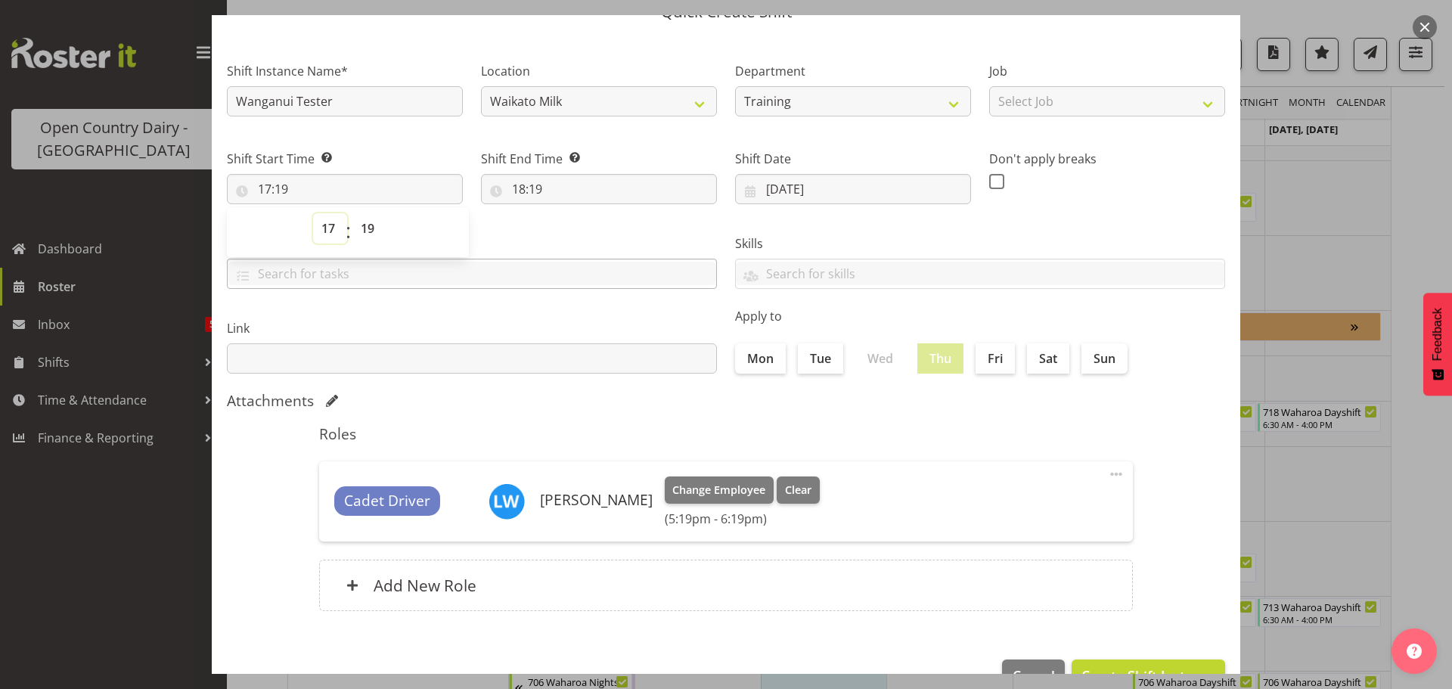
scroll to position [76, 0]
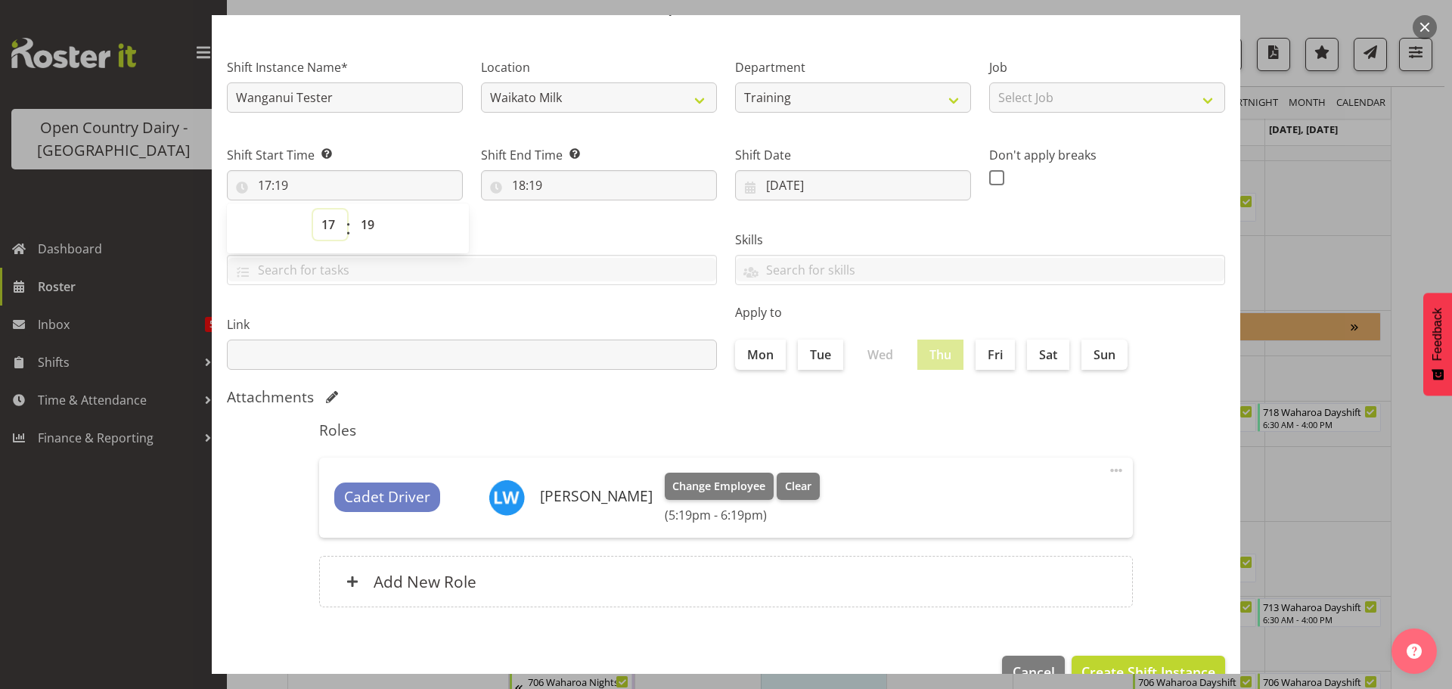
click at [334, 219] on select "00 01 02 03 04 05 06 07 08 09 10 11 12 13 14 15 16 17 18 19 20 21 22 23" at bounding box center [330, 225] width 34 height 30
select select "18"
click at [313, 210] on select "00 01 02 03 04 05 06 07 08 09 10 11 12 13 14 15 16 17 18 19 20 21 22 23" at bounding box center [330, 225] width 34 height 30
type input "18:19"
click at [368, 225] on select "00 01 02 03 04 05 06 07 08 09 10 11 12 13 14 15 16 17 18 19 20 21 22 23 24 25 2…" at bounding box center [370, 225] width 34 height 30
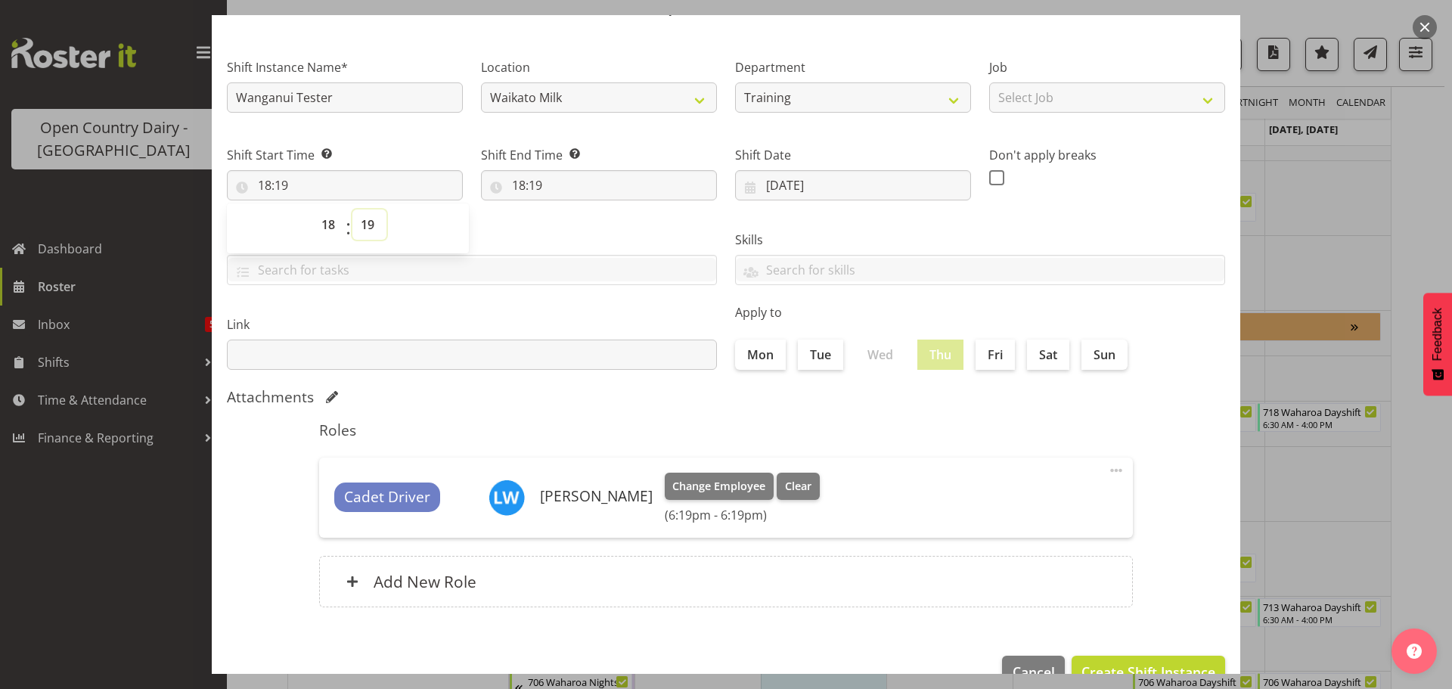
select select "0"
click at [353, 210] on select "00 01 02 03 04 05 06 07 08 09 10 11 12 13 14 15 16 17 18 19 20 21 22 23 24 25 2…" at bounding box center [370, 225] width 34 height 30
type input "18:00"
click at [530, 183] on input "18:19" at bounding box center [599, 185] width 236 height 30
click at [578, 221] on select "00 01 02 03 04 05 06 07 08 09 10 11 12 13 14 15 16 17 18 19 20 21 22 23" at bounding box center [584, 225] width 34 height 30
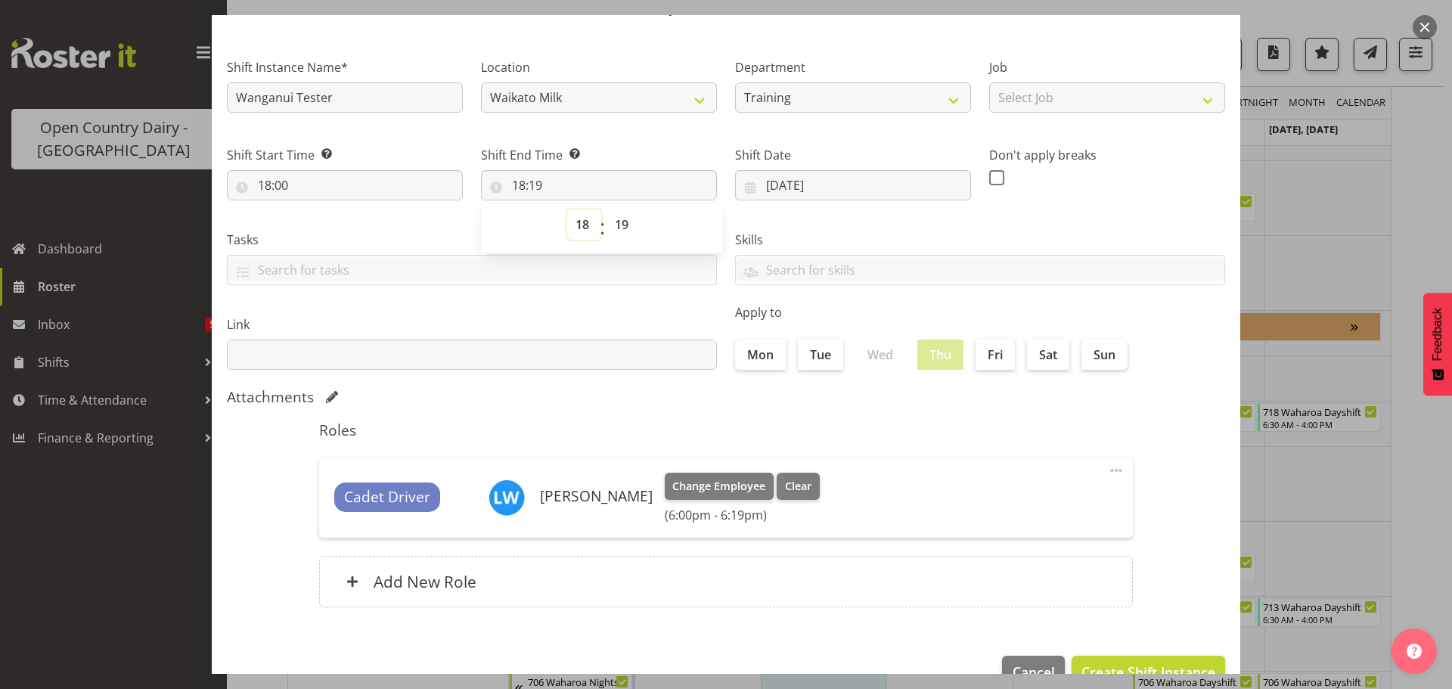
select select "6"
click at [567, 210] on select "00 01 02 03 04 05 06 07 08 09 10 11 12 13 14 15 16 17 18 19 20 21 22 23" at bounding box center [584, 225] width 34 height 30
type input "06:19"
click at [617, 219] on select "00 01 02 03 04 05 06 07 08 09 10 11 12 13 14 15 16 17 18 19 20 21 22 23 24 25 2…" at bounding box center [624, 225] width 34 height 30
select select "0"
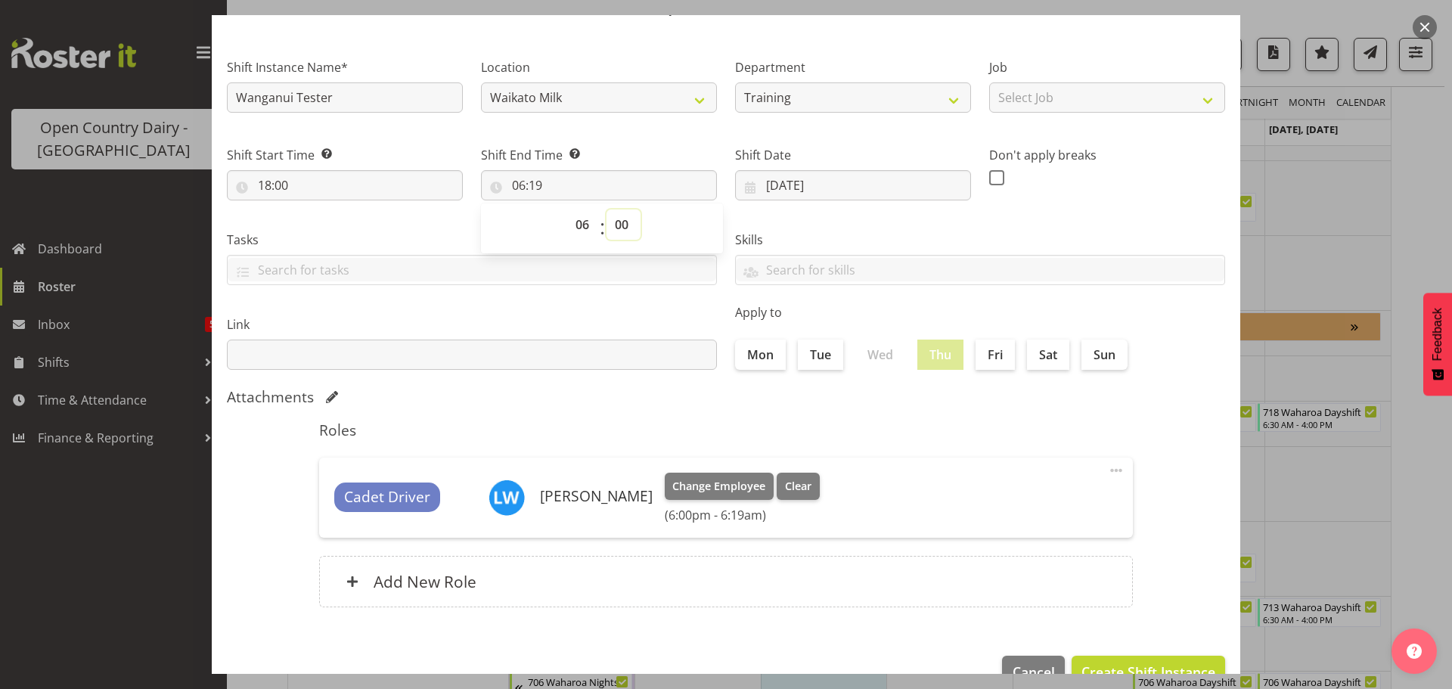
click at [607, 210] on select "00 01 02 03 04 05 06 07 08 09 10 11 12 13 14 15 16 17 18 19 20 21 22 23 24 25 2…" at bounding box center [624, 225] width 34 height 30
type input "06:00"
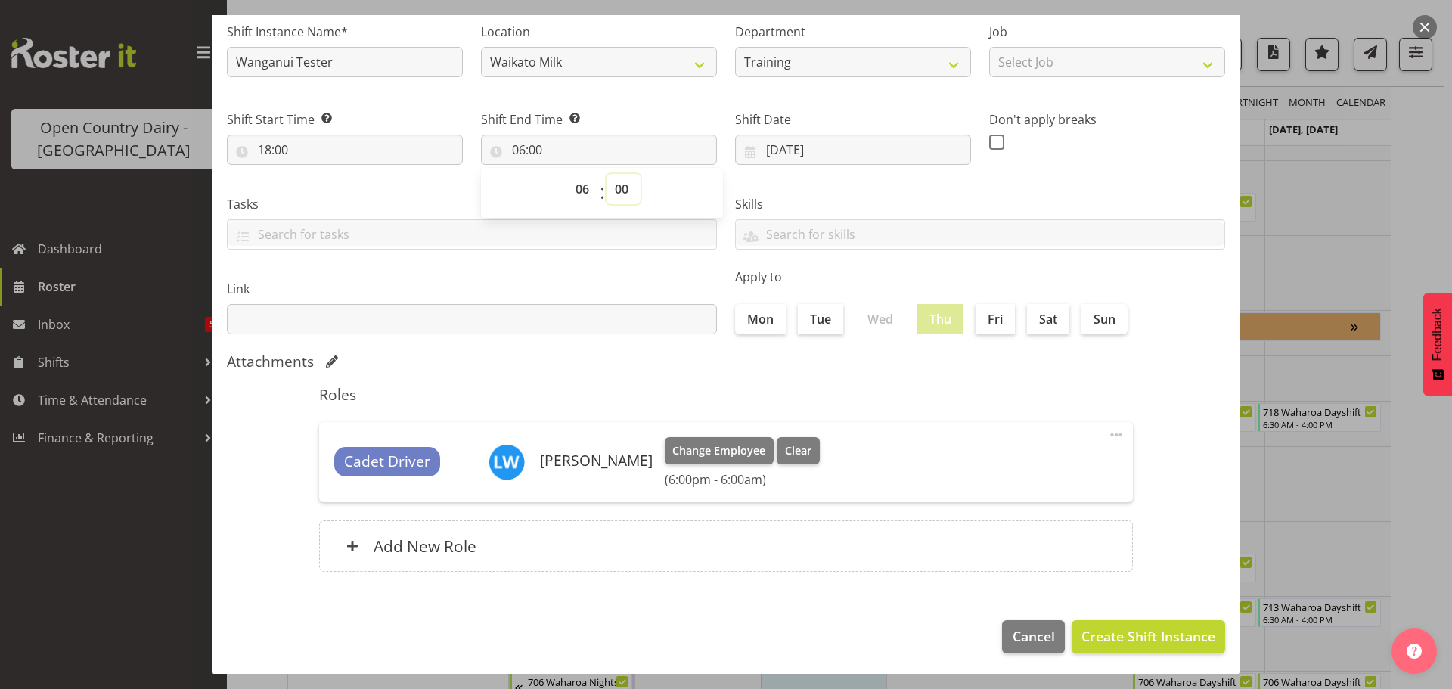
scroll to position [113, 0]
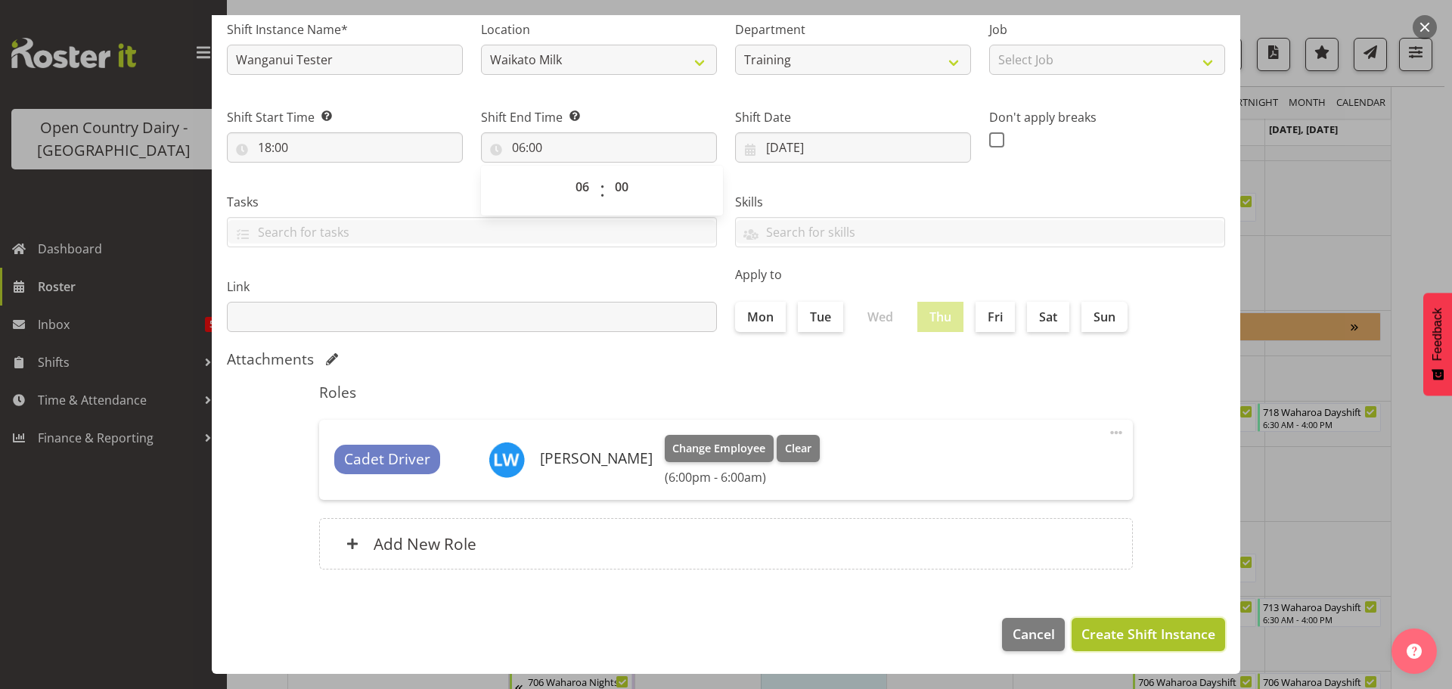
click at [1114, 633] on span "Create Shift Instance" at bounding box center [1149, 634] width 134 height 20
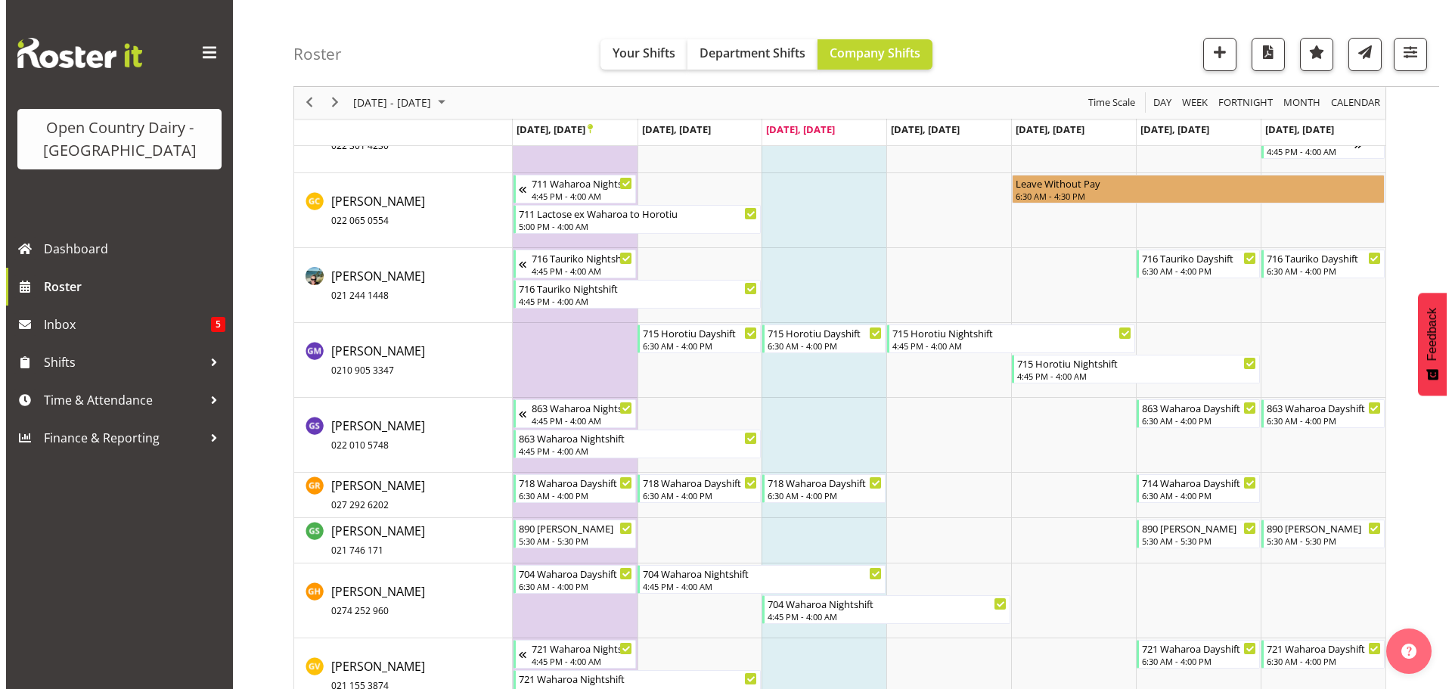
scroll to position [7420, 0]
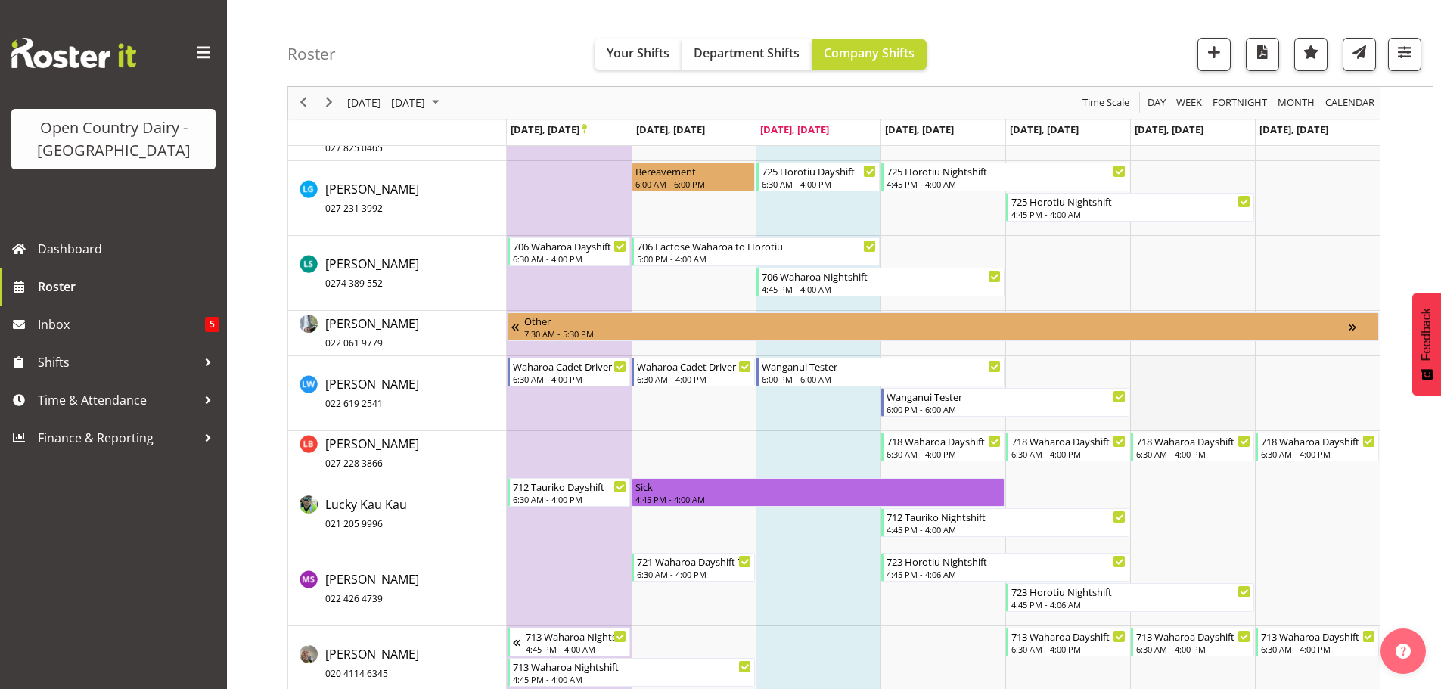
click at [1190, 403] on td "Timeline Week of September 24, 2025" at bounding box center [1192, 393] width 125 height 75
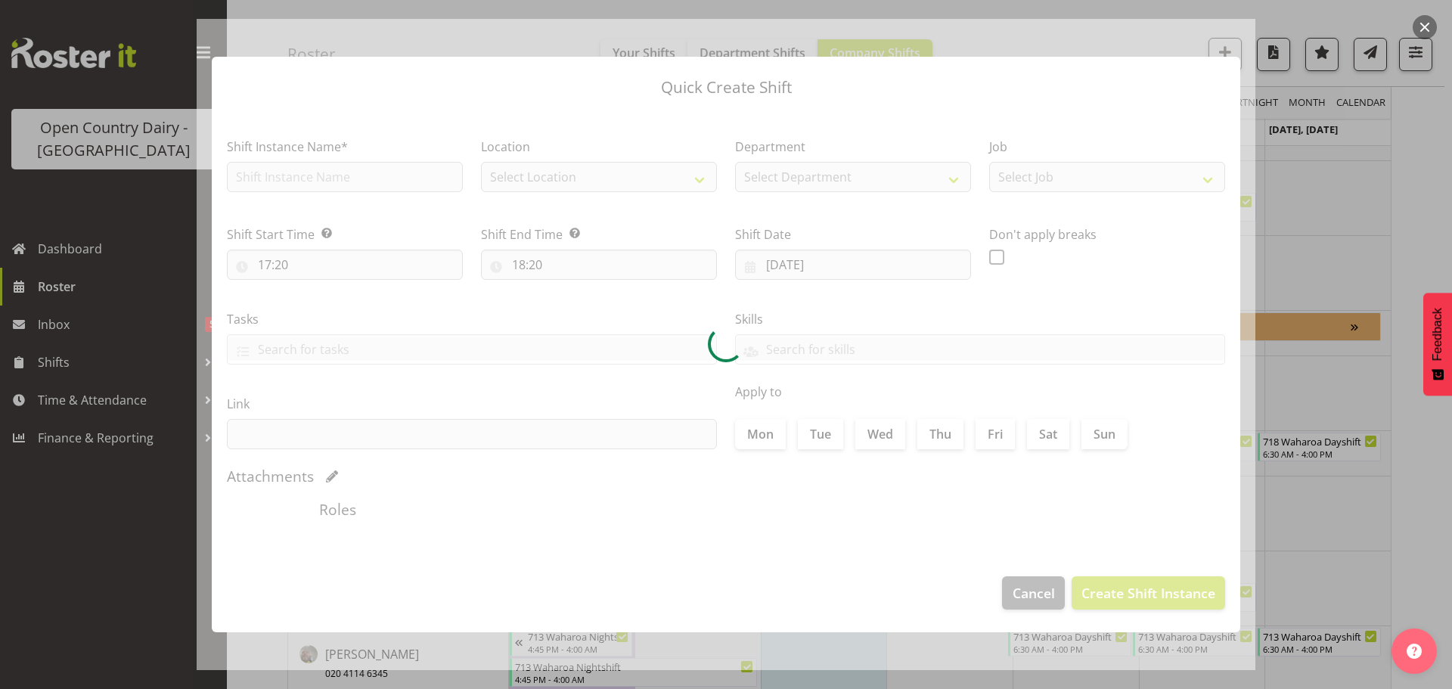
type input "27/09/2025"
checkbox input "true"
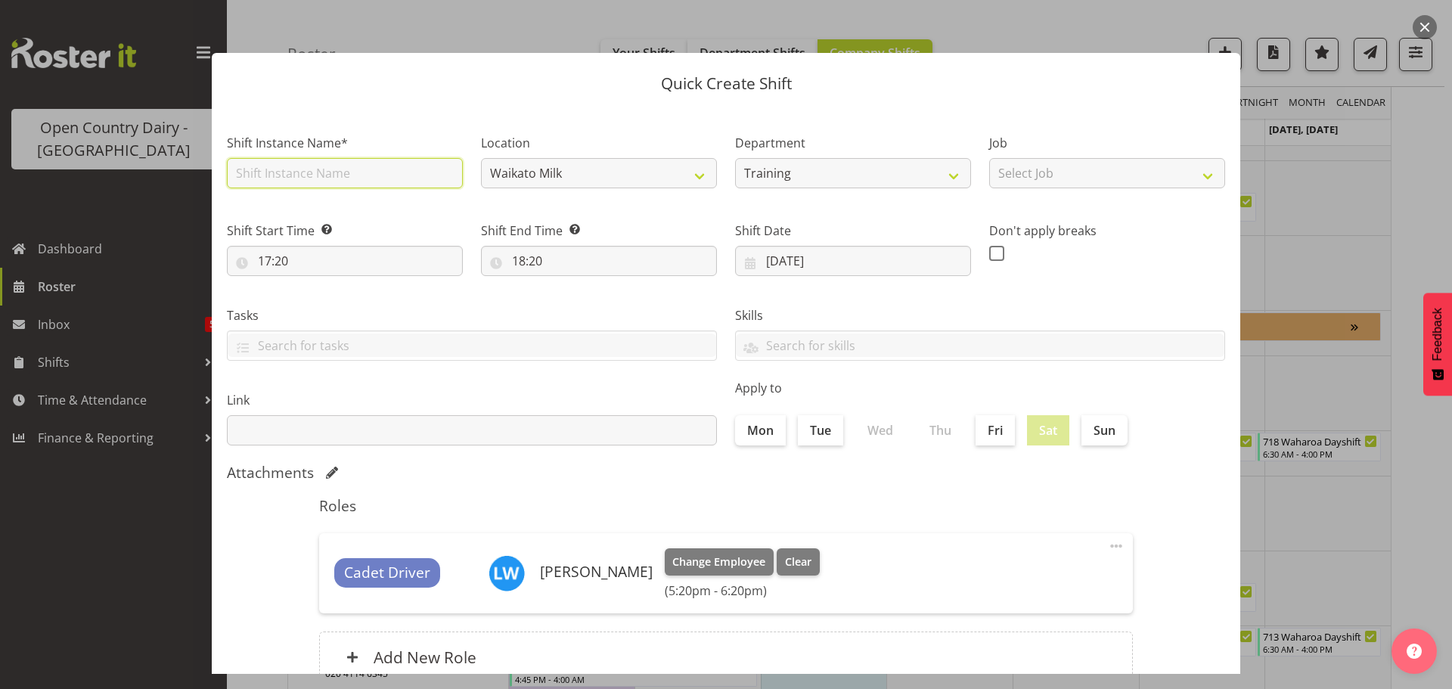
click at [343, 174] on input "text" at bounding box center [345, 173] width 236 height 30
type input "Wanganui Tester"
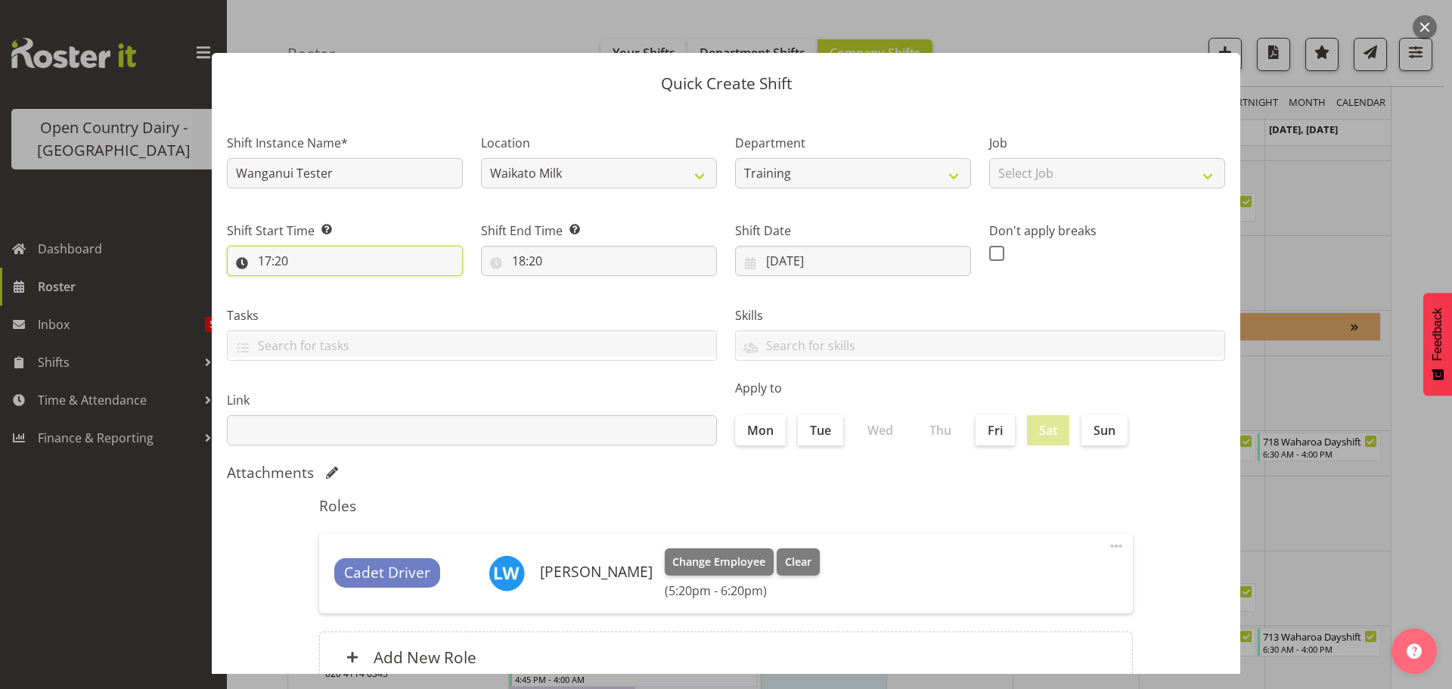
click at [276, 257] on input "17:20" at bounding box center [345, 261] width 236 height 30
click at [324, 294] on select "00 01 02 03 04 05 06 07 08 09 10 11 12 13 14 15 16 17 18 19 20 21 22 23" at bounding box center [330, 300] width 34 height 30
select select "18"
click at [313, 285] on select "00 01 02 03 04 05 06 07 08 09 10 11 12 13 14 15 16 17 18 19 20 21 22 23" at bounding box center [330, 300] width 34 height 30
type input "18:20"
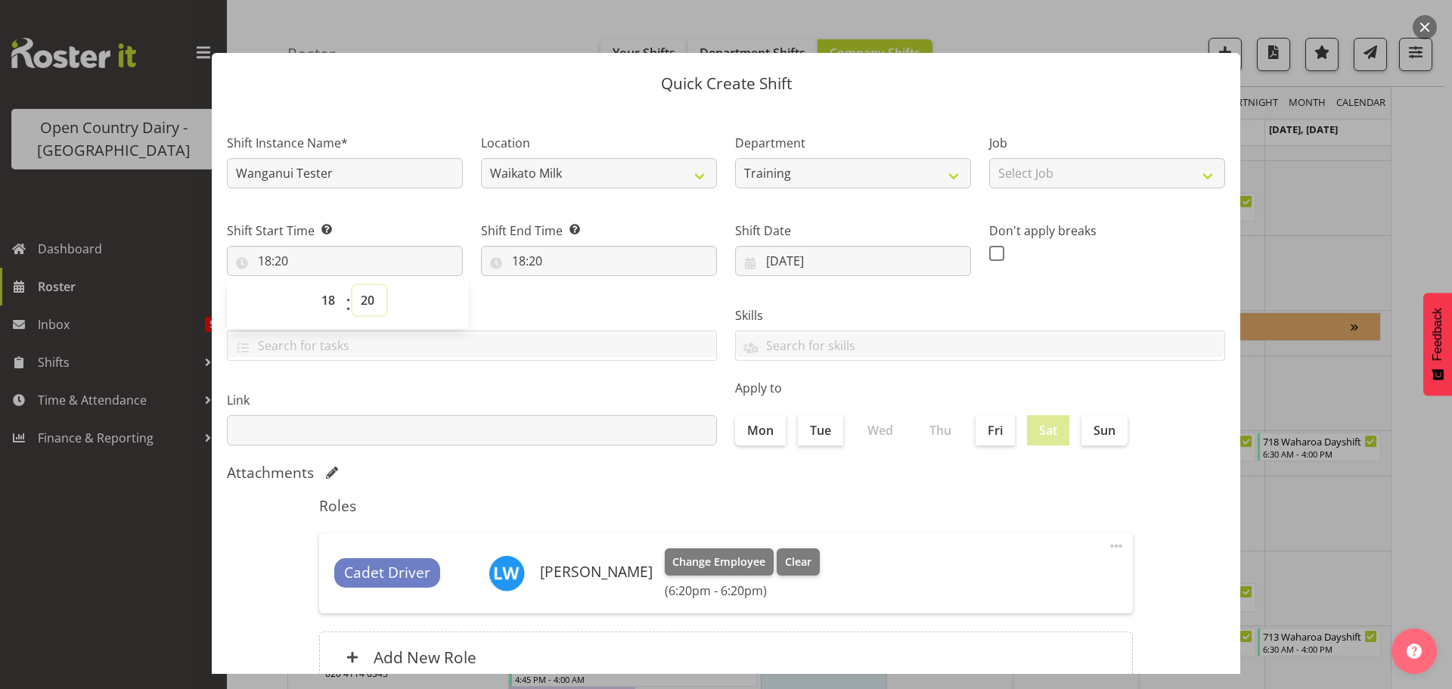
click at [367, 300] on select "00 01 02 03 04 05 06 07 08 09 10 11 12 13 14 15 16 17 18 19 20 21 22 23 24 25 2…" at bounding box center [370, 300] width 34 height 30
select select "0"
click at [353, 285] on select "00 01 02 03 04 05 06 07 08 09 10 11 12 13 14 15 16 17 18 19 20 21 22 23 24 25 2…" at bounding box center [370, 300] width 34 height 30
type input "18:00"
click at [520, 262] on input "18:20" at bounding box center [599, 261] width 236 height 30
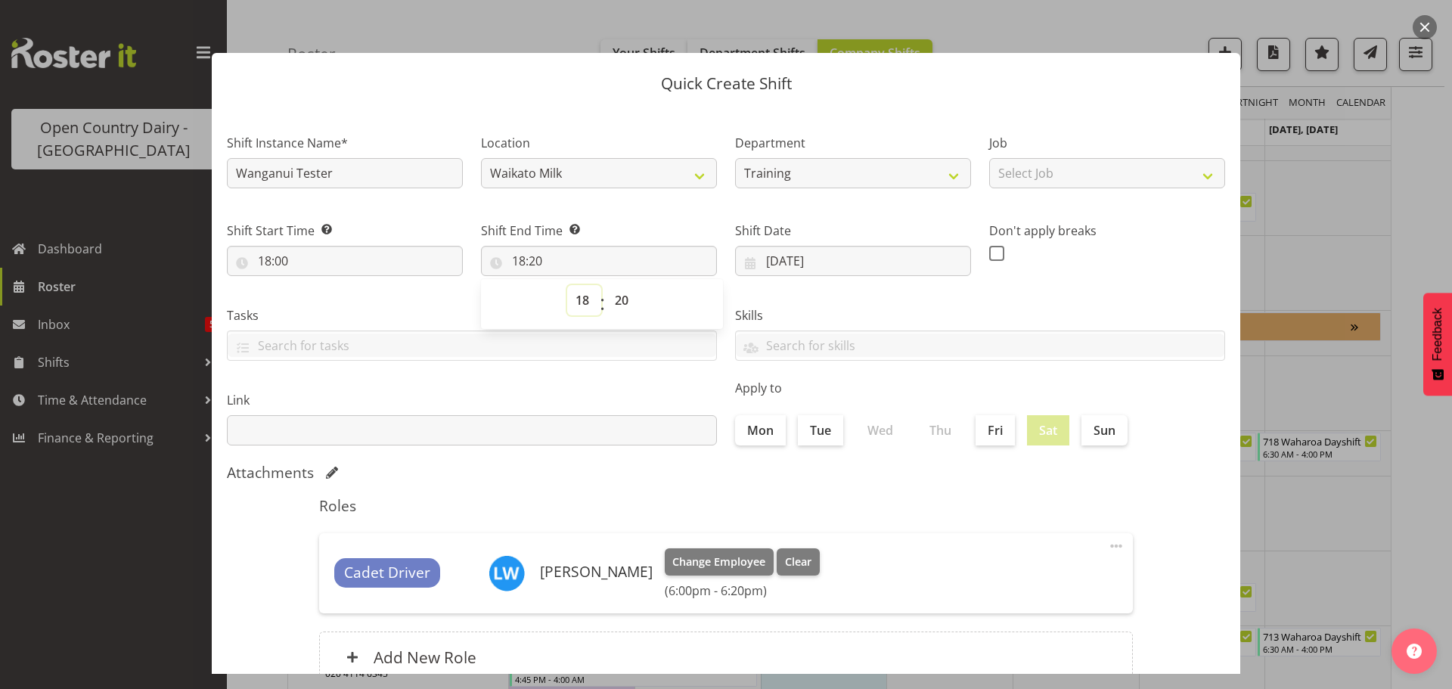
click at [581, 299] on select "00 01 02 03 04 05 06 07 08 09 10 11 12 13 14 15 16 17 18 19 20 21 22 23" at bounding box center [584, 300] width 34 height 30
select select "6"
click at [567, 285] on select "00 01 02 03 04 05 06 07 08 09 10 11 12 13 14 15 16 17 18 19 20 21 22 23" at bounding box center [584, 300] width 34 height 30
type input "06:20"
click at [620, 299] on select "00 01 02 03 04 05 06 07 08 09 10 11 12 13 14 15 16 17 18 19 20 21 22 23 24 25 2…" at bounding box center [624, 300] width 34 height 30
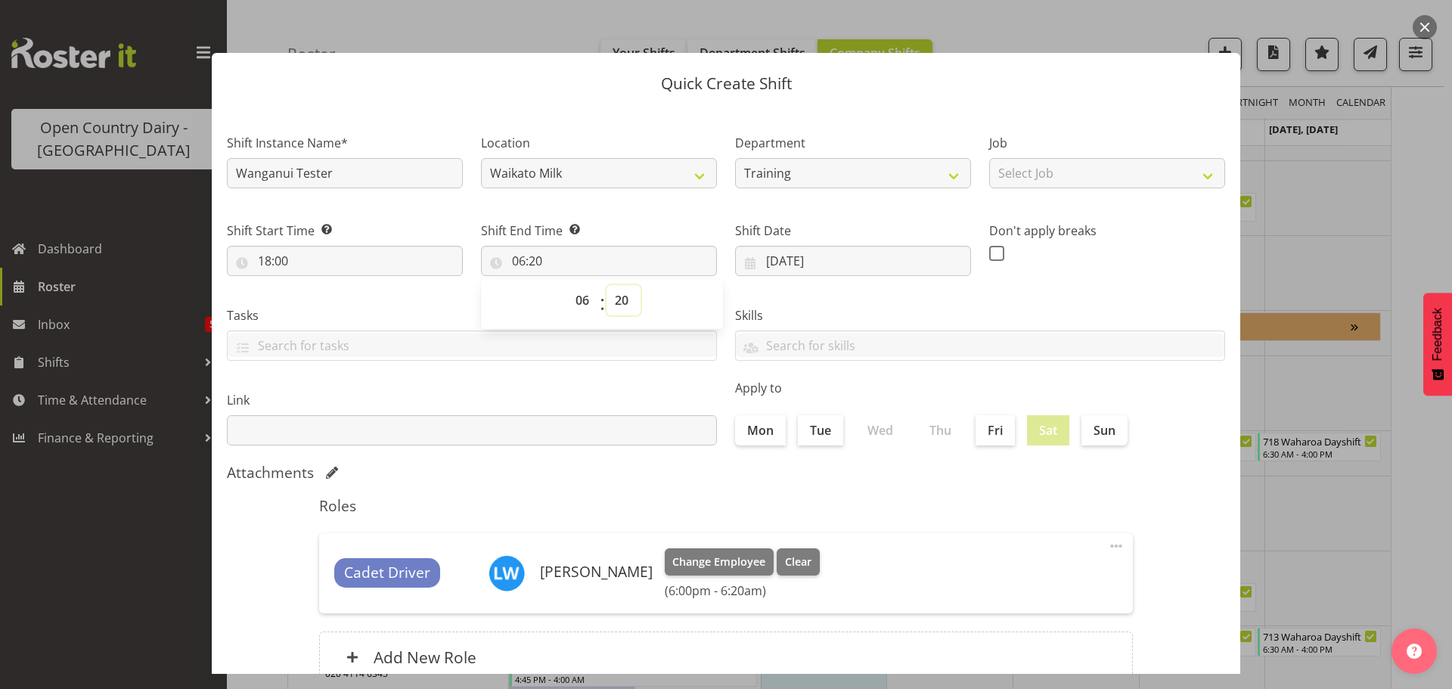
select select "0"
click at [607, 285] on select "00 01 02 03 04 05 06 07 08 09 10 11 12 13 14 15 16 17 18 19 20 21 22 23 24 25 2…" at bounding box center [624, 300] width 34 height 30
type input "06:00"
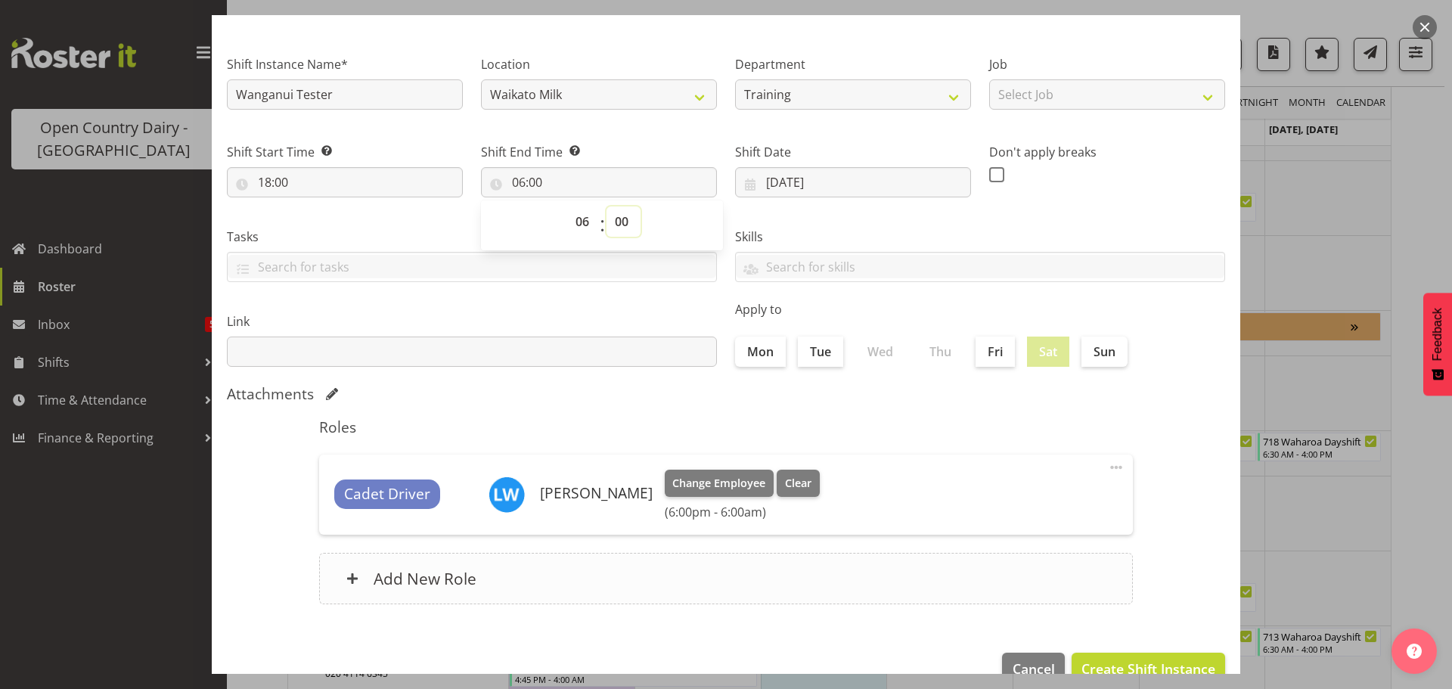
scroll to position [113, 0]
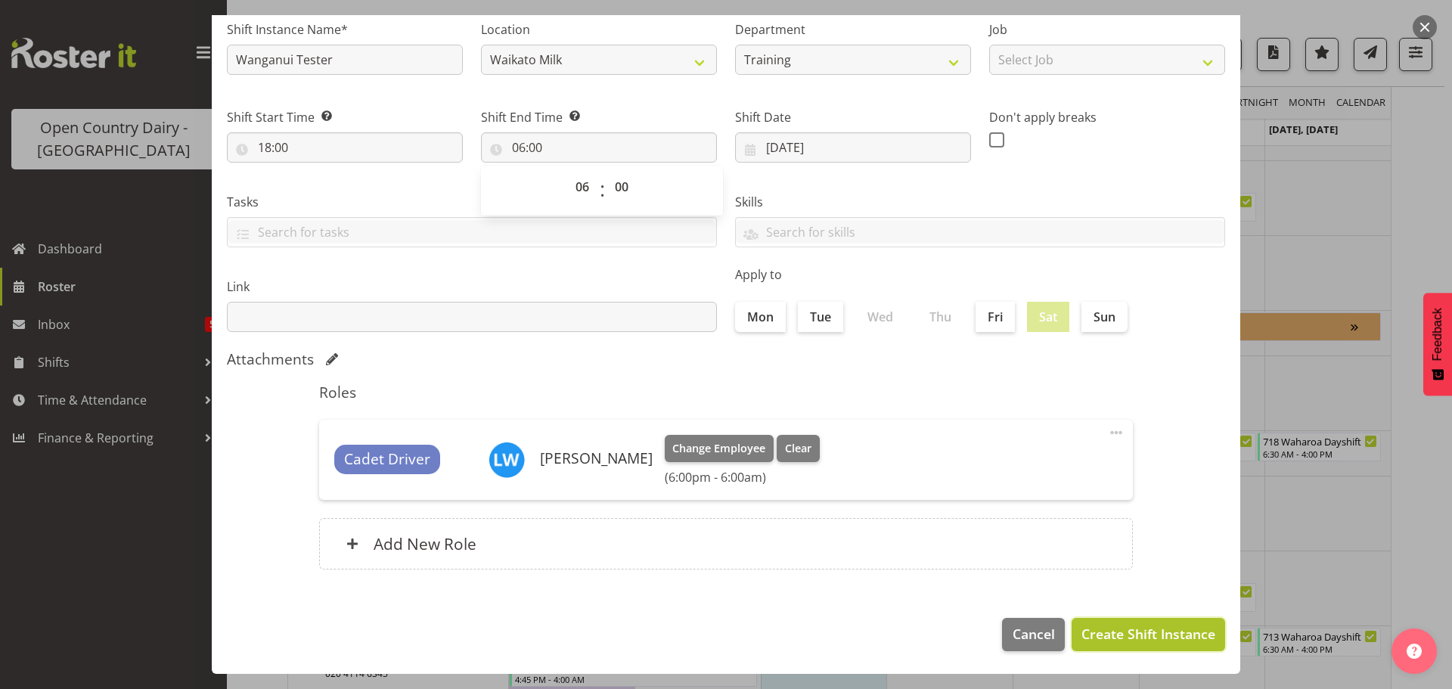
click at [1137, 636] on span "Create Shift Instance" at bounding box center [1149, 634] width 134 height 20
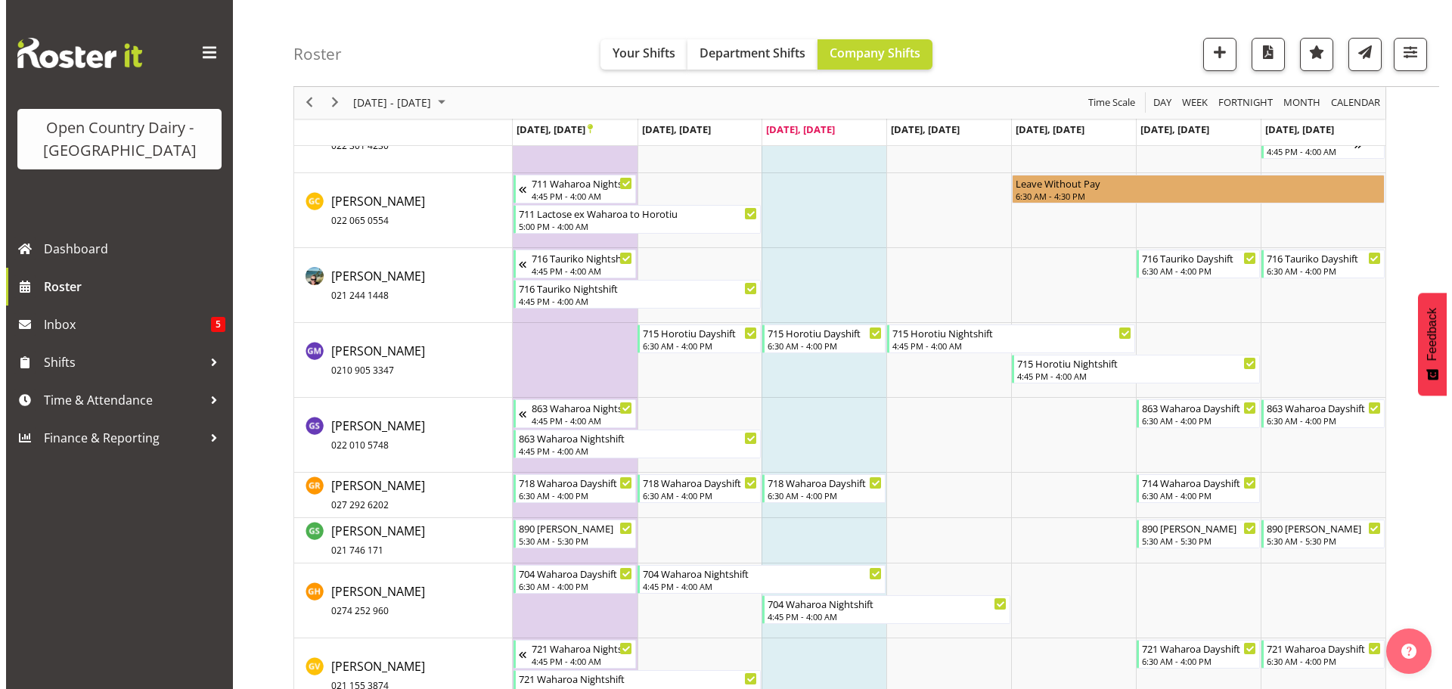
scroll to position [7420, 0]
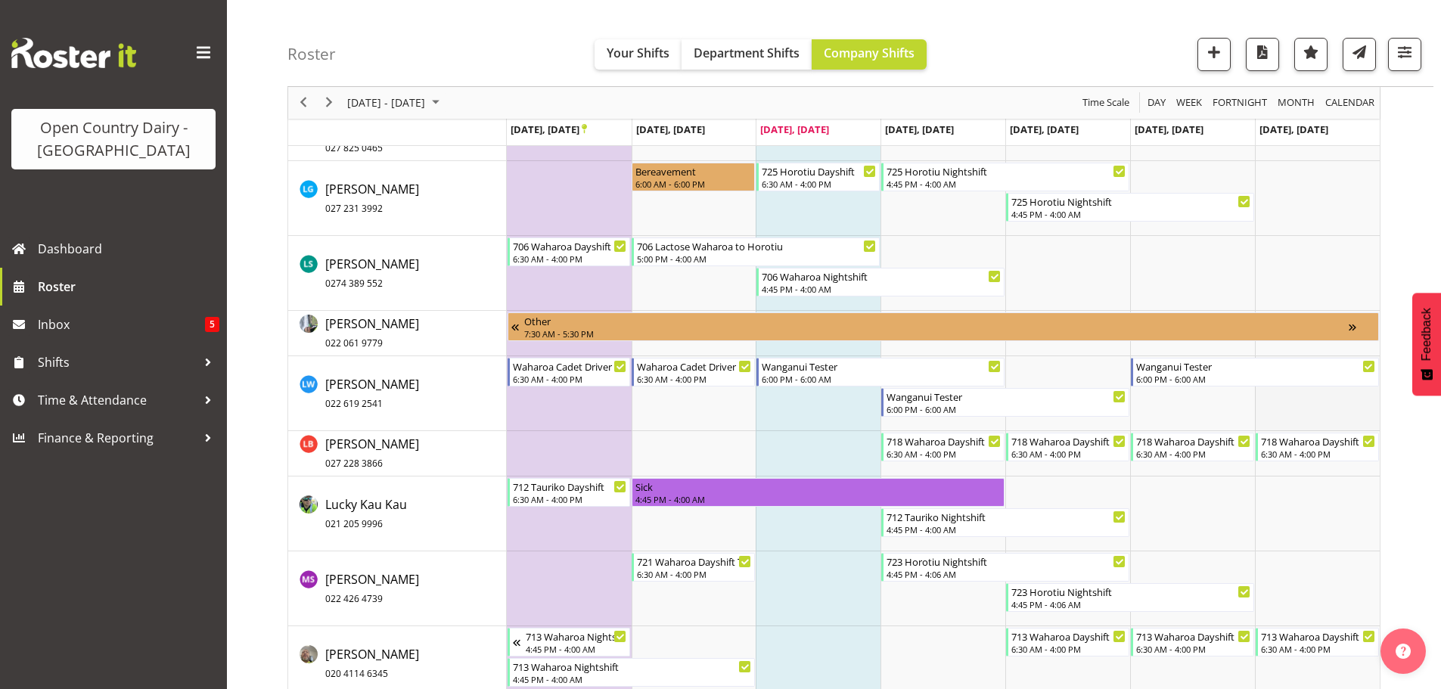
click at [1300, 415] on td "Timeline Week of September 24, 2025" at bounding box center [1317, 393] width 125 height 75
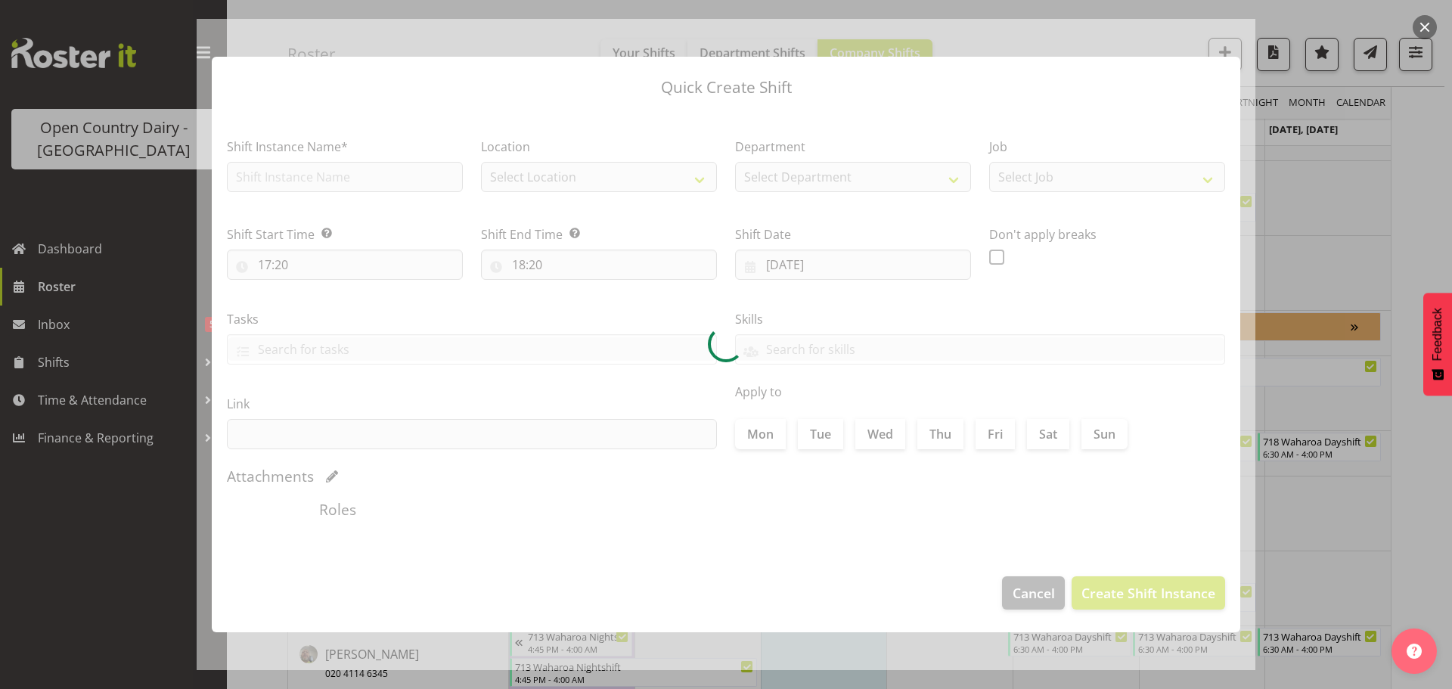
type input "28/09/2025"
checkbox input "true"
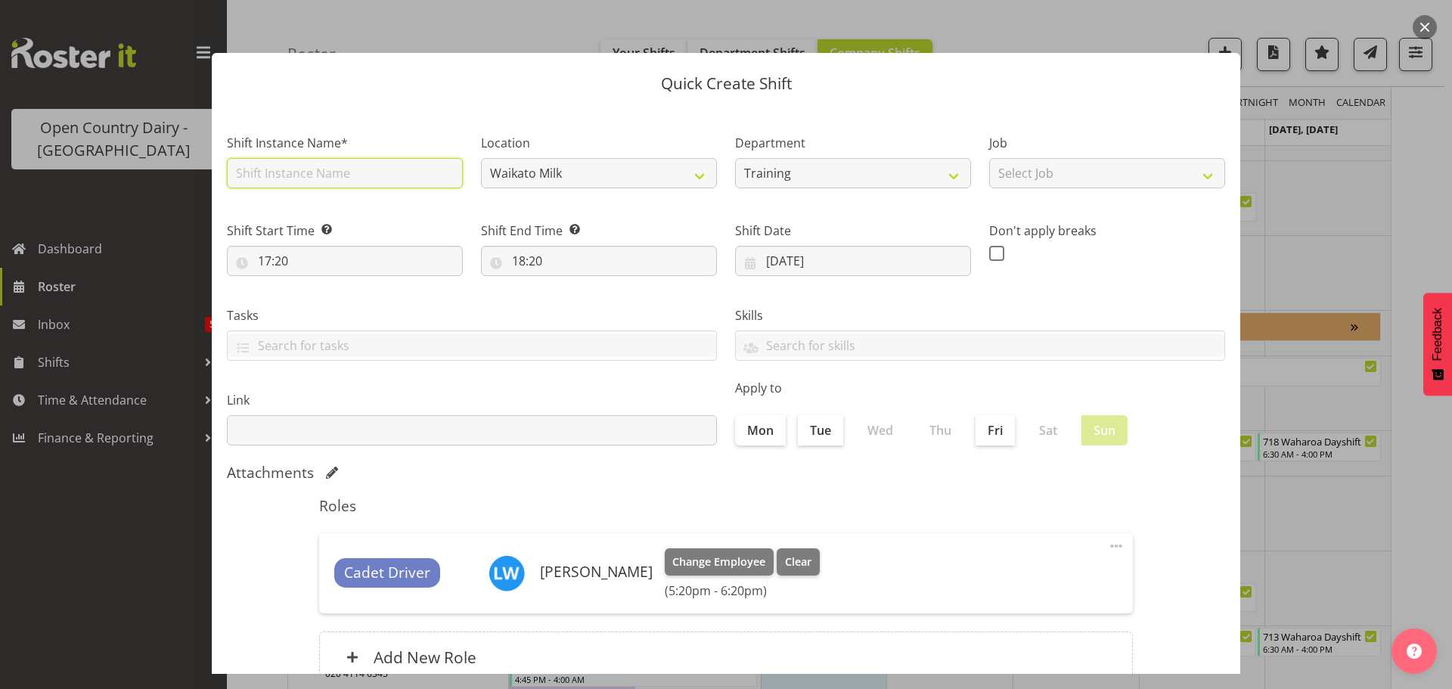
click at [374, 177] on input "text" at bounding box center [345, 173] width 236 height 30
type input "Wanganui Tester"
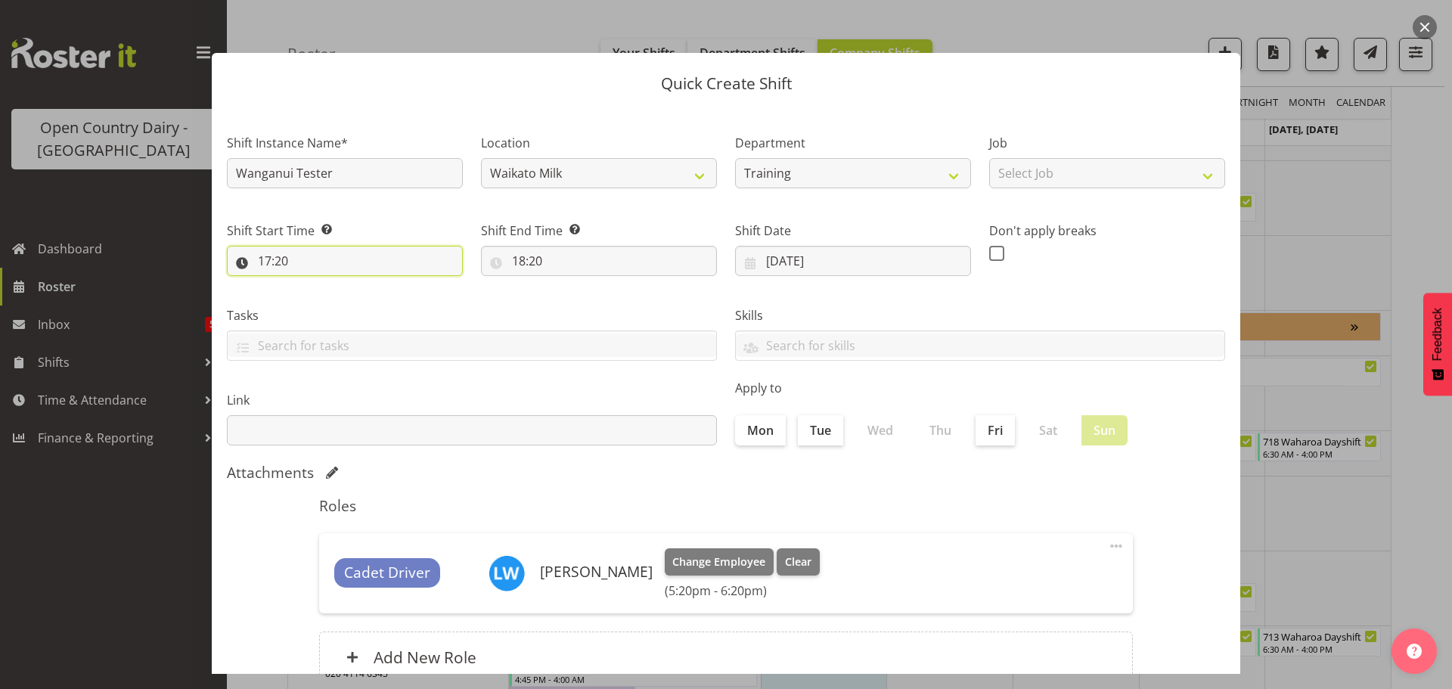
click at [285, 260] on input "17:20" at bounding box center [345, 261] width 236 height 30
click at [332, 294] on select "00 01 02 03 04 05 06 07 08 09 10 11 12 13 14 15 16 17 18 19 20 21 22 23" at bounding box center [330, 300] width 34 height 30
select select "18"
click at [313, 285] on select "00 01 02 03 04 05 06 07 08 09 10 11 12 13 14 15 16 17 18 19 20 21 22 23" at bounding box center [330, 300] width 34 height 30
type input "18:20"
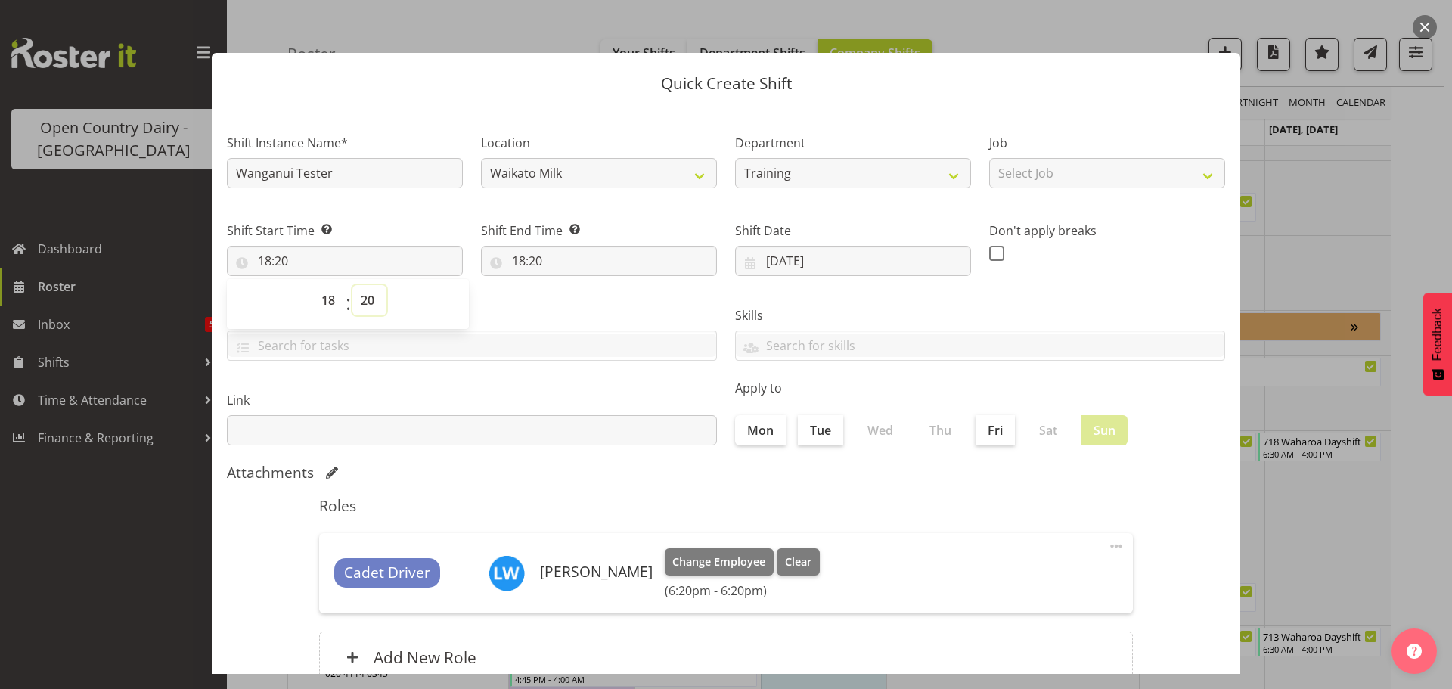
click at [368, 300] on select "00 01 02 03 04 05 06 07 08 09 10 11 12 13 14 15 16 17 18 19 20 21 22 23 24 25 2…" at bounding box center [370, 300] width 34 height 30
select select "0"
click at [353, 285] on select "00 01 02 03 04 05 06 07 08 09 10 11 12 13 14 15 16 17 18 19 20 21 22 23 24 25 2…" at bounding box center [370, 300] width 34 height 30
type input "18:00"
click at [520, 255] on input "18:20" at bounding box center [599, 261] width 236 height 30
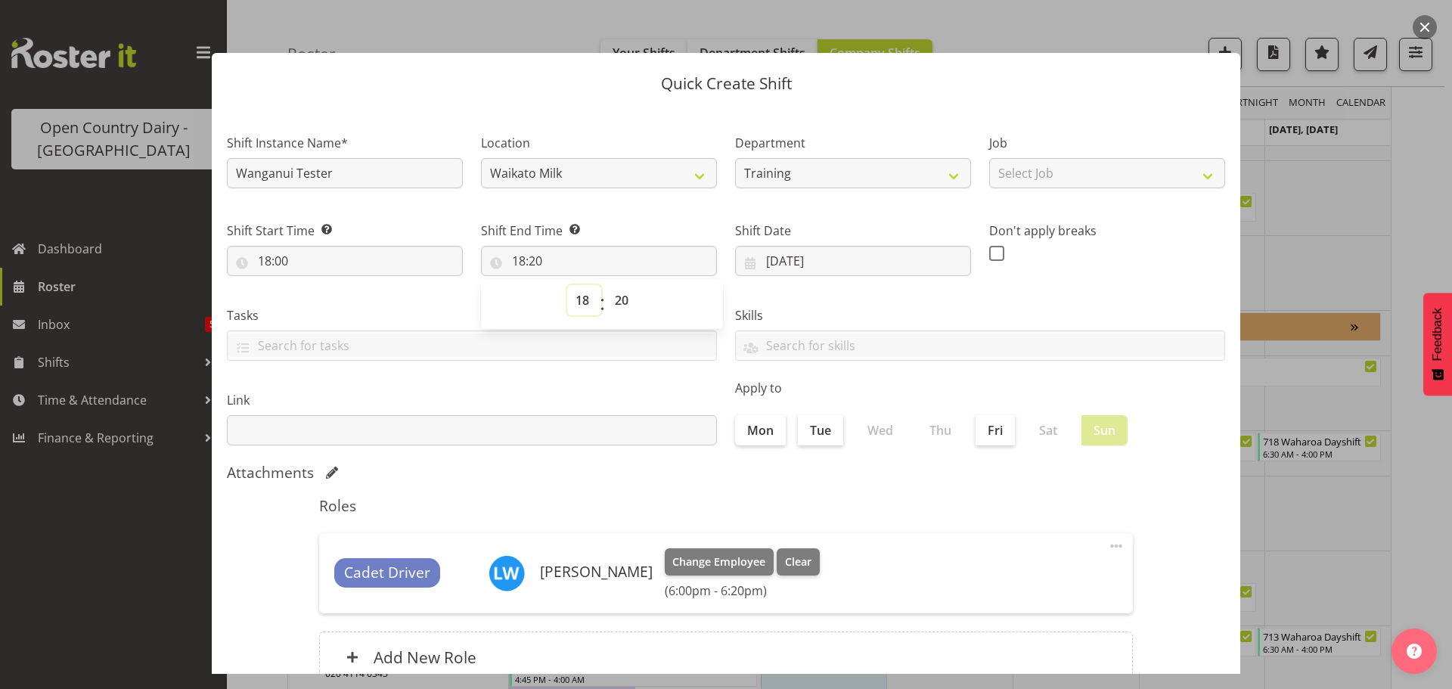
click at [582, 294] on select "00 01 02 03 04 05 06 07 08 09 10 11 12 13 14 15 16 17 18 19 20 21 22 23" at bounding box center [584, 300] width 34 height 30
select select "6"
click at [567, 285] on select "00 01 02 03 04 05 06 07 08 09 10 11 12 13 14 15 16 17 18 19 20 21 22 23" at bounding box center [584, 300] width 34 height 30
type input "06:20"
click at [619, 297] on select "00 01 02 03 04 05 06 07 08 09 10 11 12 13 14 15 16 17 18 19 20 21 22 23 24 25 2…" at bounding box center [624, 300] width 34 height 30
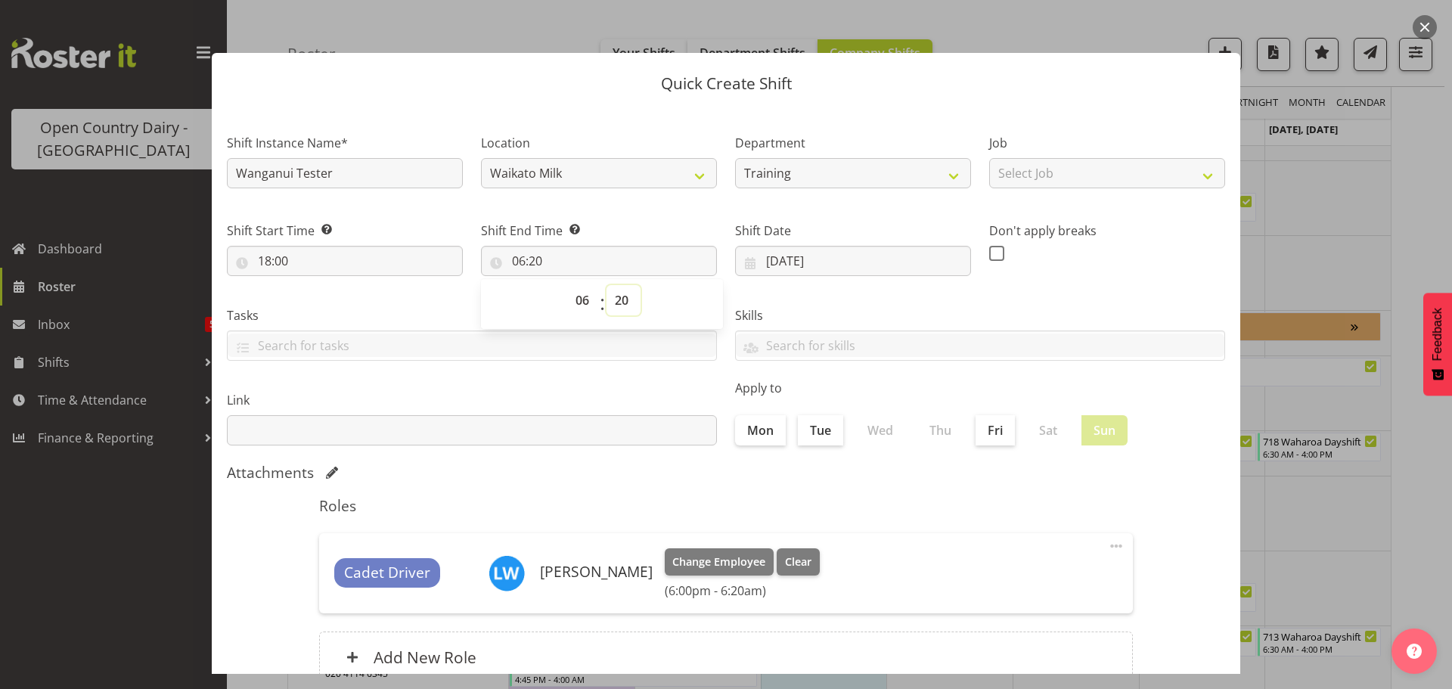
select select "0"
click at [607, 285] on select "00 01 02 03 04 05 06 07 08 09 10 11 12 13 14 15 16 17 18 19 20 21 22 23 24 25 2…" at bounding box center [624, 300] width 34 height 30
type input "06:00"
click at [694, 174] on select "Waikato Milk Waharoa Office" at bounding box center [599, 173] width 236 height 30
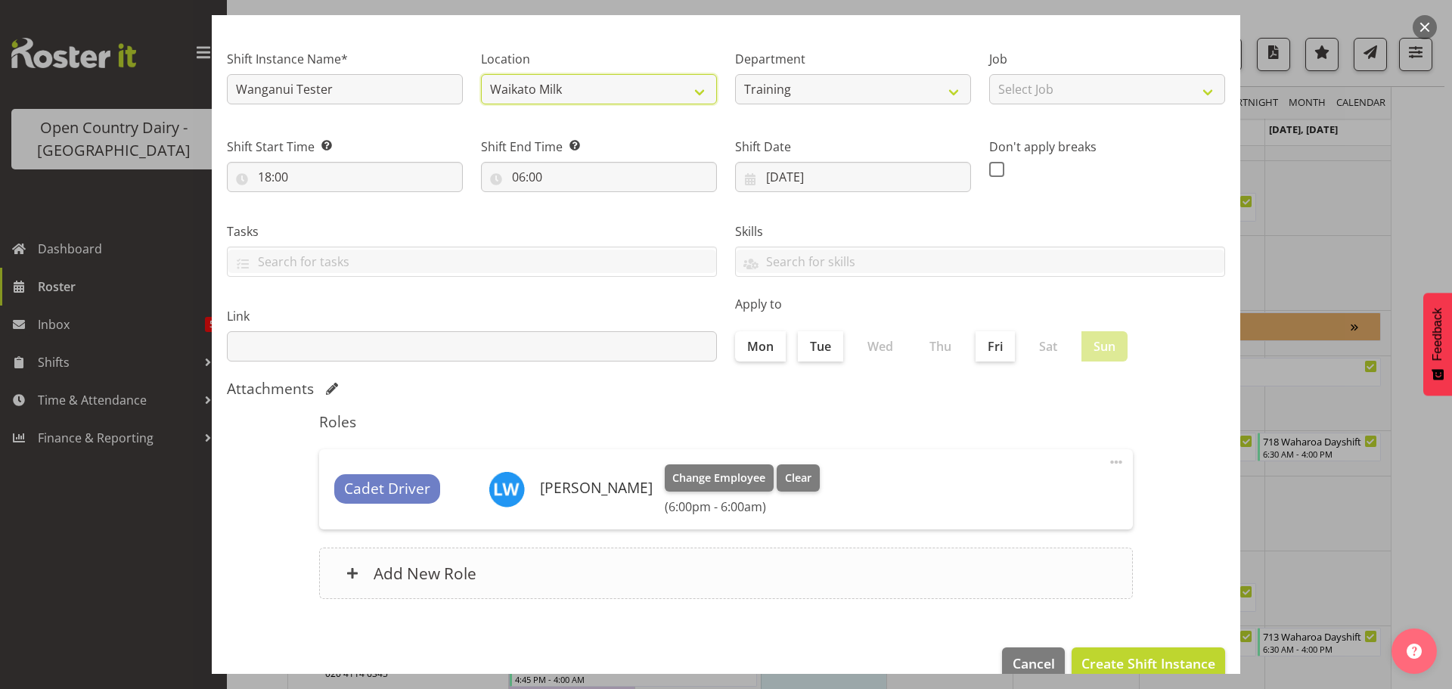
scroll to position [113, 0]
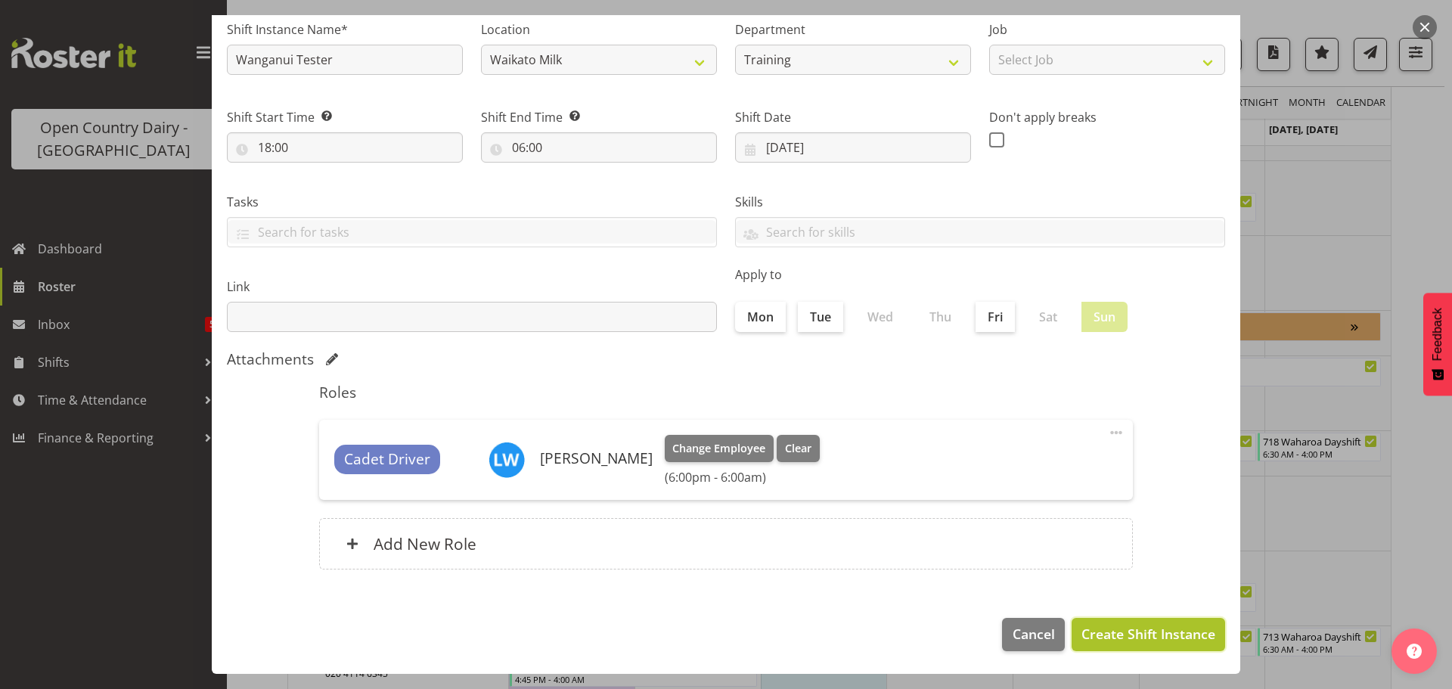
drag, startPoint x: 1137, startPoint y: 631, endPoint x: 1130, endPoint y: 622, distance: 11.3
click at [1136, 631] on span "Create Shift Instance" at bounding box center [1149, 634] width 134 height 20
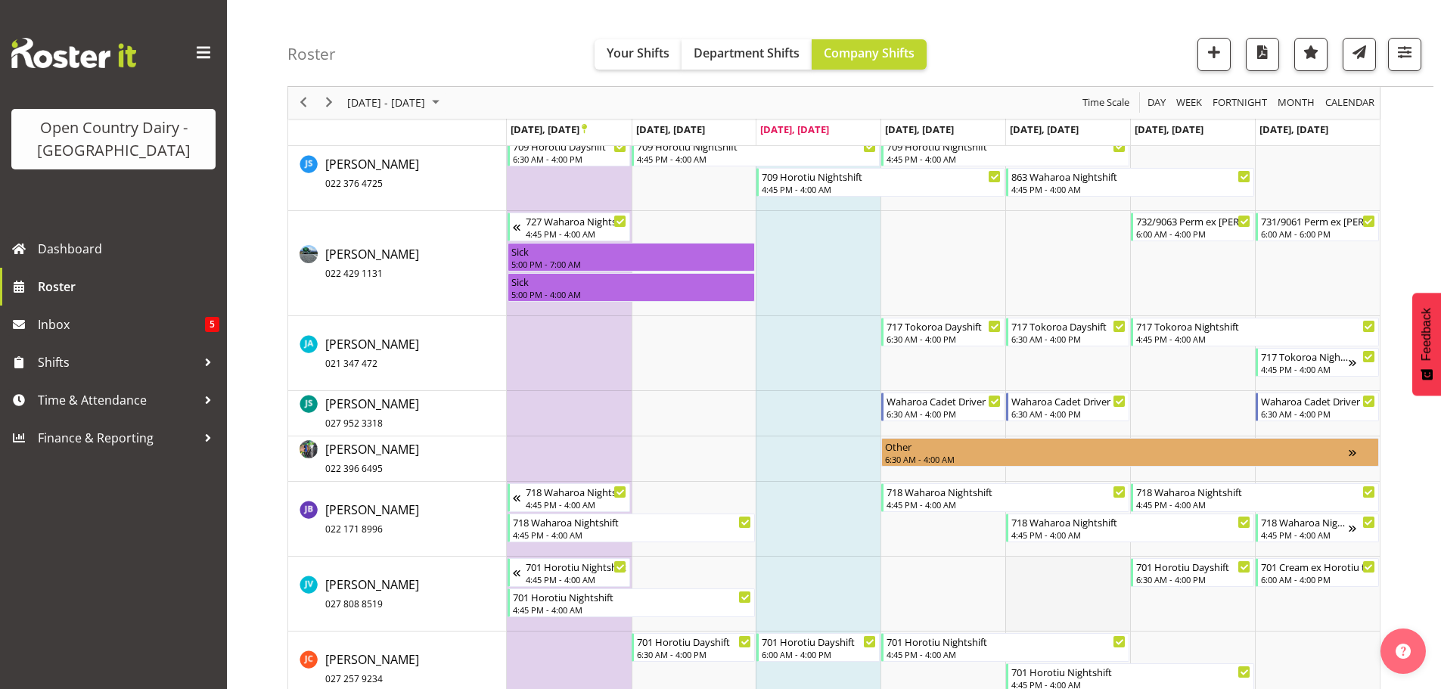
scroll to position [6059, 0]
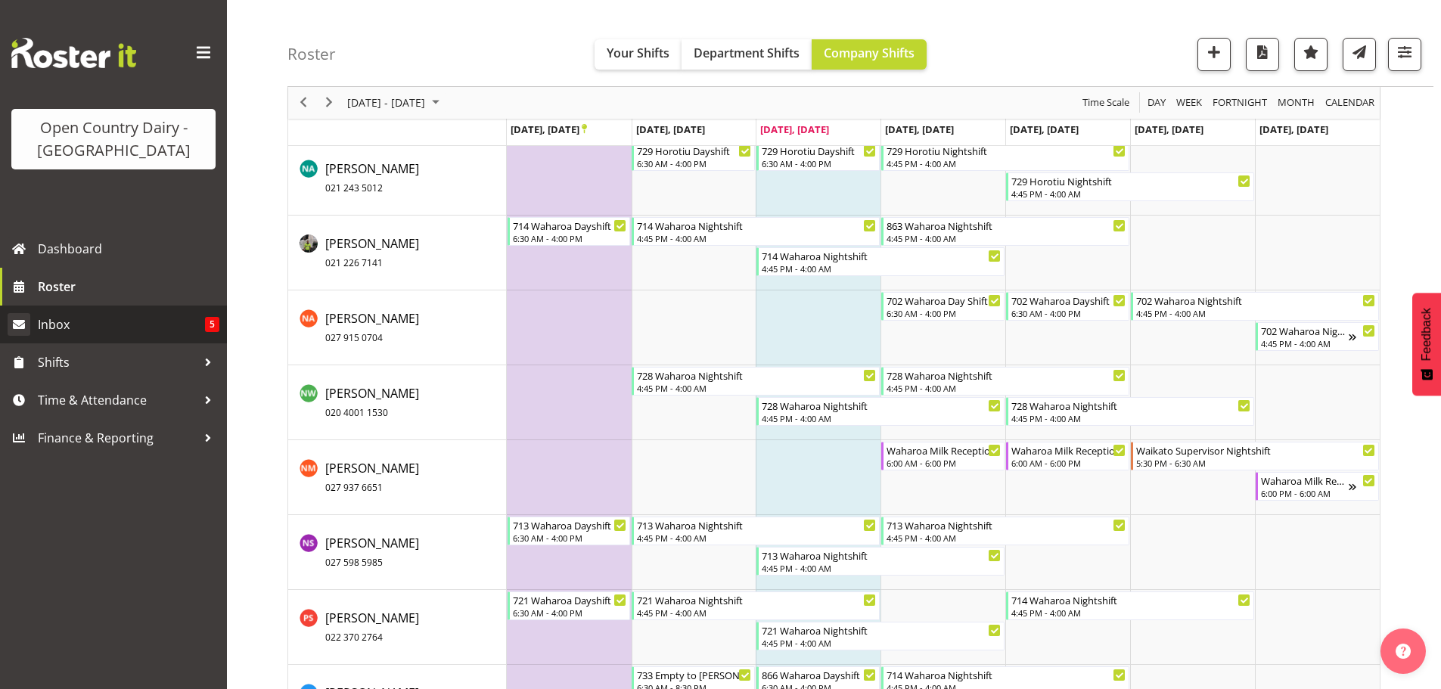
scroll to position [9002, 0]
click at [63, 284] on span "Roster" at bounding box center [129, 286] width 182 height 23
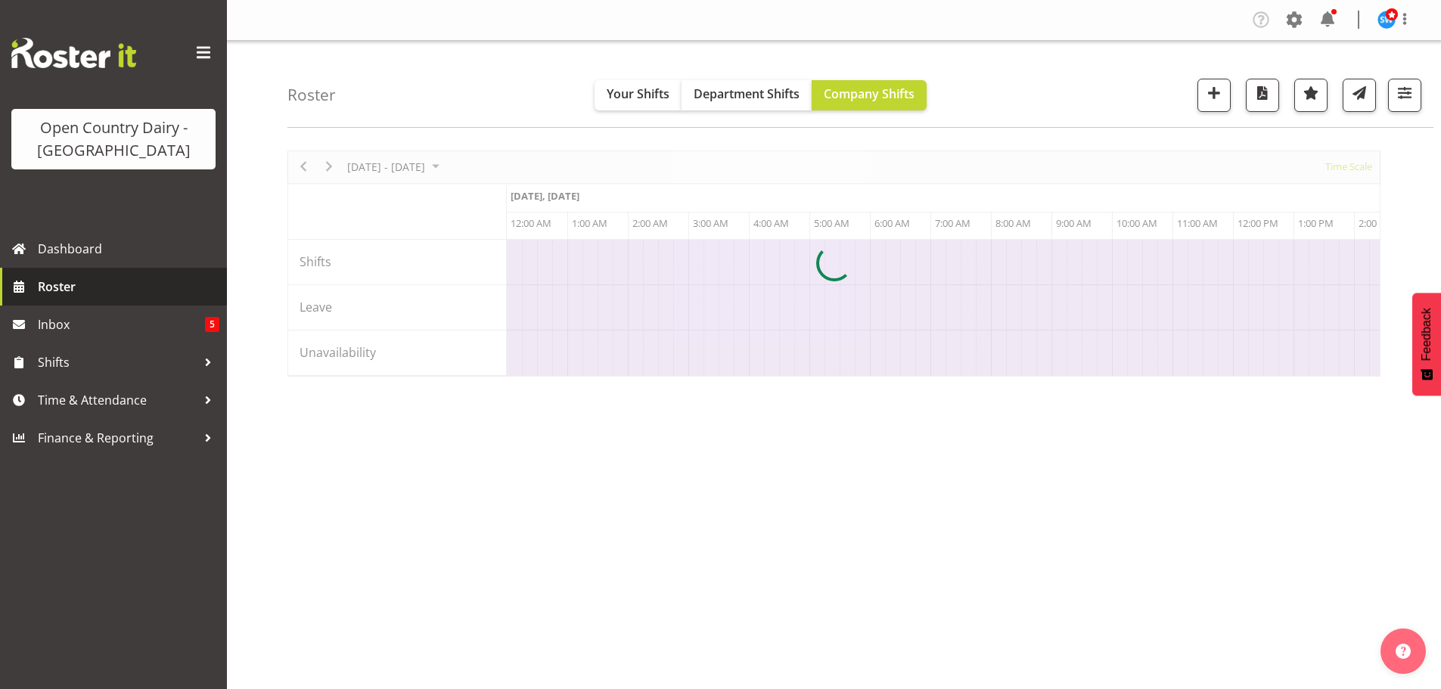
scroll to position [0, 2905]
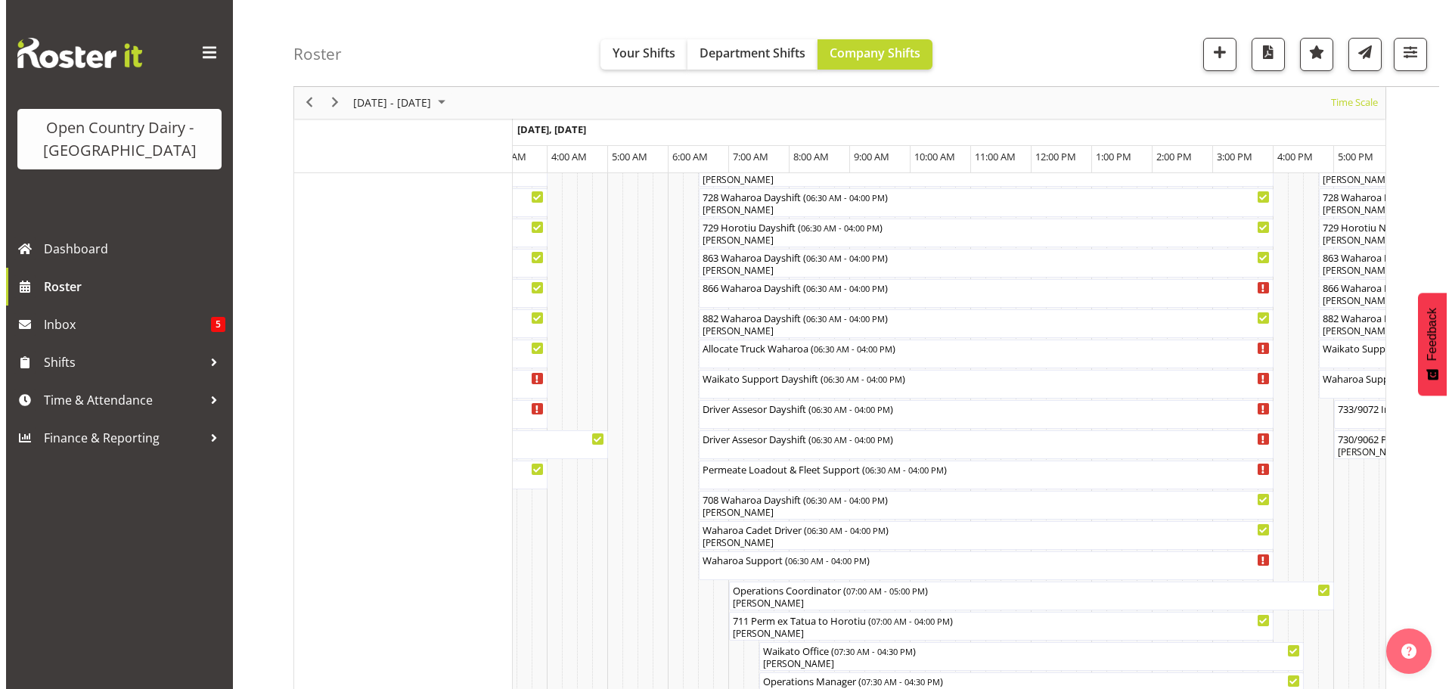
scroll to position [995, 0]
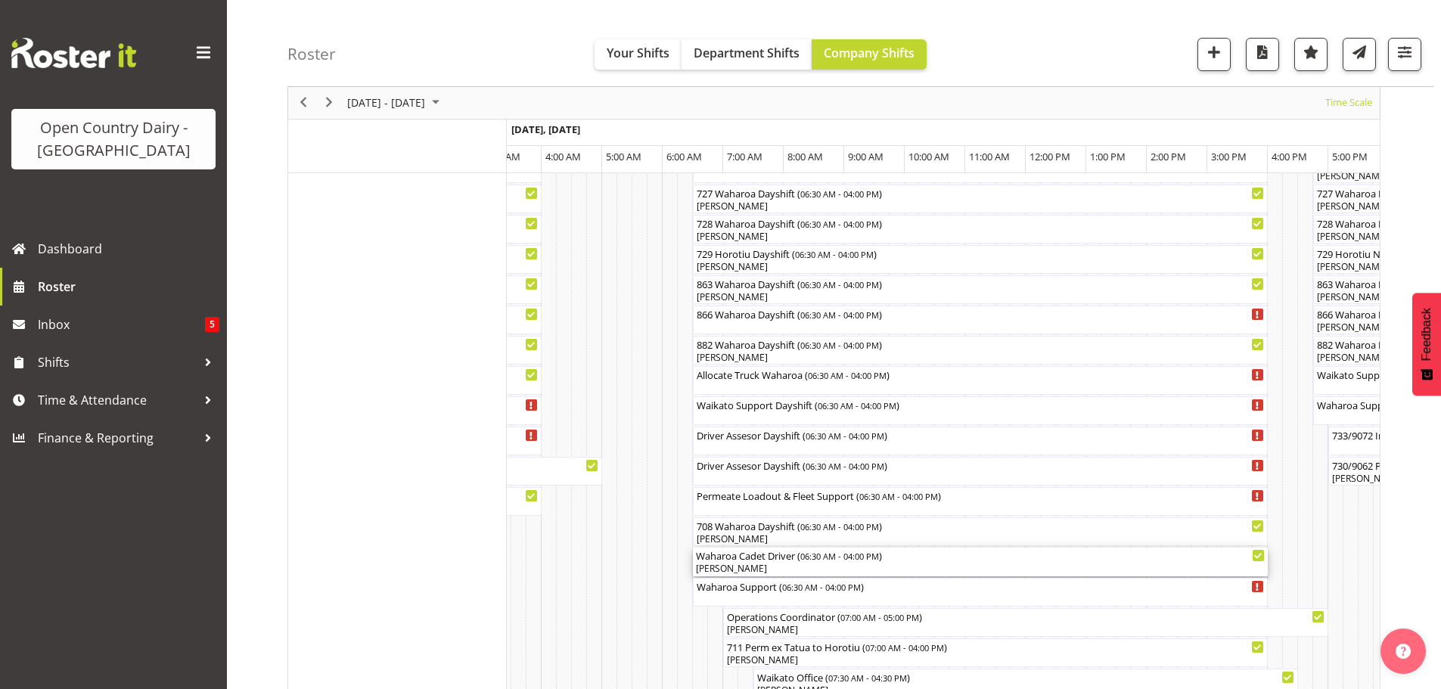
click at [793, 566] on div "[PERSON_NAME]" at bounding box center [980, 569] width 569 height 14
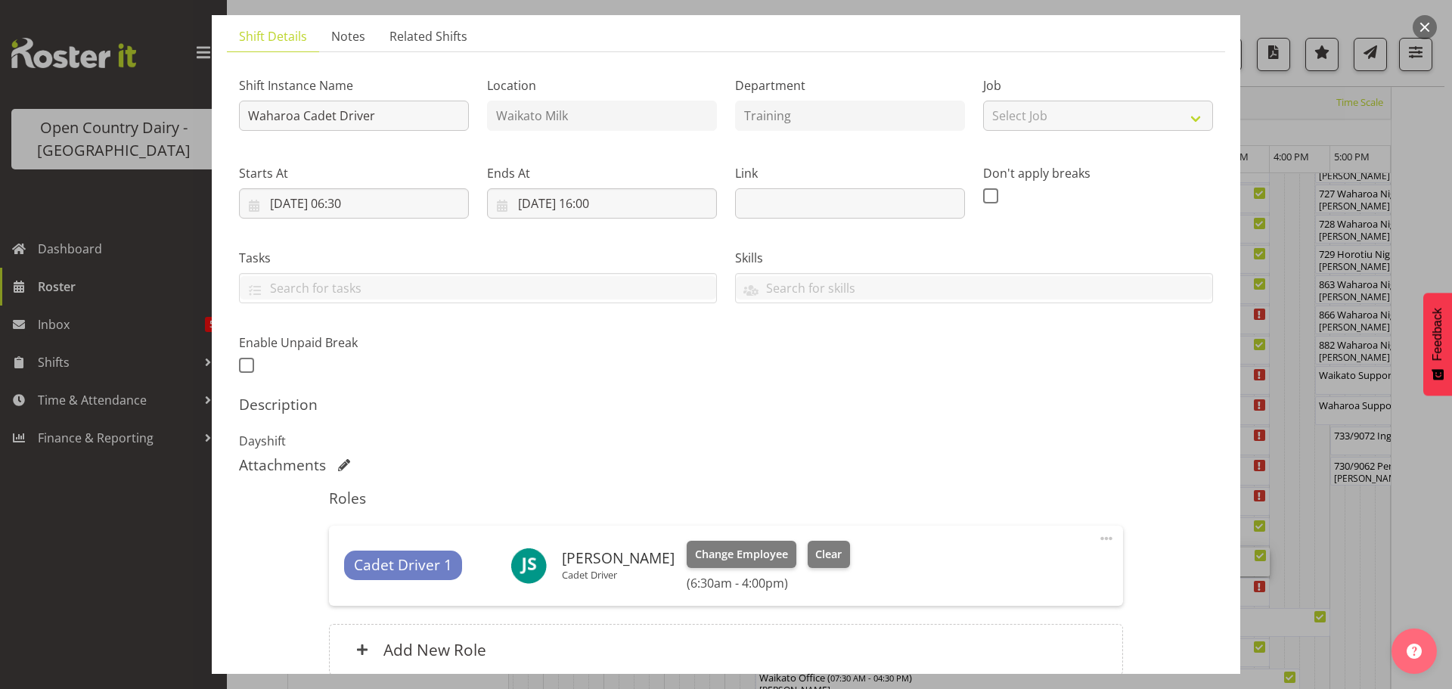
scroll to position [151, 0]
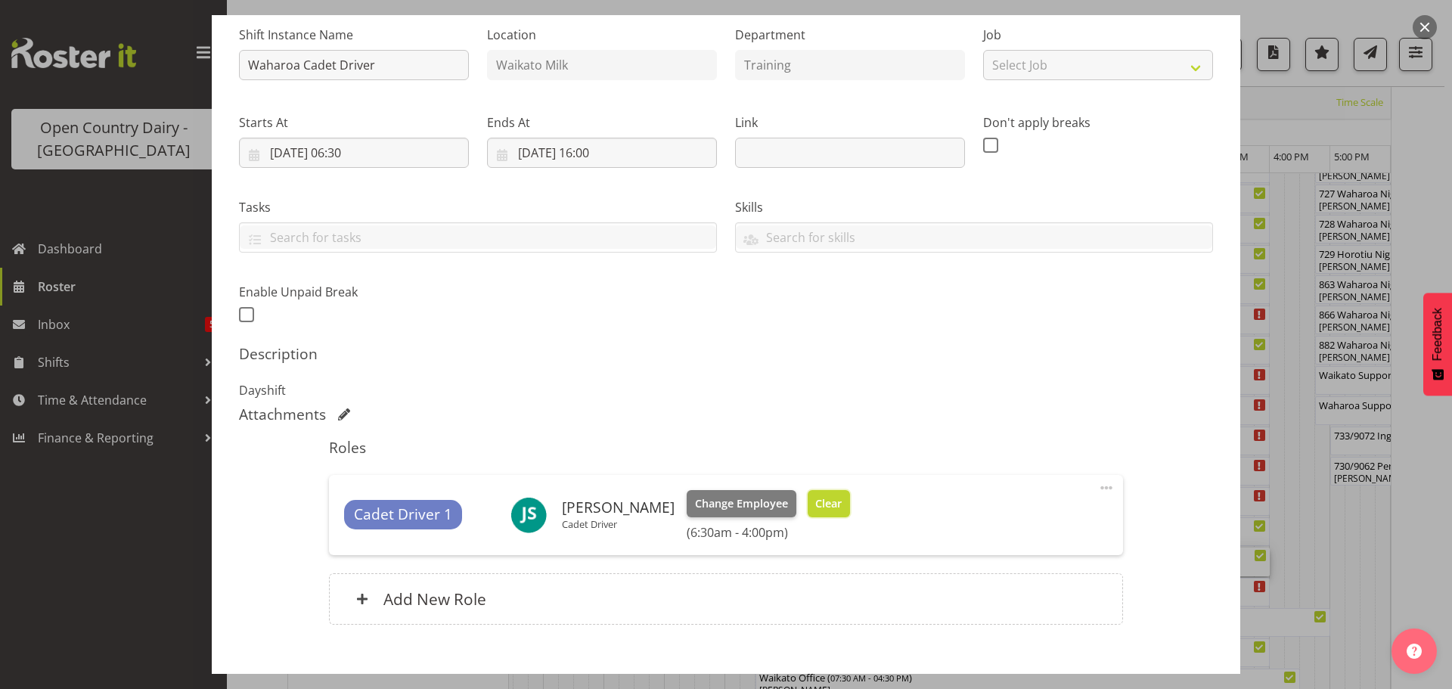
click at [815, 500] on span "Clear" at bounding box center [828, 503] width 26 height 17
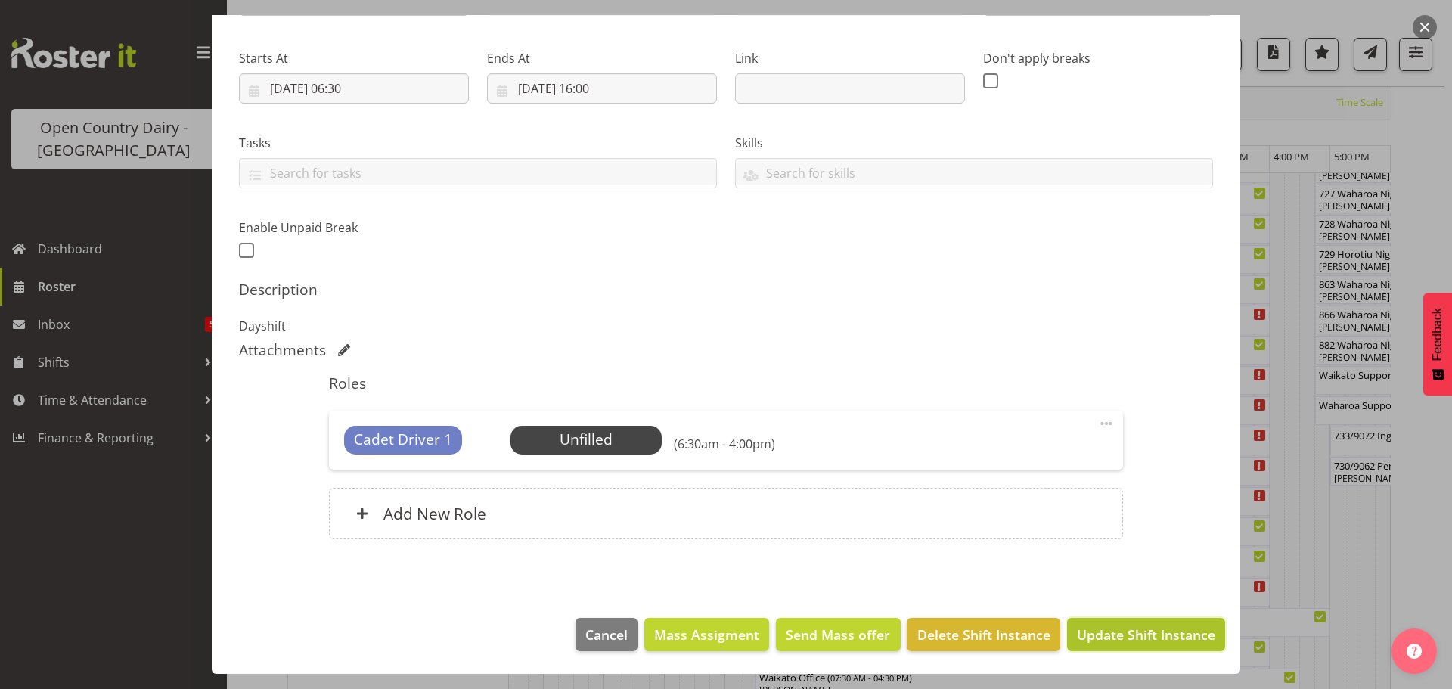
click at [1129, 632] on span "Update Shift Instance" at bounding box center [1146, 635] width 138 height 20
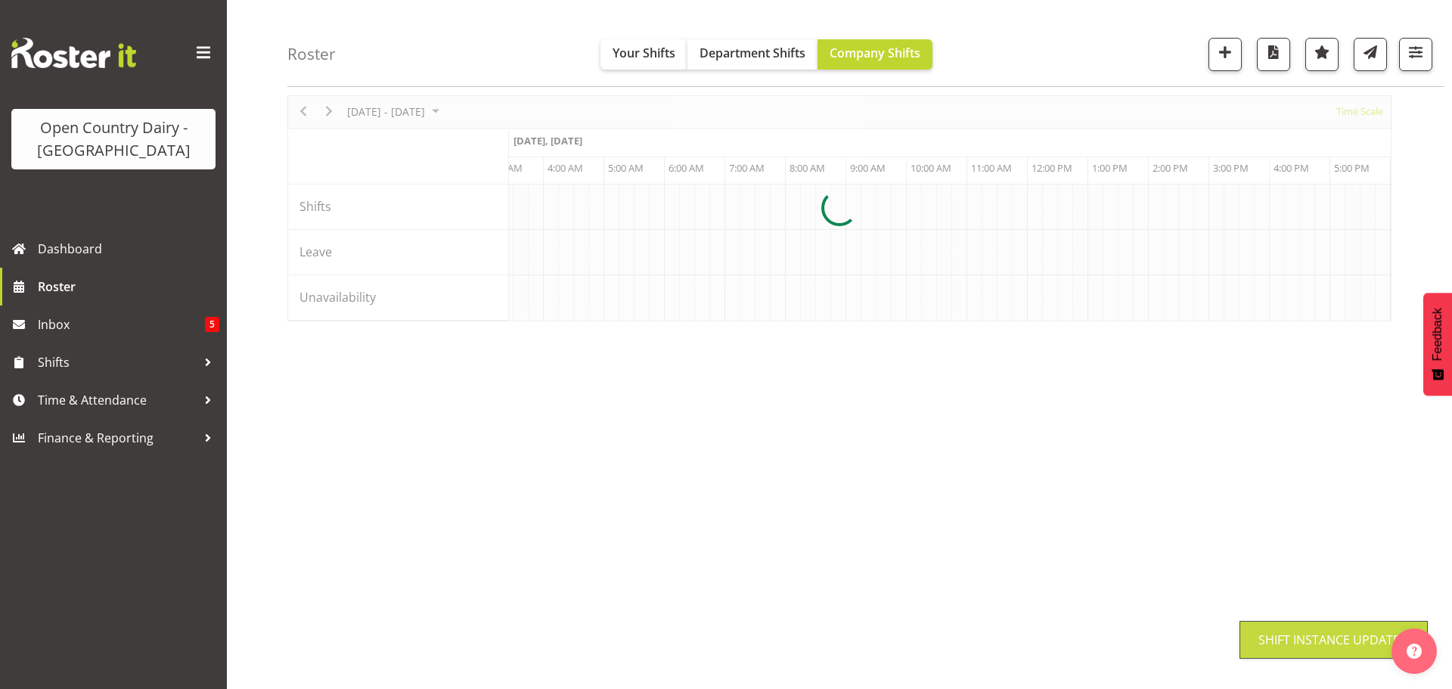
scroll to position [55, 0]
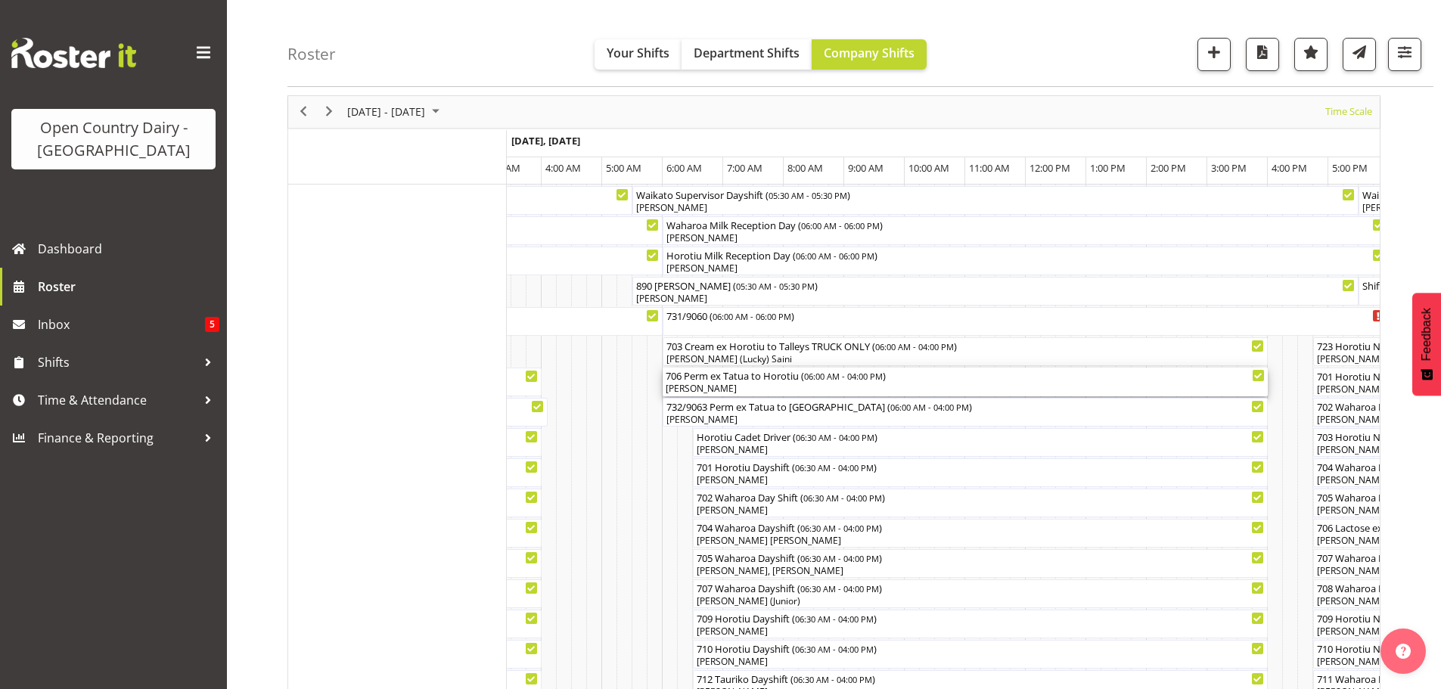
click at [774, 388] on div "[PERSON_NAME]" at bounding box center [965, 389] width 599 height 14
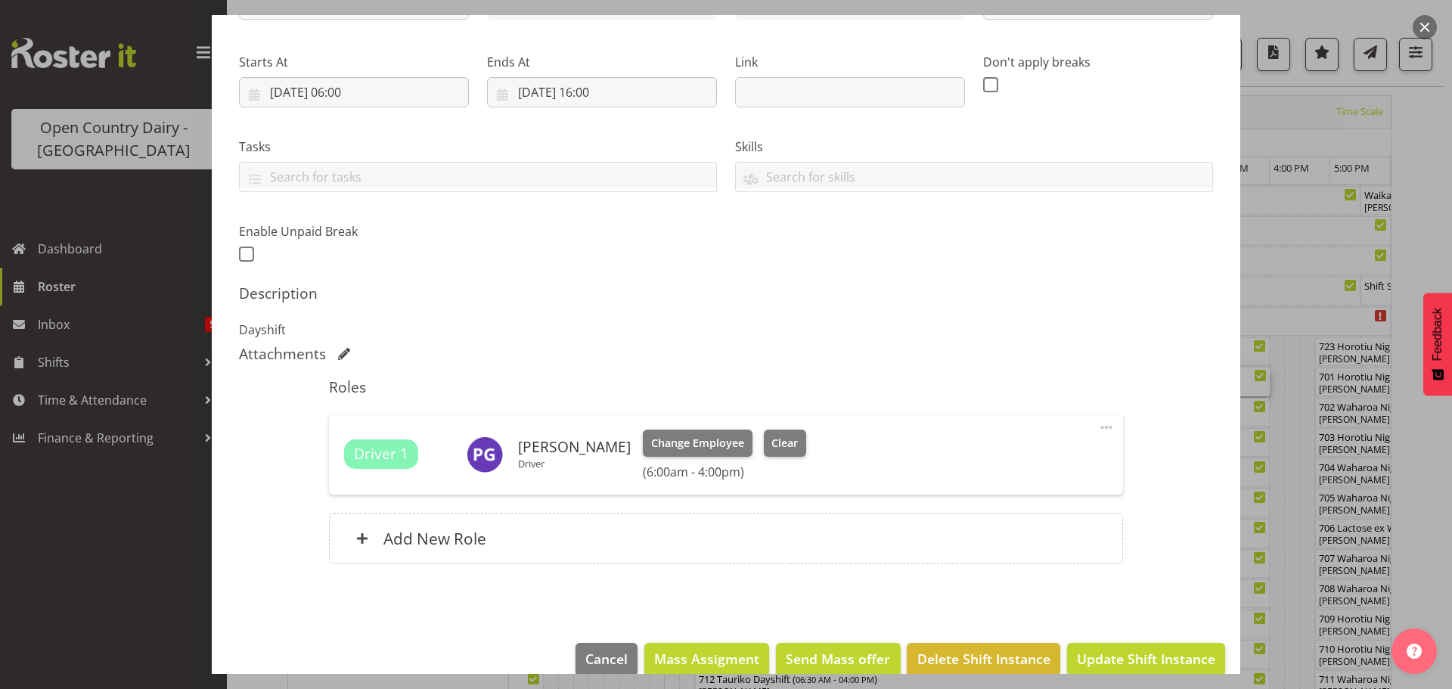
scroll to position [227, 0]
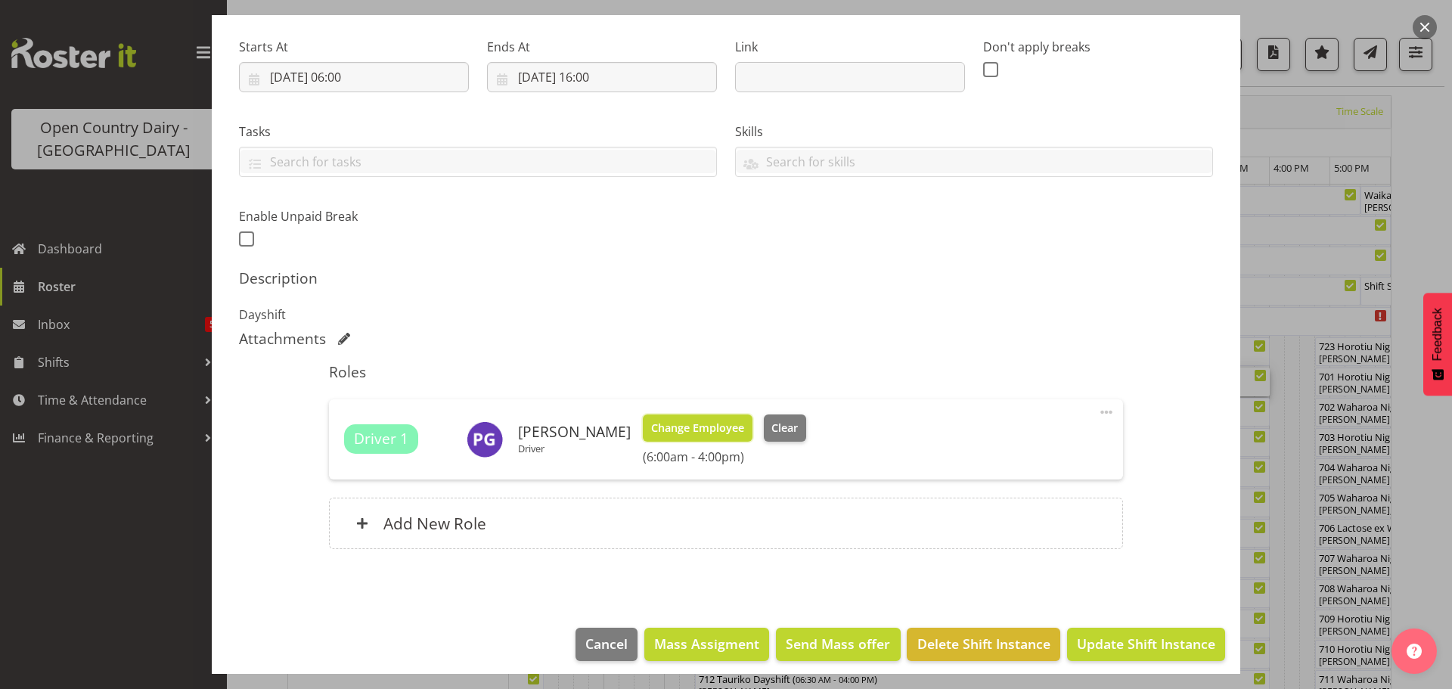
click at [688, 429] on span "Change Employee" at bounding box center [697, 428] width 93 height 17
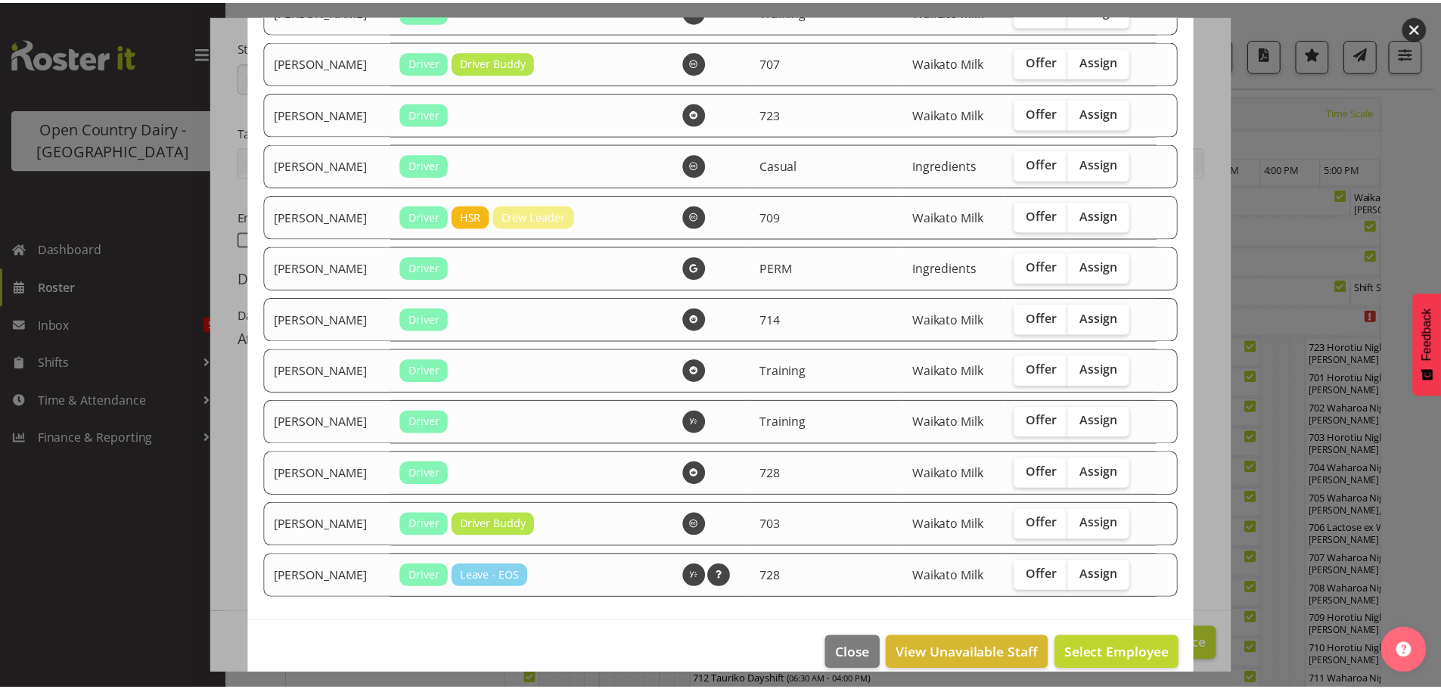
scroll to position [1691, 0]
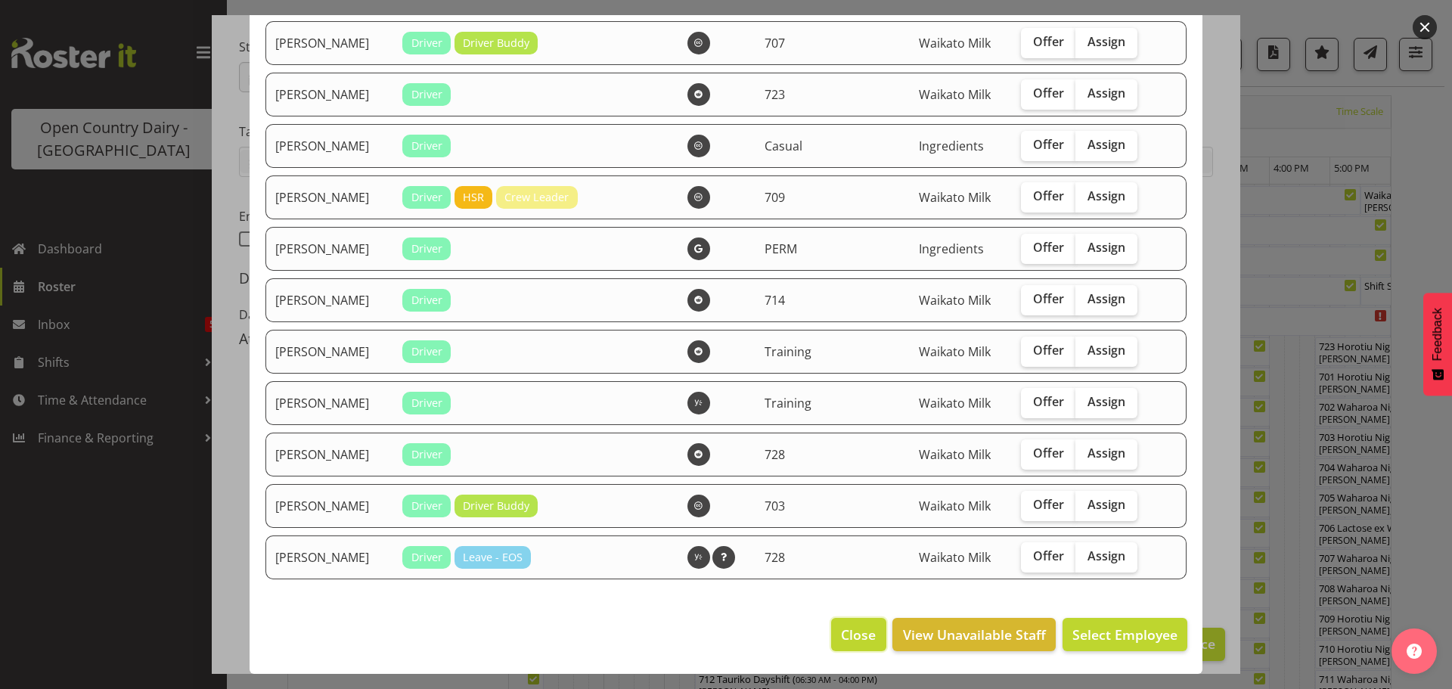
click at [845, 630] on span "Close" at bounding box center [858, 635] width 35 height 20
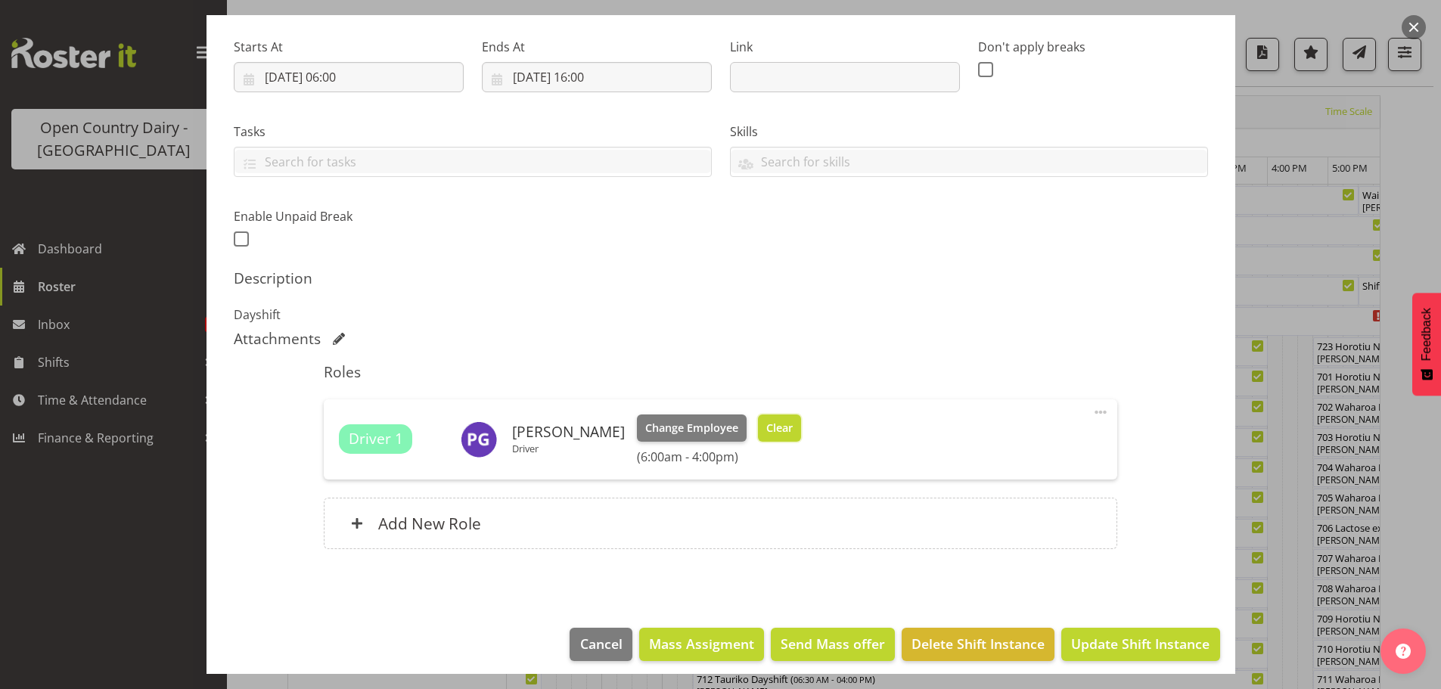
click at [773, 424] on span "Clear" at bounding box center [779, 428] width 26 height 17
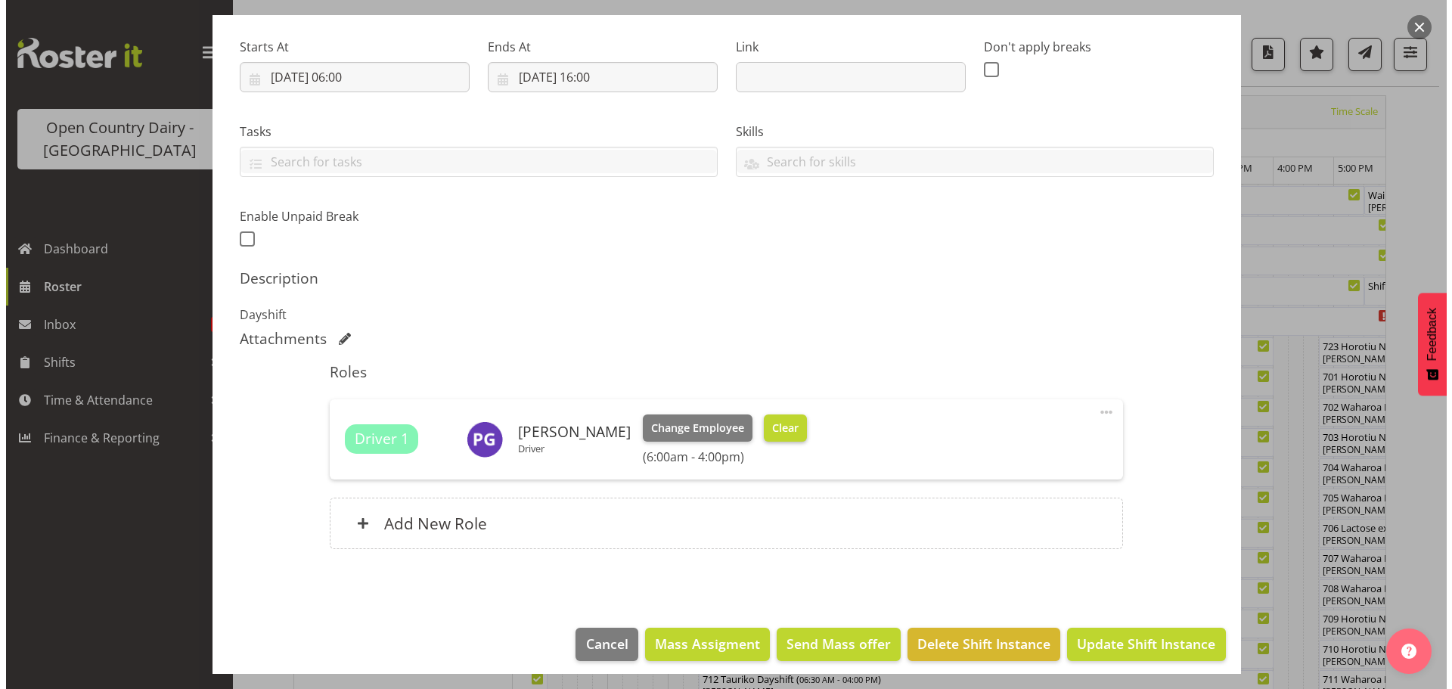
scroll to position [216, 0]
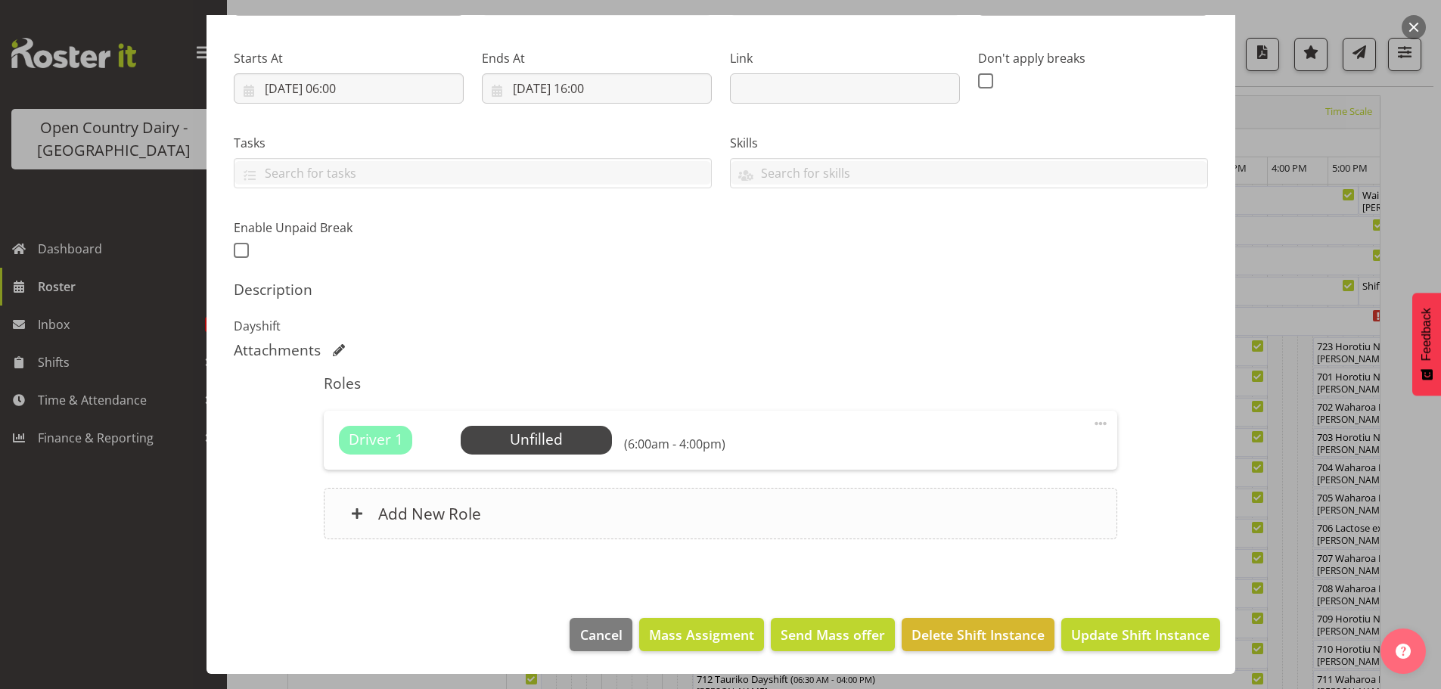
click at [424, 511] on h6 "Add New Role" at bounding box center [429, 514] width 103 height 20
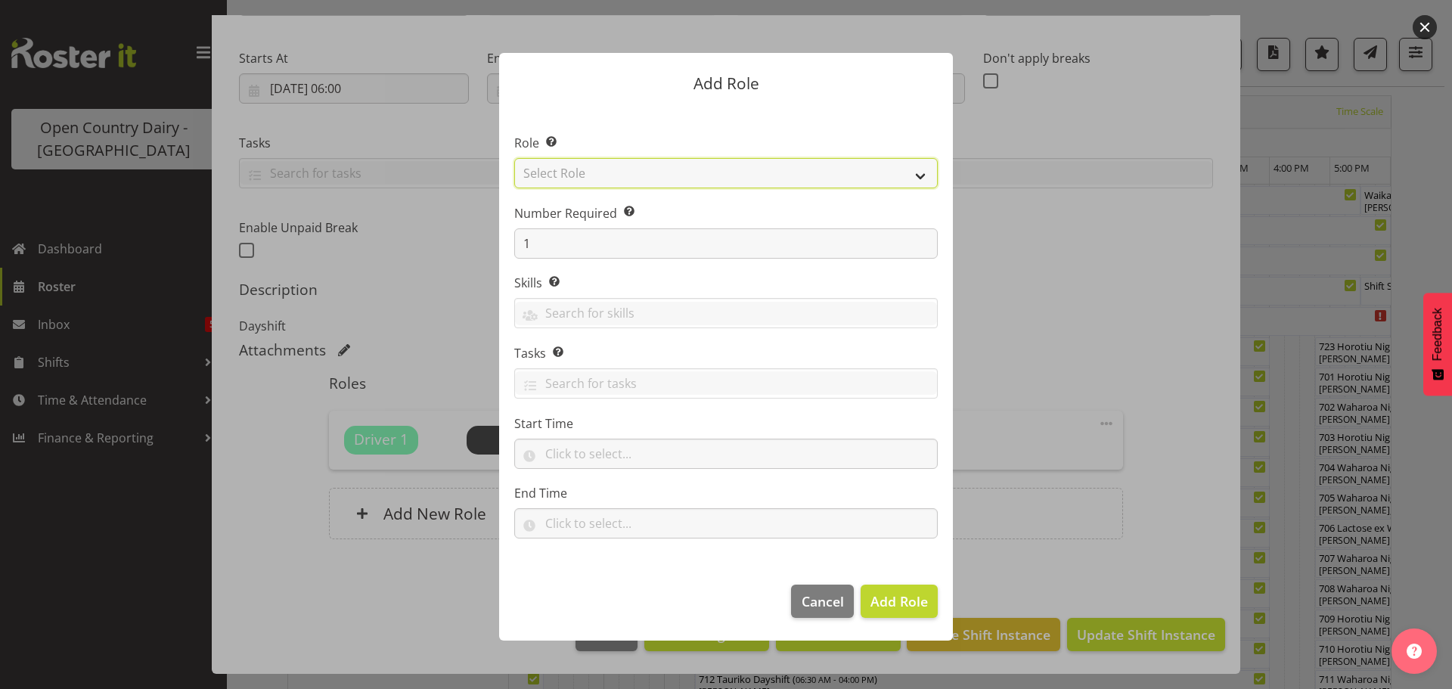
click at [920, 173] on select "Select Role Cadet Driver Crew Leader Driver Driver Buddy Driver Assessor Dayshi…" at bounding box center [726, 173] width 424 height 30
select select "1462"
click at [514, 158] on select "Select Role Cadet Driver Crew Leader Driver Driver Buddy Driver Assessor Dayshi…" at bounding box center [726, 173] width 424 height 30
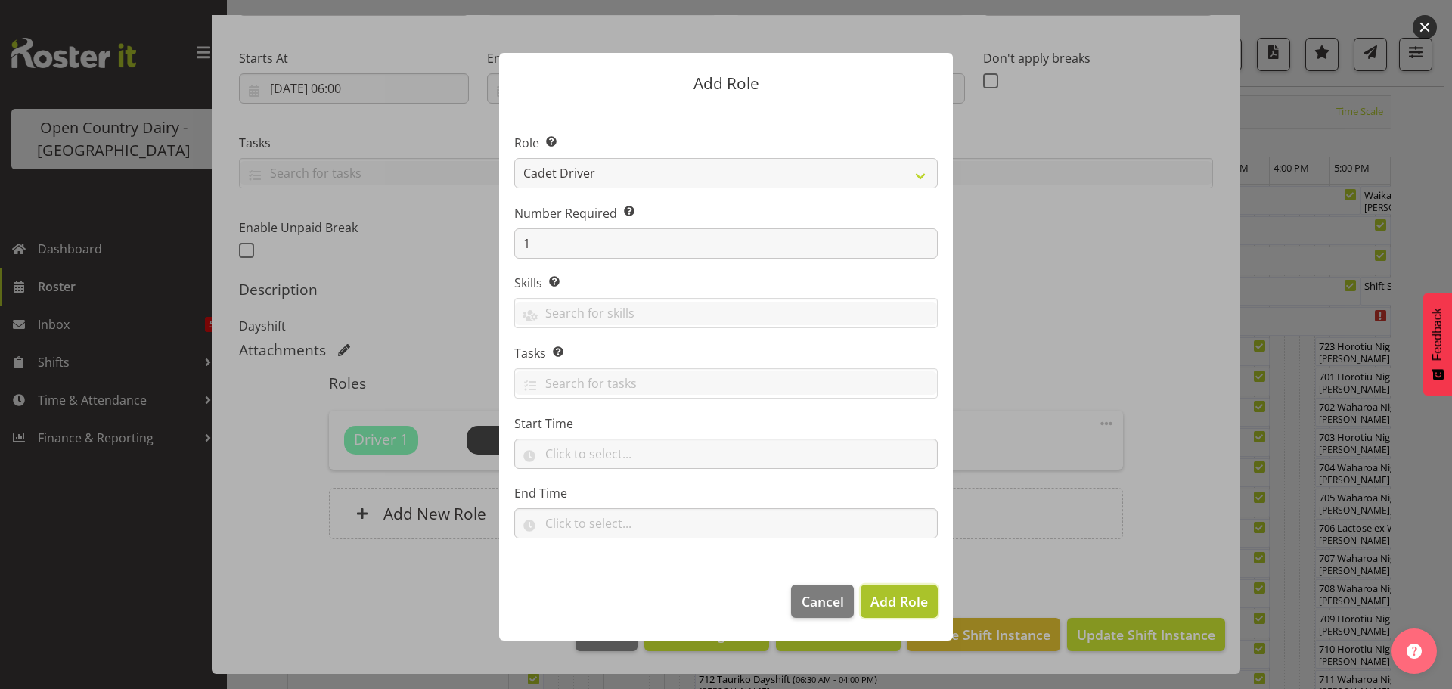
click at [888, 603] on span "Add Role" at bounding box center [899, 601] width 57 height 18
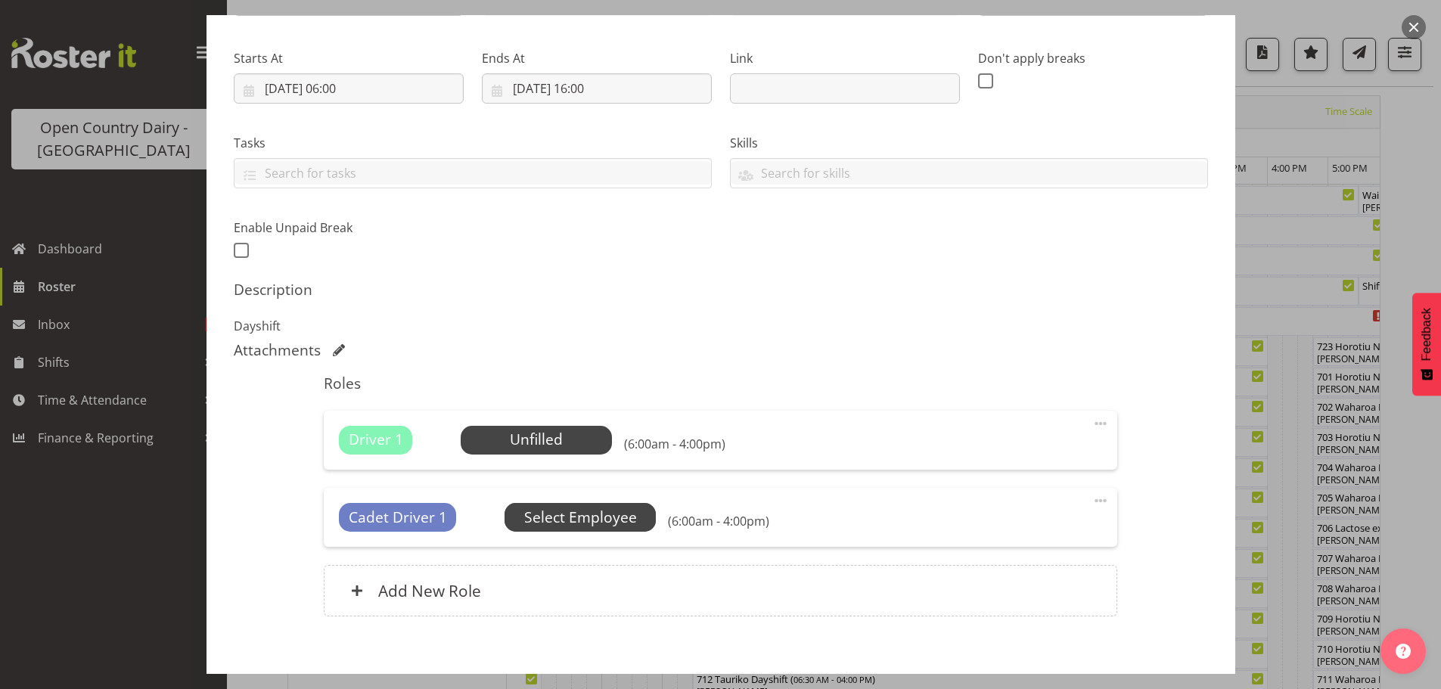
click at [570, 520] on span "Select Employee" at bounding box center [580, 518] width 113 height 22
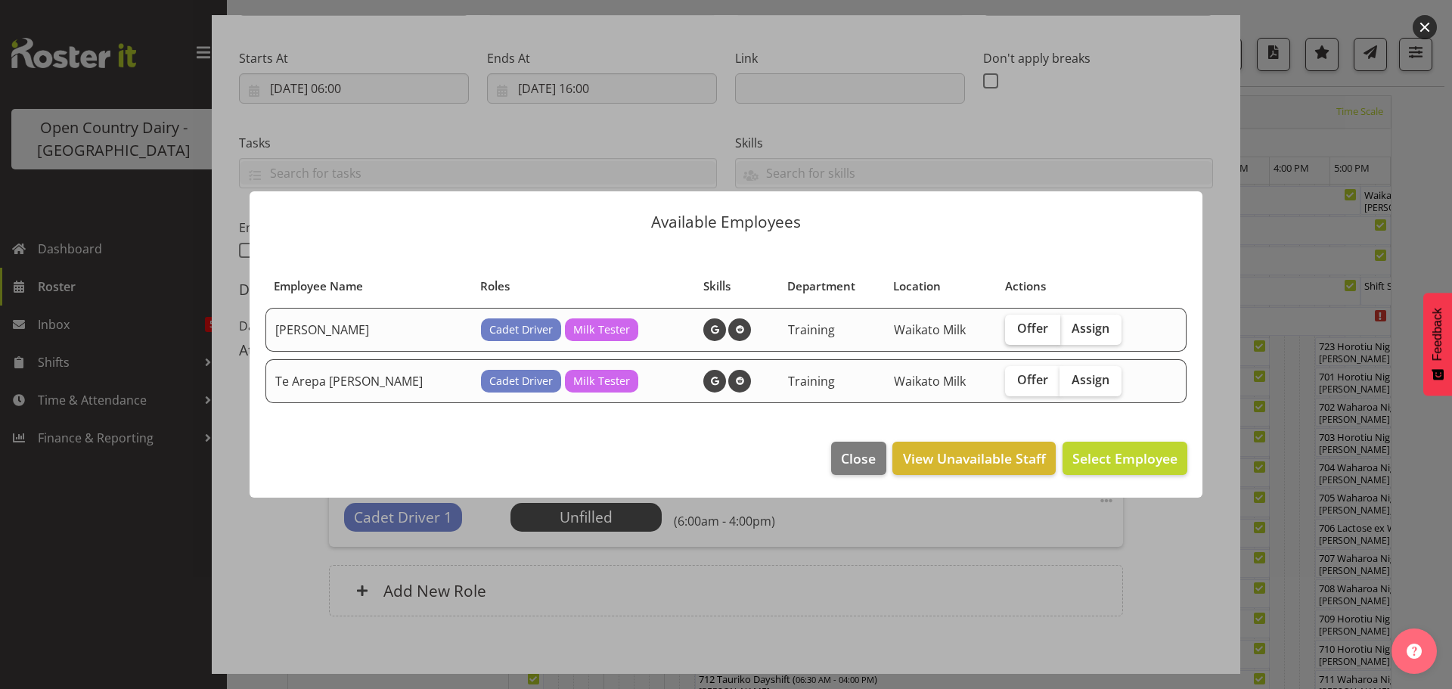
click at [1017, 326] on span "Offer" at bounding box center [1032, 328] width 31 height 15
click at [1015, 326] on input "Offer" at bounding box center [1010, 329] width 10 height 10
checkbox input "true"
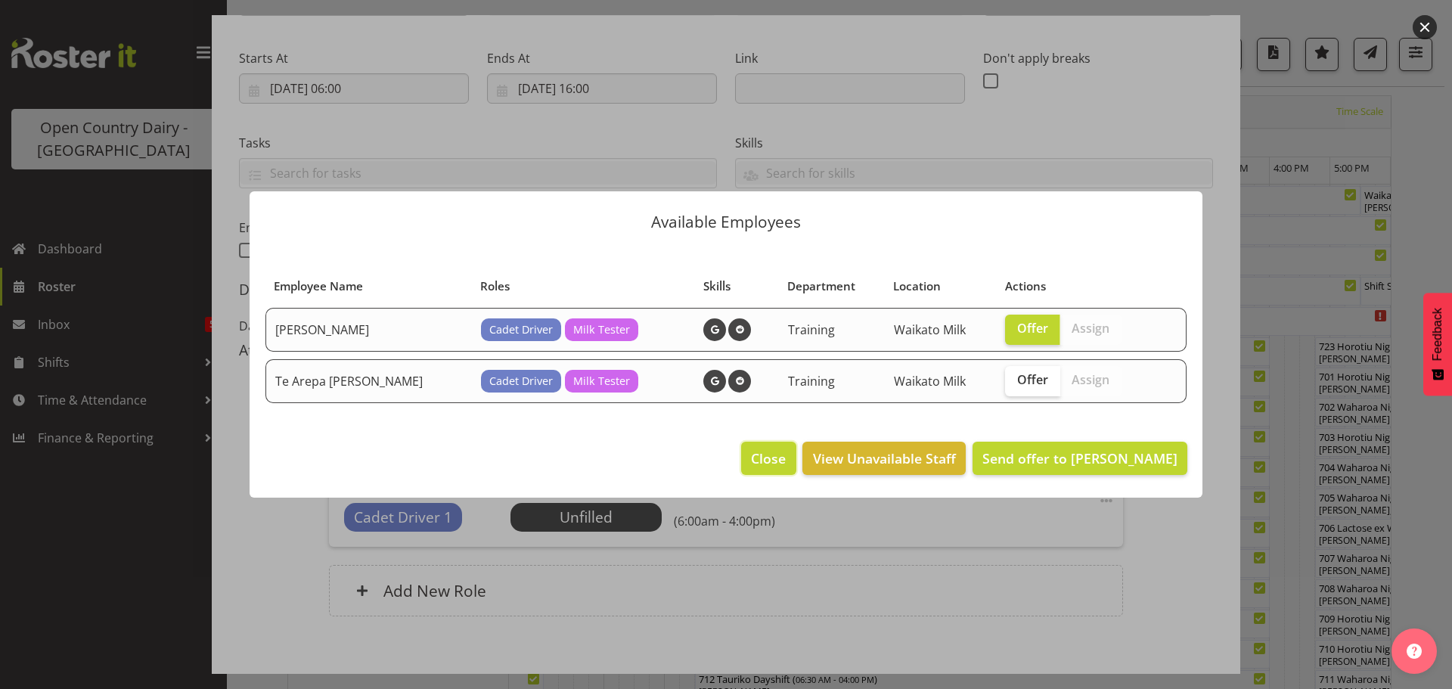
click at [786, 454] on span "Close" at bounding box center [768, 459] width 35 height 20
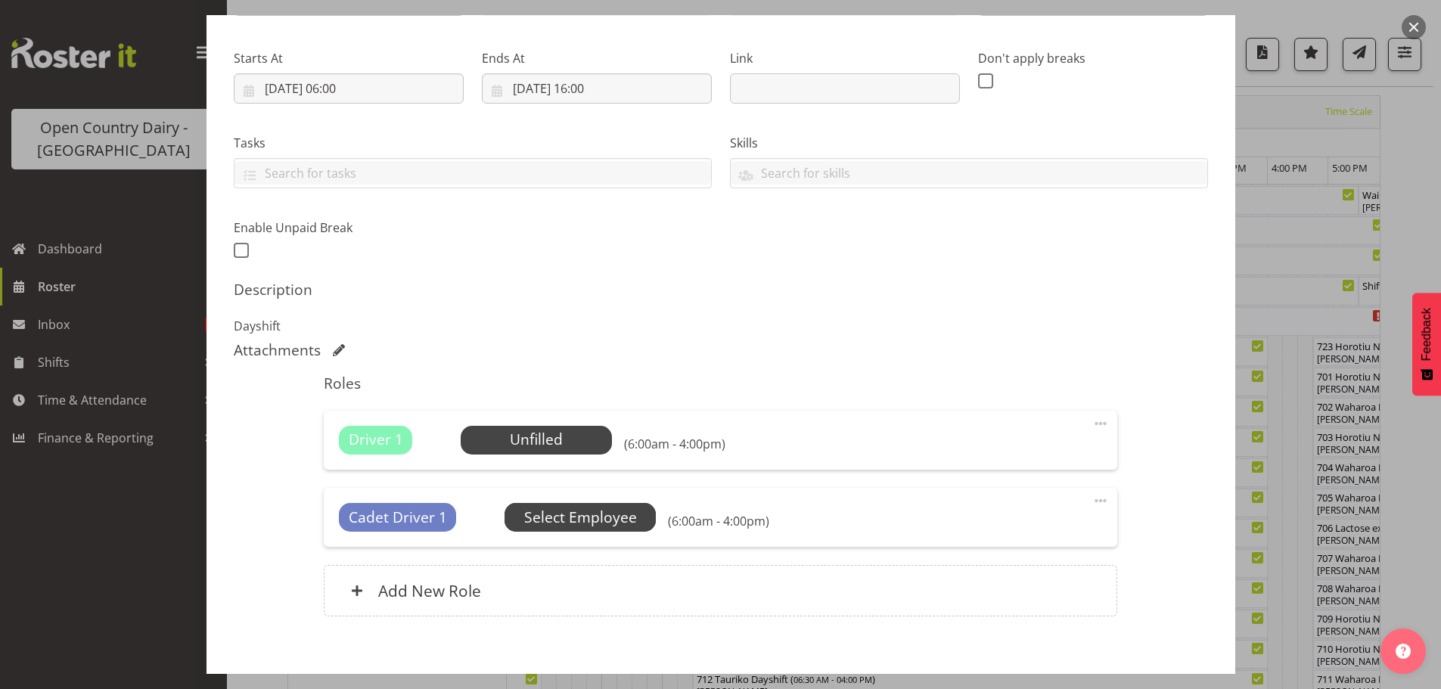
click at [579, 516] on span "Select Employee" at bounding box center [580, 518] width 113 height 22
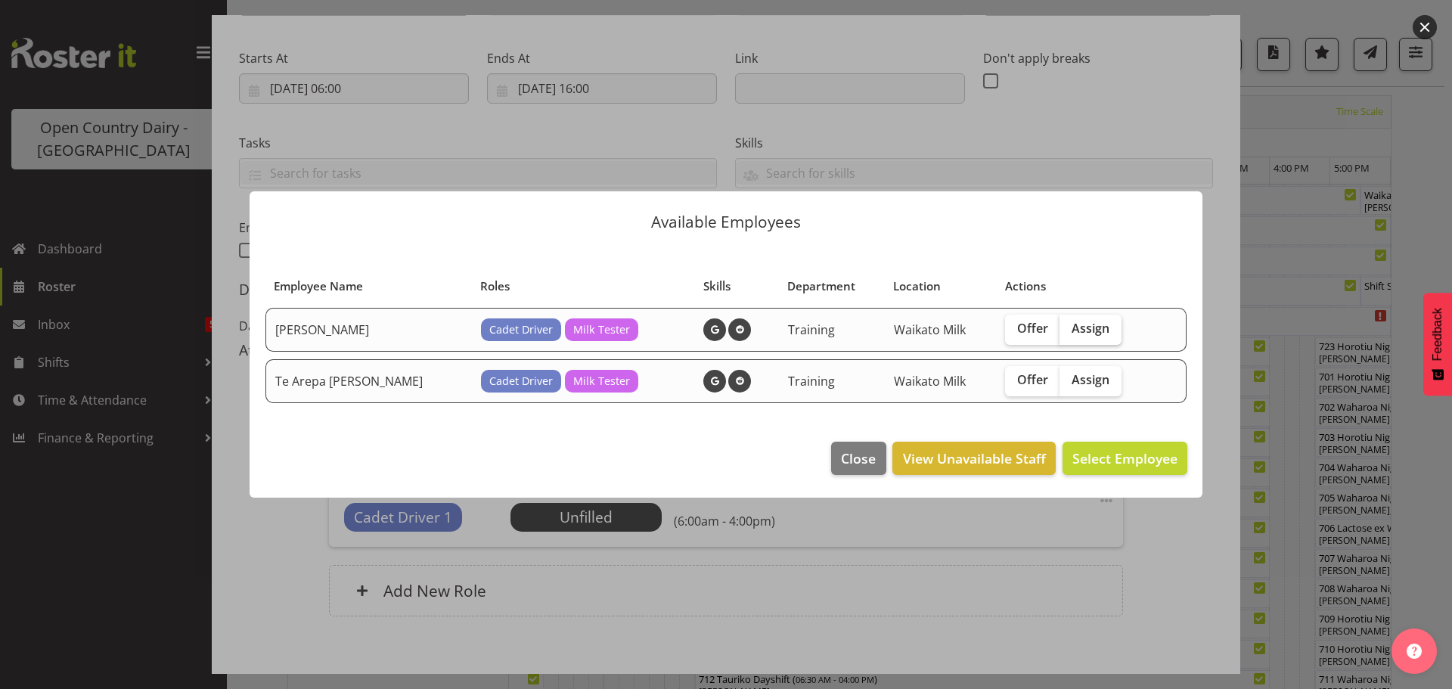
click at [1072, 325] on span "Assign" at bounding box center [1091, 328] width 38 height 15
click at [1061, 325] on input "Assign" at bounding box center [1065, 329] width 10 height 10
checkbox input "true"
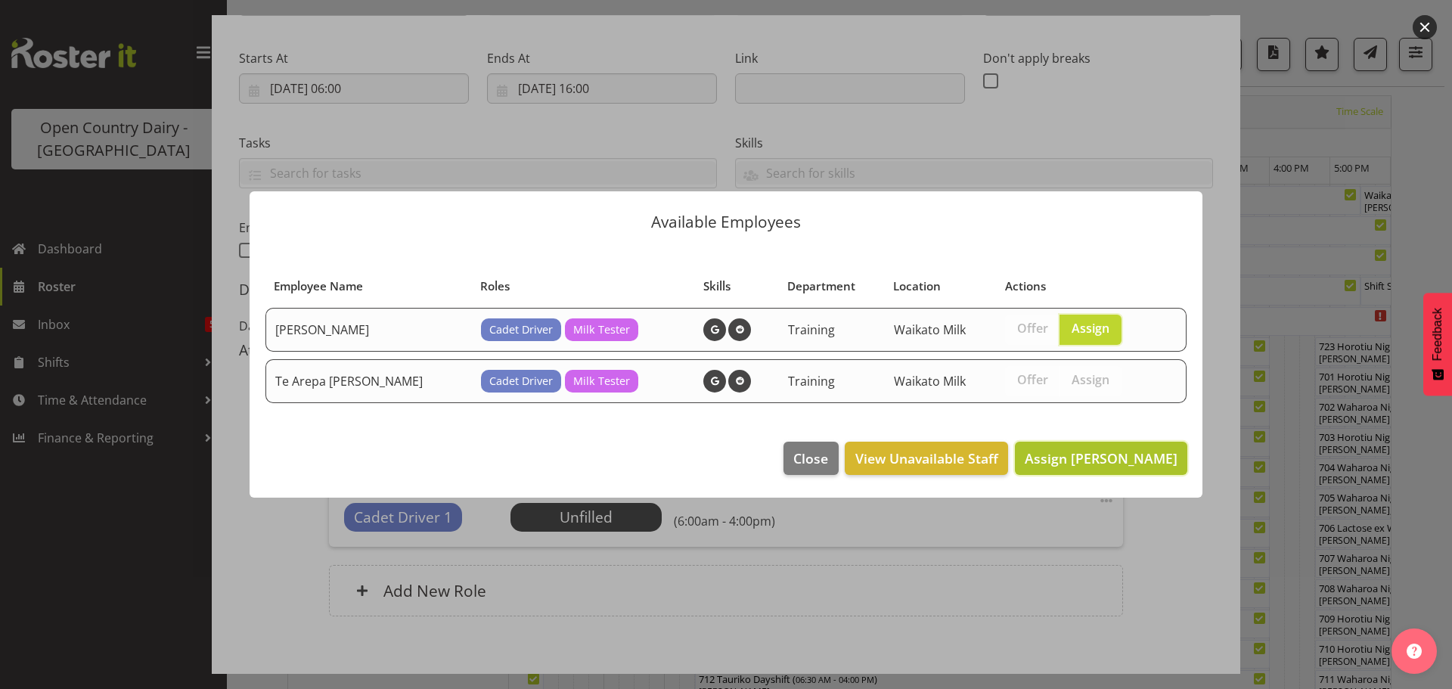
click at [1098, 461] on span "Assign [PERSON_NAME]" at bounding box center [1101, 458] width 153 height 18
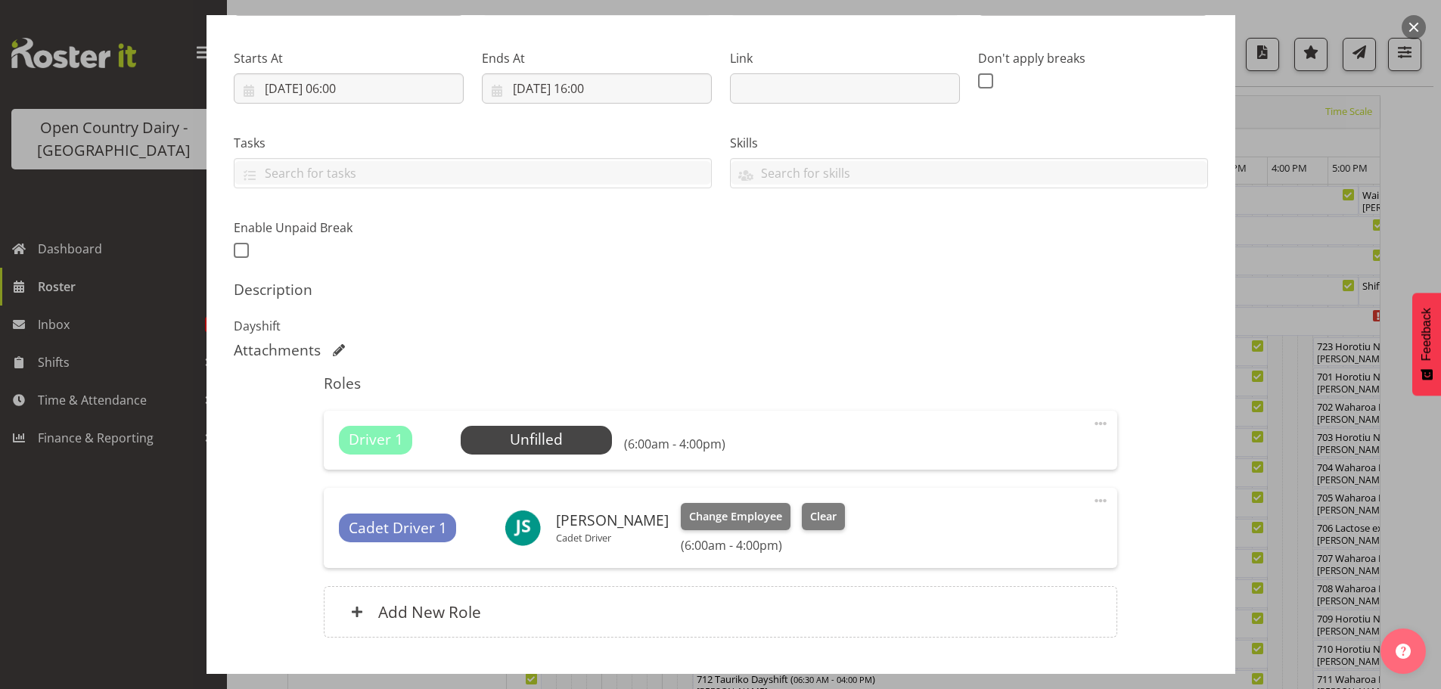
click at [1092, 422] on span at bounding box center [1101, 424] width 18 height 18
click at [992, 511] on link "Delete" at bounding box center [1036, 511] width 145 height 27
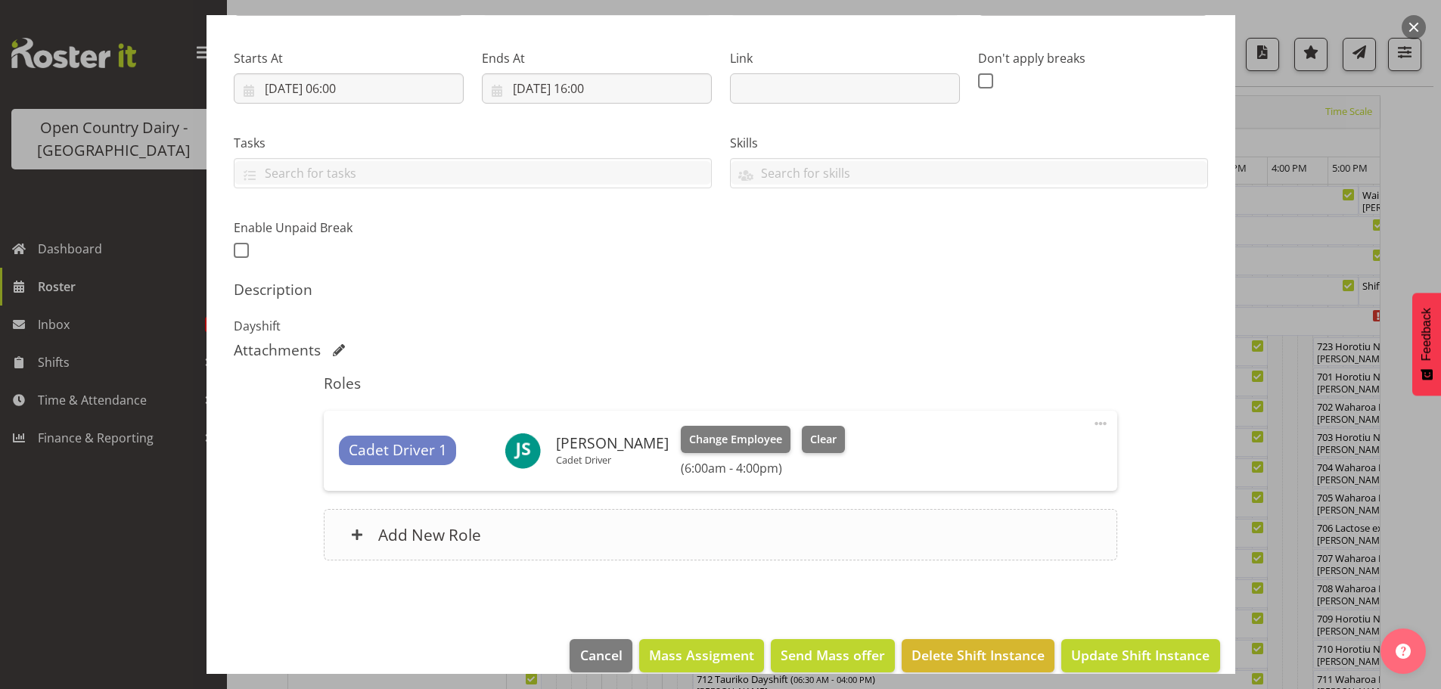
click at [398, 532] on h6 "Add New Role" at bounding box center [429, 535] width 103 height 20
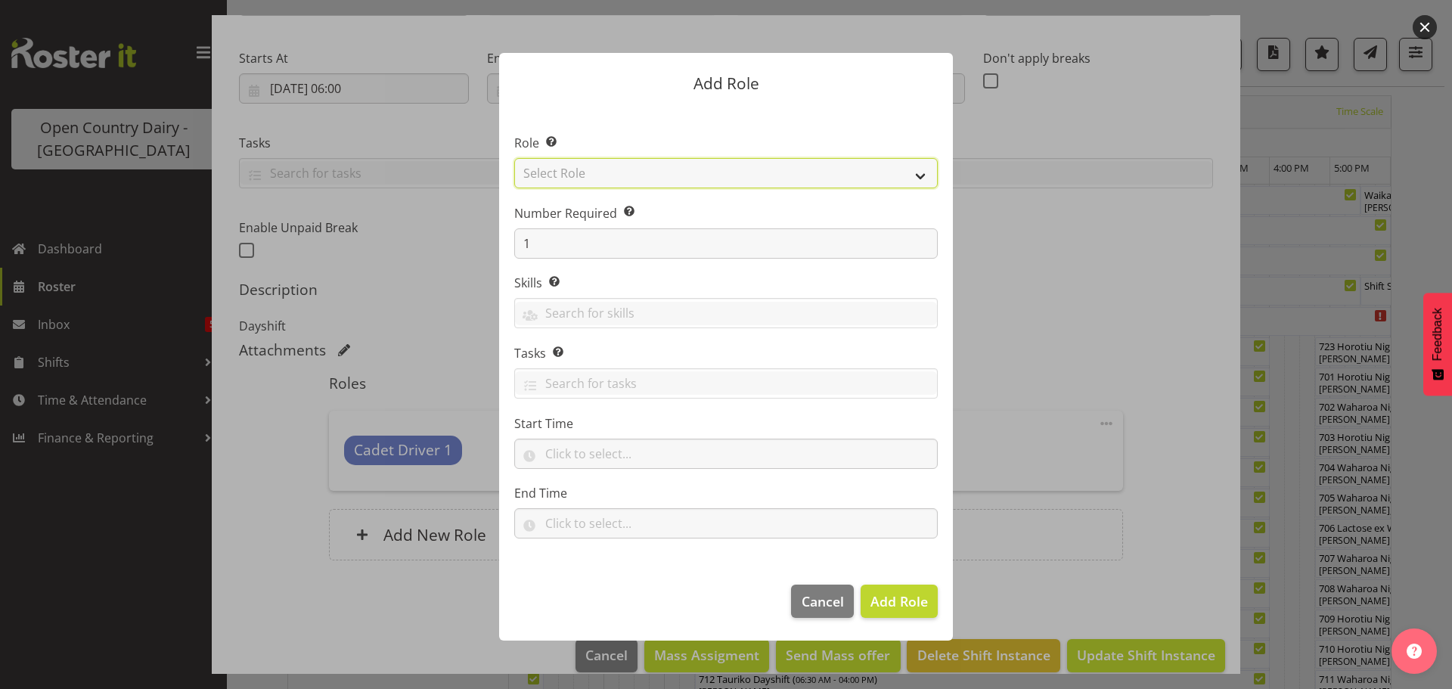
click at [672, 173] on select "Select Role Cadet Driver Crew Leader Driver Driver Buddy Driver Assessor Dayshi…" at bounding box center [726, 173] width 424 height 30
select select "1436"
click at [514, 158] on select "Select Role Cadet Driver Crew Leader Driver Driver Buddy Driver Assessor Dayshi…" at bounding box center [726, 173] width 424 height 30
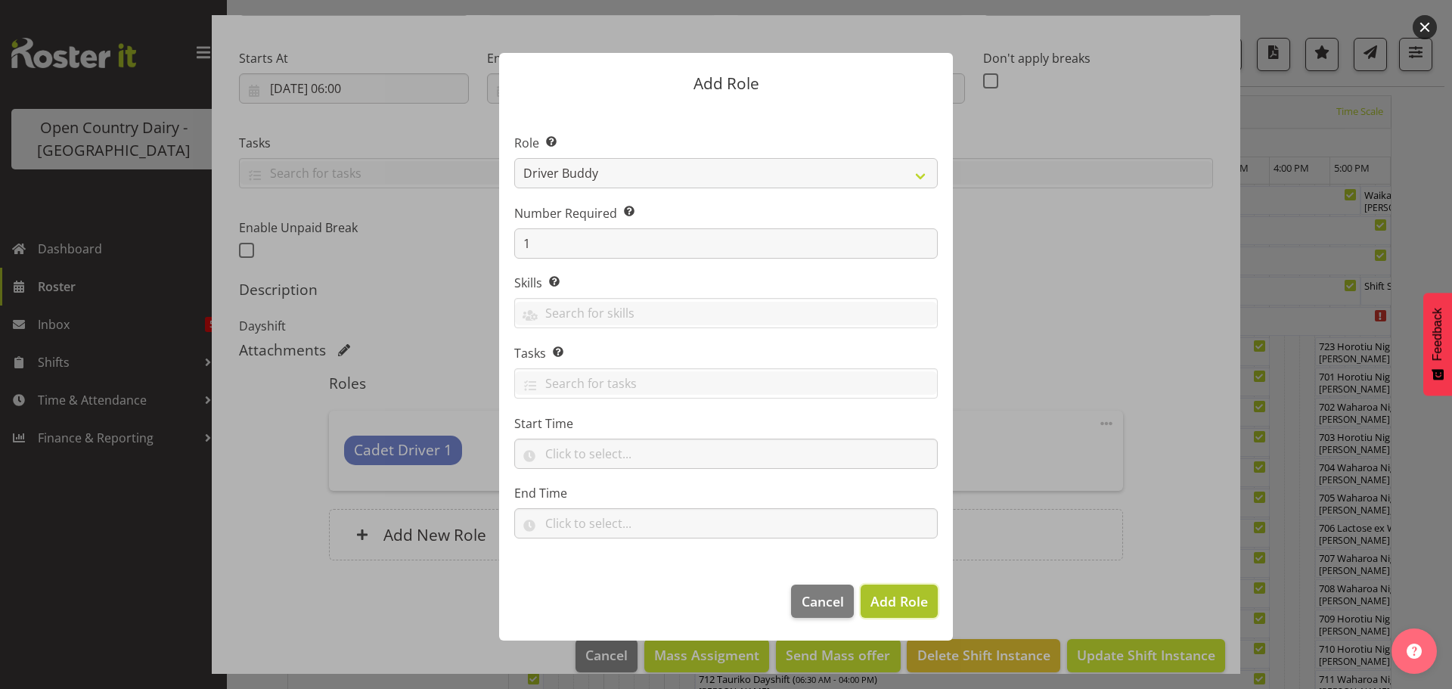
click at [900, 600] on span "Add Role" at bounding box center [899, 601] width 57 height 18
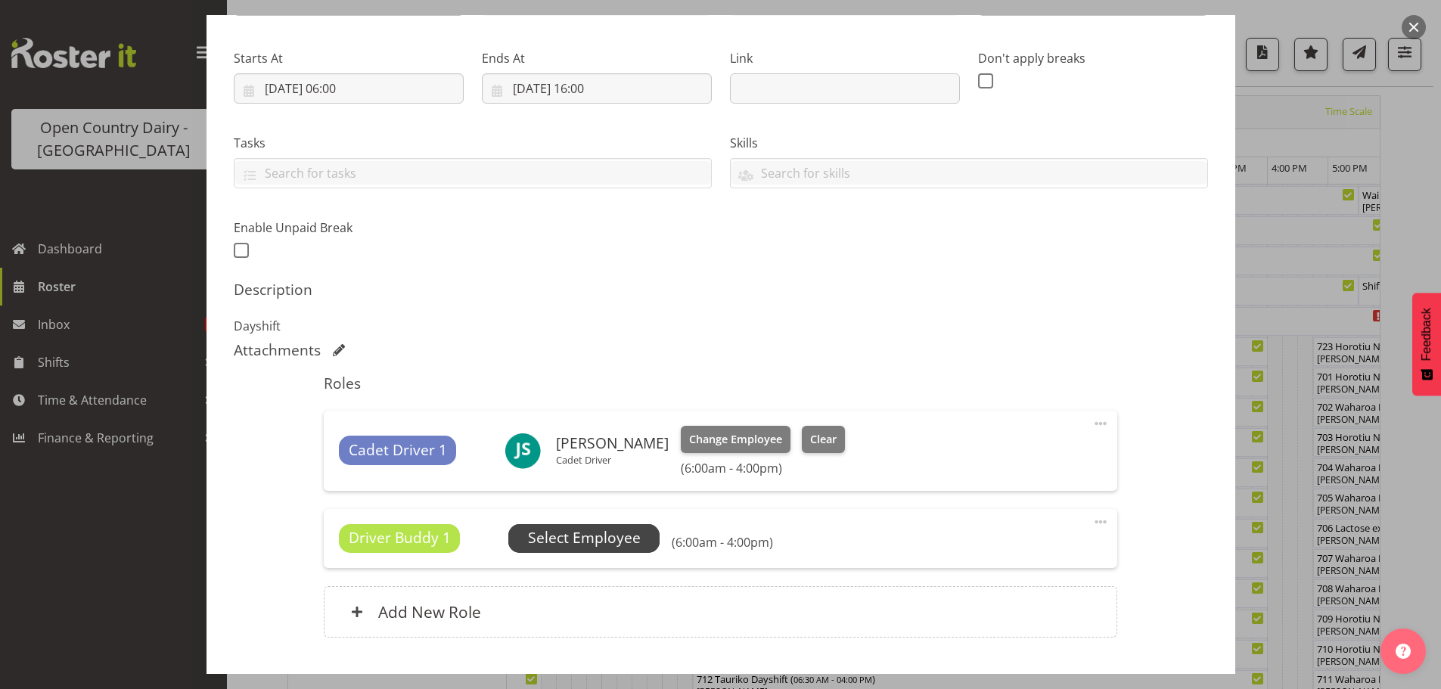
click at [574, 539] on span "Select Employee" at bounding box center [584, 538] width 113 height 22
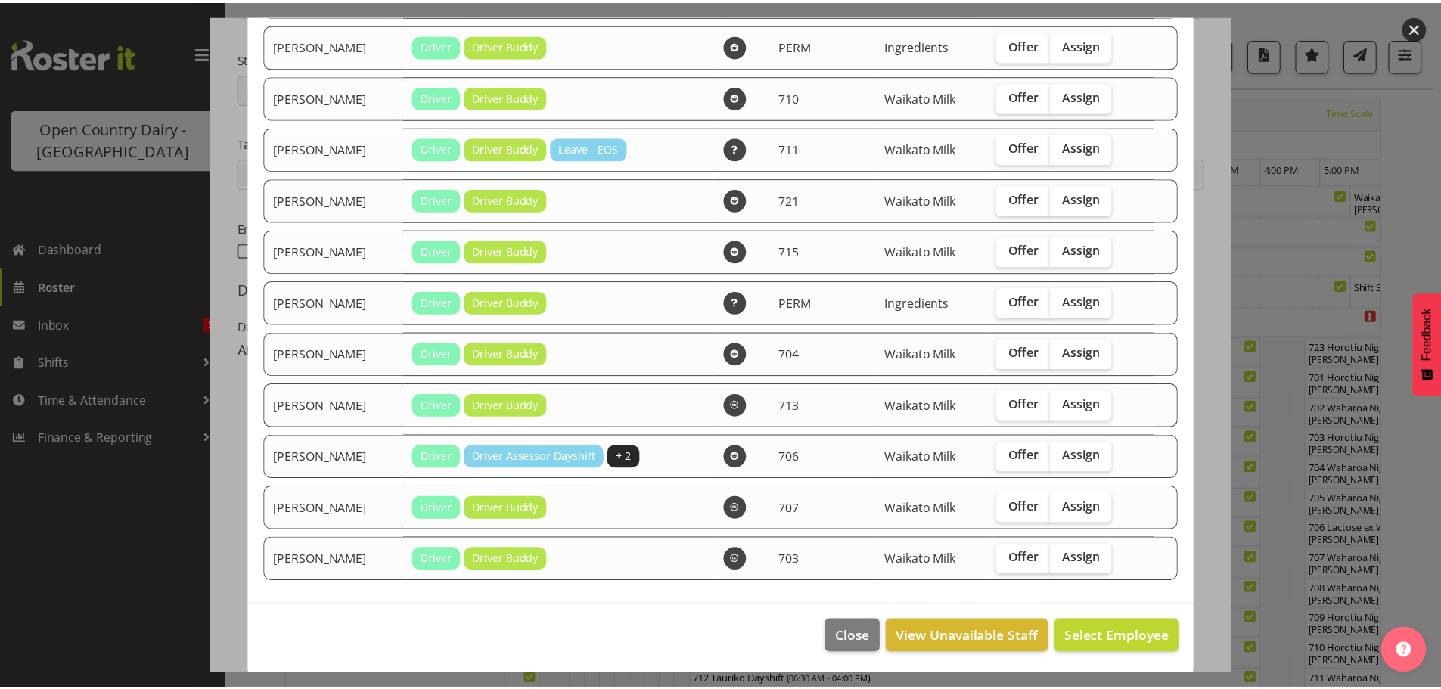
scroll to position [200, 0]
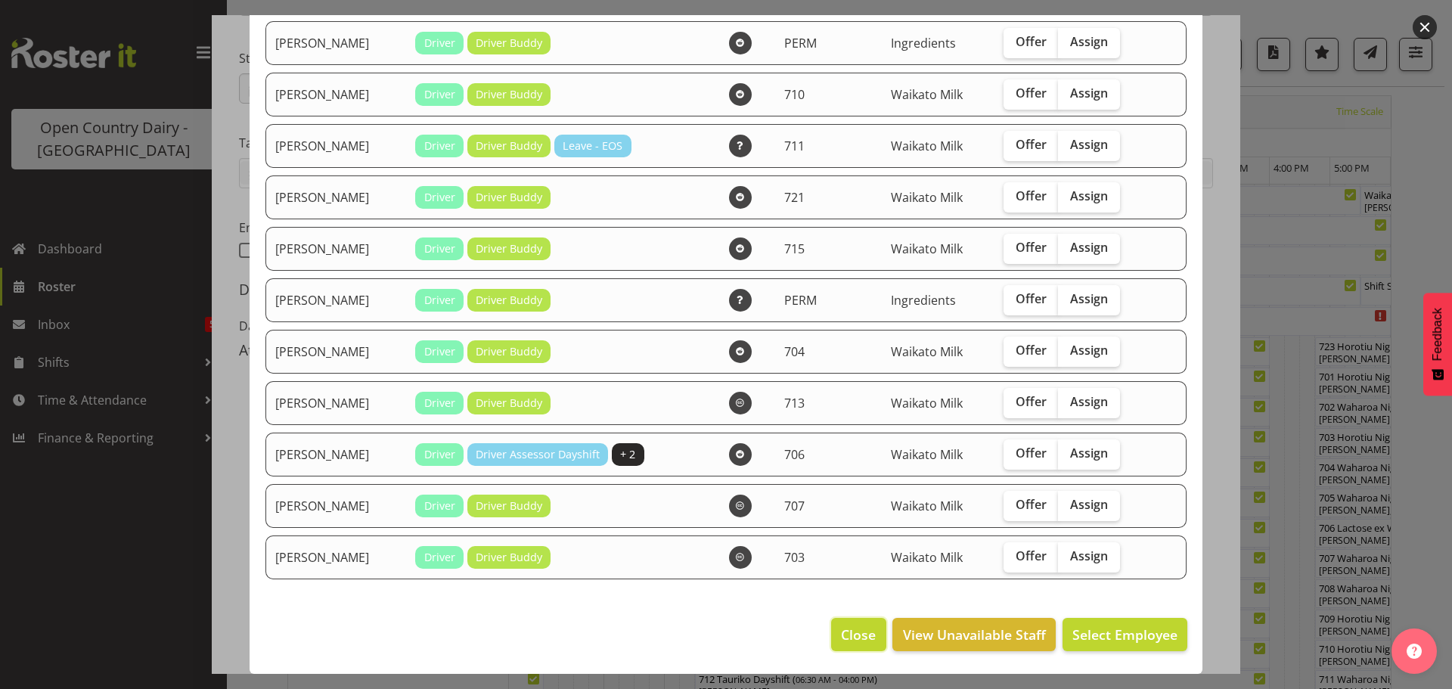
click at [851, 630] on span "Close" at bounding box center [858, 635] width 35 height 20
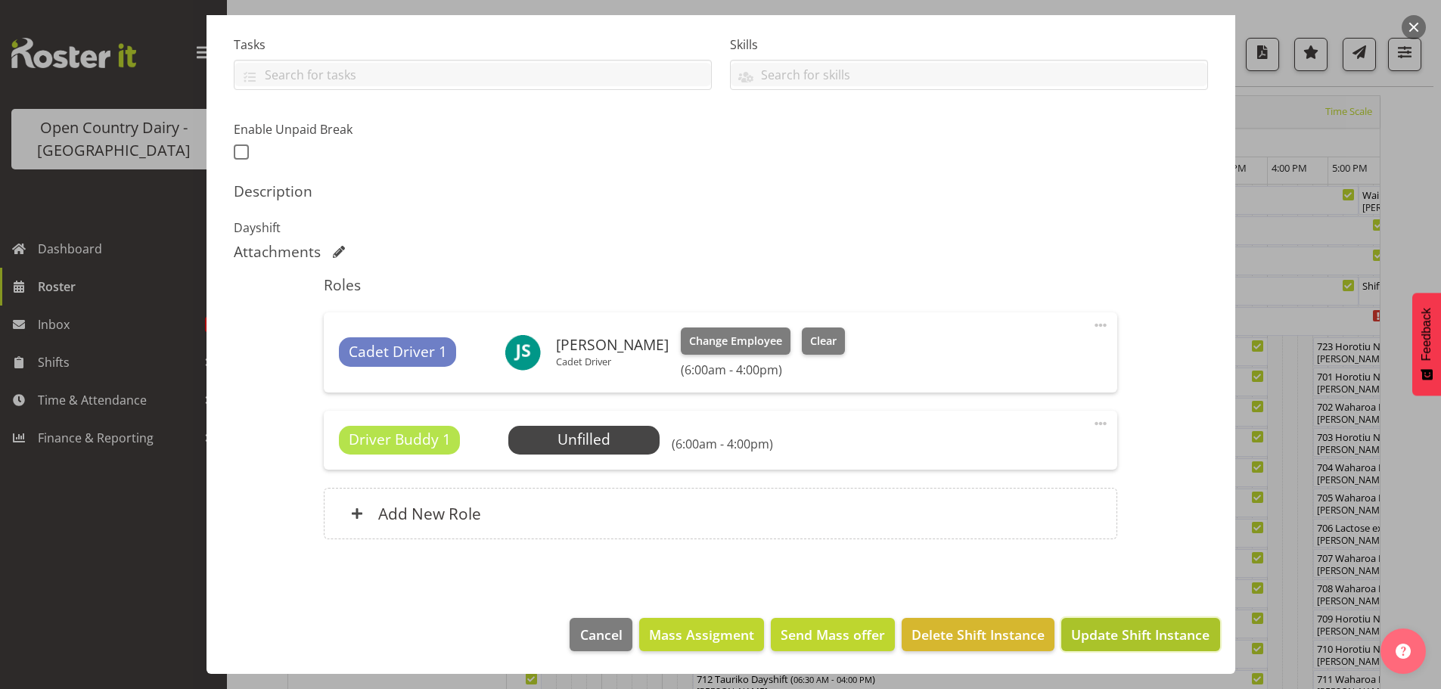
click at [1145, 635] on span "Update Shift Instance" at bounding box center [1140, 635] width 138 height 20
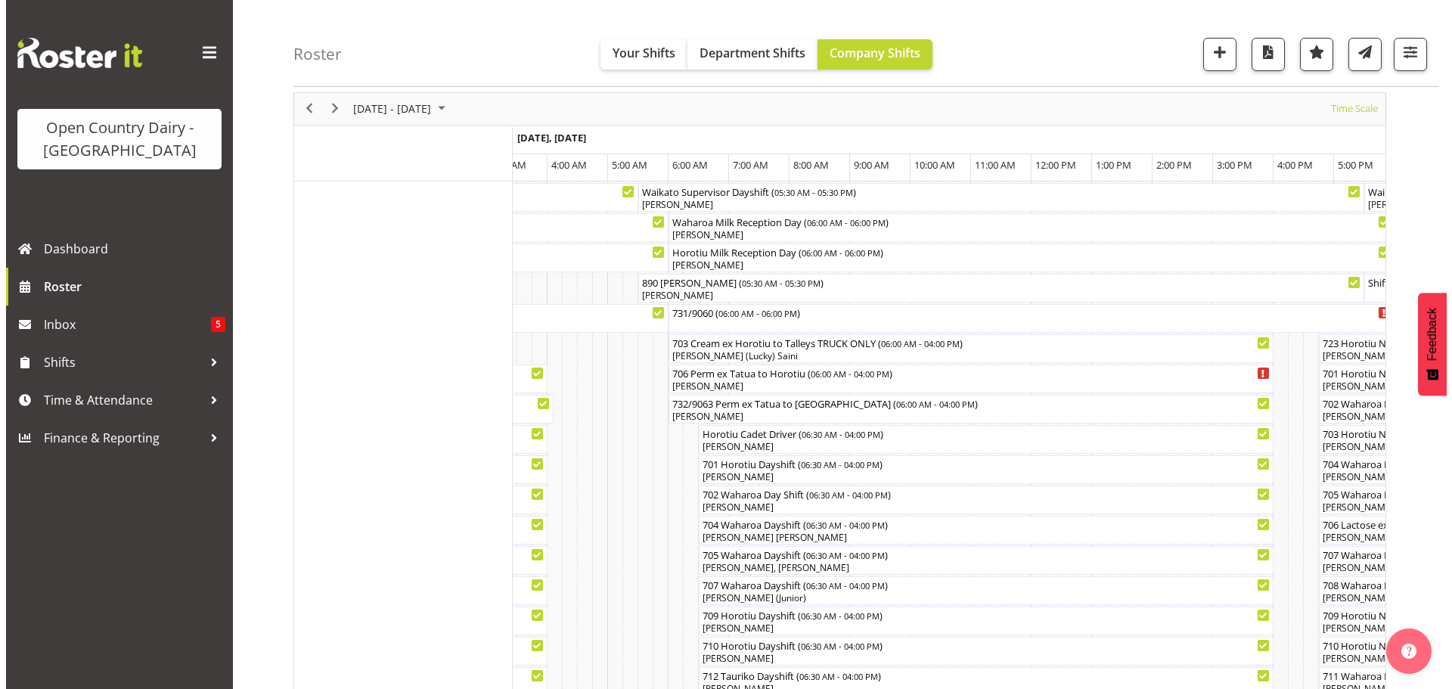
scroll to position [55, 0]
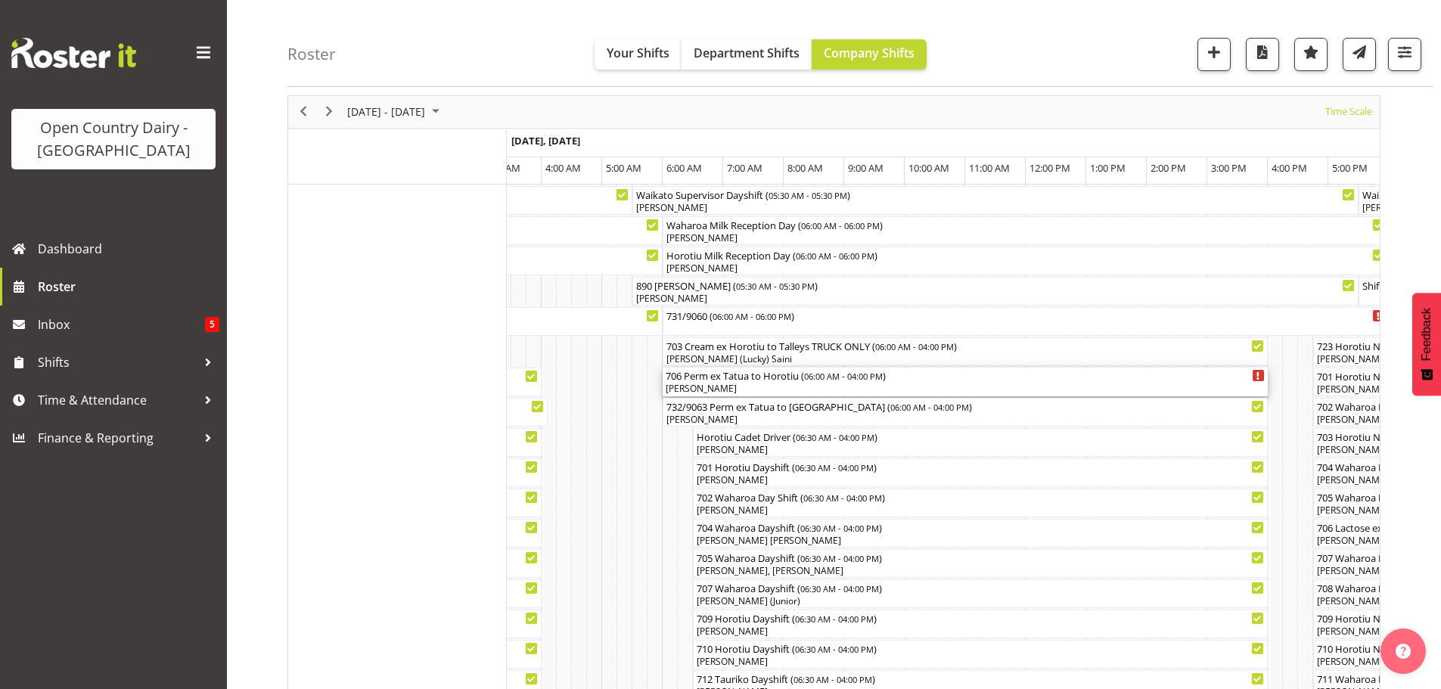
click at [756, 387] on div "[PERSON_NAME]" at bounding box center [965, 389] width 599 height 14
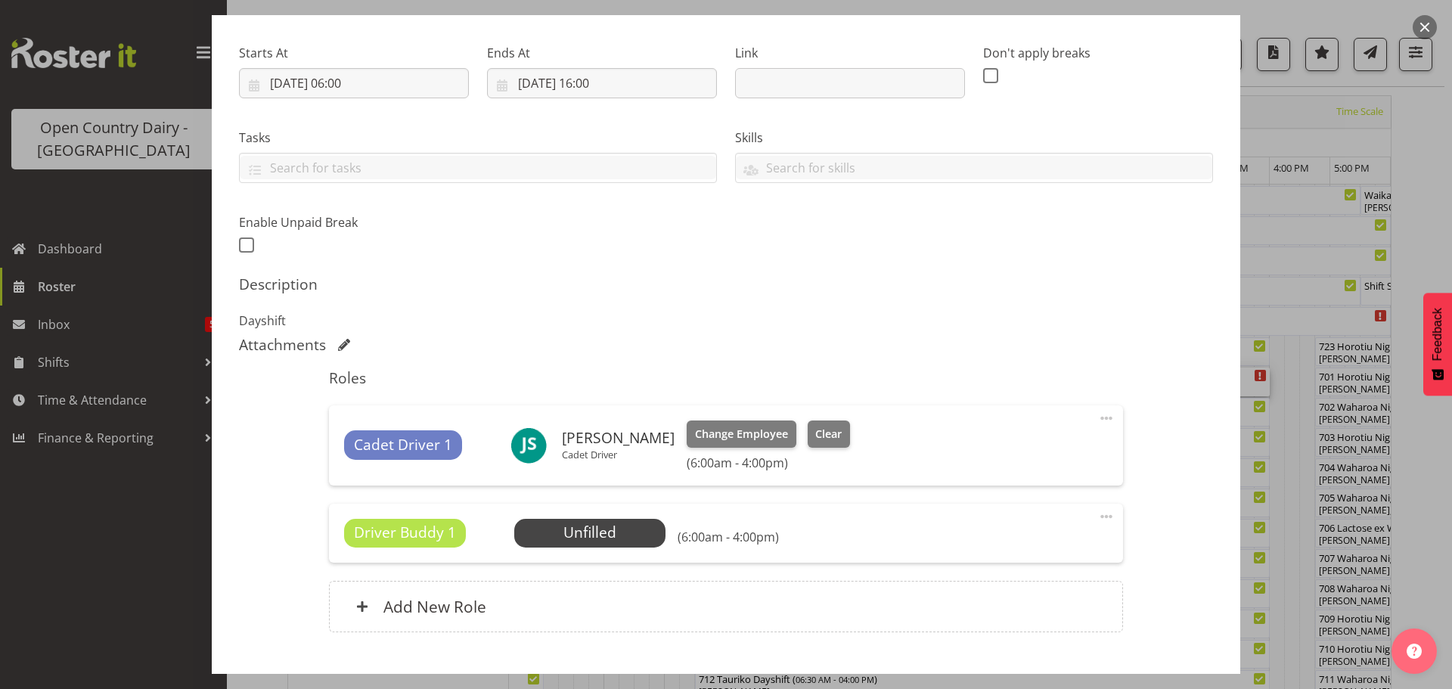
scroll to position [227, 0]
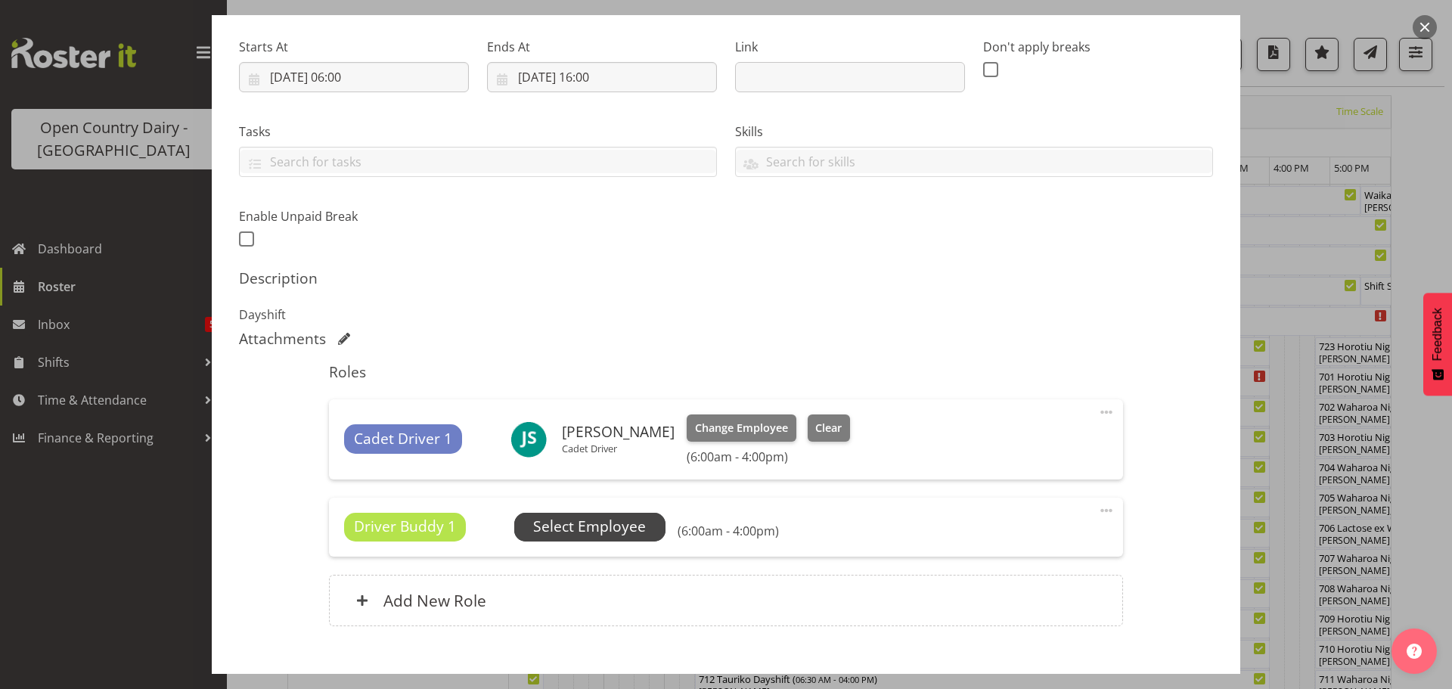
click at [589, 526] on span "Select Employee" at bounding box center [589, 527] width 113 height 22
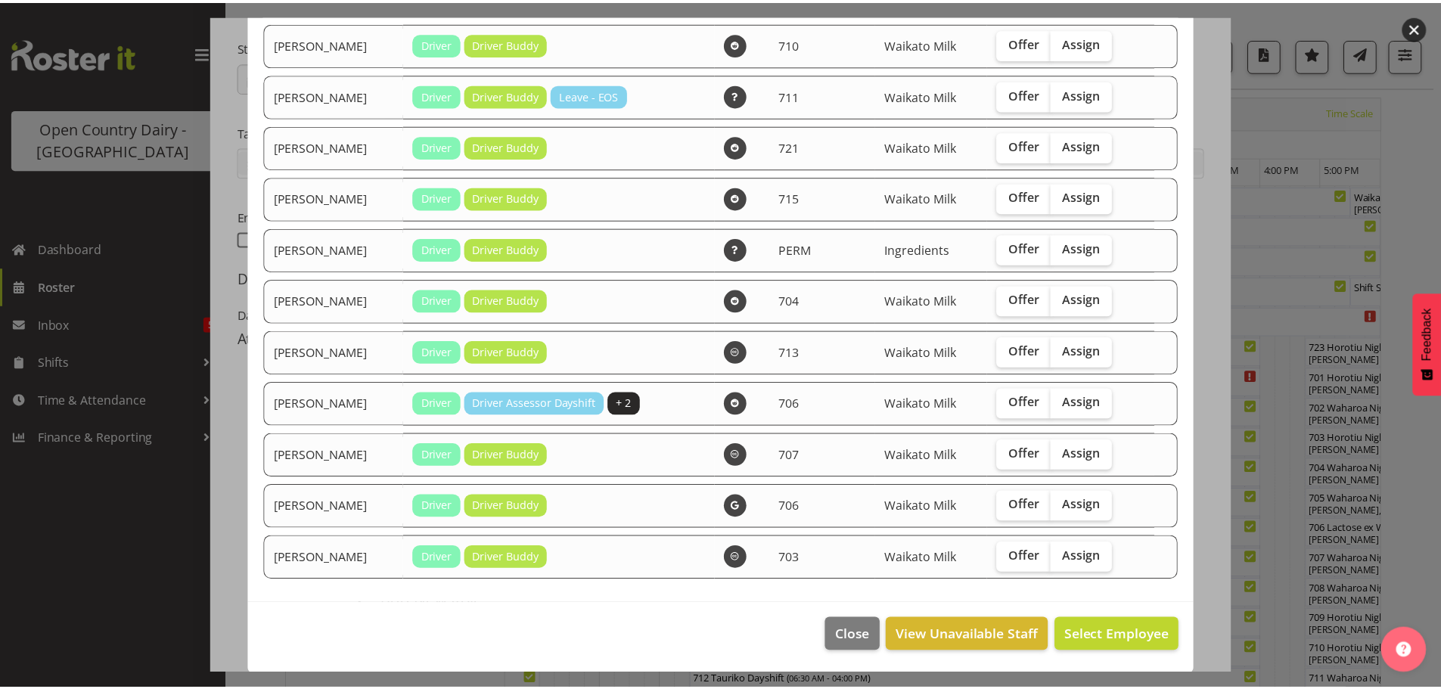
scroll to position [251, 0]
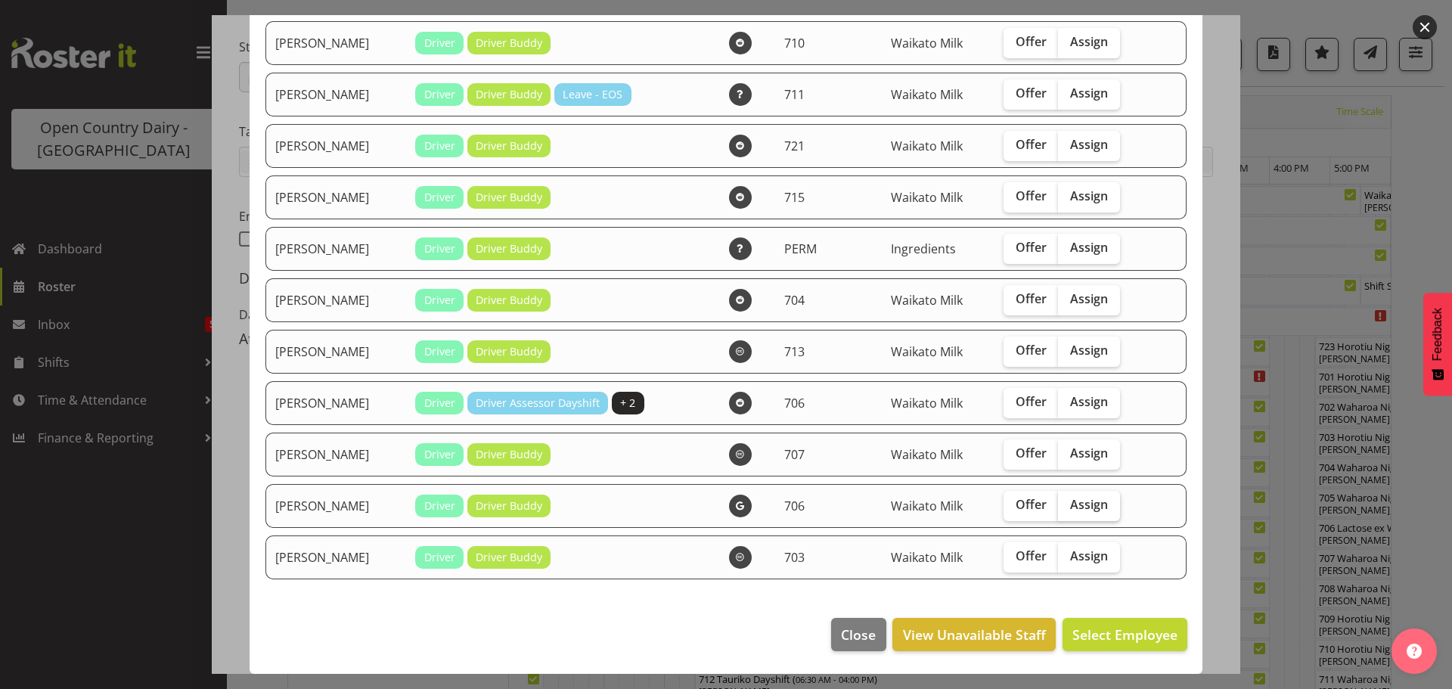
click at [1076, 505] on span "Assign" at bounding box center [1089, 504] width 38 height 15
click at [1068, 505] on input "Assign" at bounding box center [1063, 505] width 10 height 10
checkbox input "true"
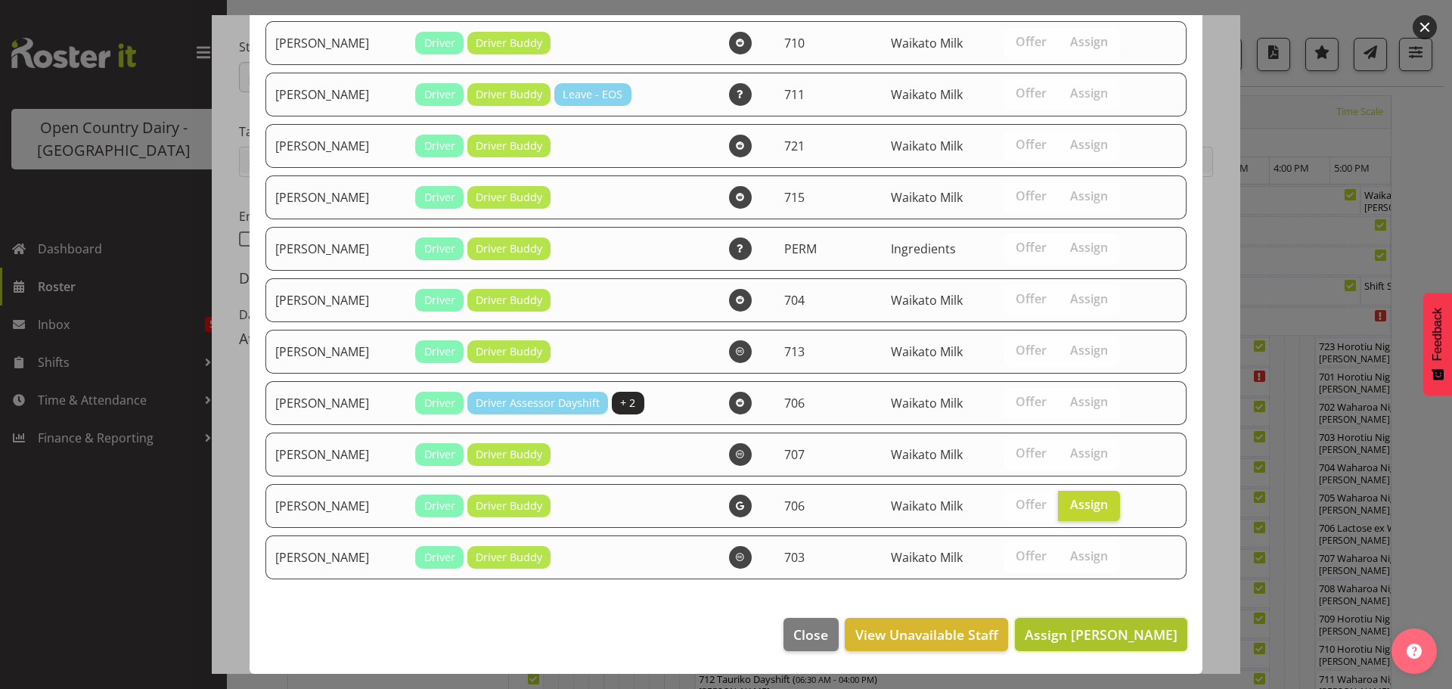
click at [1103, 629] on span "Assign [PERSON_NAME]" at bounding box center [1101, 635] width 153 height 18
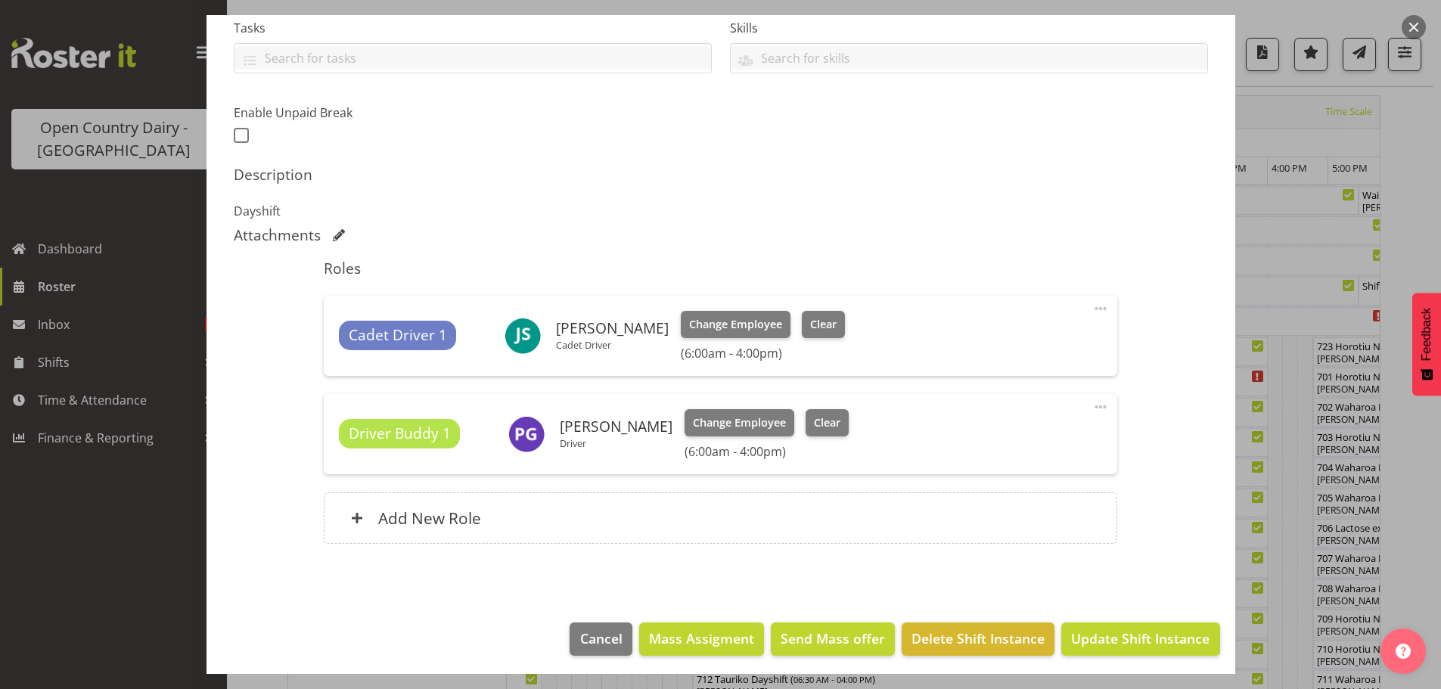
scroll to position [335, 0]
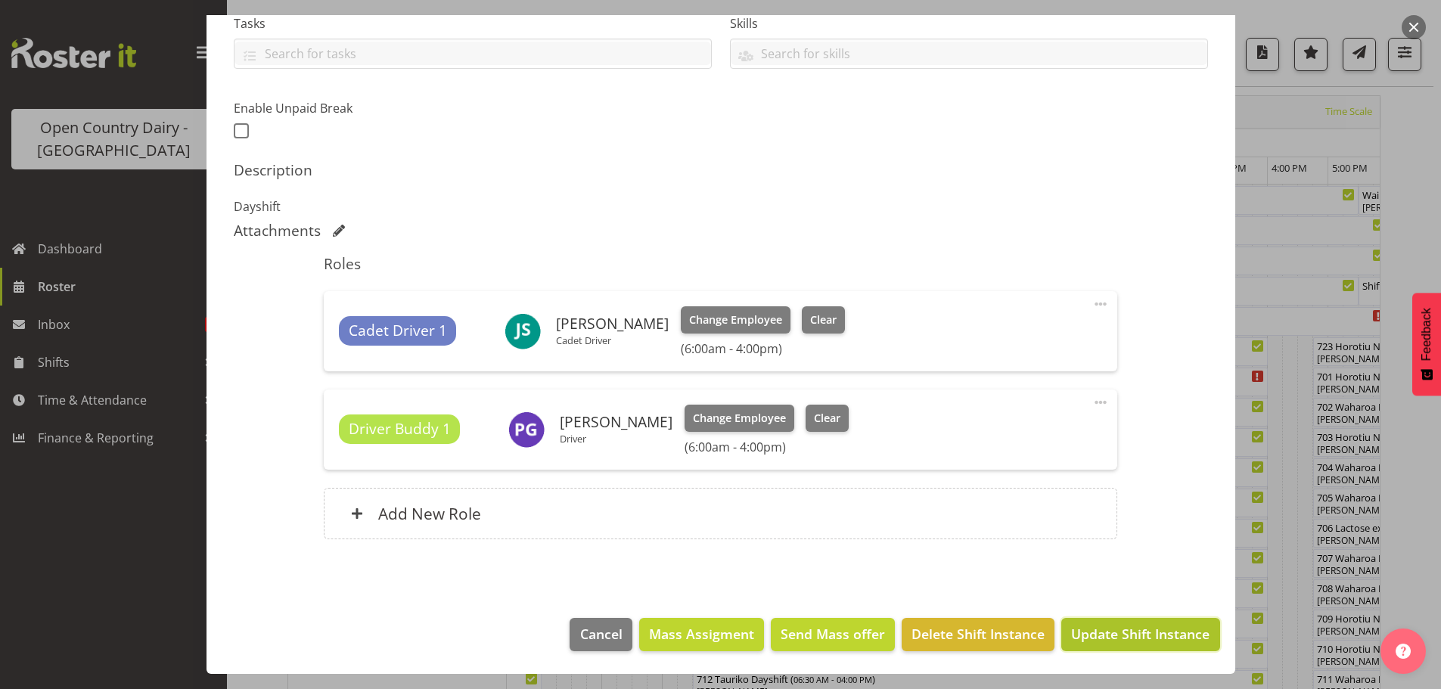
click at [1133, 634] on span "Update Shift Instance" at bounding box center [1140, 634] width 138 height 20
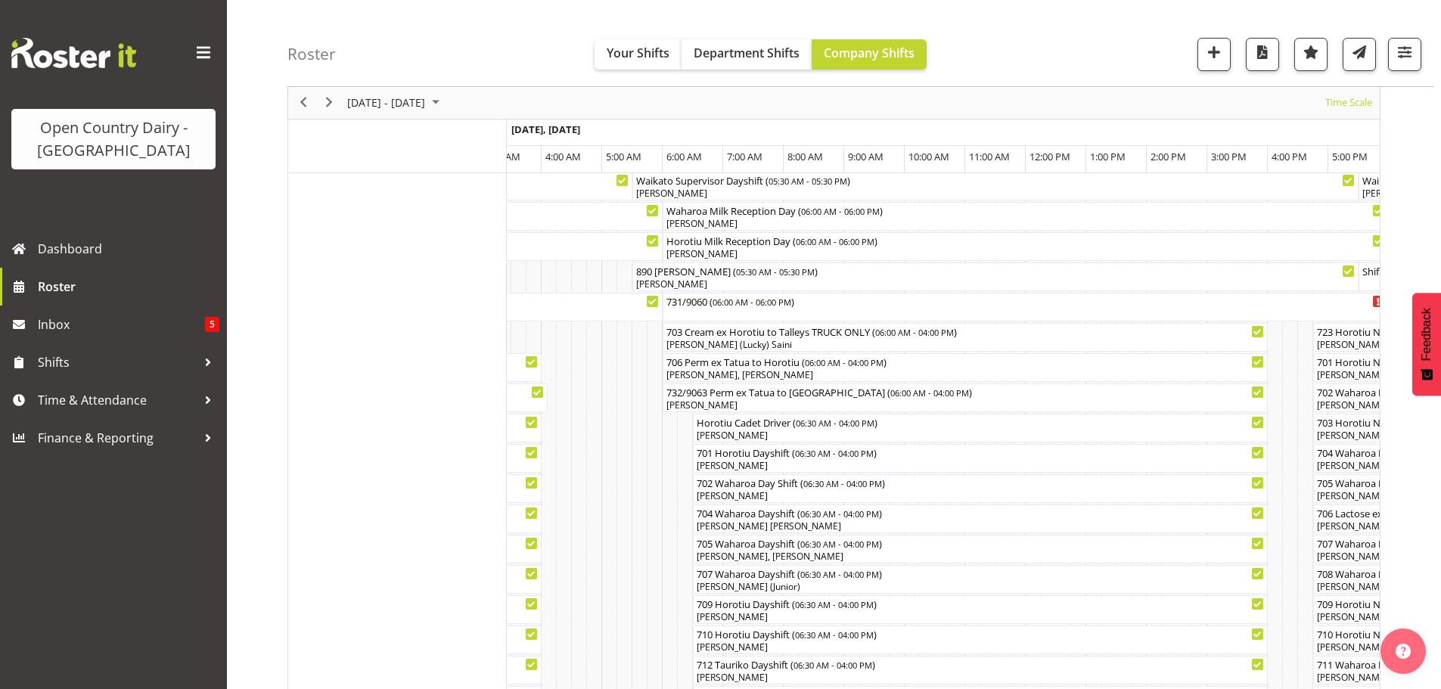
scroll to position [0, 0]
